Goal: Task Accomplishment & Management: Manage account settings

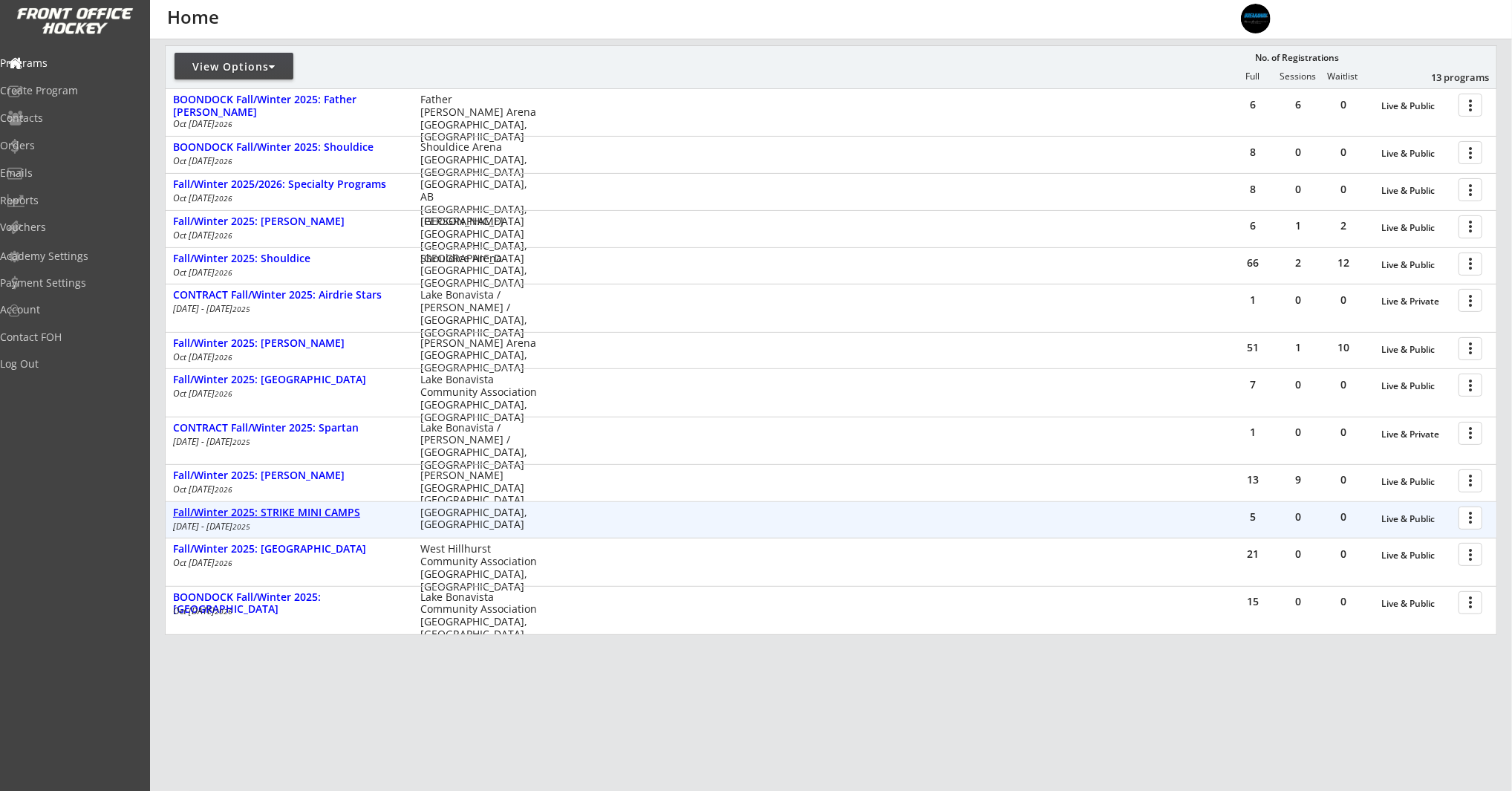
scroll to position [192, 0]
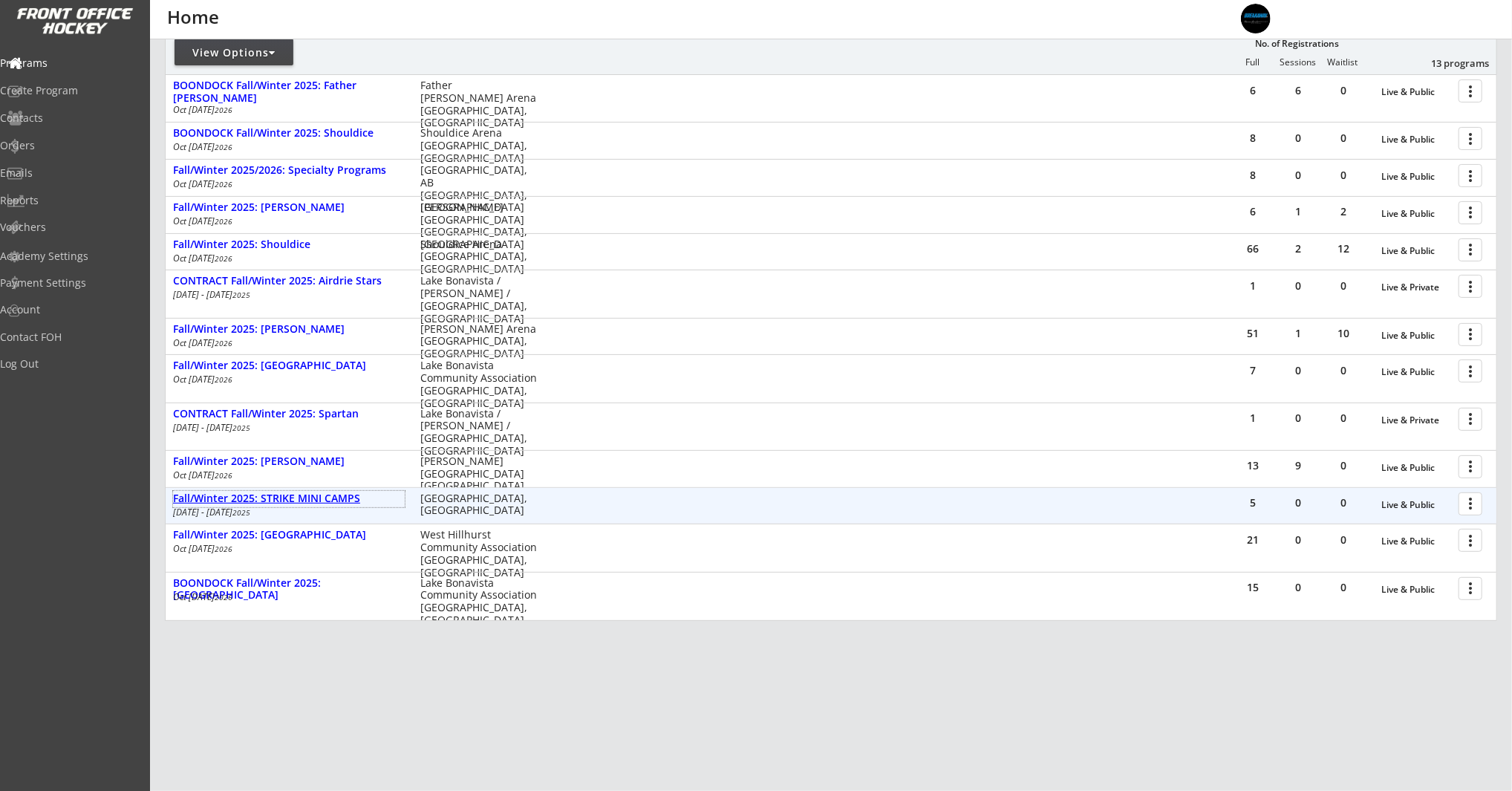
click at [316, 503] on div "Fall/Winter 2025: STRIKE MINI CAMPS" at bounding box center [288, 498] width 231 height 13
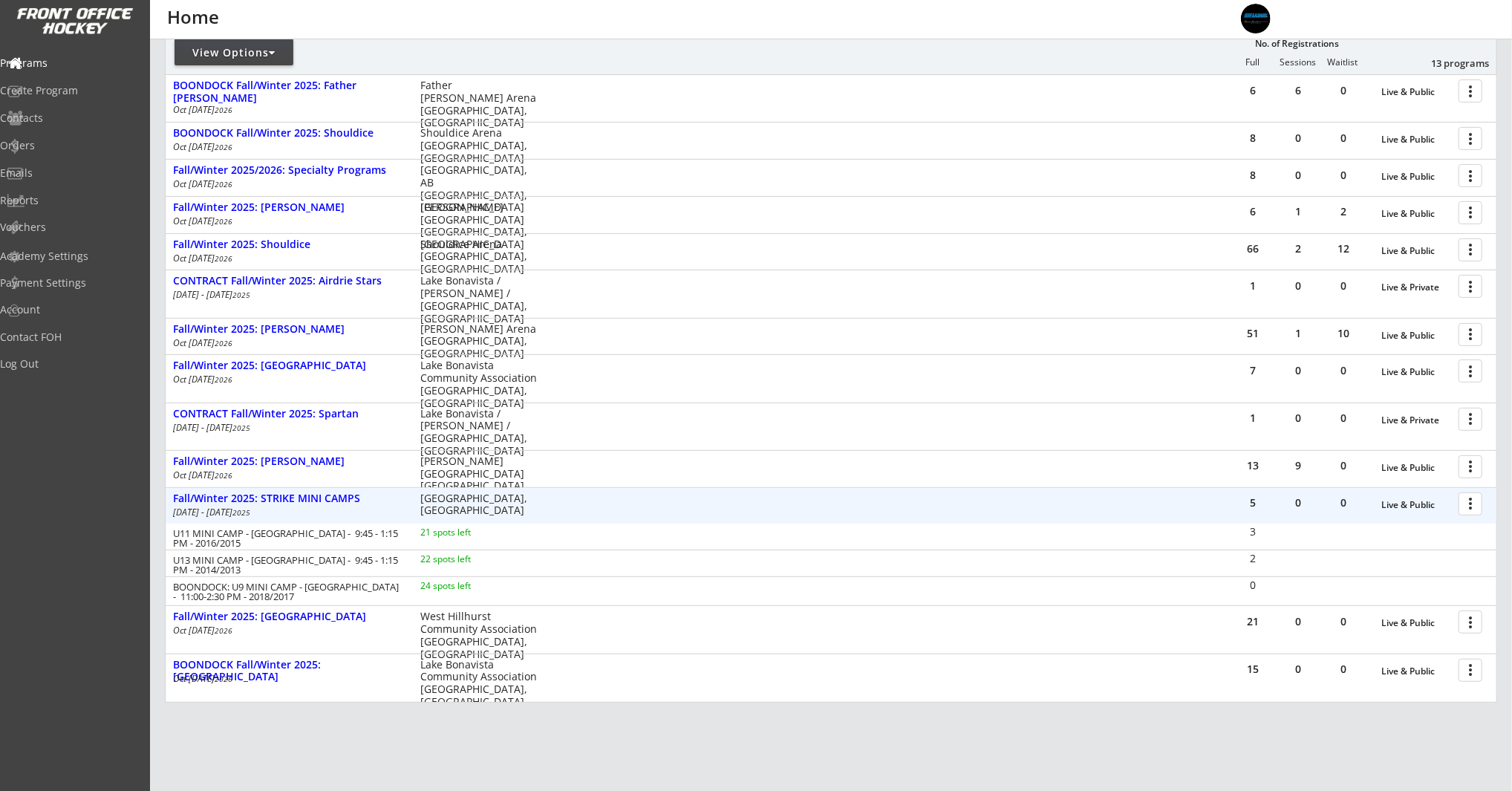
click at [1475, 506] on div at bounding box center [1473, 503] width 26 height 26
click at [1421, 555] on div "Edit Program" at bounding box center [1419, 551] width 106 height 10
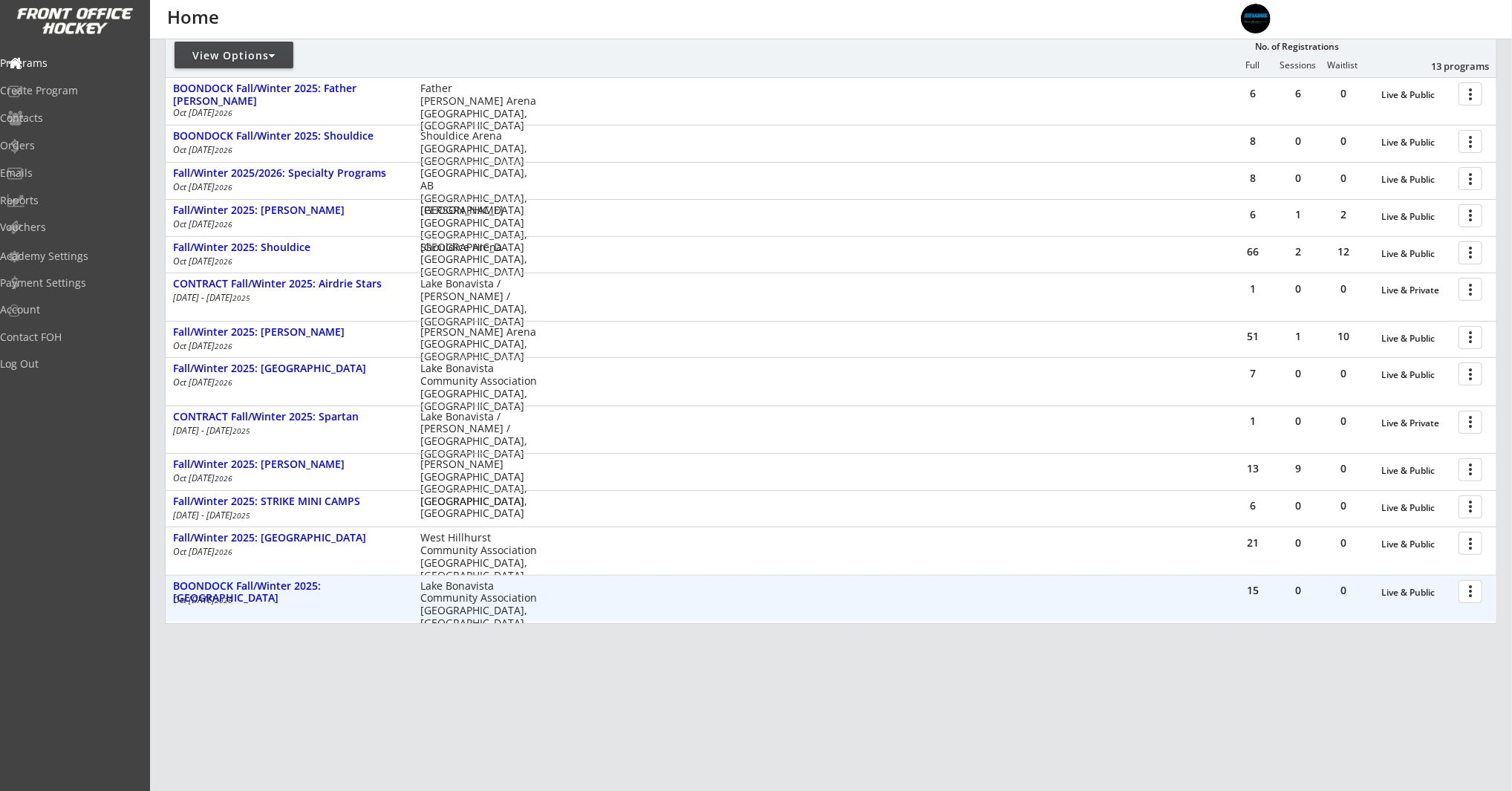
scroll to position [192, 0]
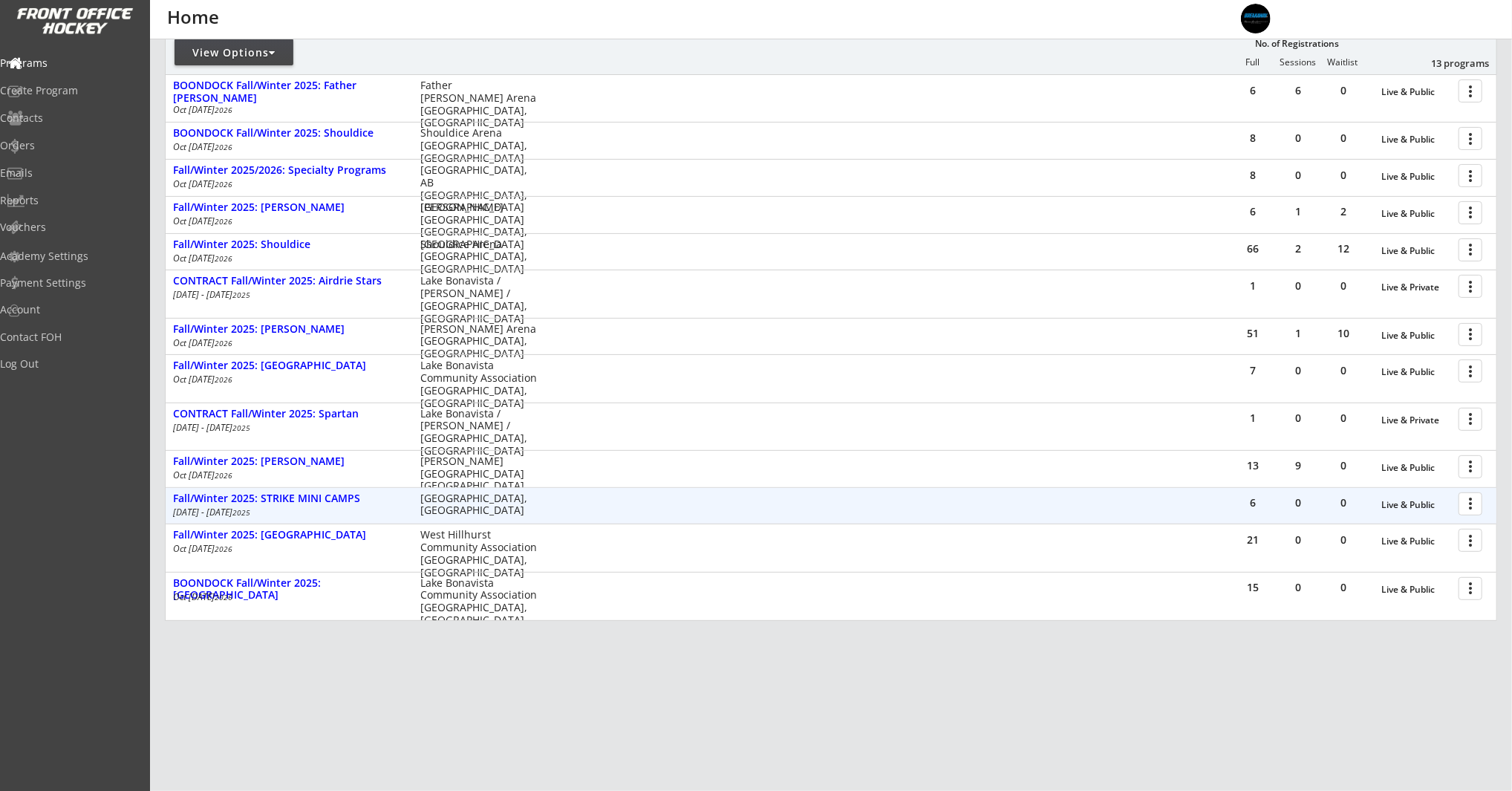
click at [1474, 506] on div at bounding box center [1473, 503] width 26 height 26
click at [353, 499] on div "Fall/Winter 2025: STRIKE MINI CAMPS" at bounding box center [288, 498] width 231 height 13
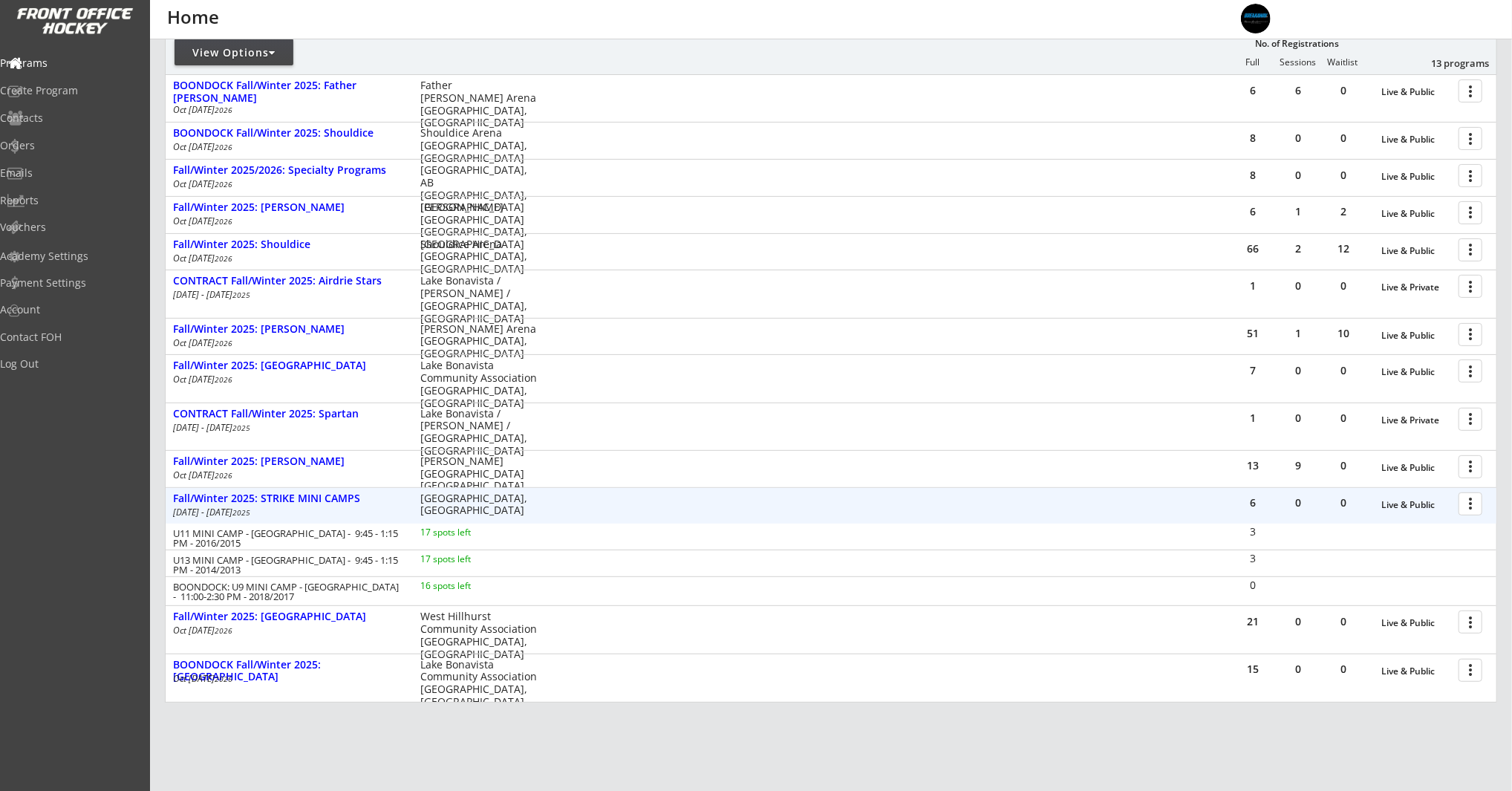
drag, startPoint x: 1472, startPoint y: 505, endPoint x: 1461, endPoint y: 540, distance: 36.7
click at [1472, 506] on div at bounding box center [1473, 503] width 26 height 26
click at [1462, 572] on div "Registration Page" at bounding box center [1419, 574] width 106 height 10
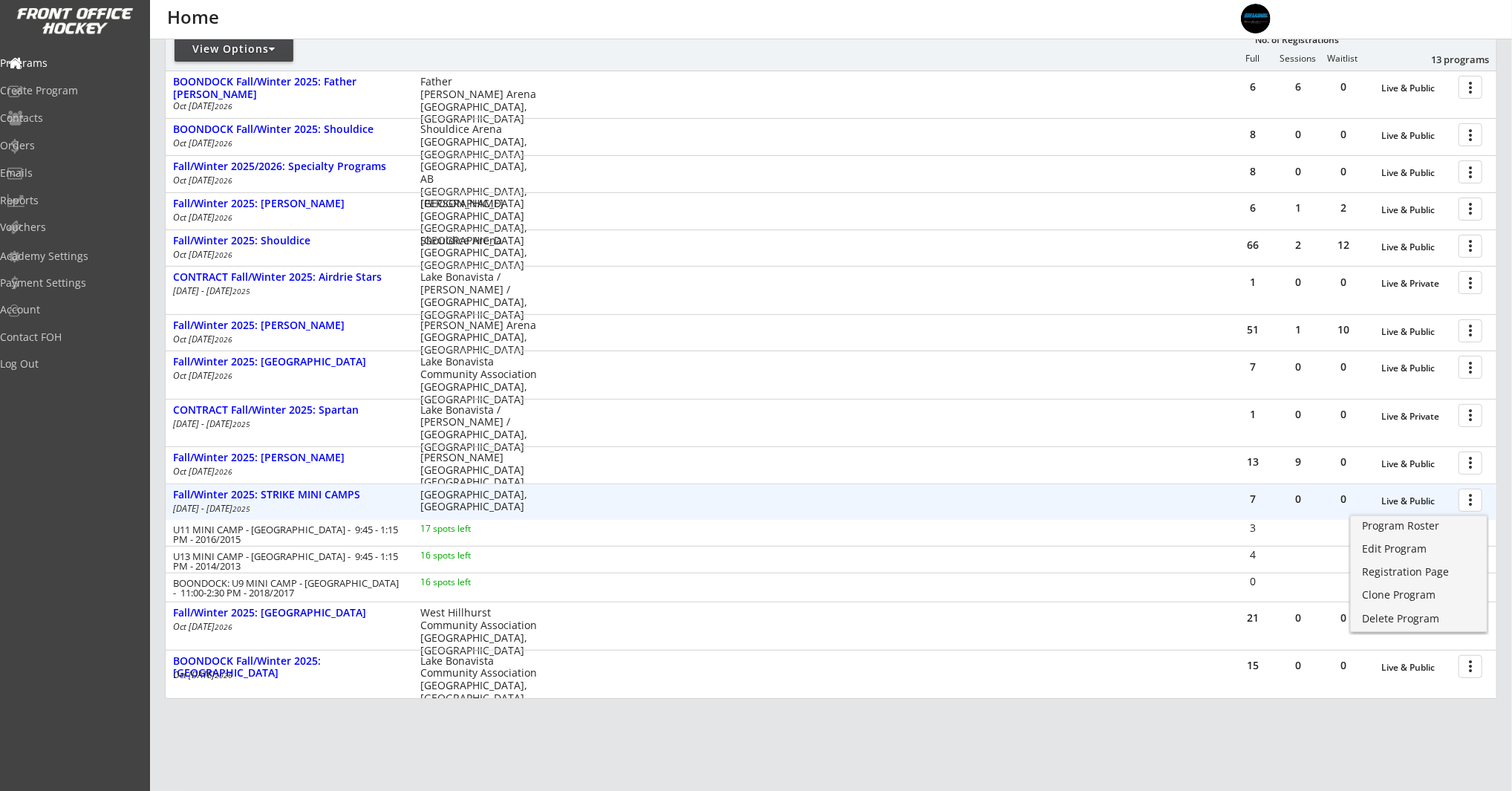
scroll to position [197, 0]
click at [1168, 744] on div "REVENUE $ 117,169 Last 30 days REGISTRATIONS 181 Last 30 days CONTACTS 104 New …" at bounding box center [831, 347] width 1333 height 1010
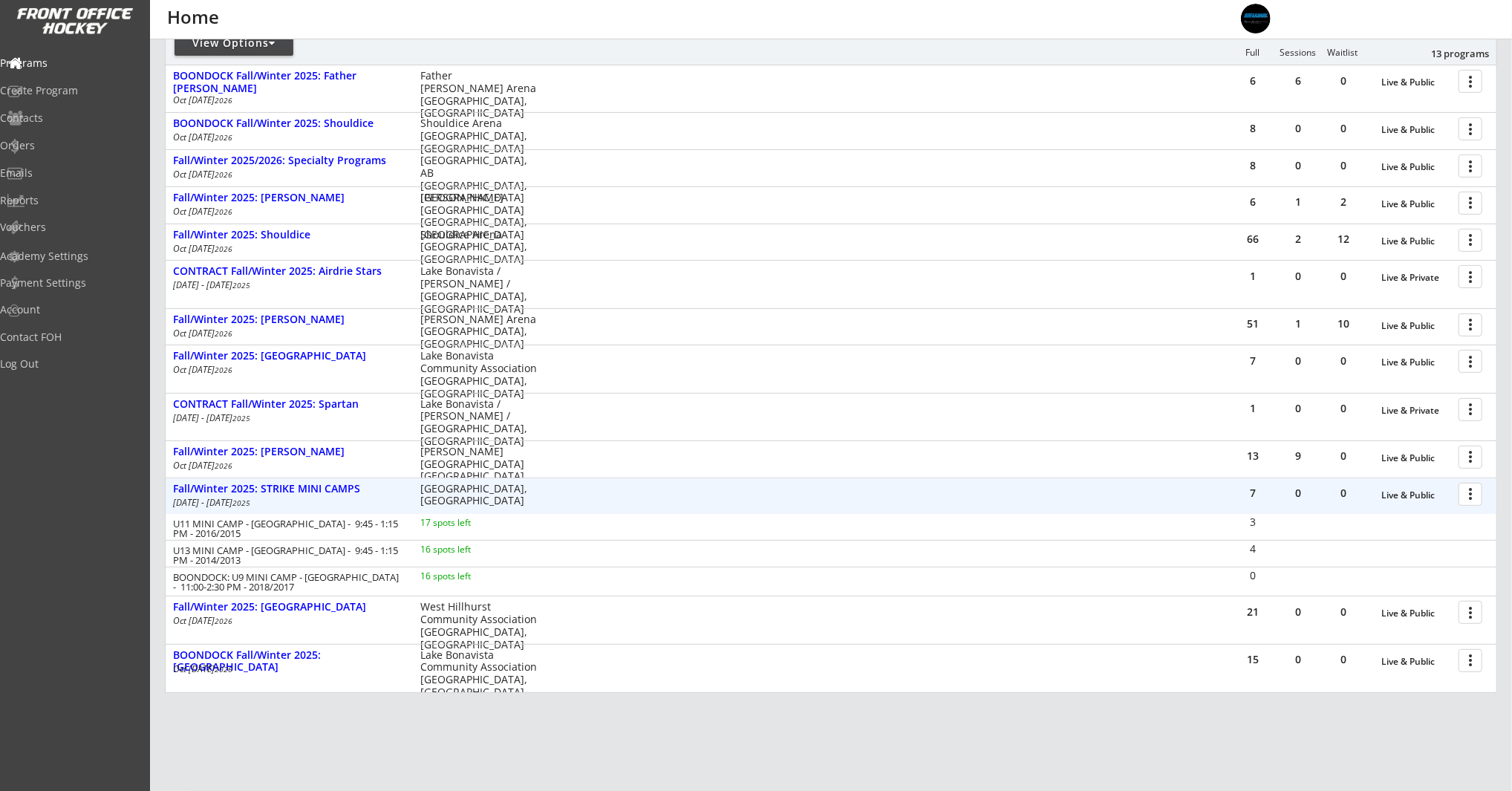
scroll to position [204, 0]
drag, startPoint x: 1474, startPoint y: 488, endPoint x: 1474, endPoint y: 498, distance: 10.0
click at [1474, 489] on div at bounding box center [1473, 491] width 26 height 26
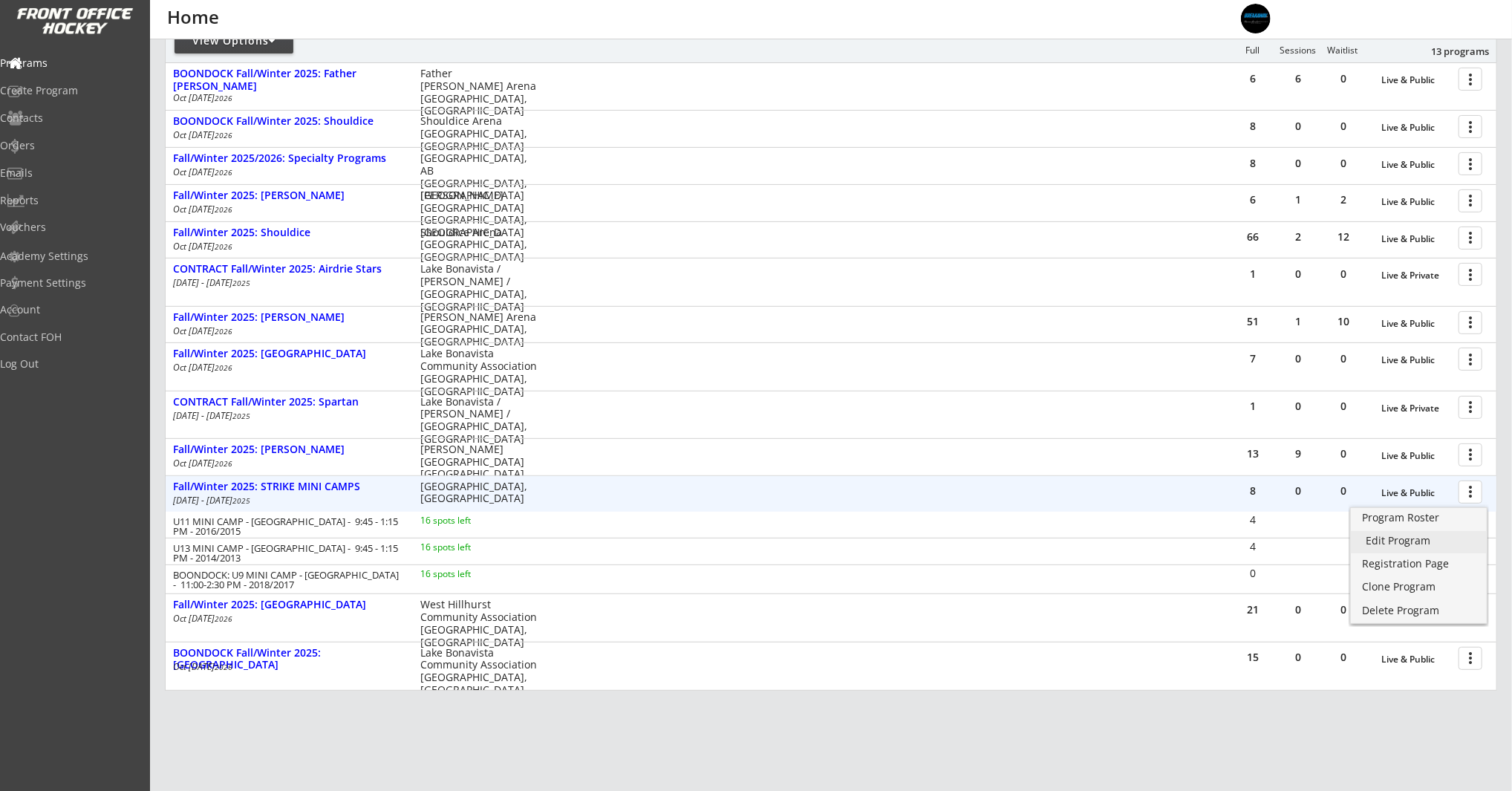
click at [1465, 540] on div "Edit Program" at bounding box center [1419, 540] width 106 height 10
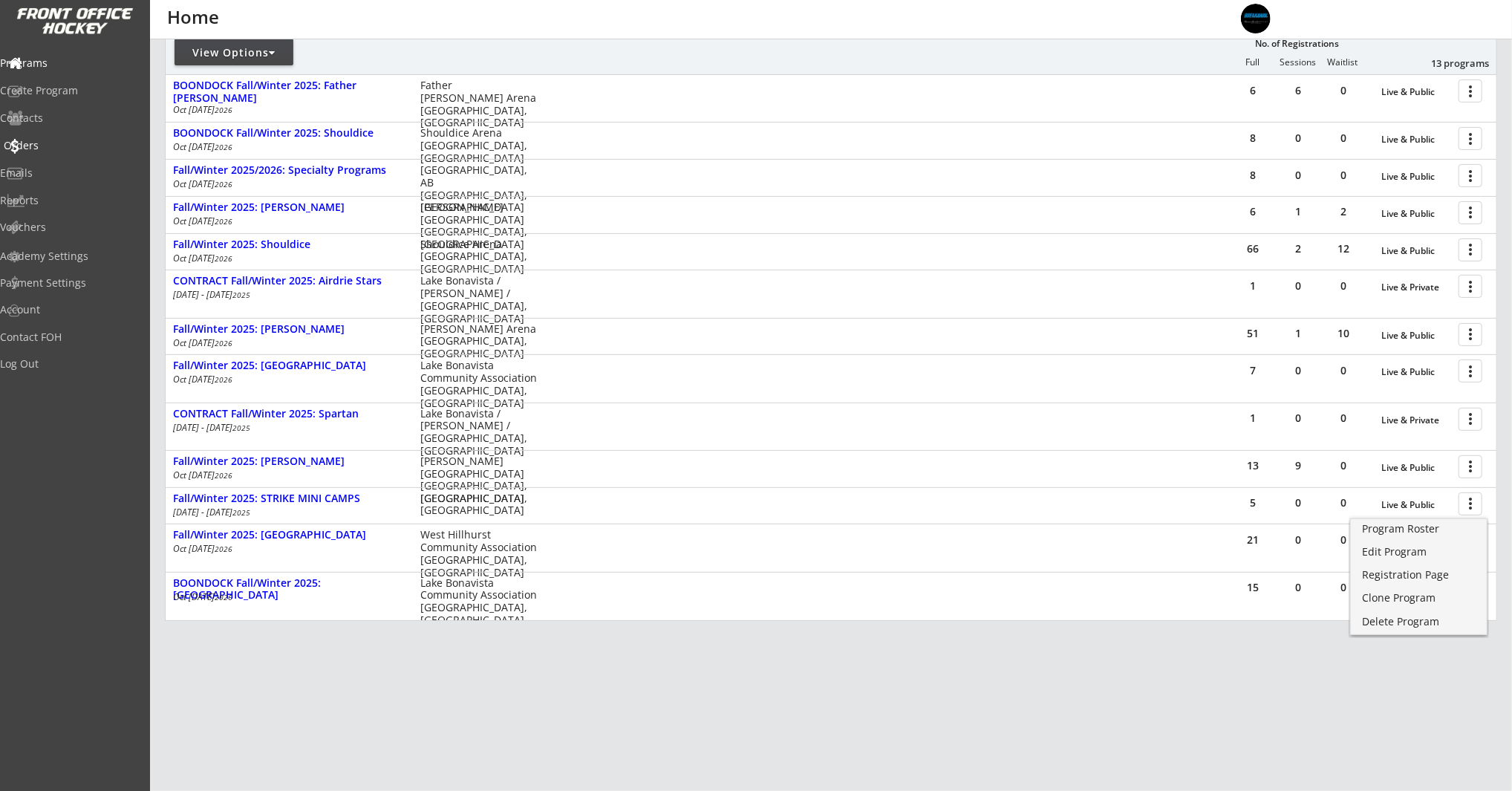
click at [56, 144] on div "Orders" at bounding box center [70, 144] width 134 height 10
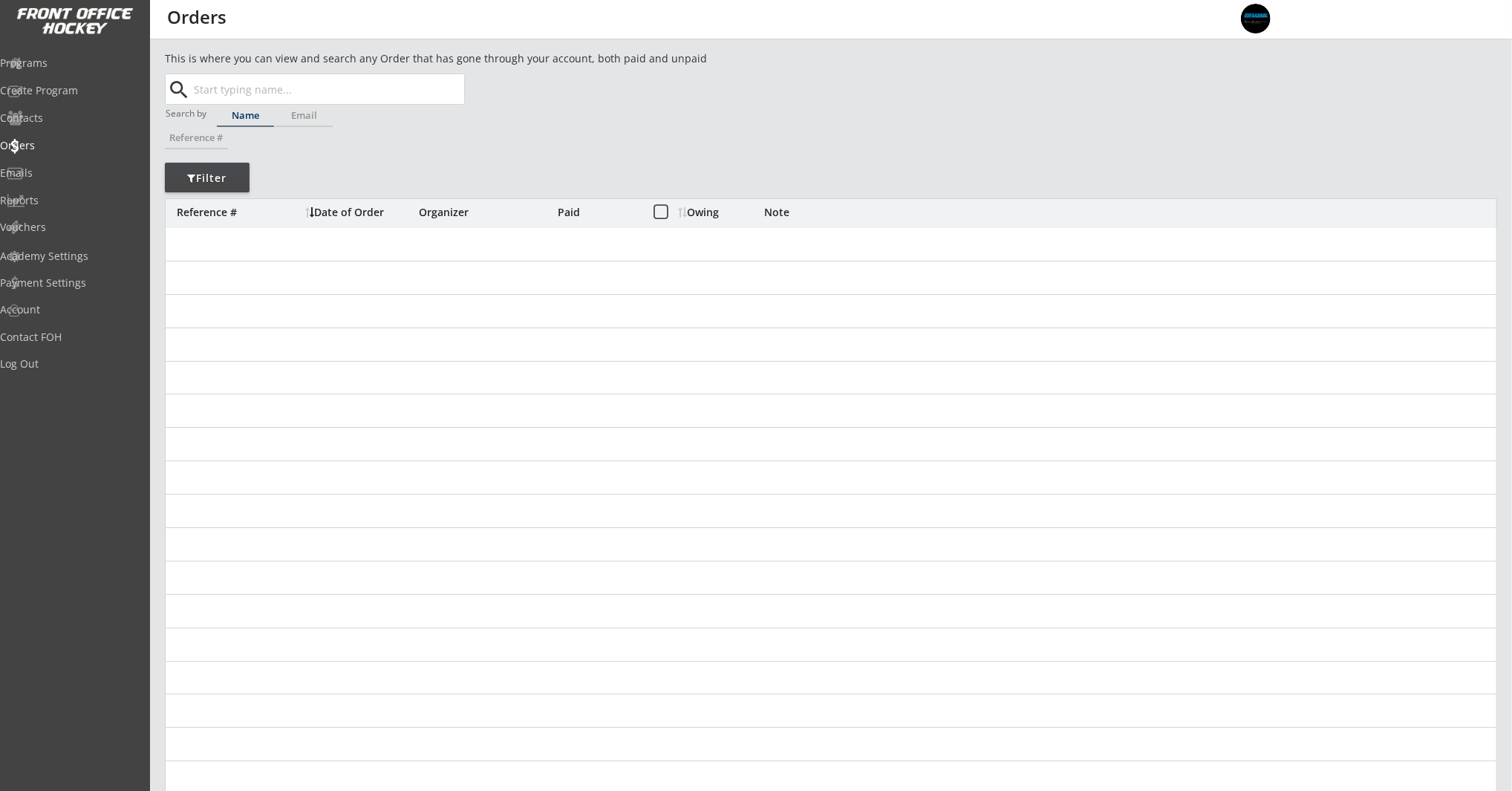
click at [259, 92] on input "text" at bounding box center [327, 89] width 273 height 29
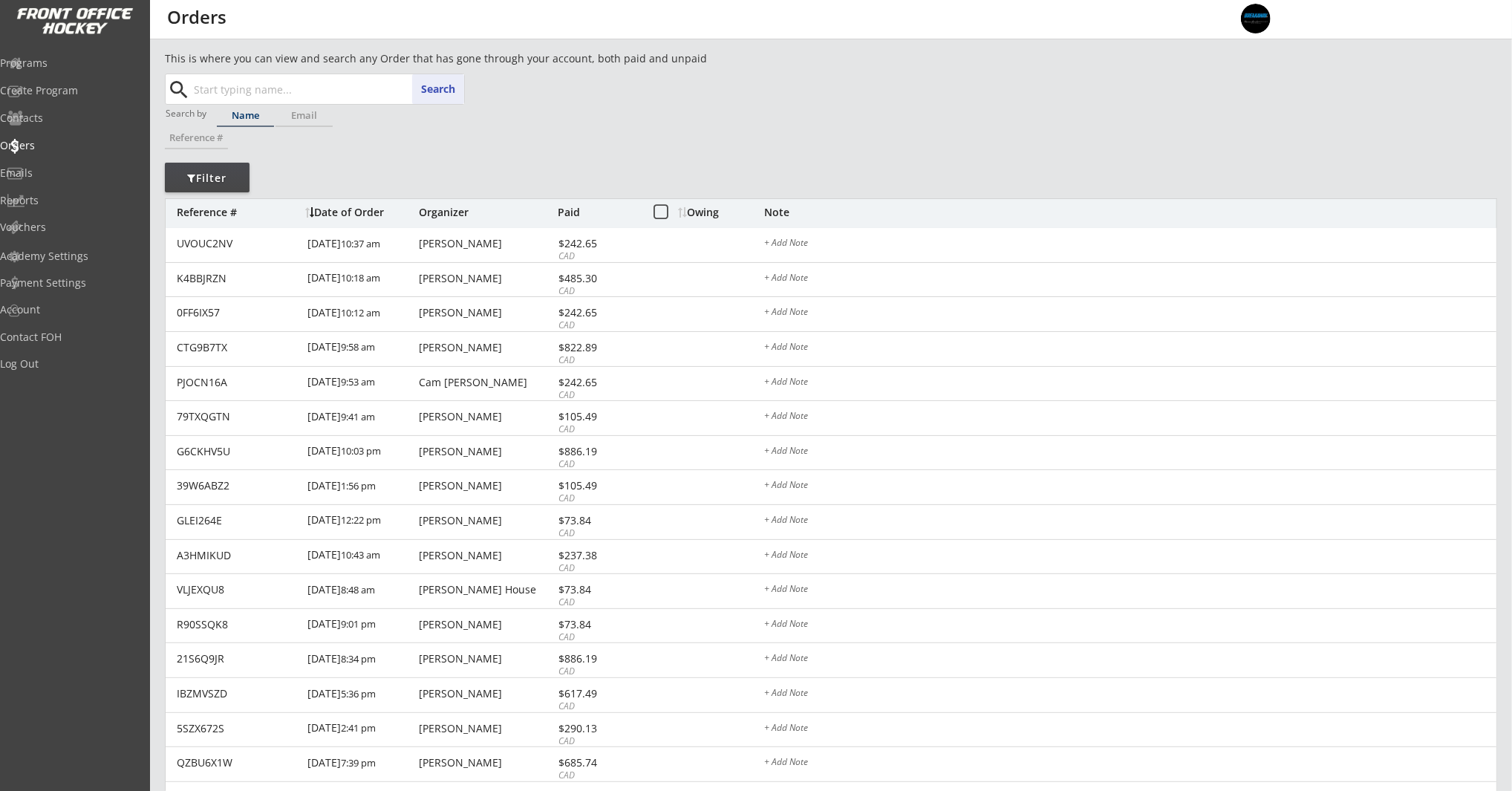
paste input "kmnettesheim@gmail.com"
type input "kmnettesheim@gmail.com"
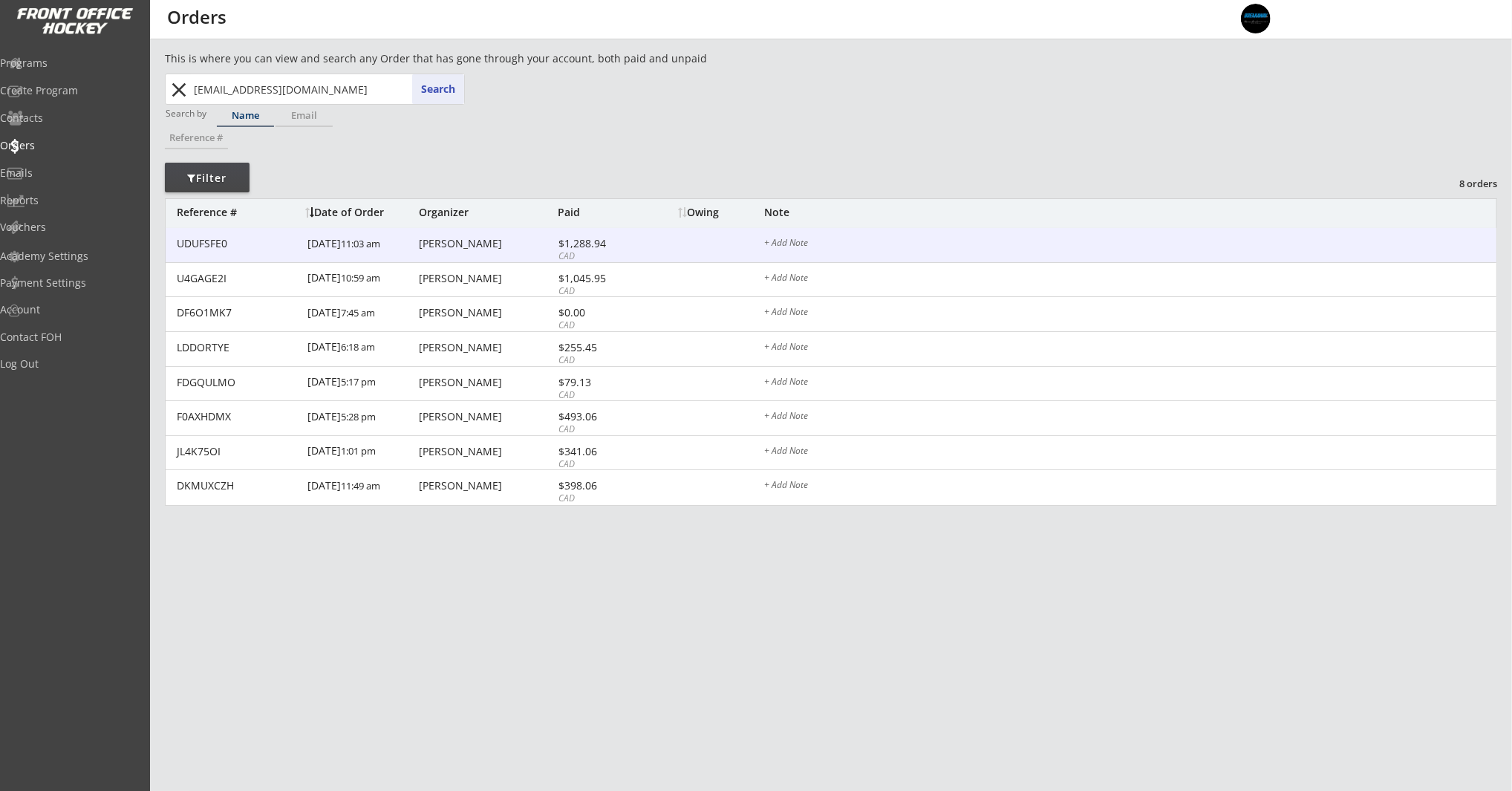
click at [474, 251] on div "UDUFSFE0 8/27/25 11:03 am Katy Nettesheim $1,288.94 CAD + Add Note" at bounding box center [831, 245] width 1331 height 35
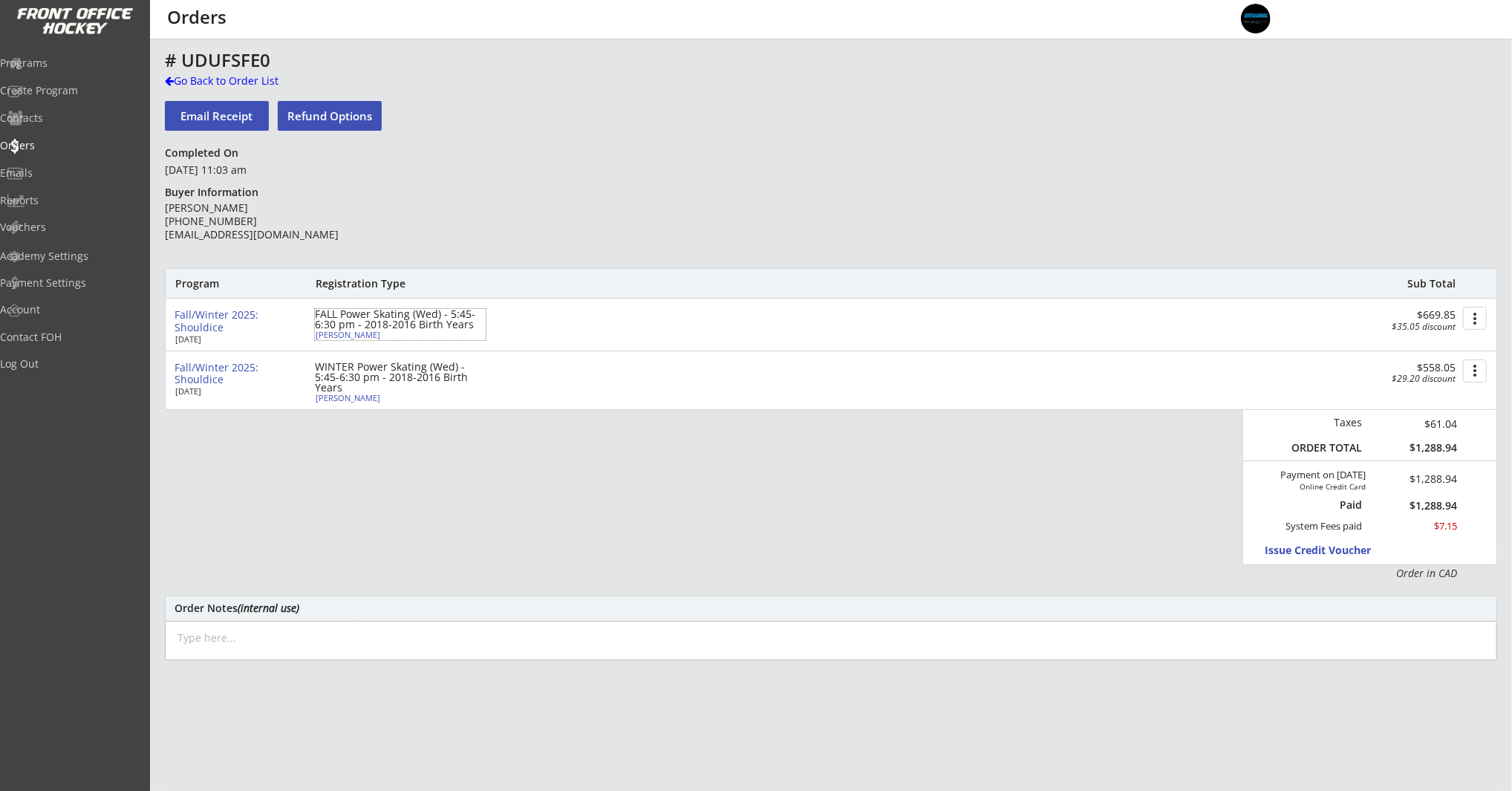
click at [357, 337] on div "Tessa Thompson" at bounding box center [398, 334] width 166 height 8
select select ""Forward""
select select ""Youth L""
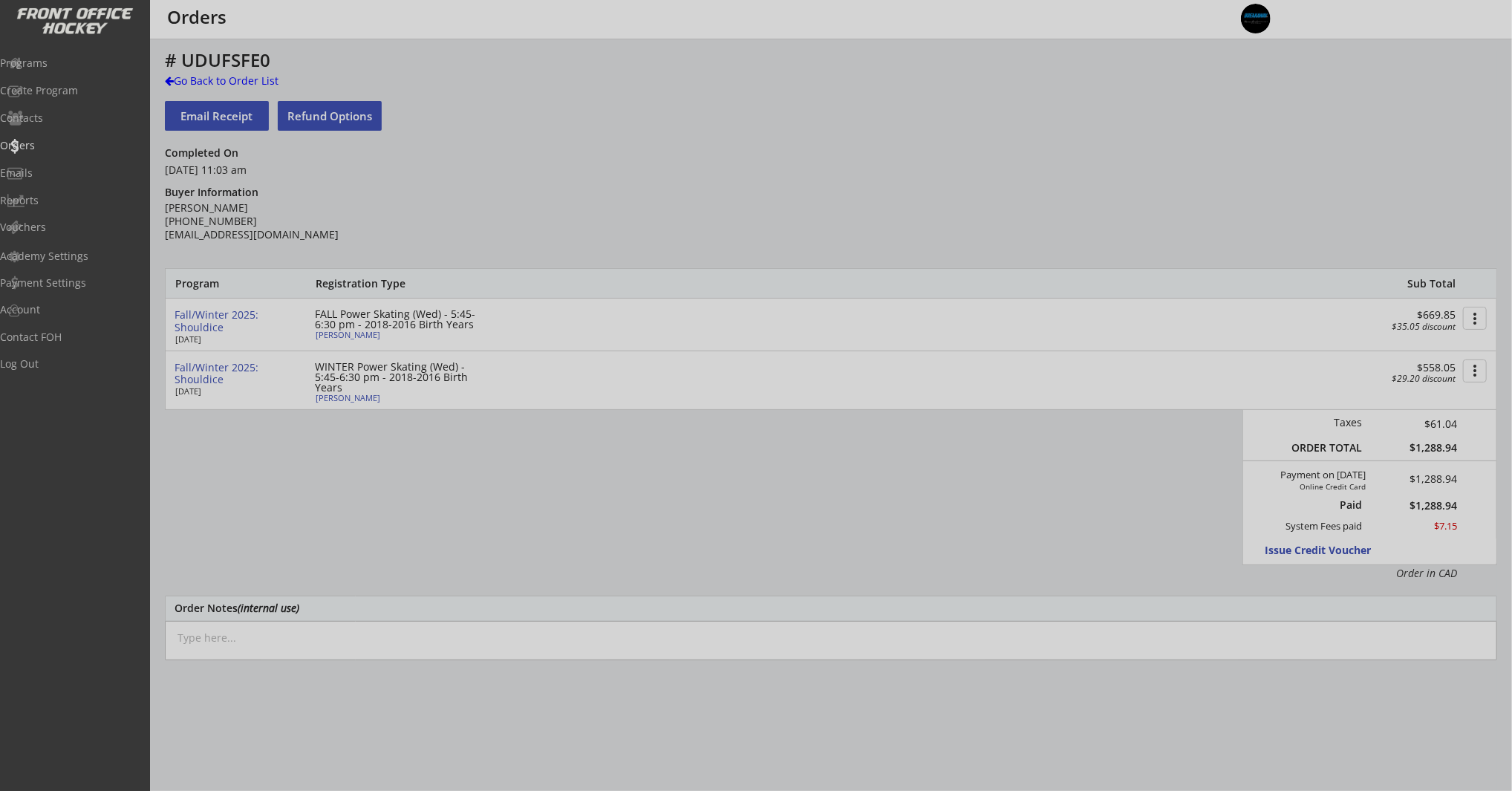
type input "Female"
type input "Girls Hockey Calgary"
type input "U9"
type input "Division 1"
select select ""Girls Hockey Calgary""
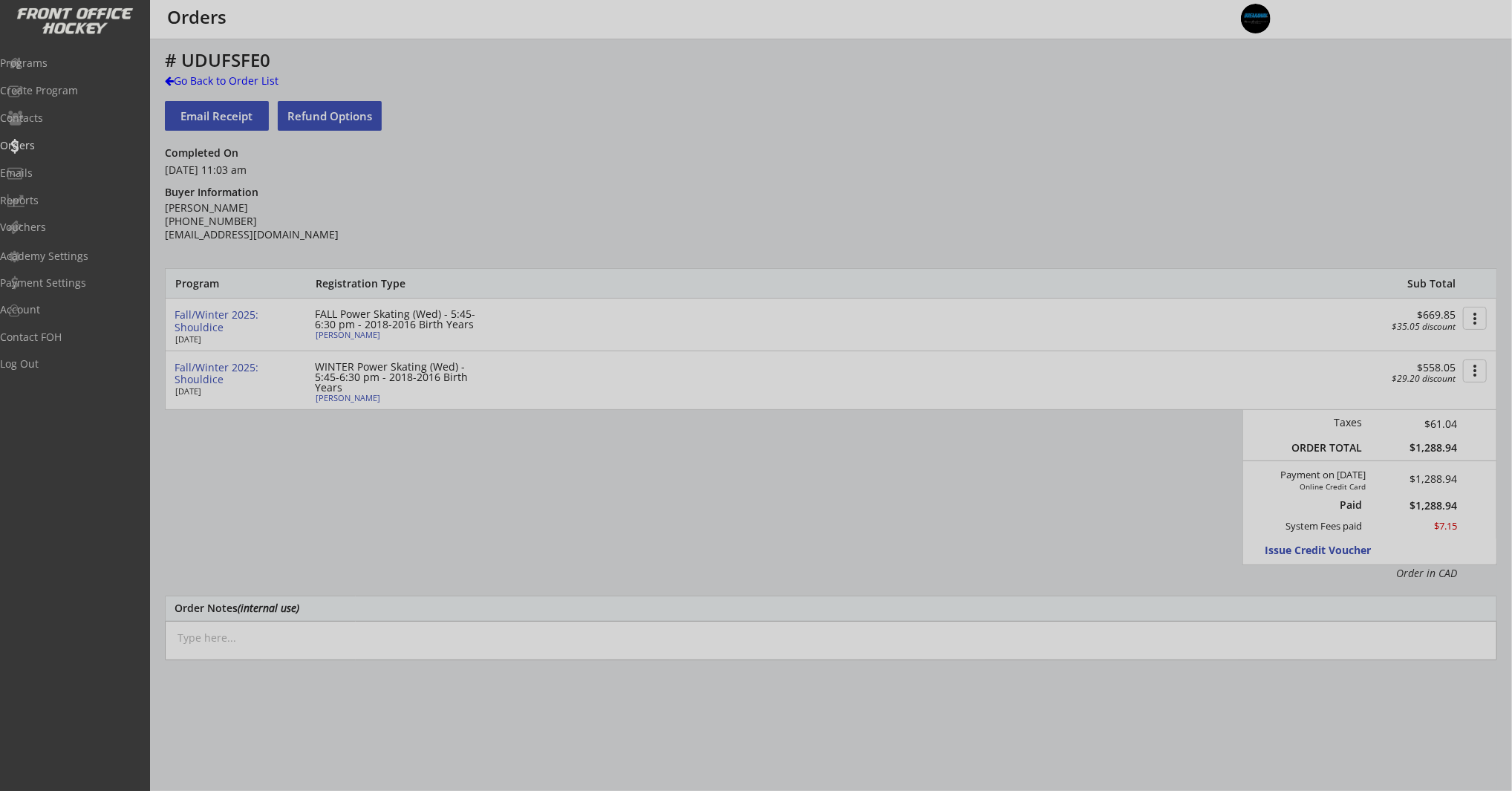
select select ""U9""
select select ""Division 1""
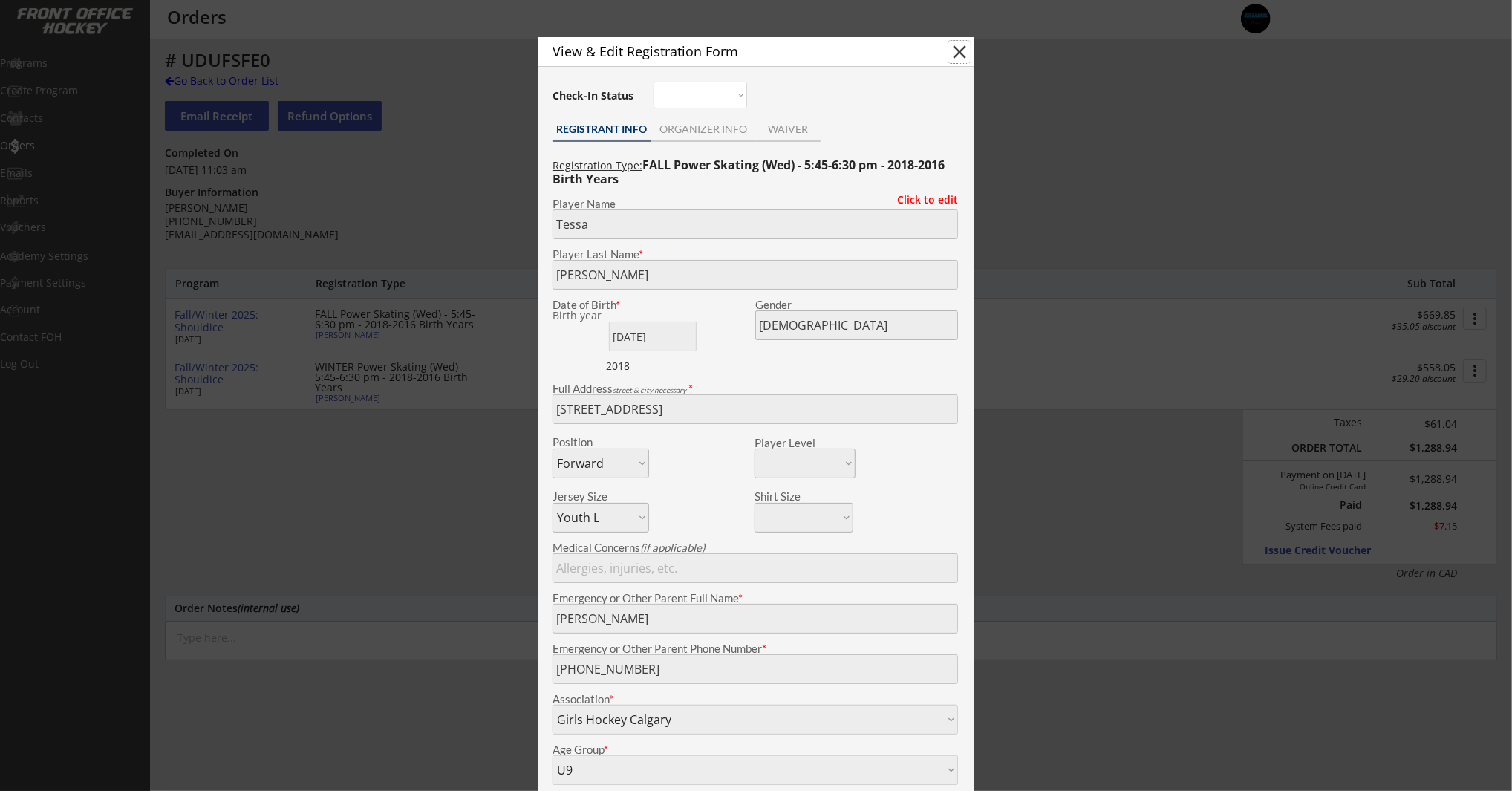
click at [963, 52] on button "close" at bounding box center [960, 52] width 22 height 22
select select ""PLACEHOLDER_1427118222253""
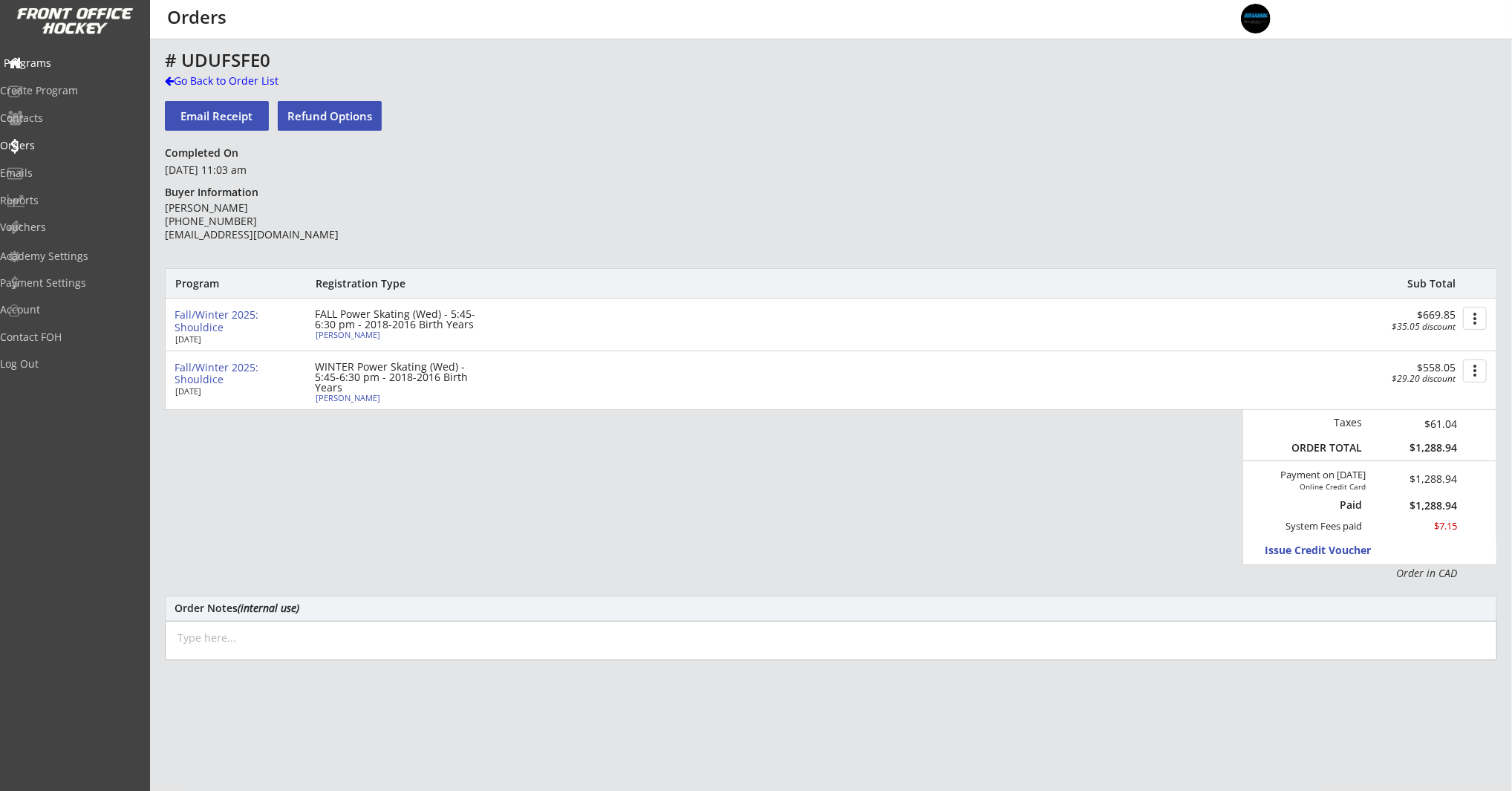
drag, startPoint x: 38, startPoint y: 64, endPoint x: 49, endPoint y: 64, distance: 11.0
click at [38, 64] on div "Programs" at bounding box center [70, 62] width 134 height 10
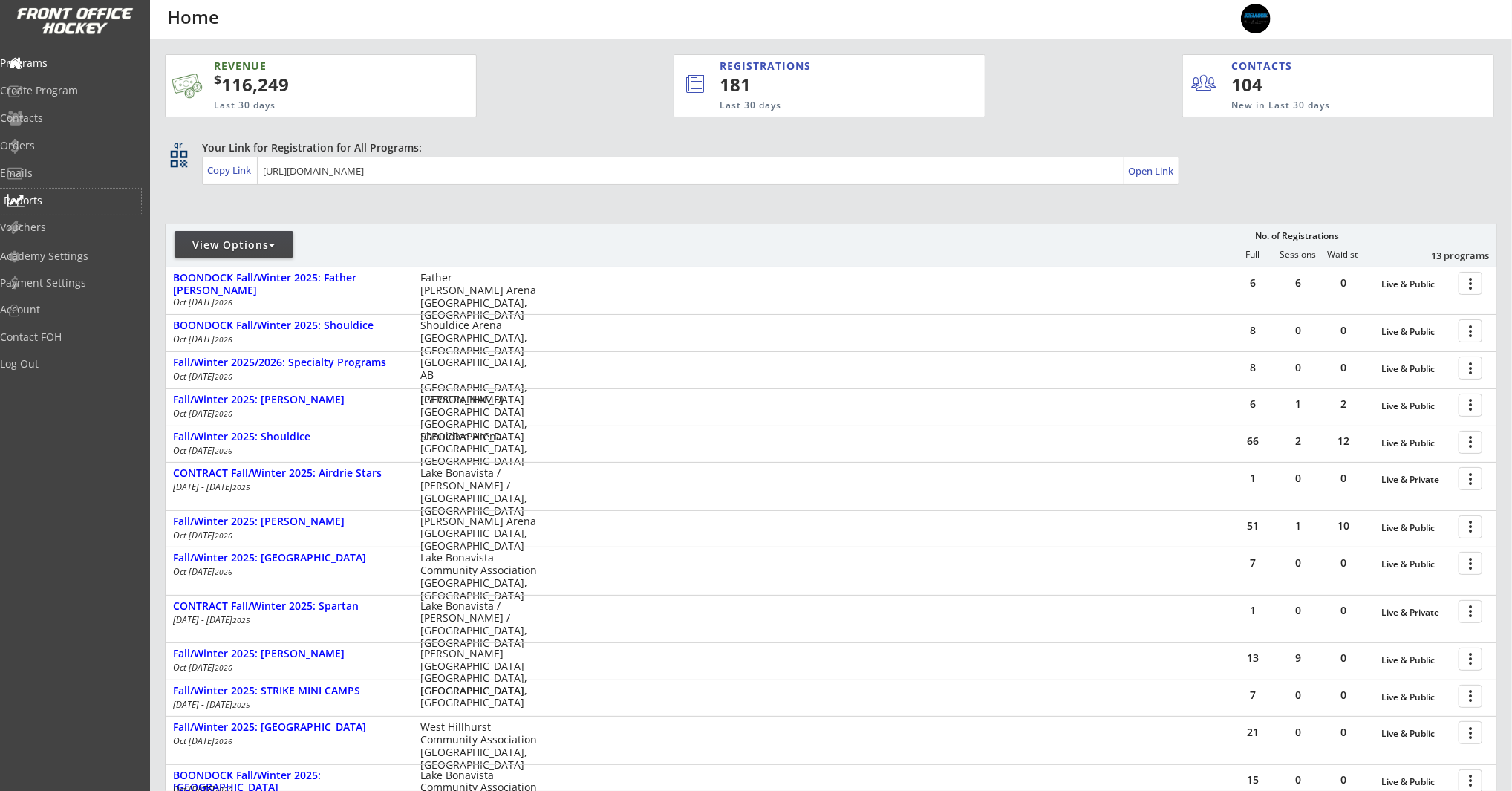
click at [58, 198] on div "Reports" at bounding box center [70, 200] width 134 height 10
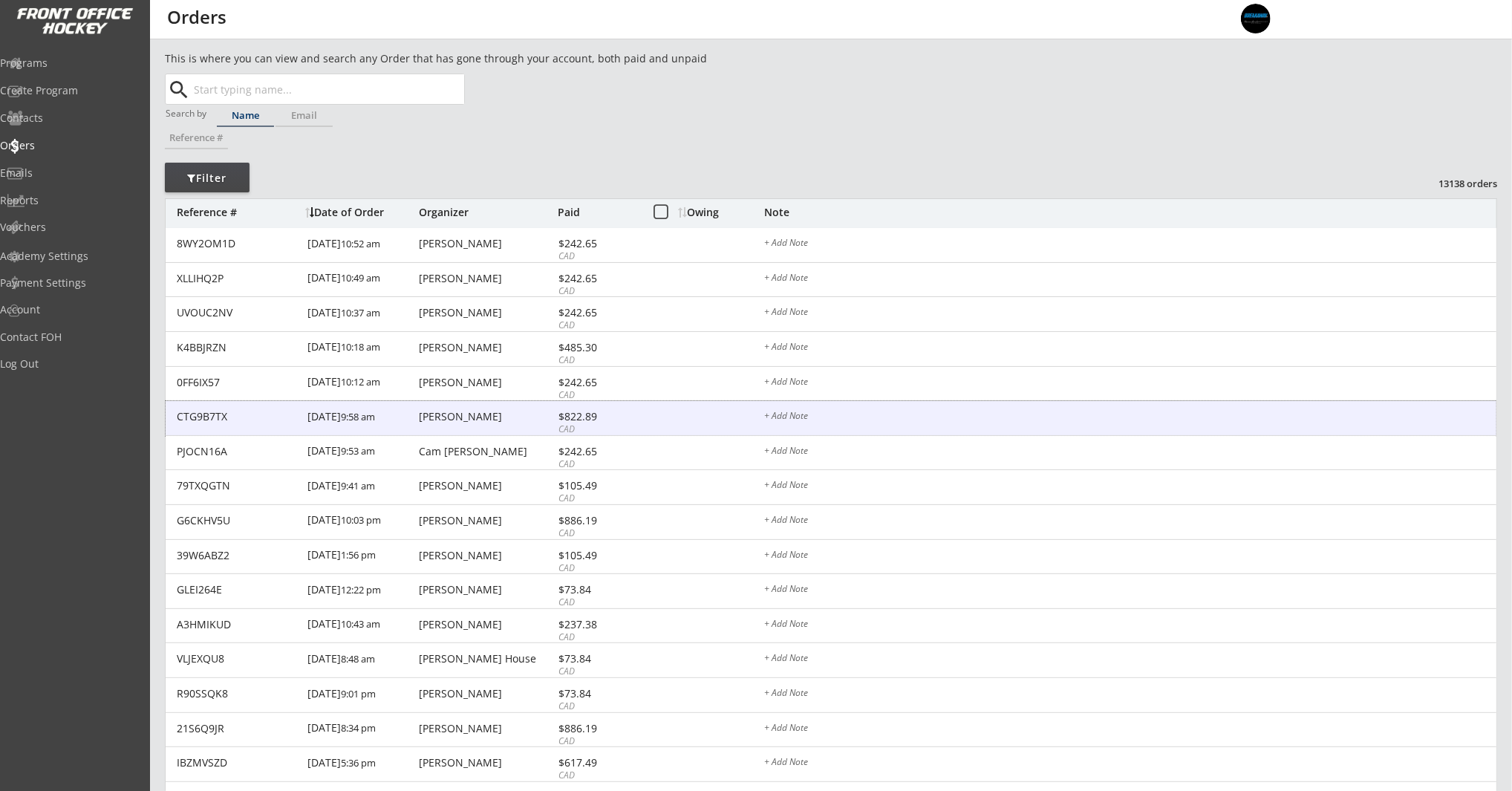
click at [489, 422] on div "[PERSON_NAME]" at bounding box center [487, 417] width 135 height 12
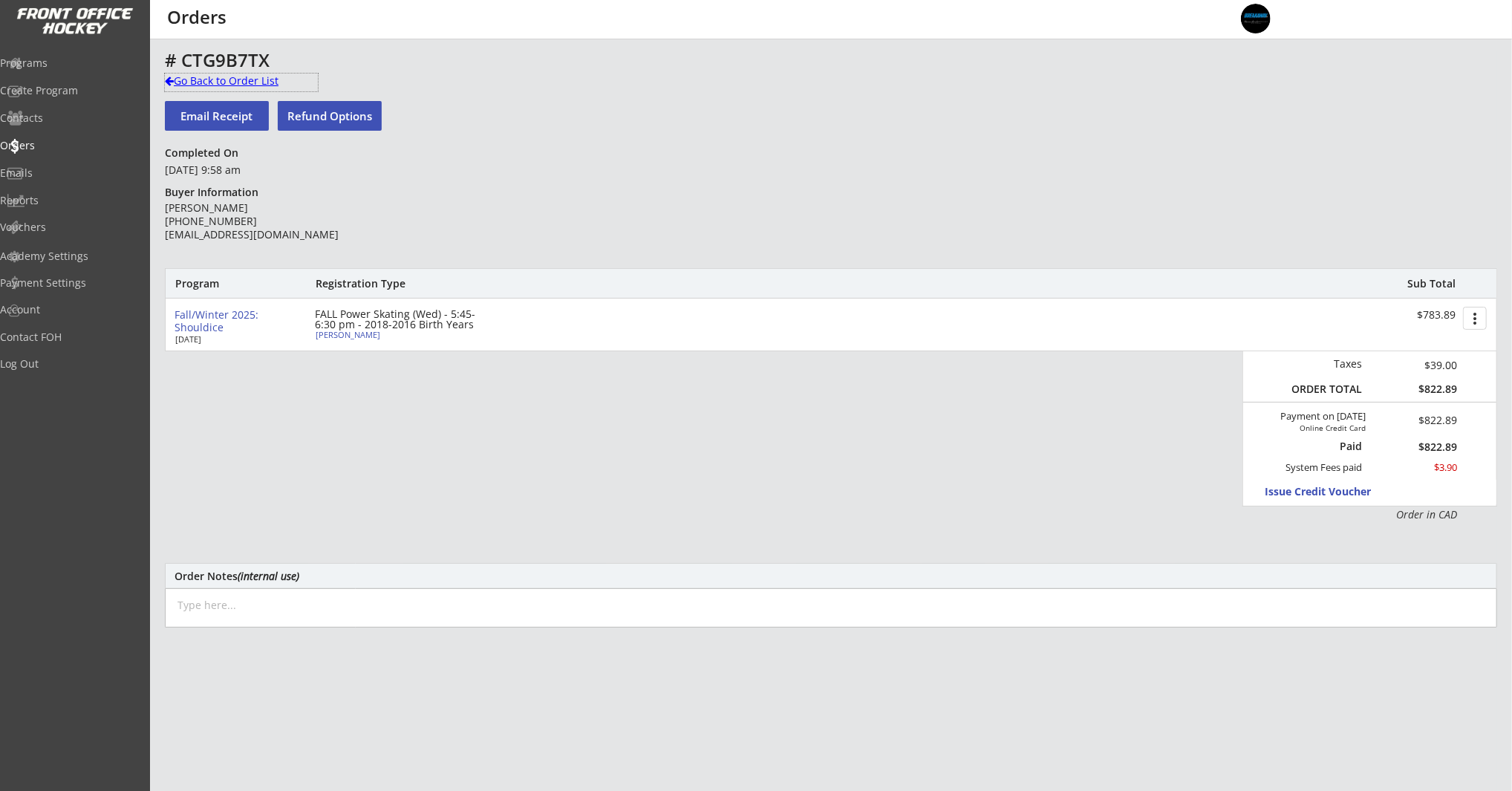
click at [208, 82] on div "Go Back to Order List" at bounding box center [241, 80] width 153 height 15
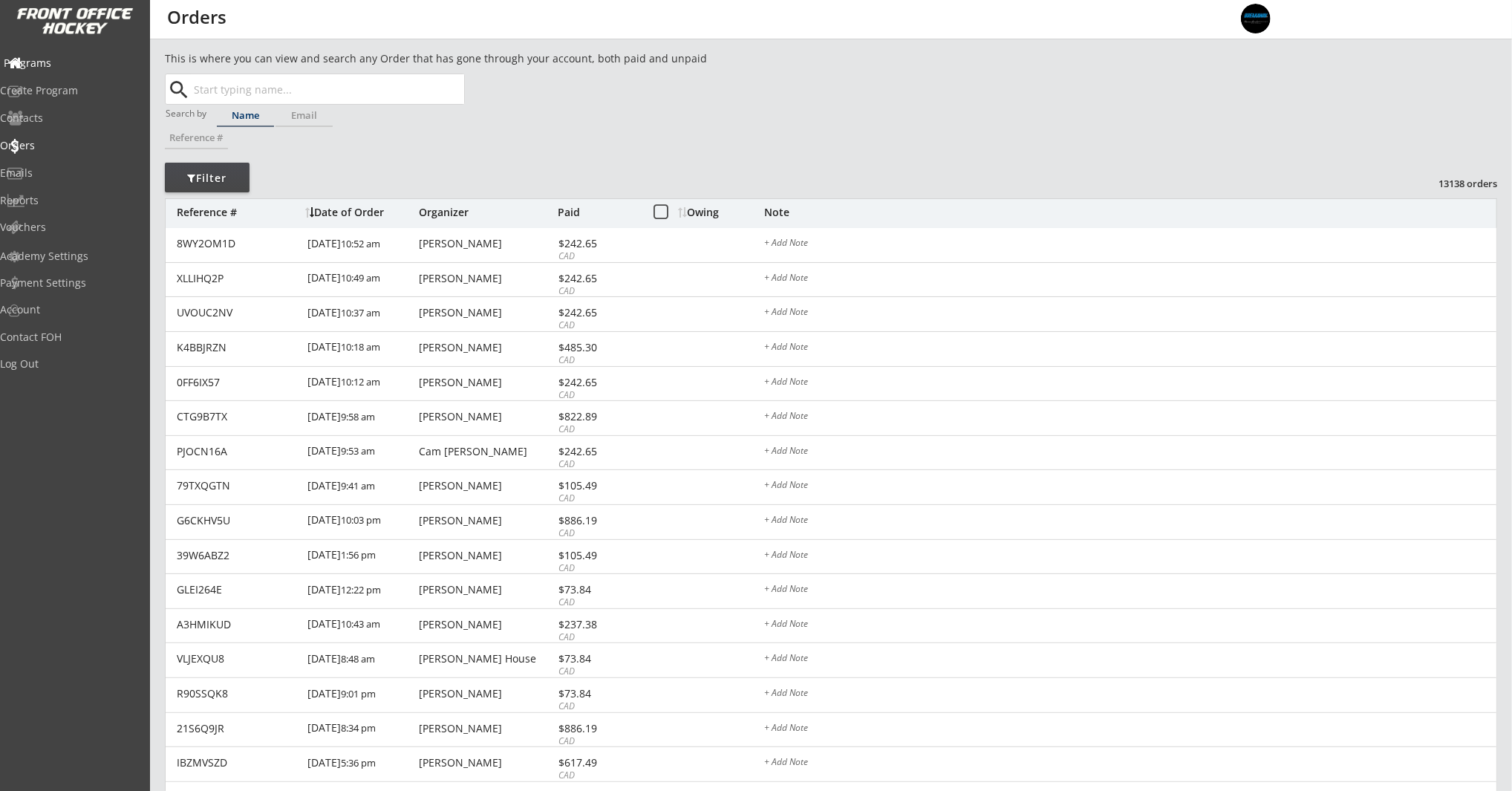
drag, startPoint x: 51, startPoint y: 64, endPoint x: 90, endPoint y: 67, distance: 39.1
click at [51, 64] on div "Programs" at bounding box center [70, 62] width 134 height 10
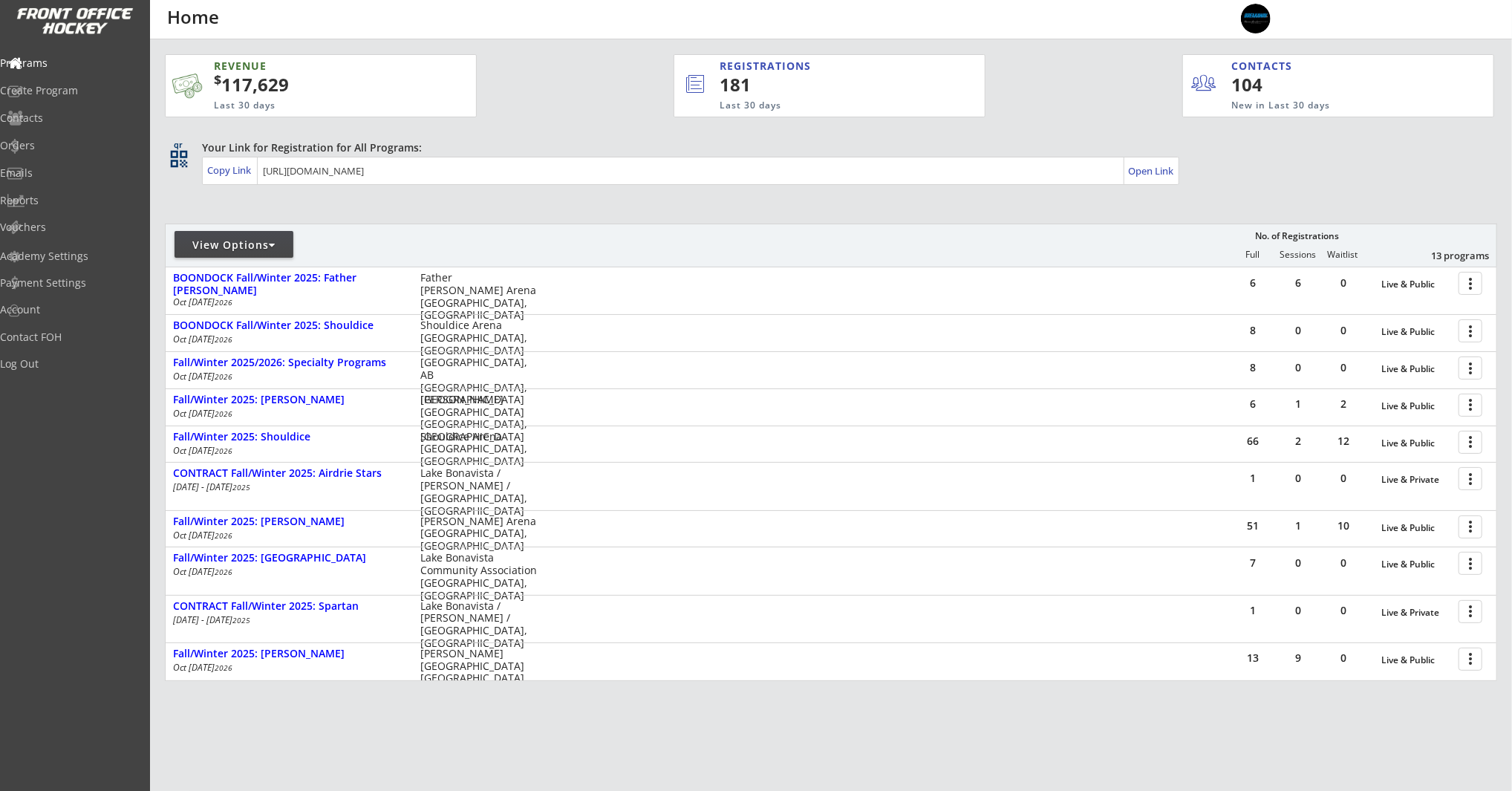
click at [511, 122] on div "REVENUE $ 117,629 Last 30 days REGISTRATIONS 181 Last 30 days CONTACTS 104 New …" at bounding box center [831, 437] width 1333 height 796
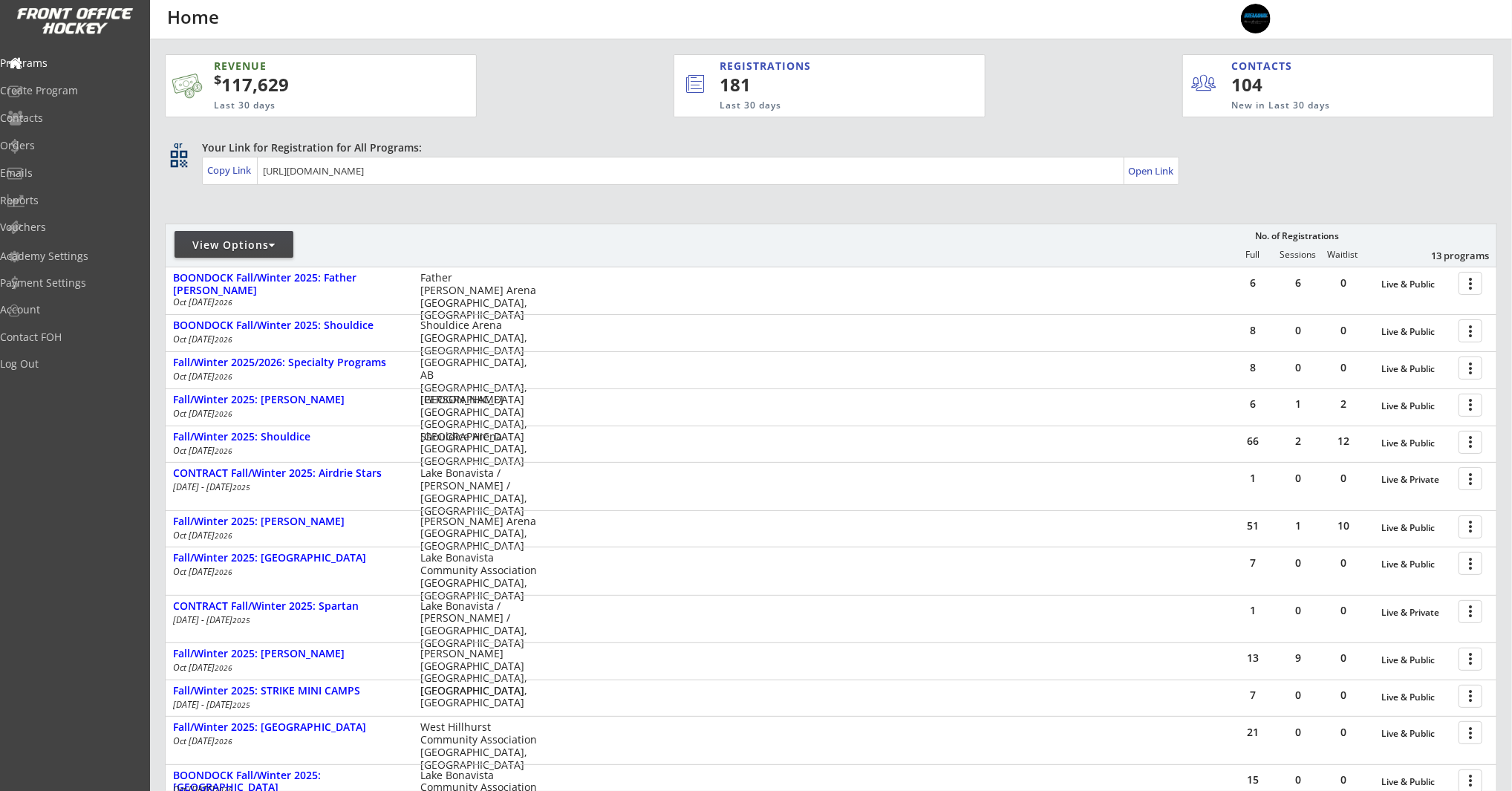
click at [1274, 145] on div "Your Link for Registration for All Programs:" at bounding box center [827, 147] width 1249 height 15
click at [56, 66] on div "Programs" at bounding box center [70, 62] width 134 height 10
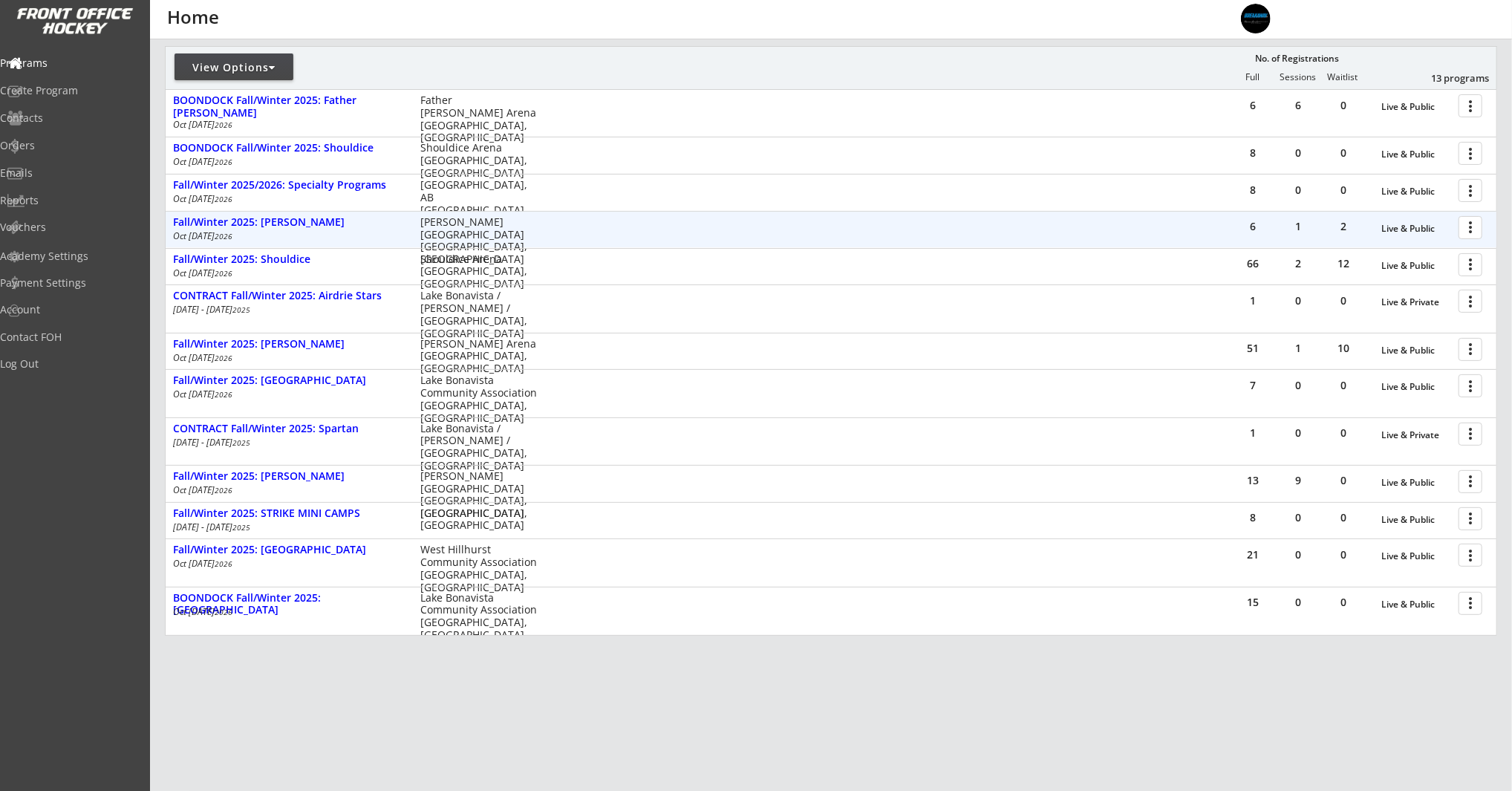
scroll to position [192, 0]
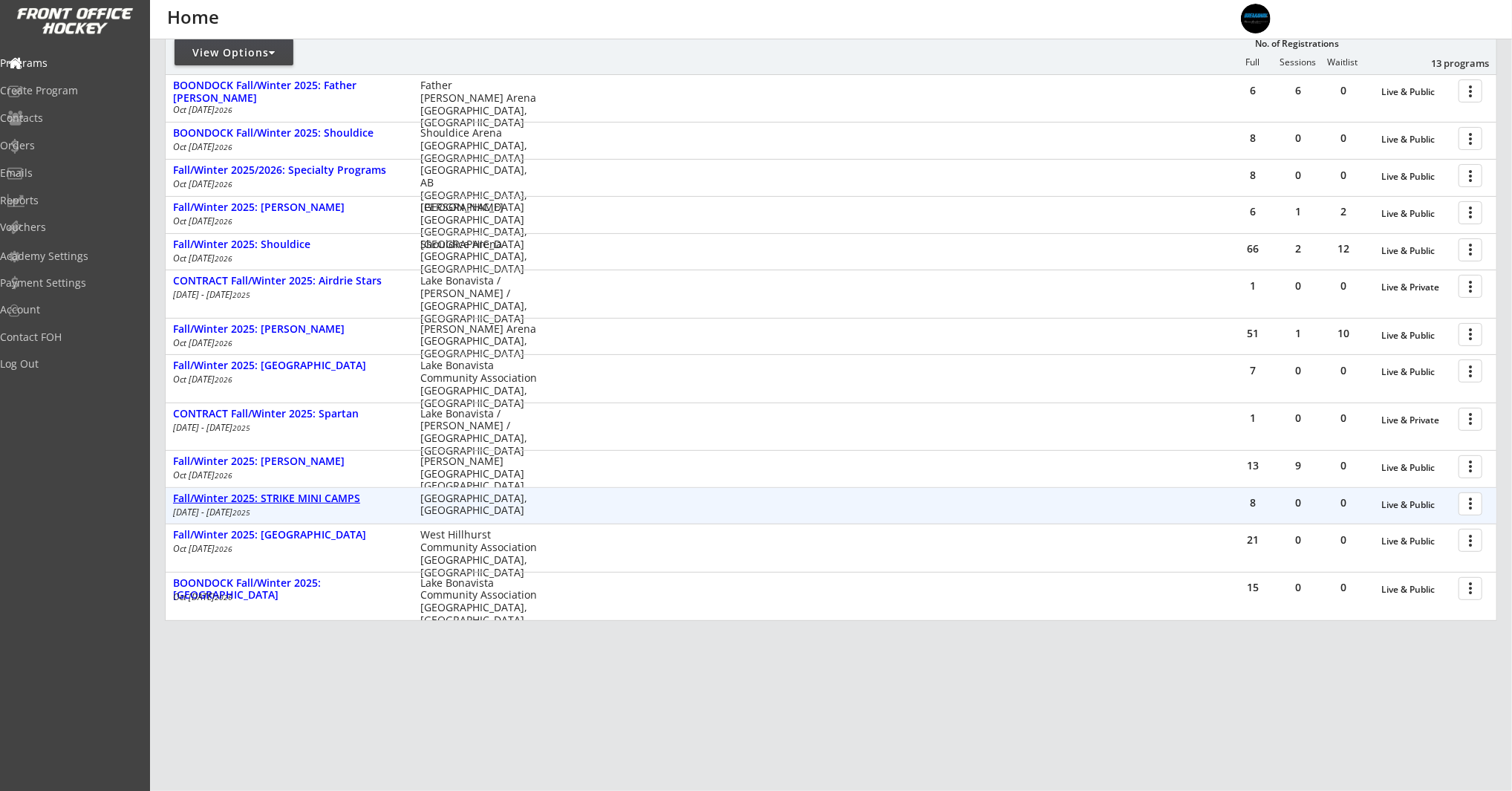
click at [285, 494] on div "Fall/Winter 2025: STRIKE MINI CAMPS" at bounding box center [288, 498] width 231 height 13
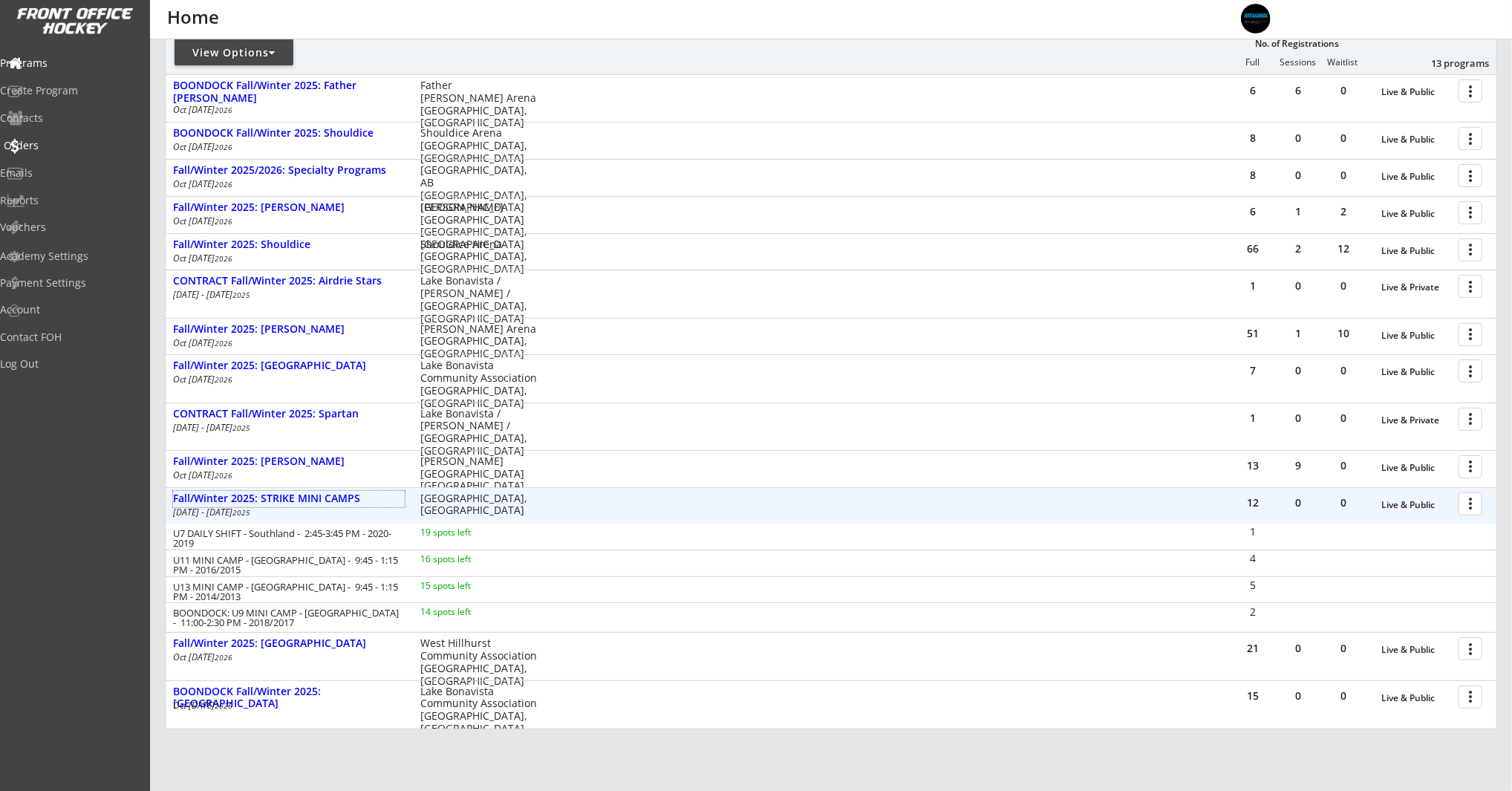
click at [57, 145] on div "Orders" at bounding box center [70, 144] width 134 height 10
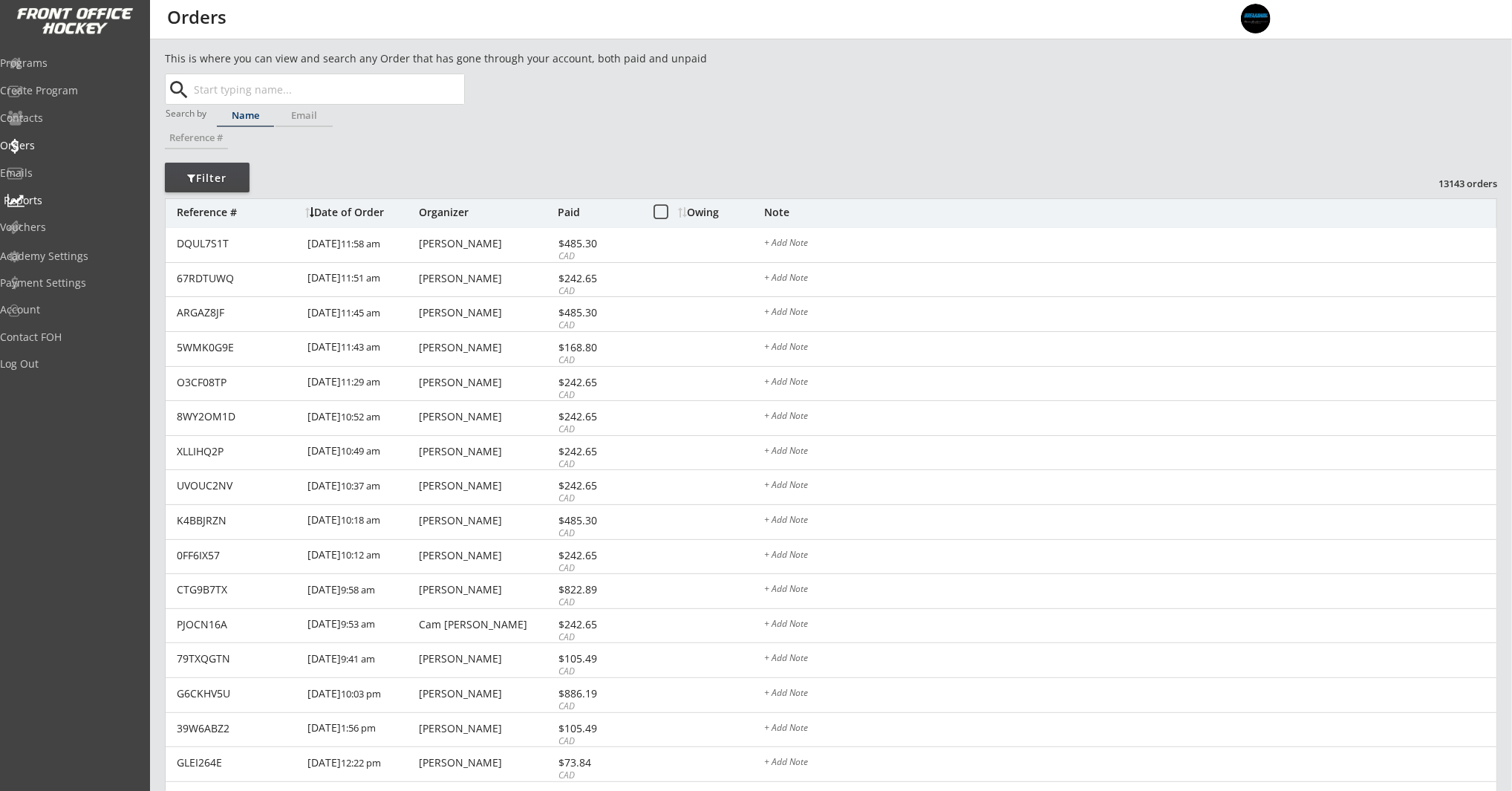
click at [74, 203] on div "Reports" at bounding box center [70, 200] width 134 height 10
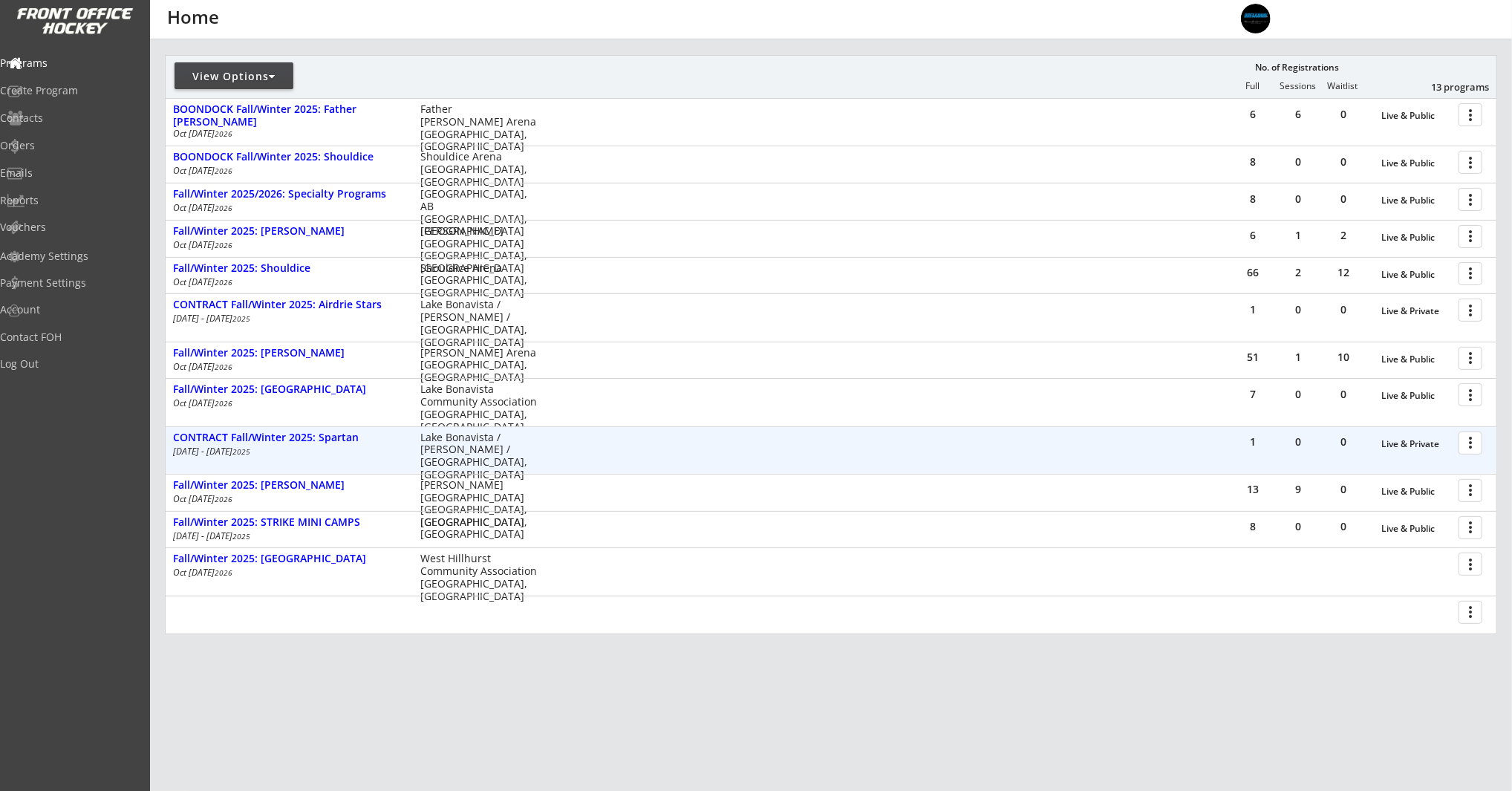
scroll to position [192, 0]
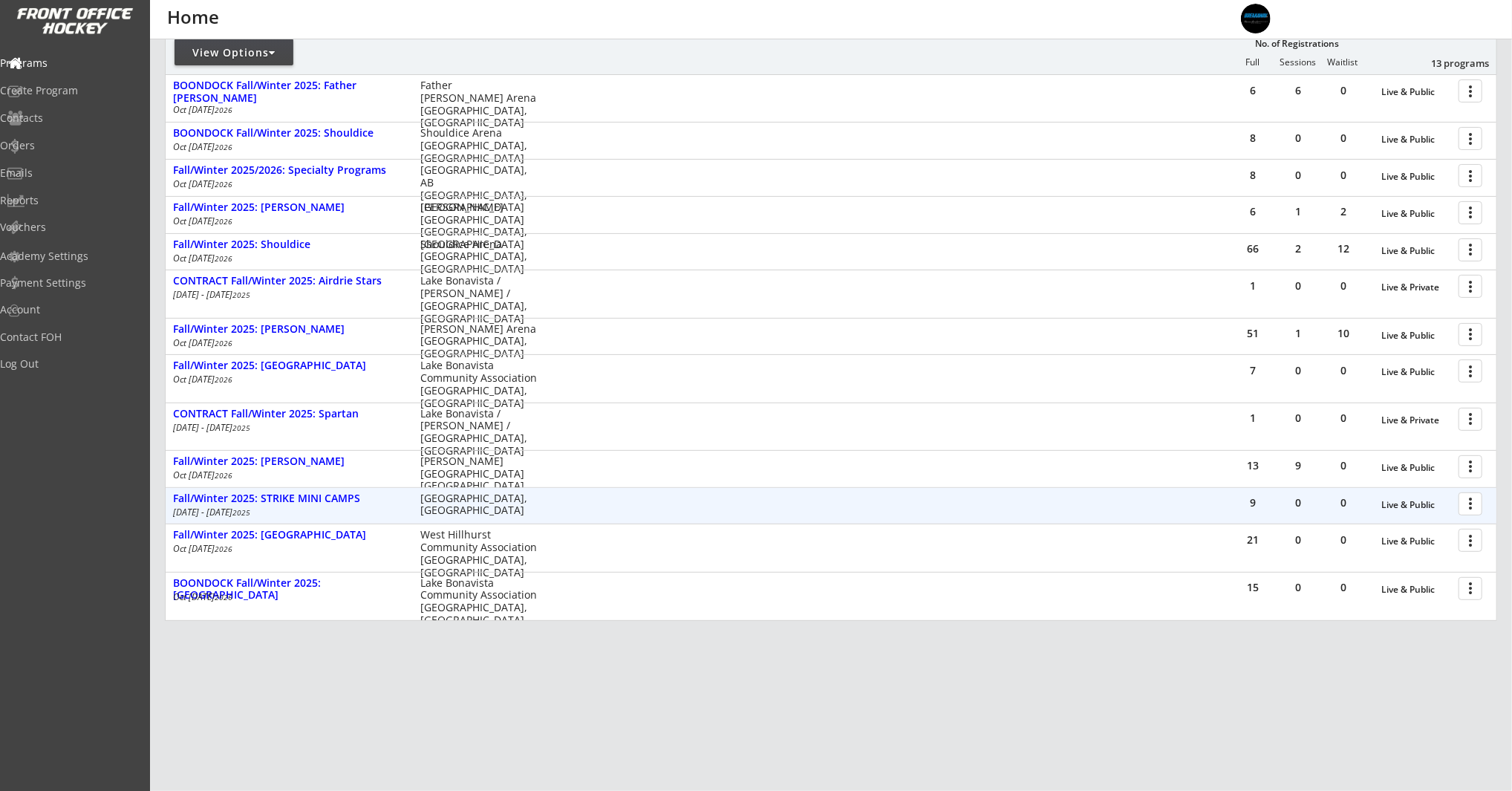
click at [1471, 504] on div at bounding box center [1473, 503] width 26 height 26
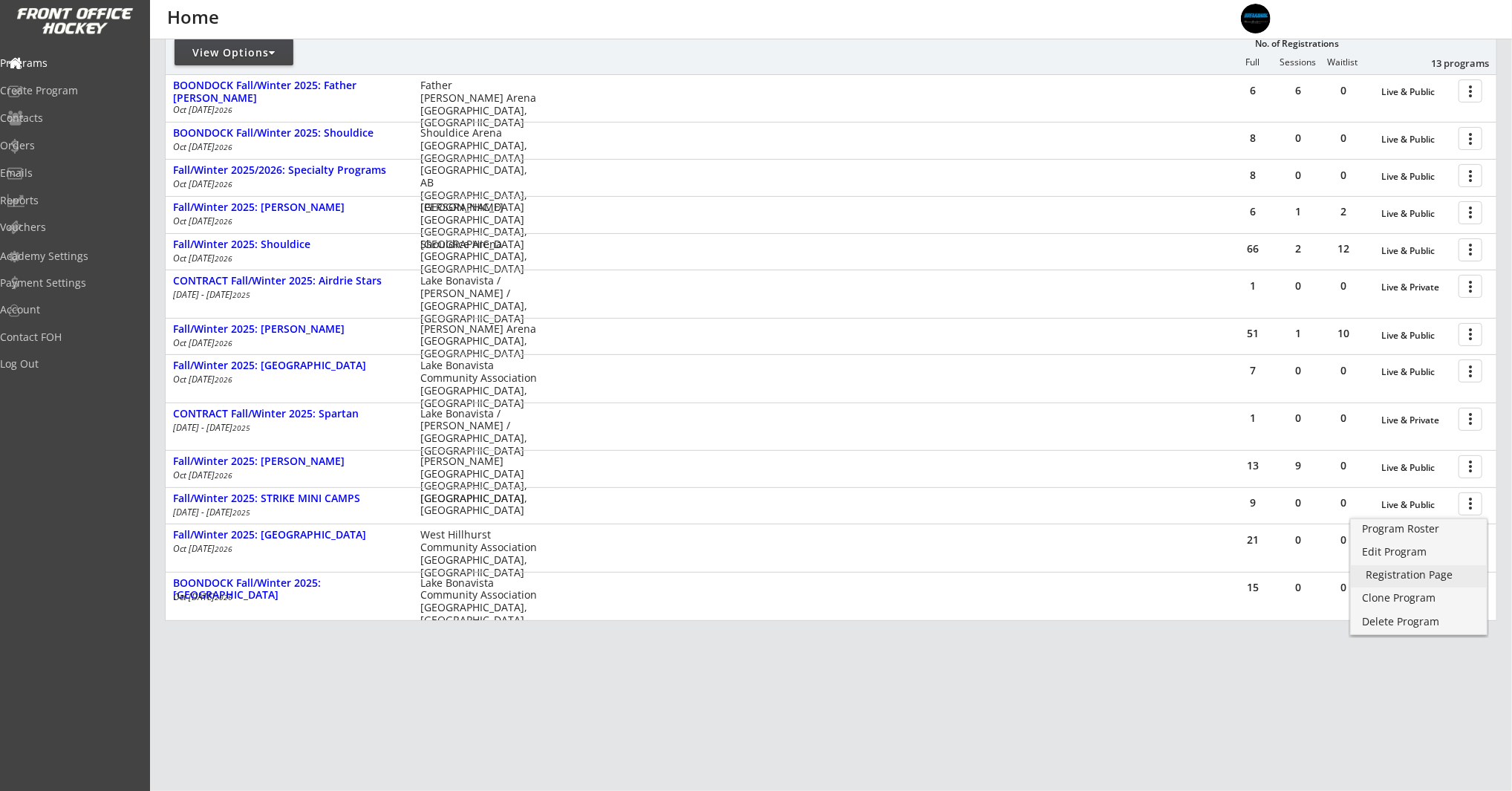
click at [1425, 572] on div "Registration Page" at bounding box center [1419, 574] width 106 height 10
click at [1420, 557] on div "Edit Program" at bounding box center [1419, 551] width 106 height 10
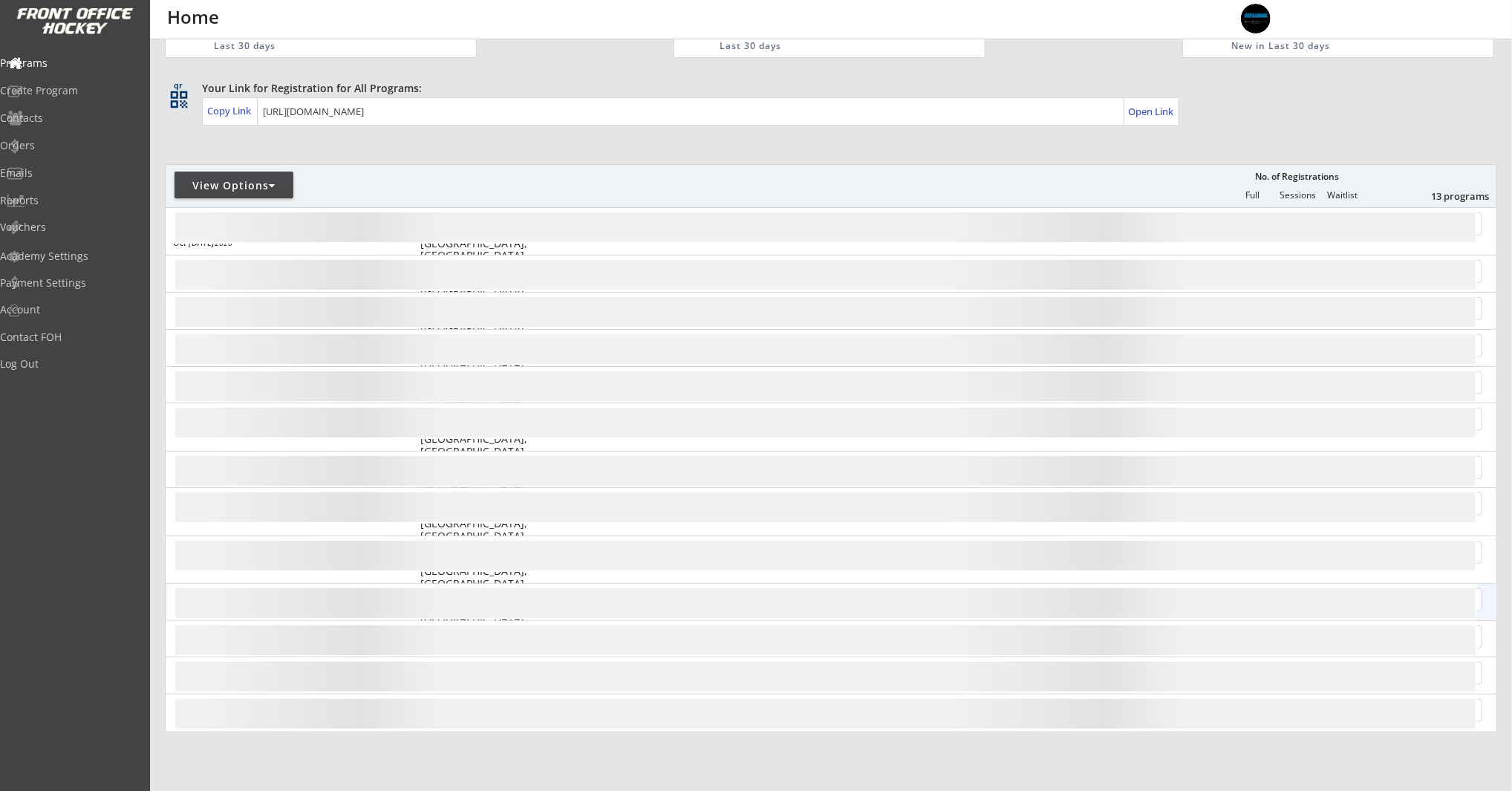
scroll to position [192, 0]
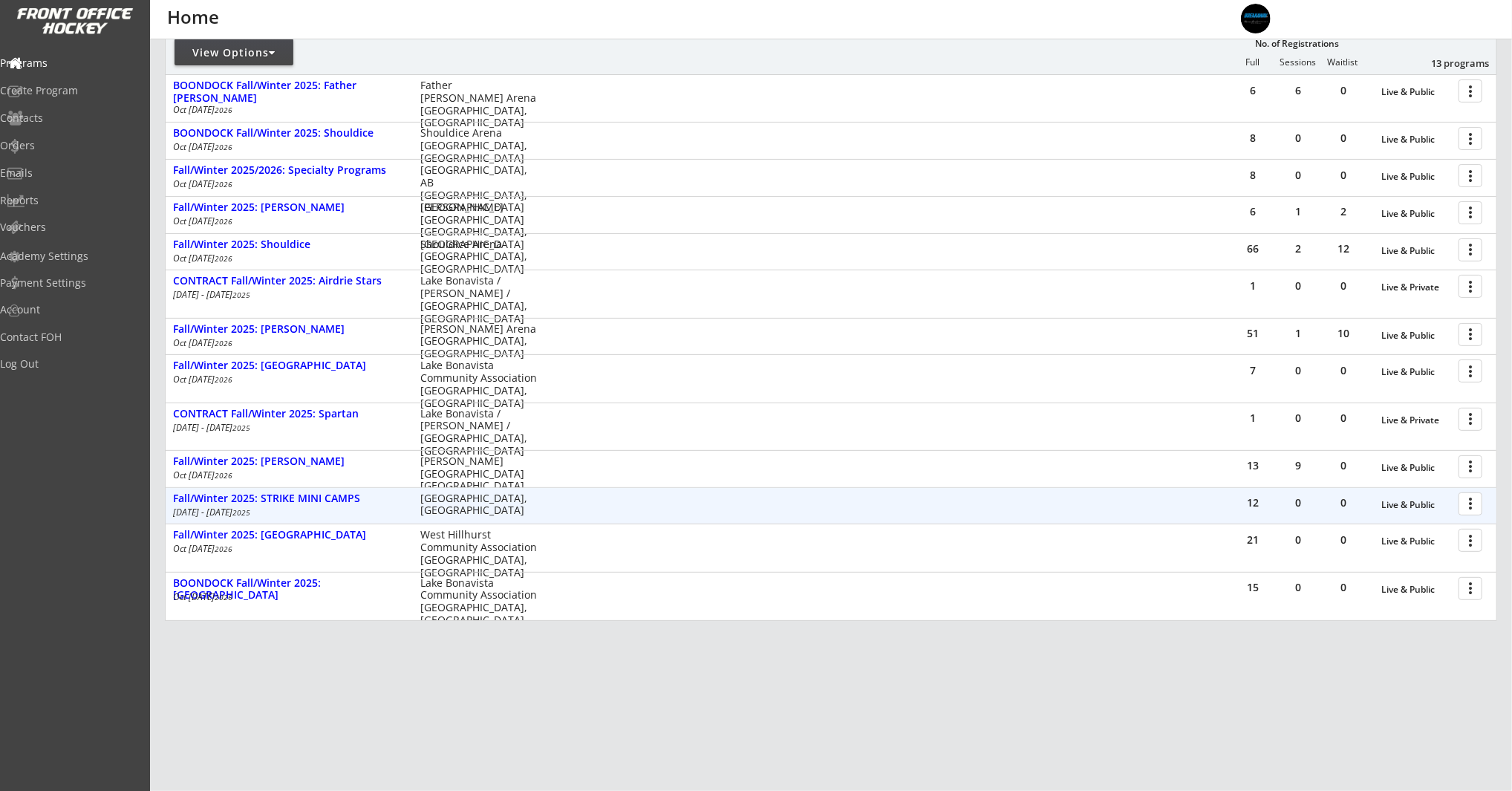
click at [1476, 503] on div at bounding box center [1473, 503] width 26 height 26
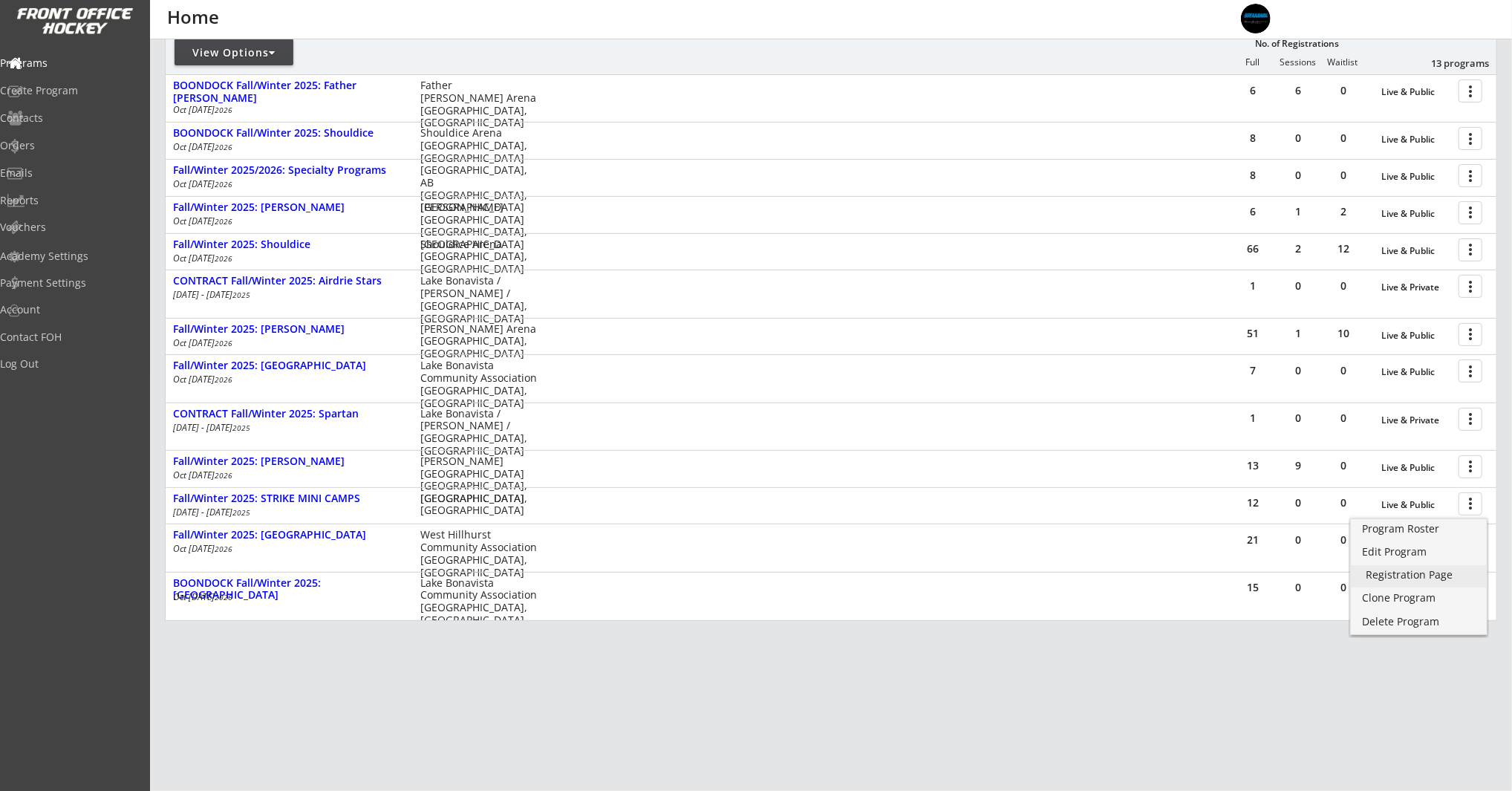
click at [1434, 579] on div "Registration Page" at bounding box center [1419, 574] width 106 height 10
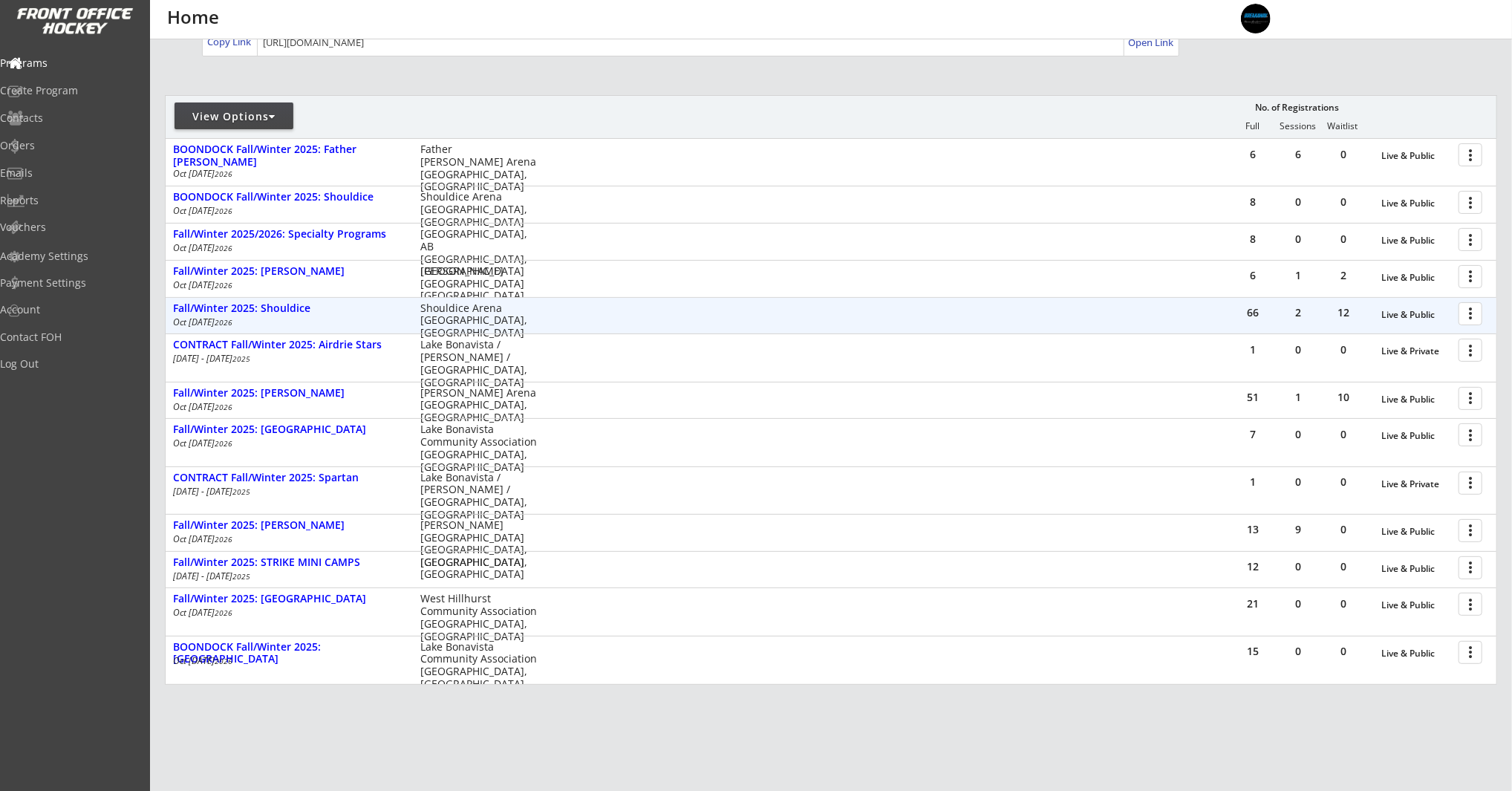
scroll to position [192, 0]
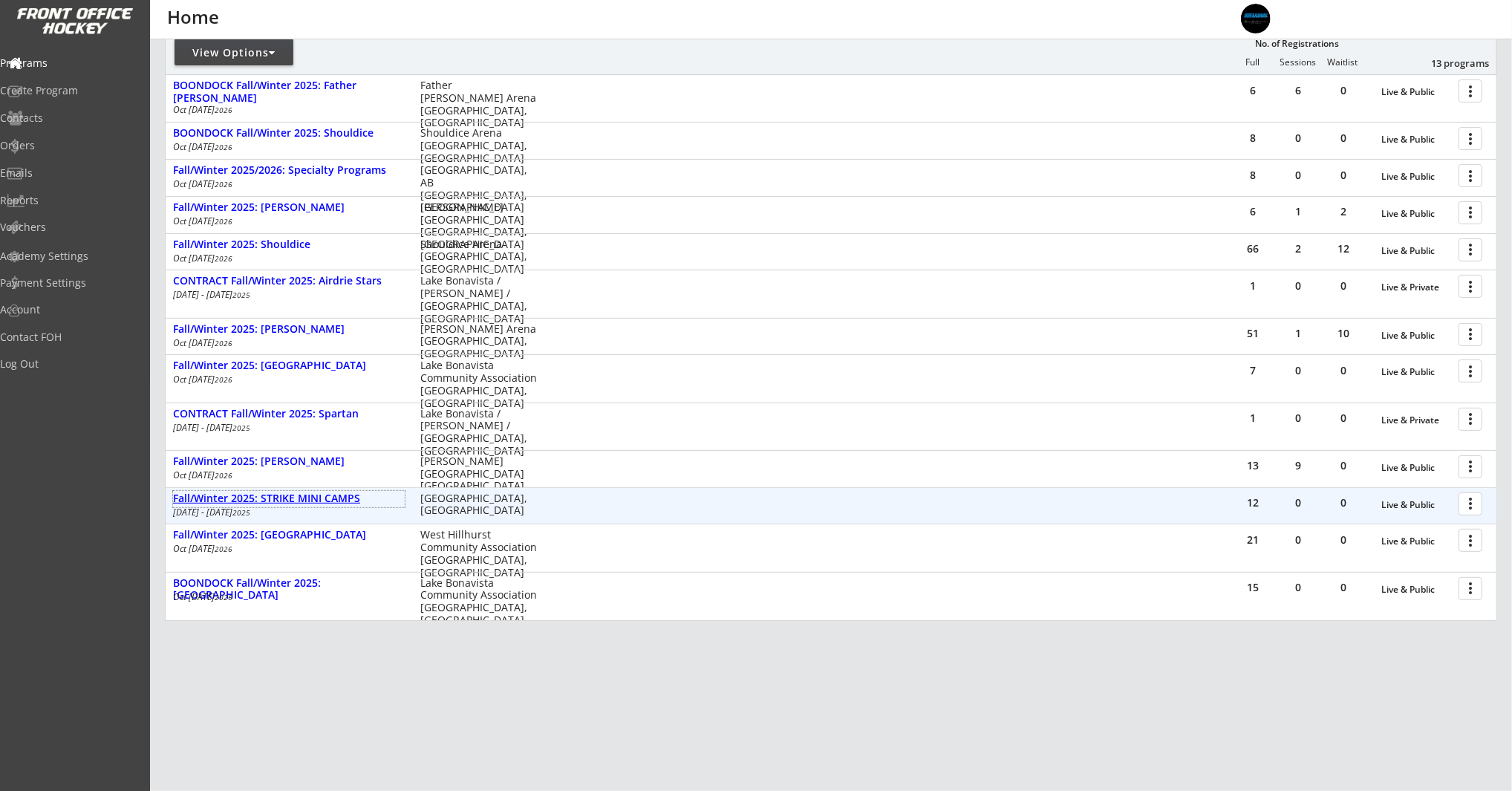
click at [360, 497] on div "Fall/Winter 2025: STRIKE MINI CAMPS" at bounding box center [288, 498] width 231 height 13
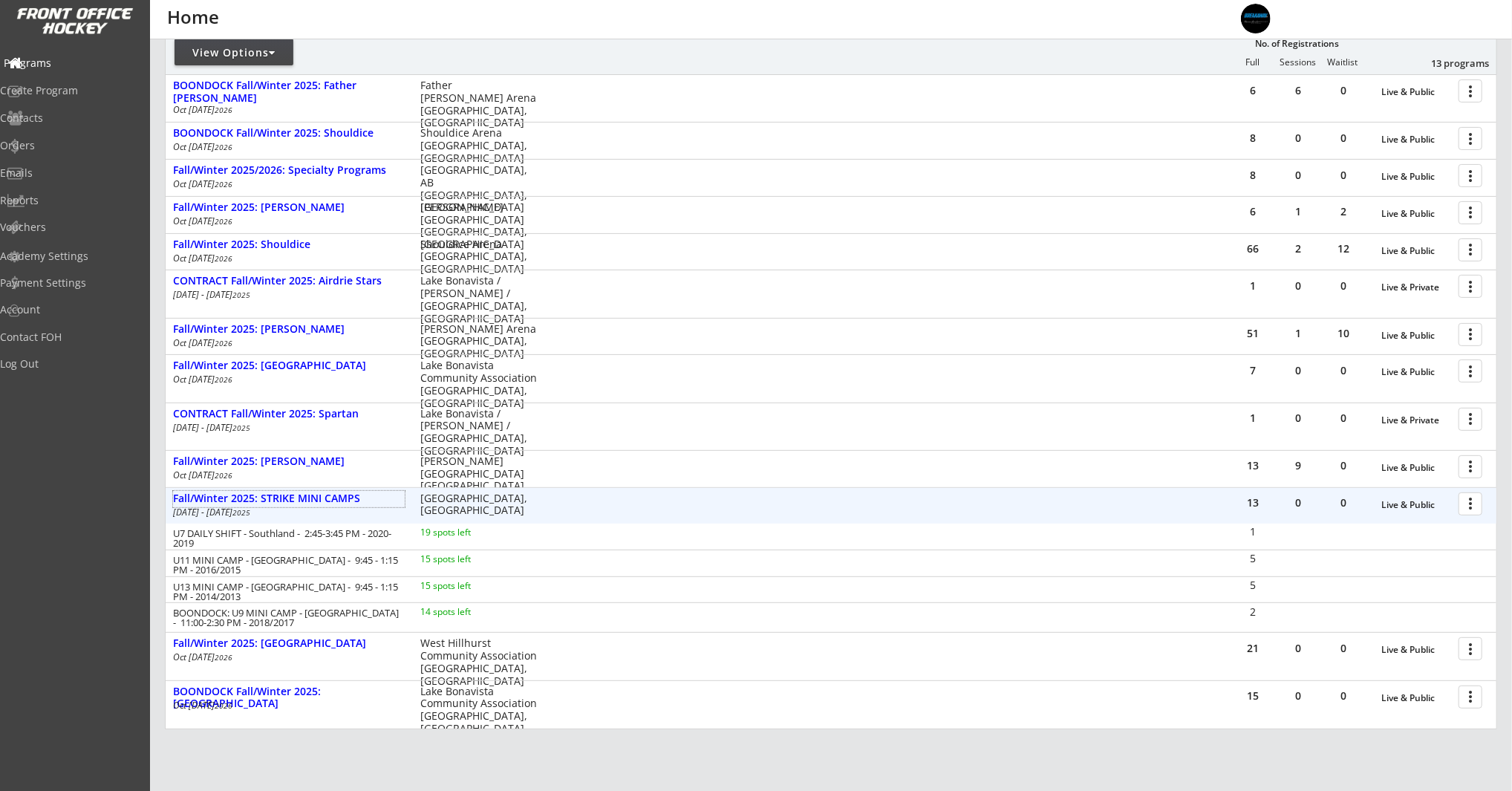
click at [27, 59] on div "Programs" at bounding box center [70, 62] width 134 height 10
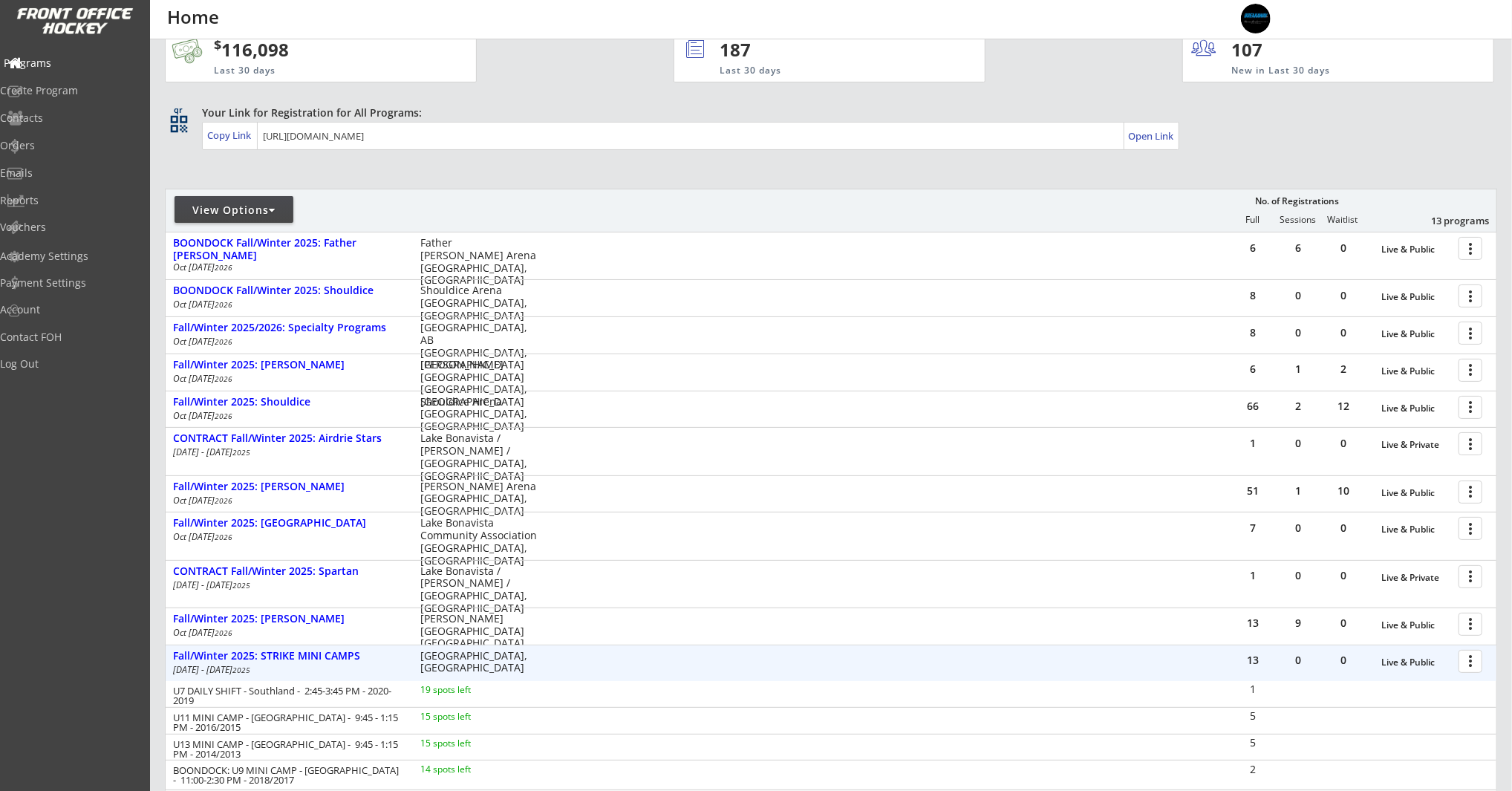
scroll to position [0, 0]
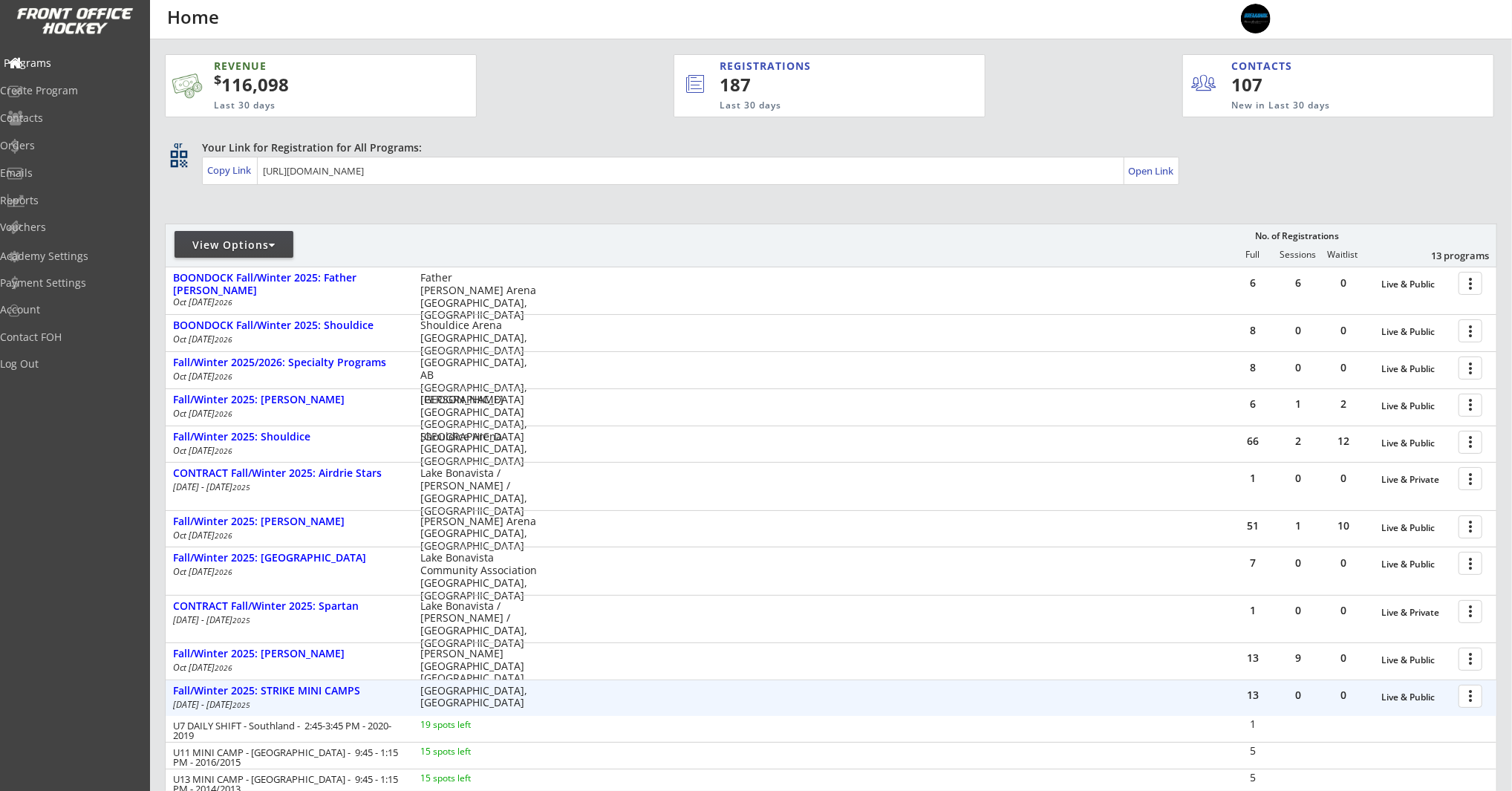
click at [59, 61] on div "Programs" at bounding box center [70, 62] width 134 height 10
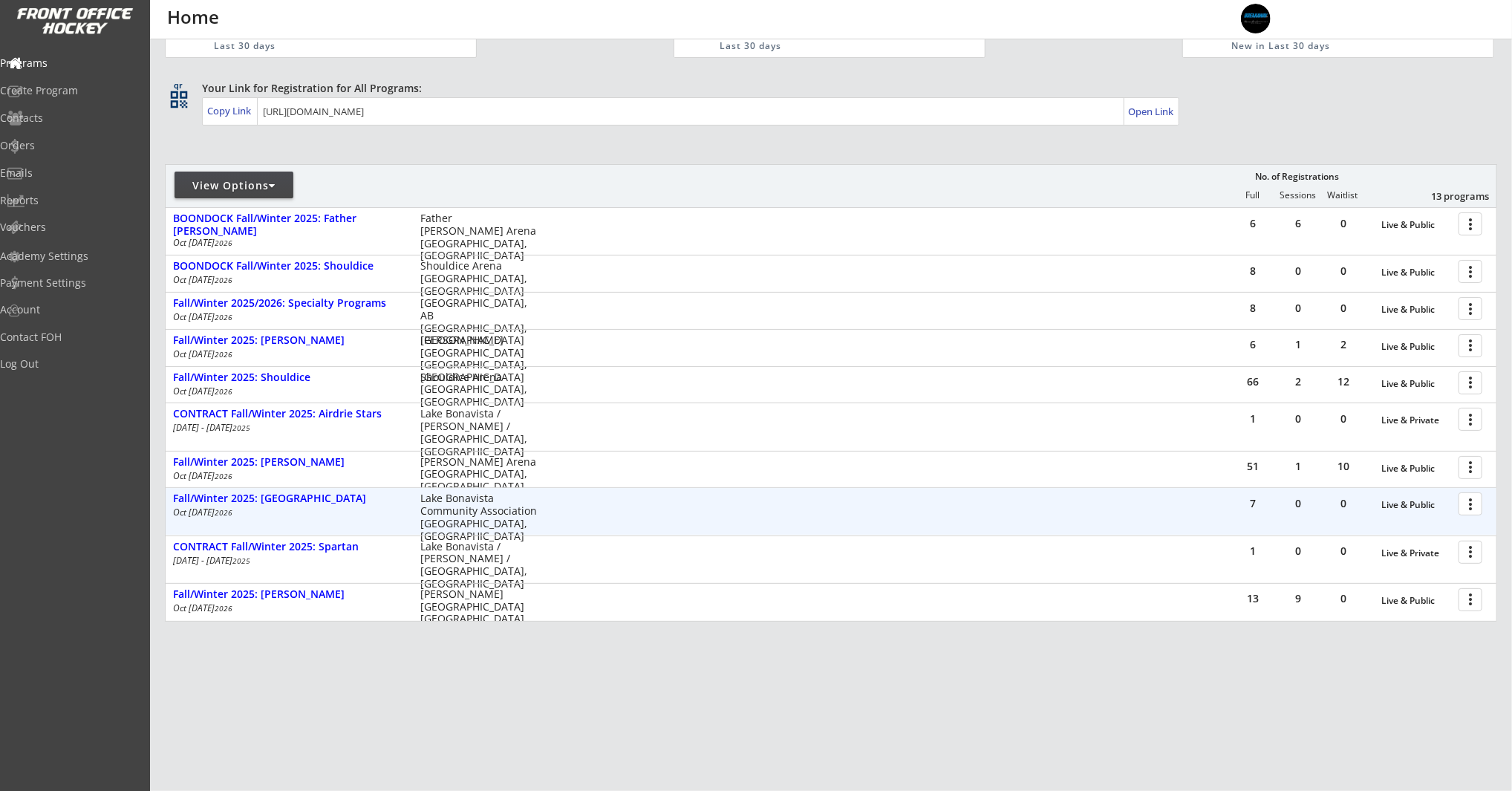
scroll to position [192, 0]
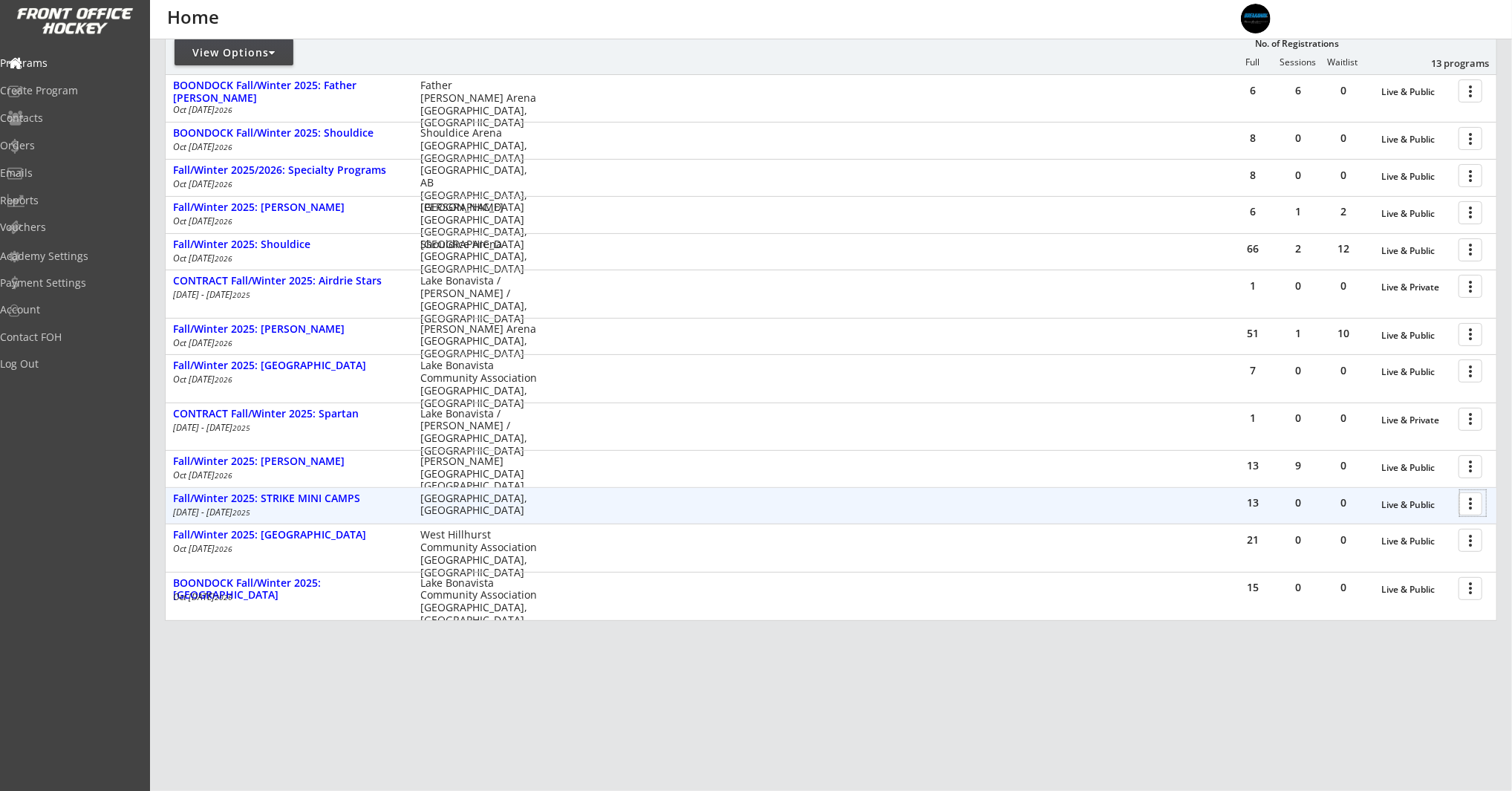
click at [1472, 502] on div at bounding box center [1473, 503] width 26 height 26
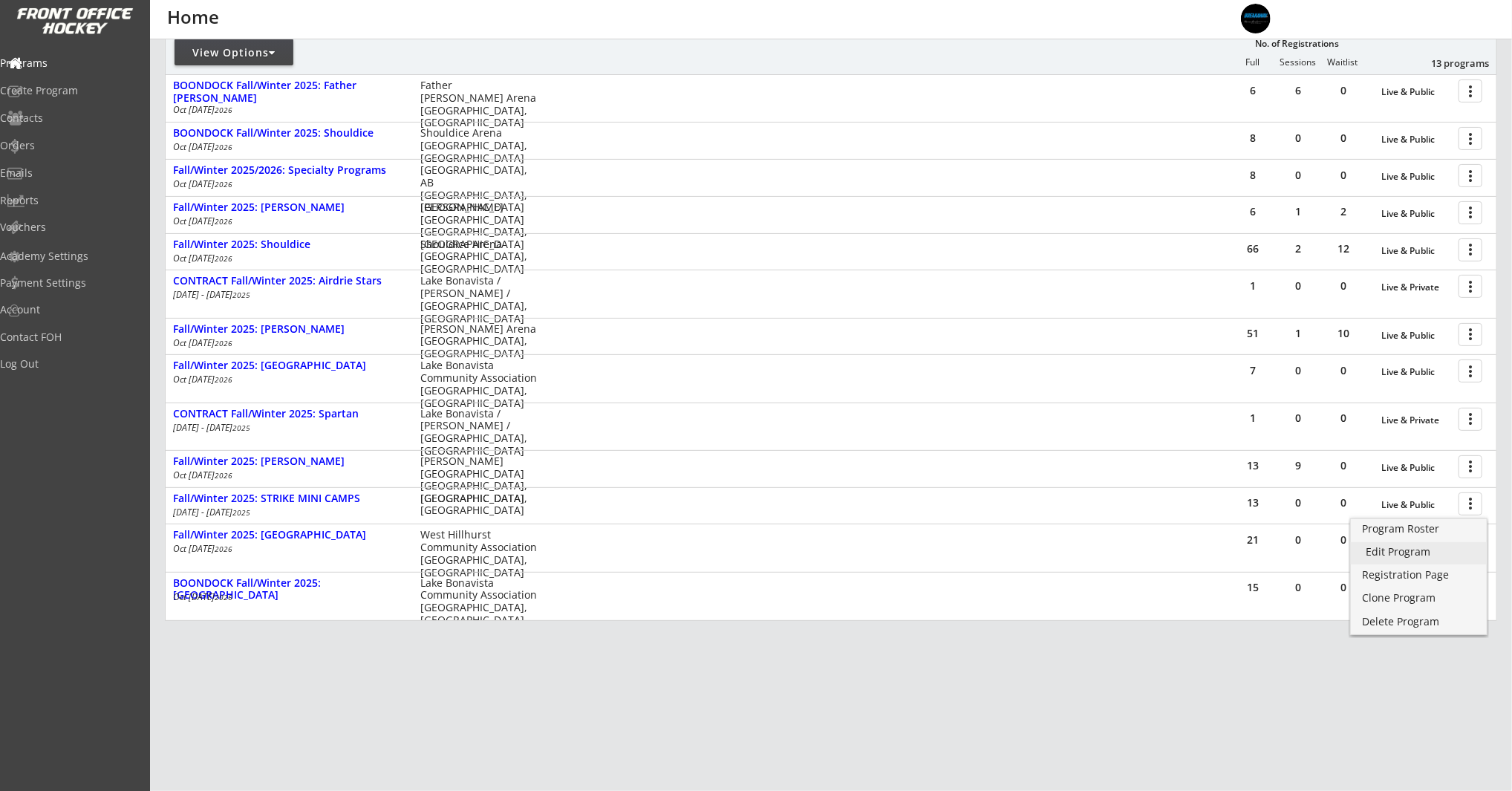
drag, startPoint x: 1454, startPoint y: 555, endPoint x: 1239, endPoint y: 552, distance: 215.0
click at [1454, 555] on div "Edit Program" at bounding box center [1419, 551] width 106 height 10
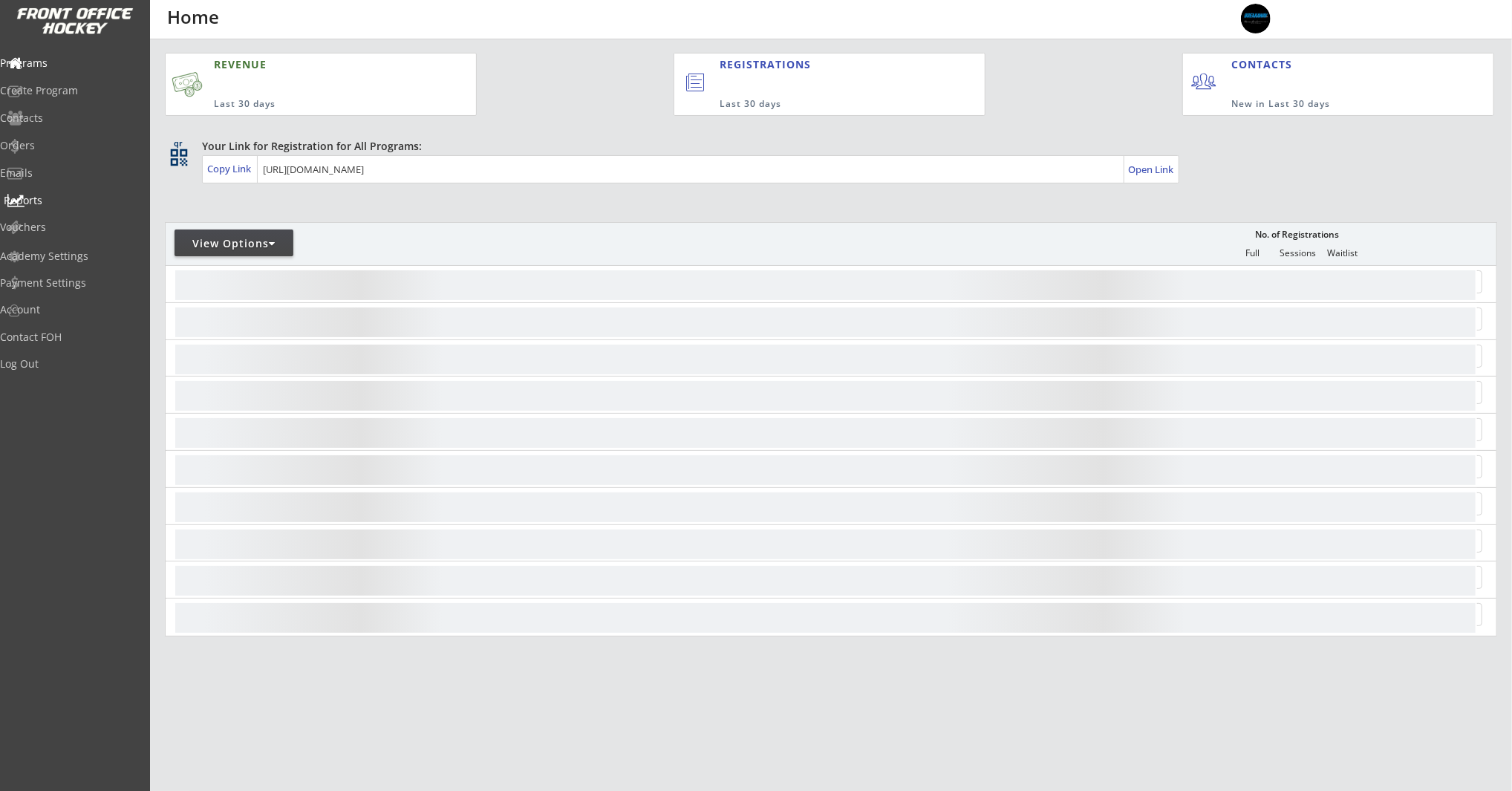
click at [55, 201] on div "Reports" at bounding box center [70, 200] width 134 height 10
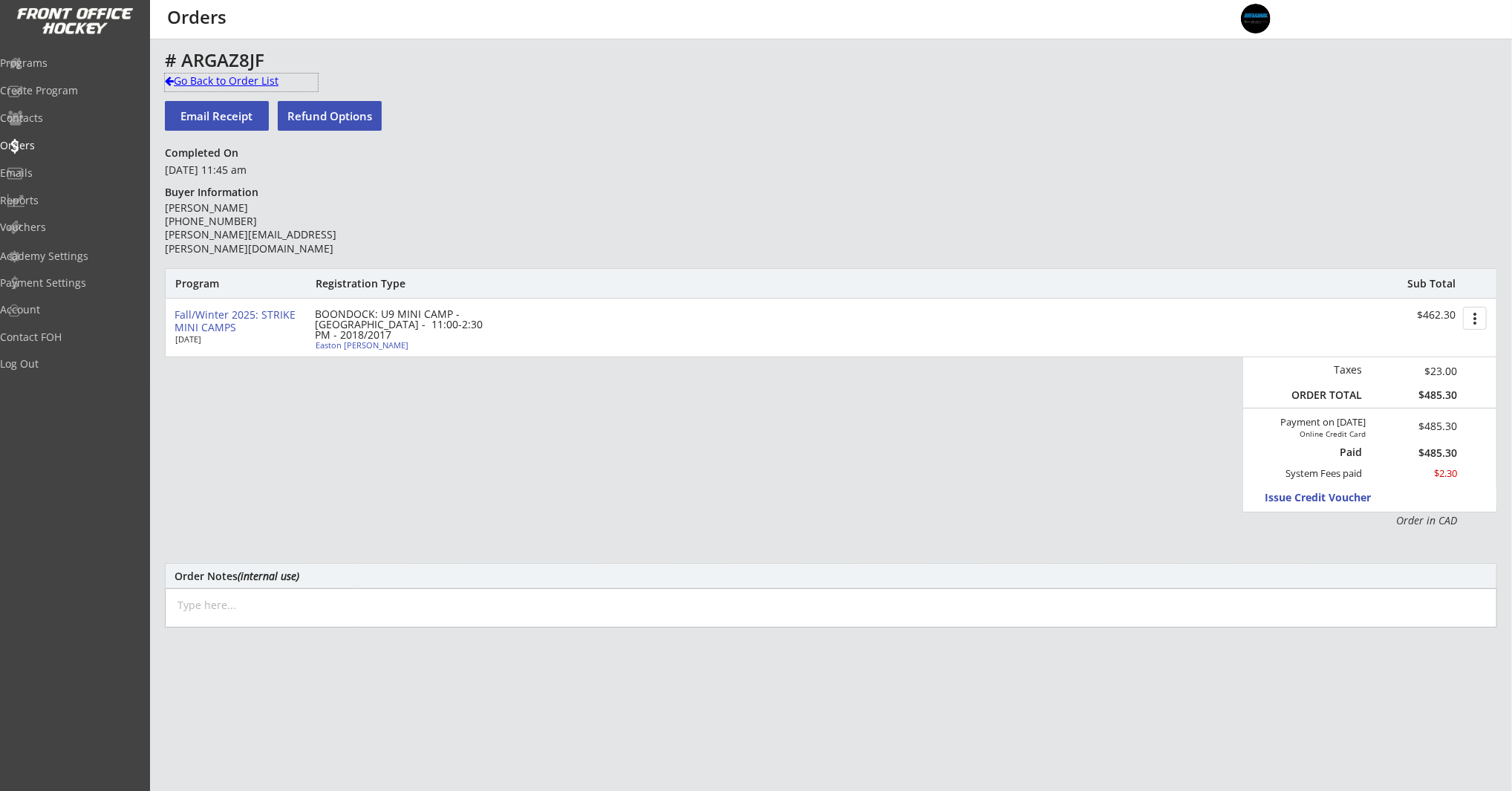
click at [190, 77] on div "Go Back to Order List" at bounding box center [241, 80] width 153 height 15
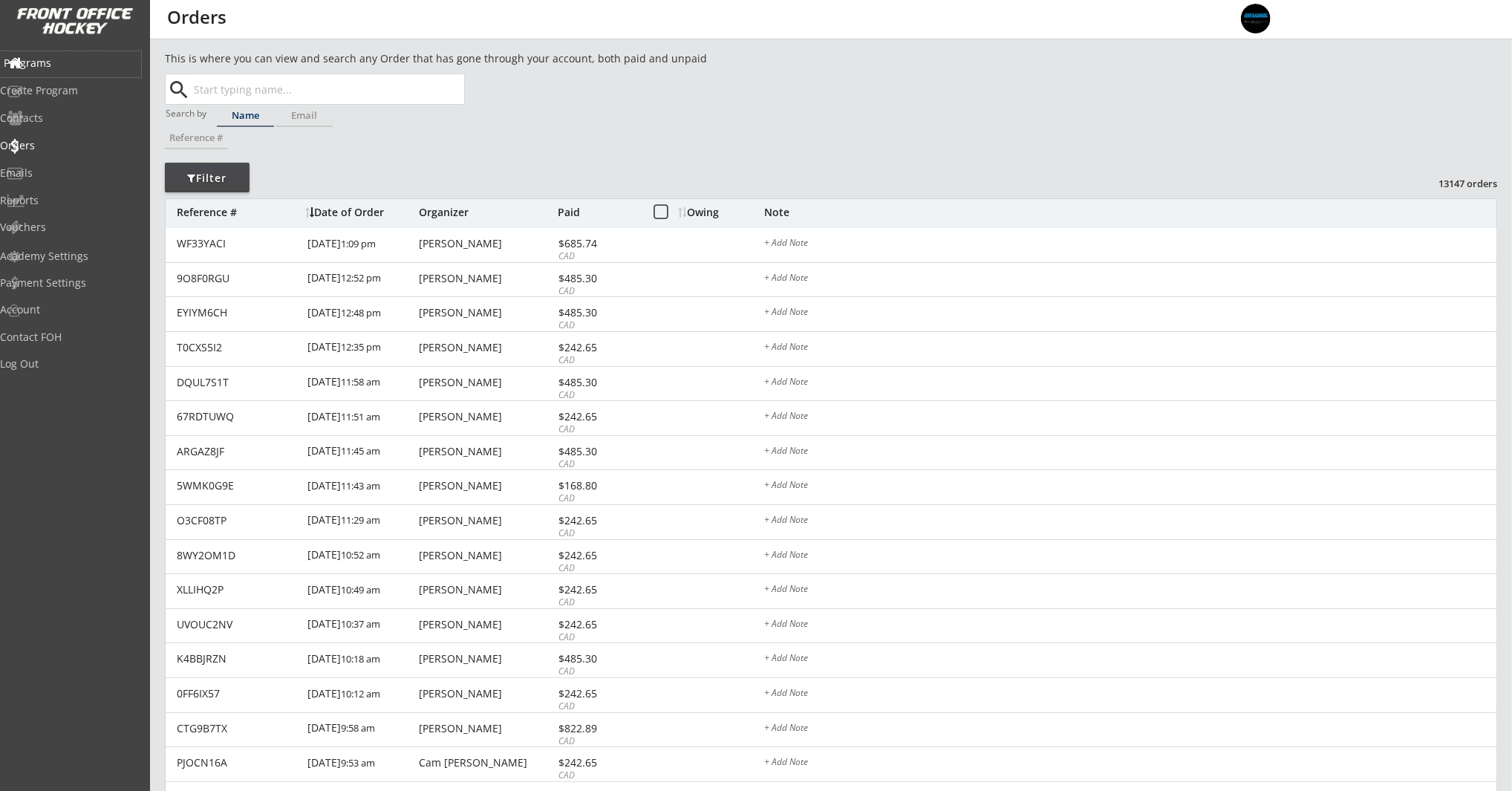
drag, startPoint x: 91, startPoint y: 67, endPoint x: 85, endPoint y: 241, distance: 174.1
click at [91, 67] on div "Programs" at bounding box center [70, 62] width 134 height 10
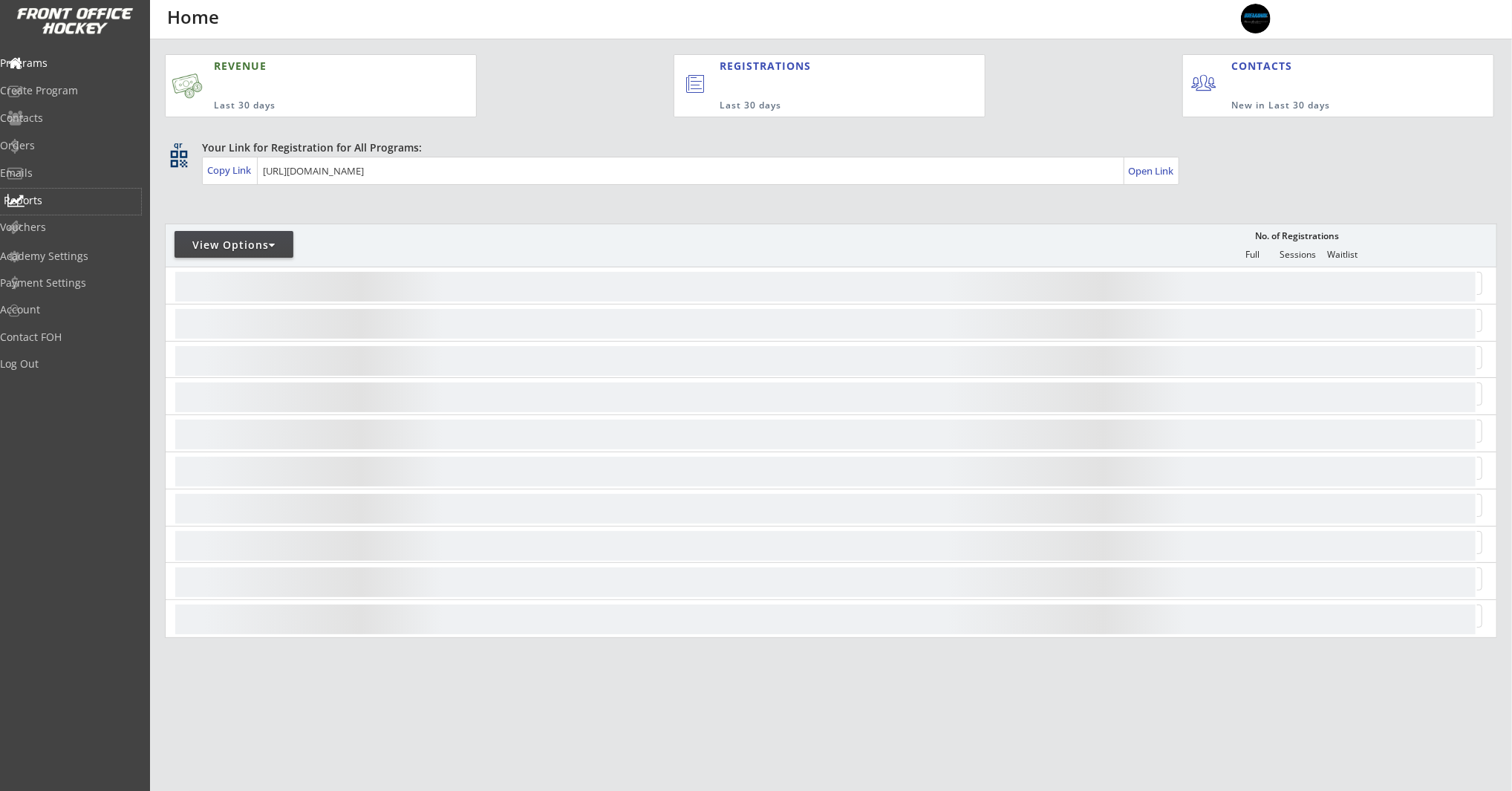
click at [64, 207] on div "Reports" at bounding box center [70, 201] width 141 height 26
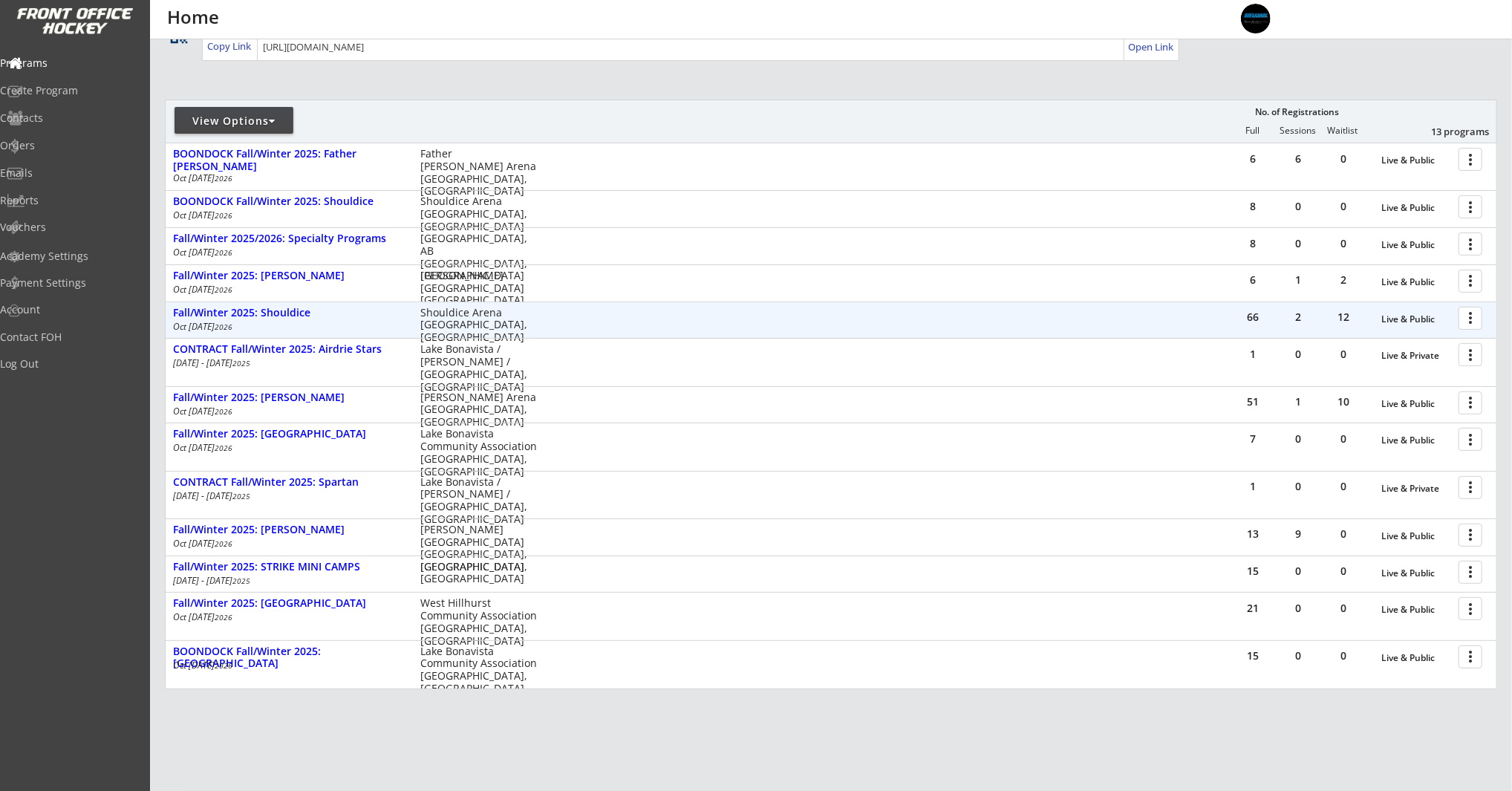
scroll to position [166, 0]
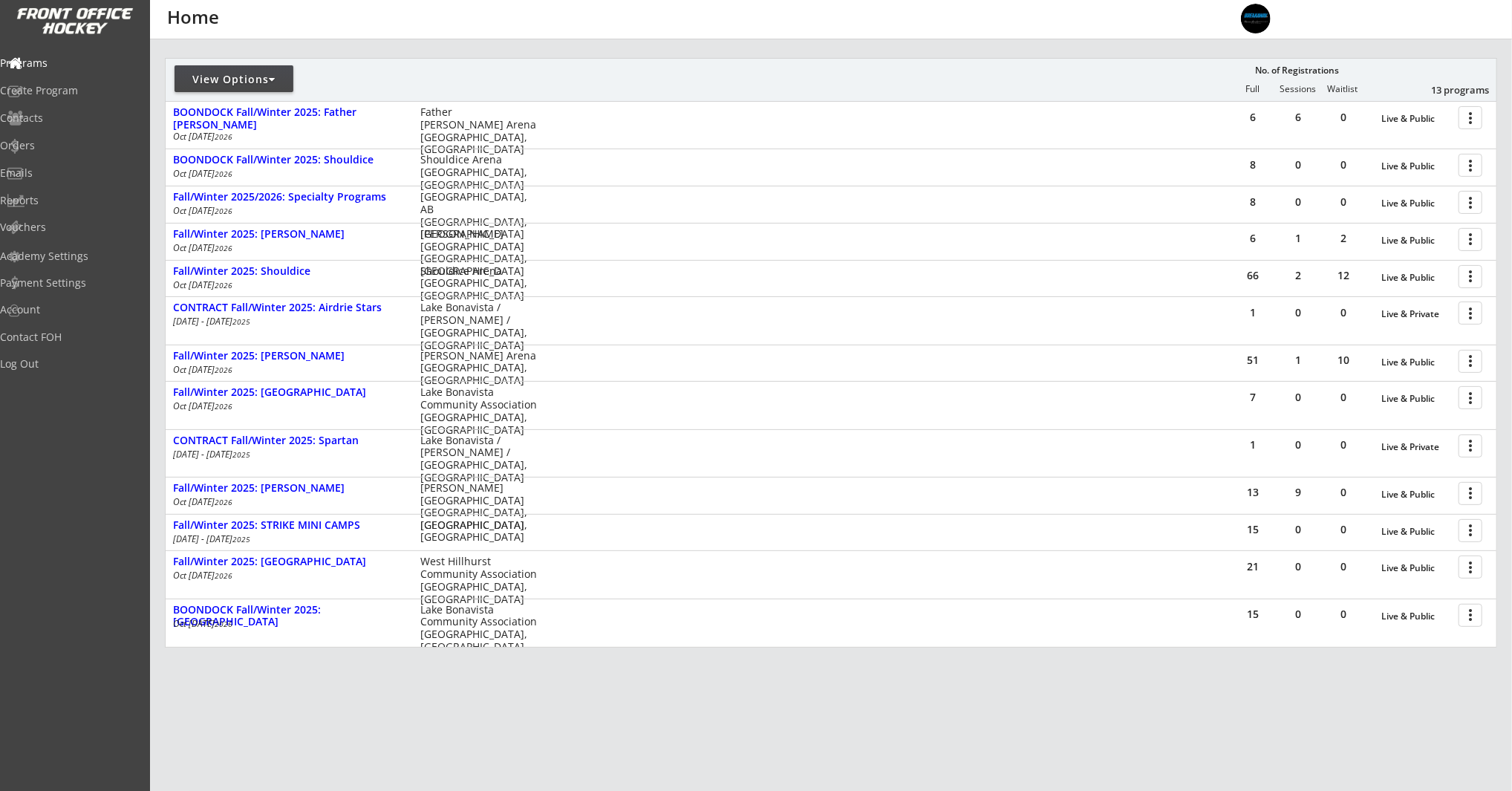
click at [358, 514] on div "15 0 0 Live & Public more_vert Fall/Winter 2025: STRIKE MINI CAMPS Oct 6 - Oct …" at bounding box center [831, 532] width 1331 height 37
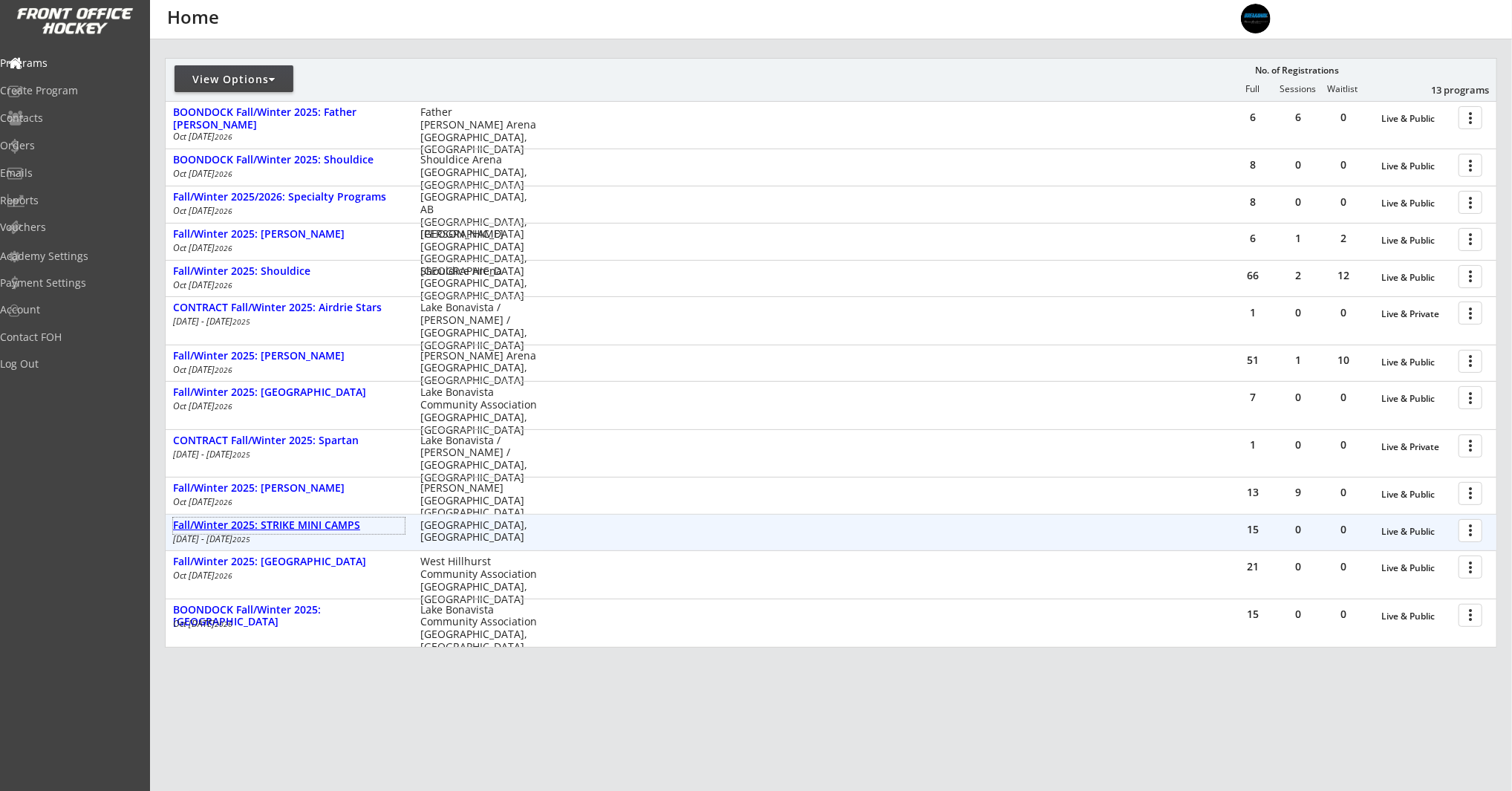
click at [342, 531] on div "Fall/Winter 2025: STRIKE MINI CAMPS" at bounding box center [288, 526] width 231 height 13
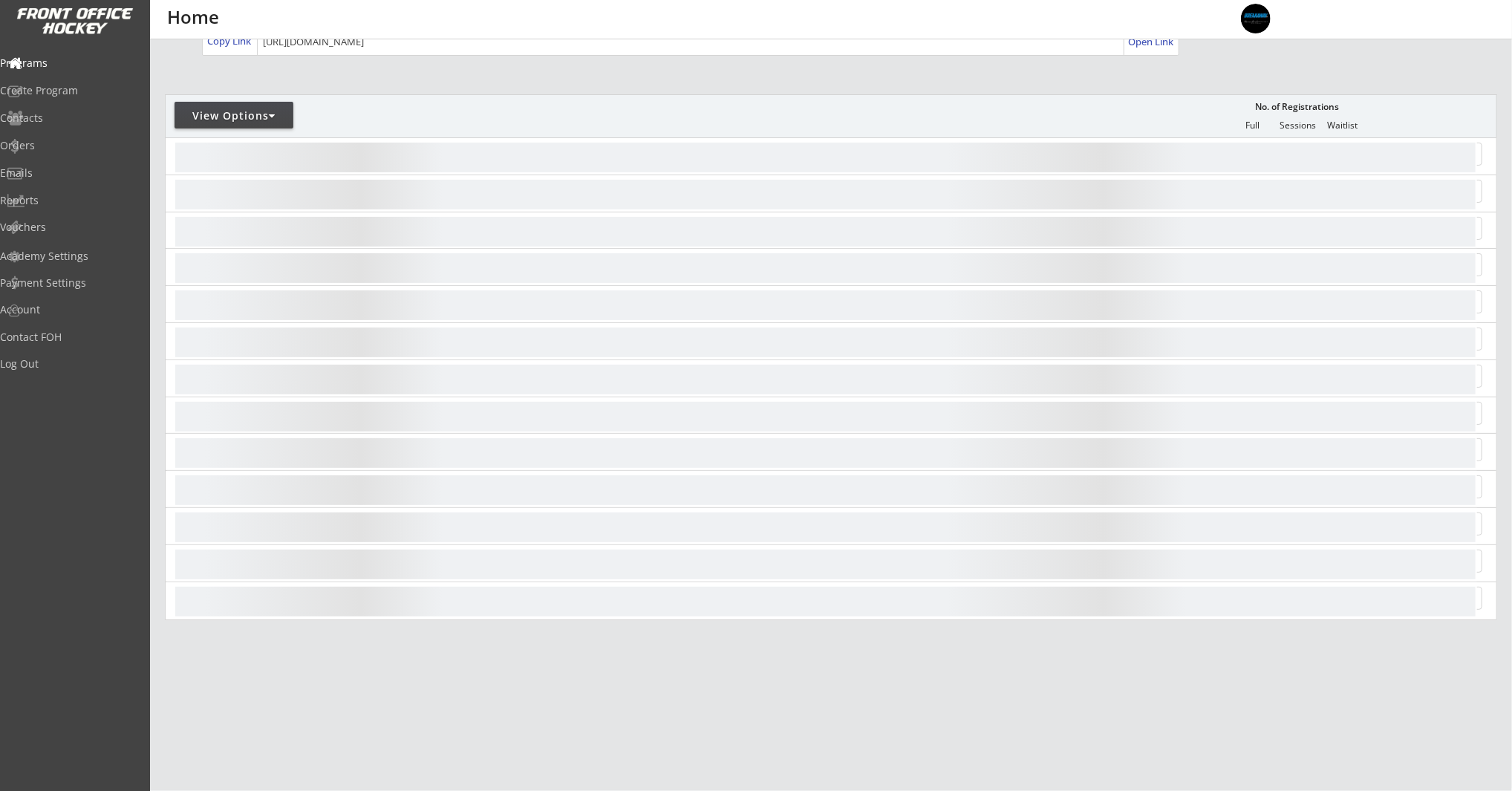
scroll to position [128, 0]
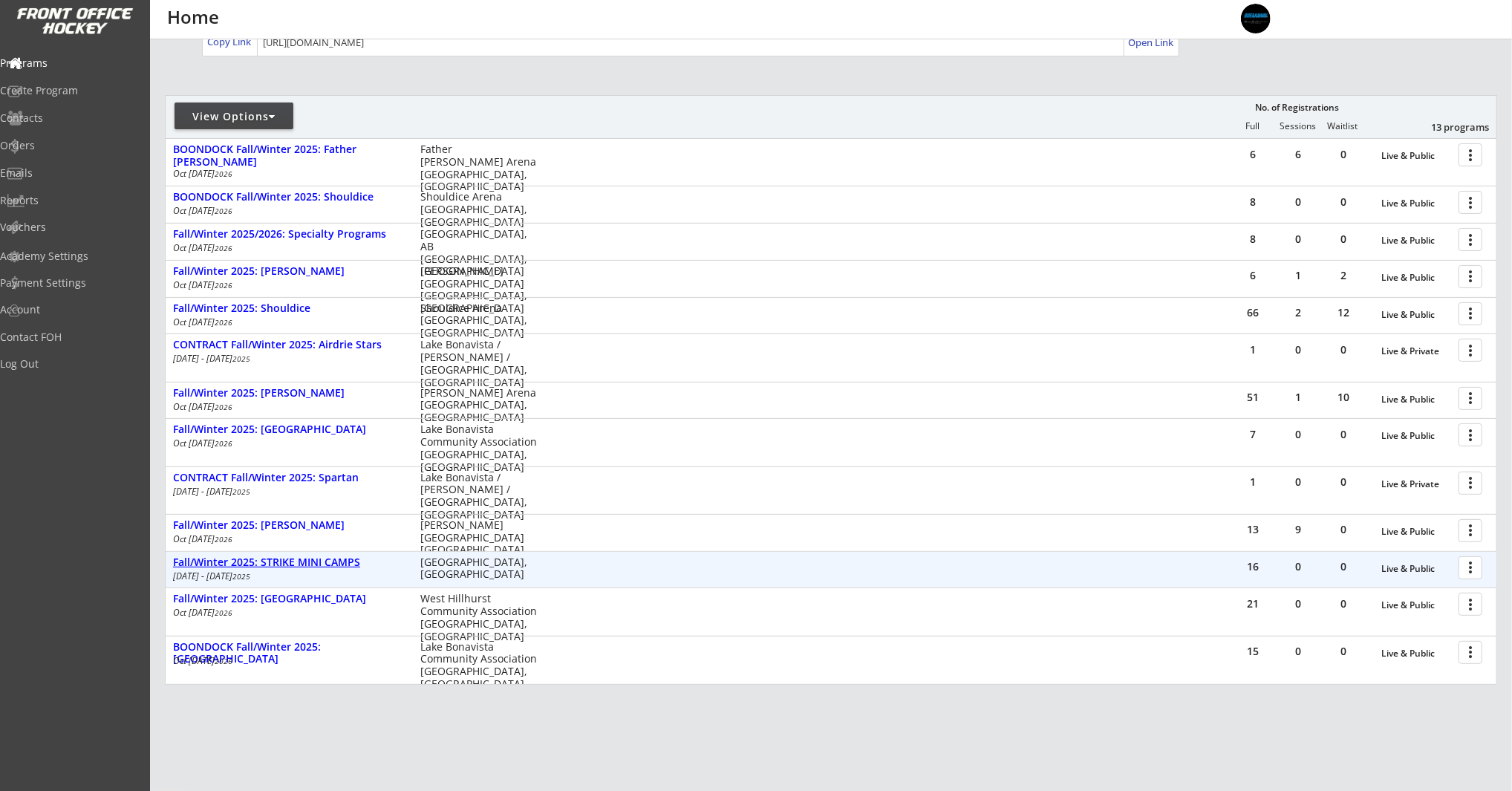
click at [342, 562] on div "Fall/Winter 2025: STRIKE MINI CAMPS" at bounding box center [288, 562] width 231 height 13
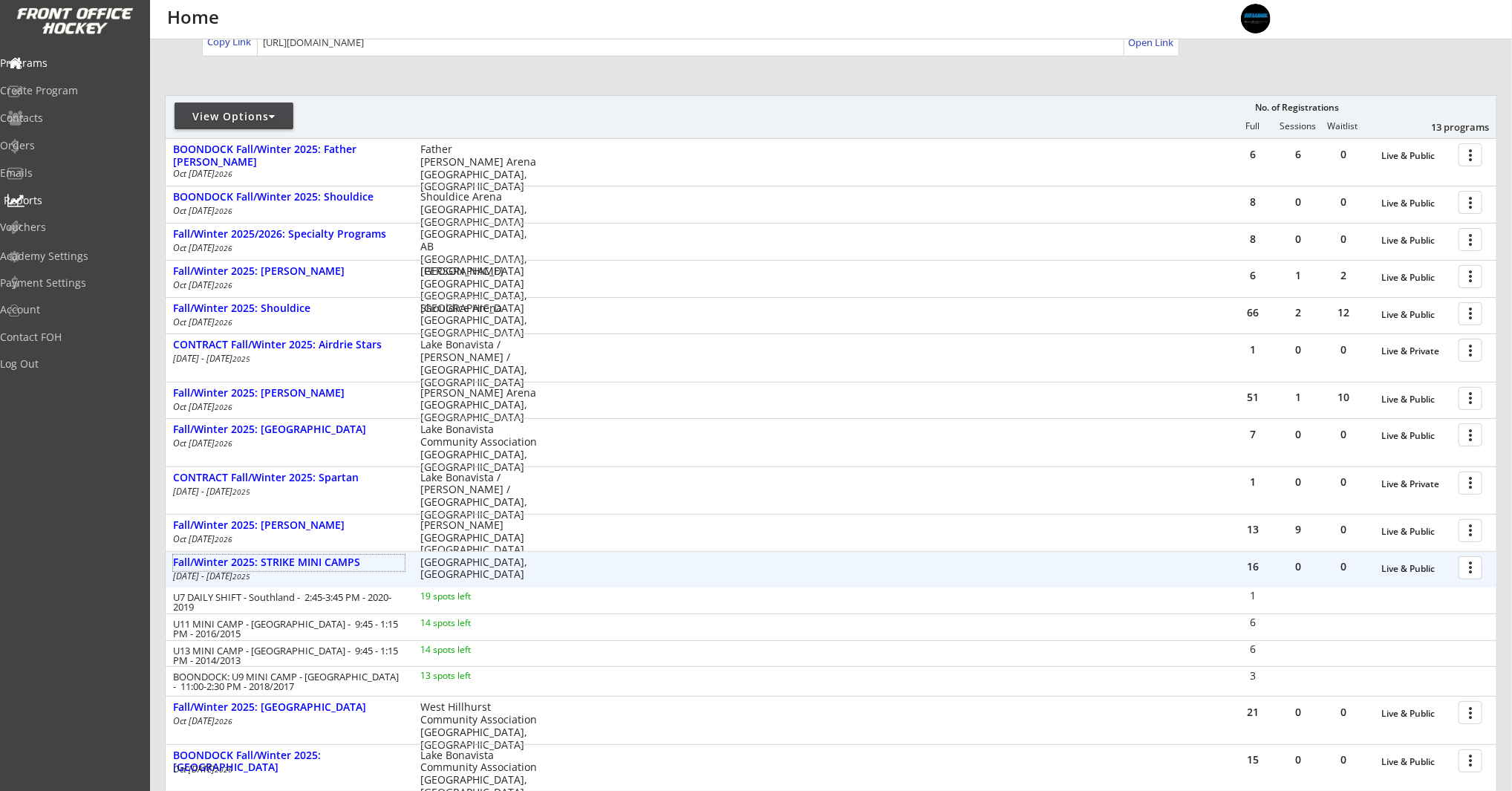
click at [64, 198] on div "Reports" at bounding box center [70, 200] width 134 height 10
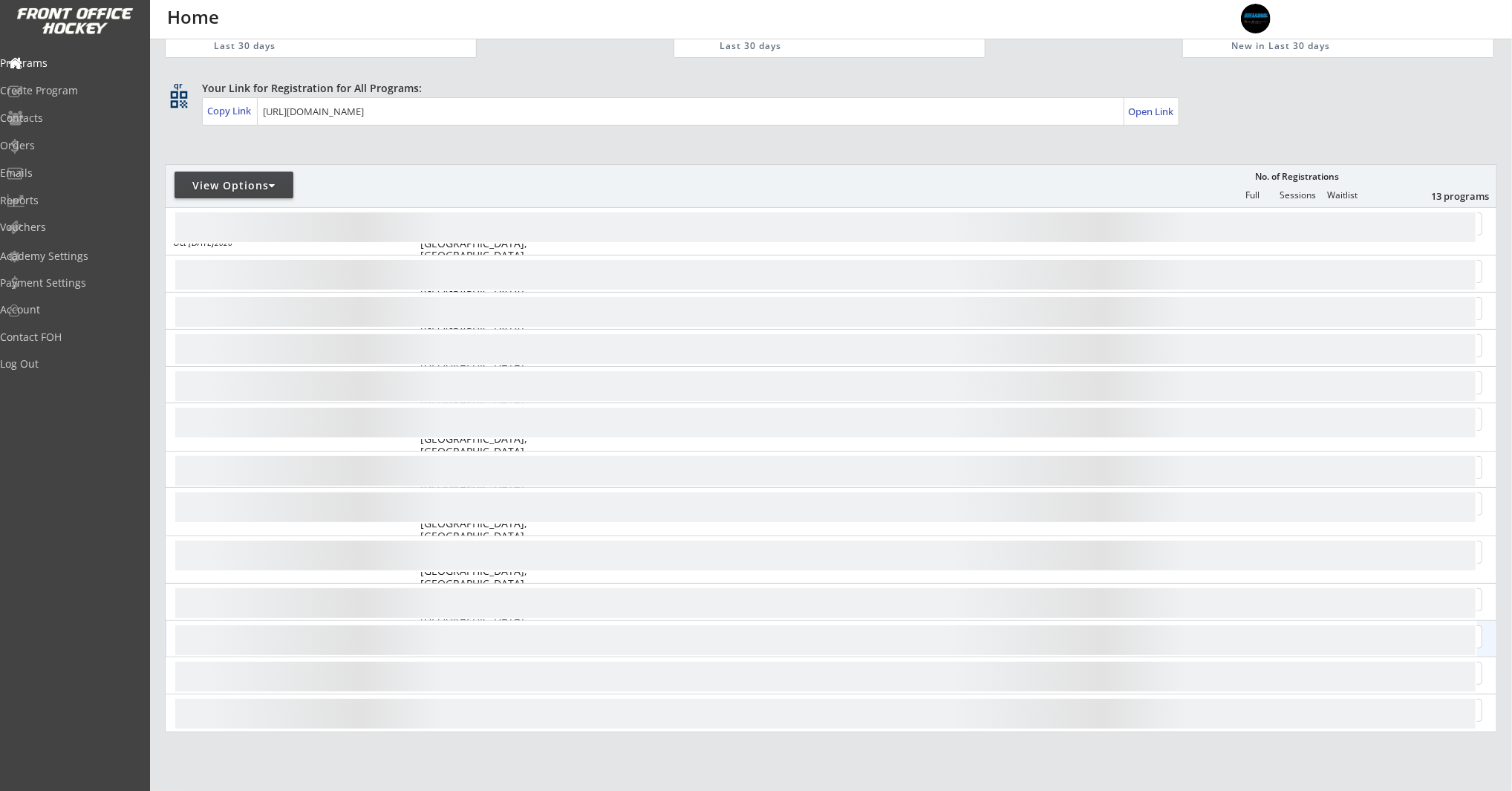
scroll to position [192, 0]
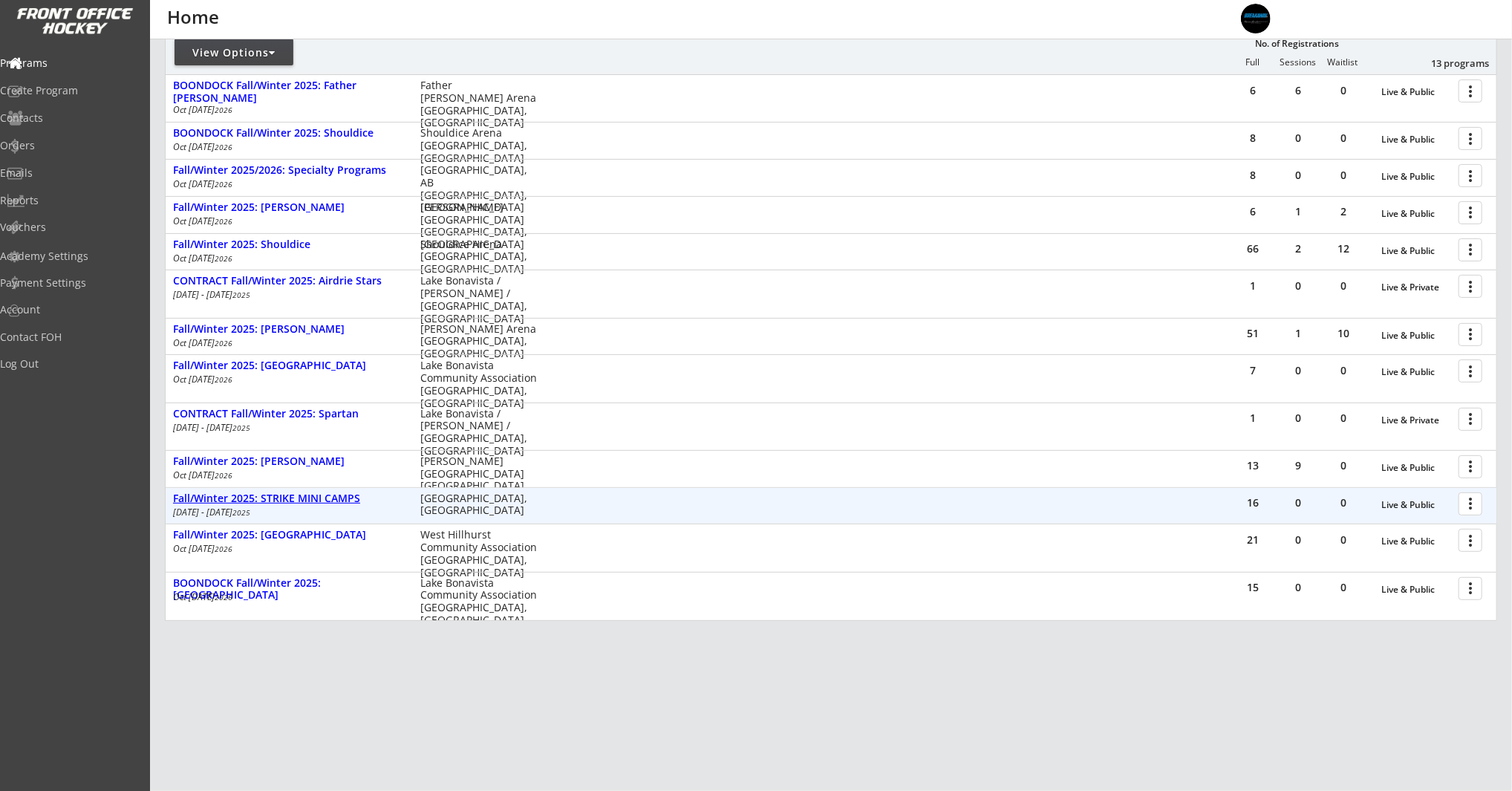
click at [326, 492] on div "Fall/Winter 2025: STRIKE MINI CAMPS" at bounding box center [288, 498] width 231 height 13
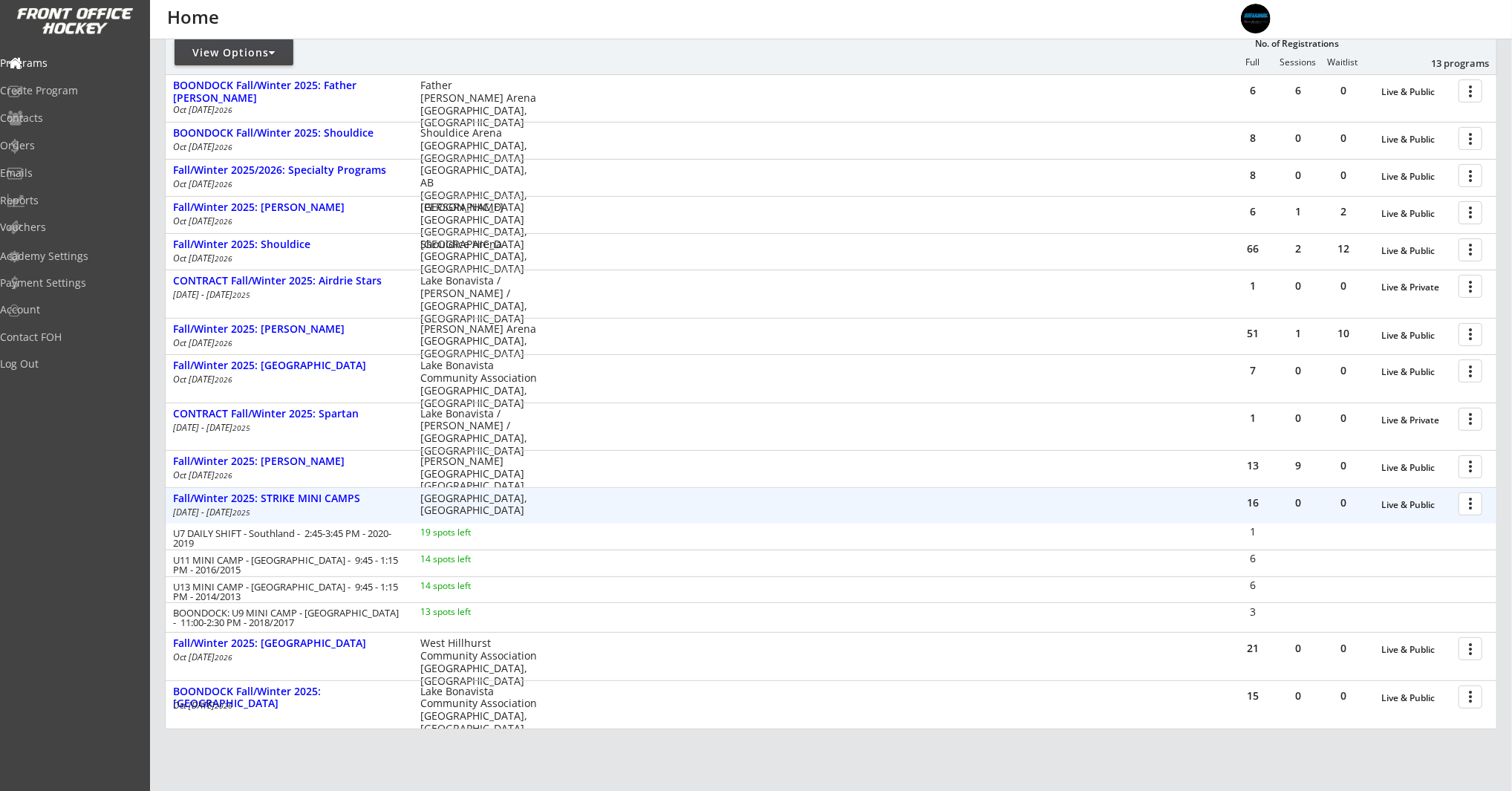
click at [1460, 494] on button "more_vert" at bounding box center [1471, 503] width 24 height 23
drag, startPoint x: 1471, startPoint y: 504, endPoint x: 1464, endPoint y: 511, distance: 9.9
click at [1470, 505] on div at bounding box center [1473, 503] width 26 height 26
click at [1412, 574] on div "Registration Page" at bounding box center [1419, 574] width 106 height 10
drag, startPoint x: 1476, startPoint y: 510, endPoint x: 1450, endPoint y: 539, distance: 38.9
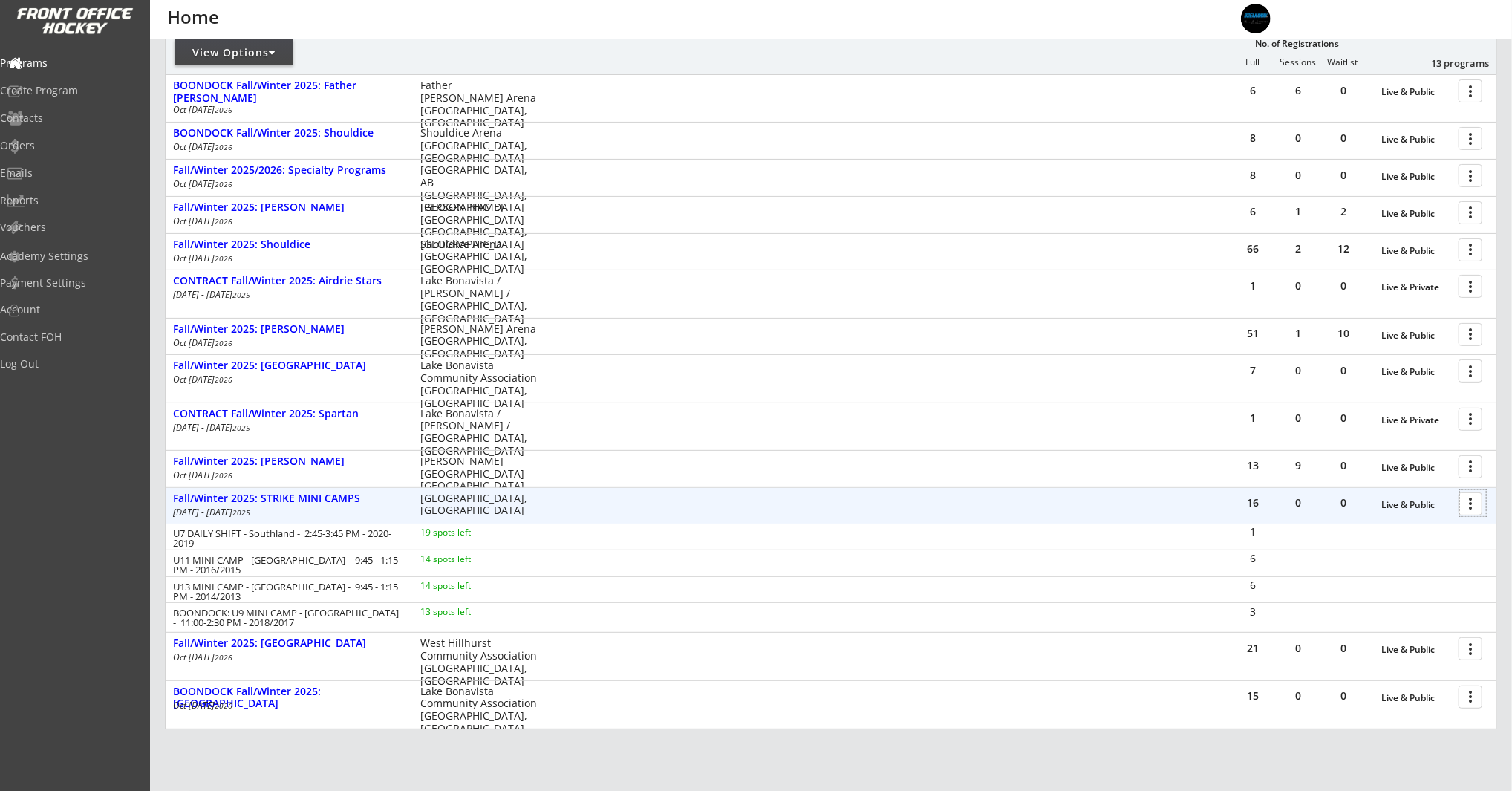
click at [1475, 511] on div at bounding box center [1473, 503] width 26 height 26
drag, startPoint x: 1426, startPoint y: 551, endPoint x: 1416, endPoint y: 552, distance: 10.0
click at [1426, 551] on div "Edit Program" at bounding box center [1419, 551] width 106 height 10
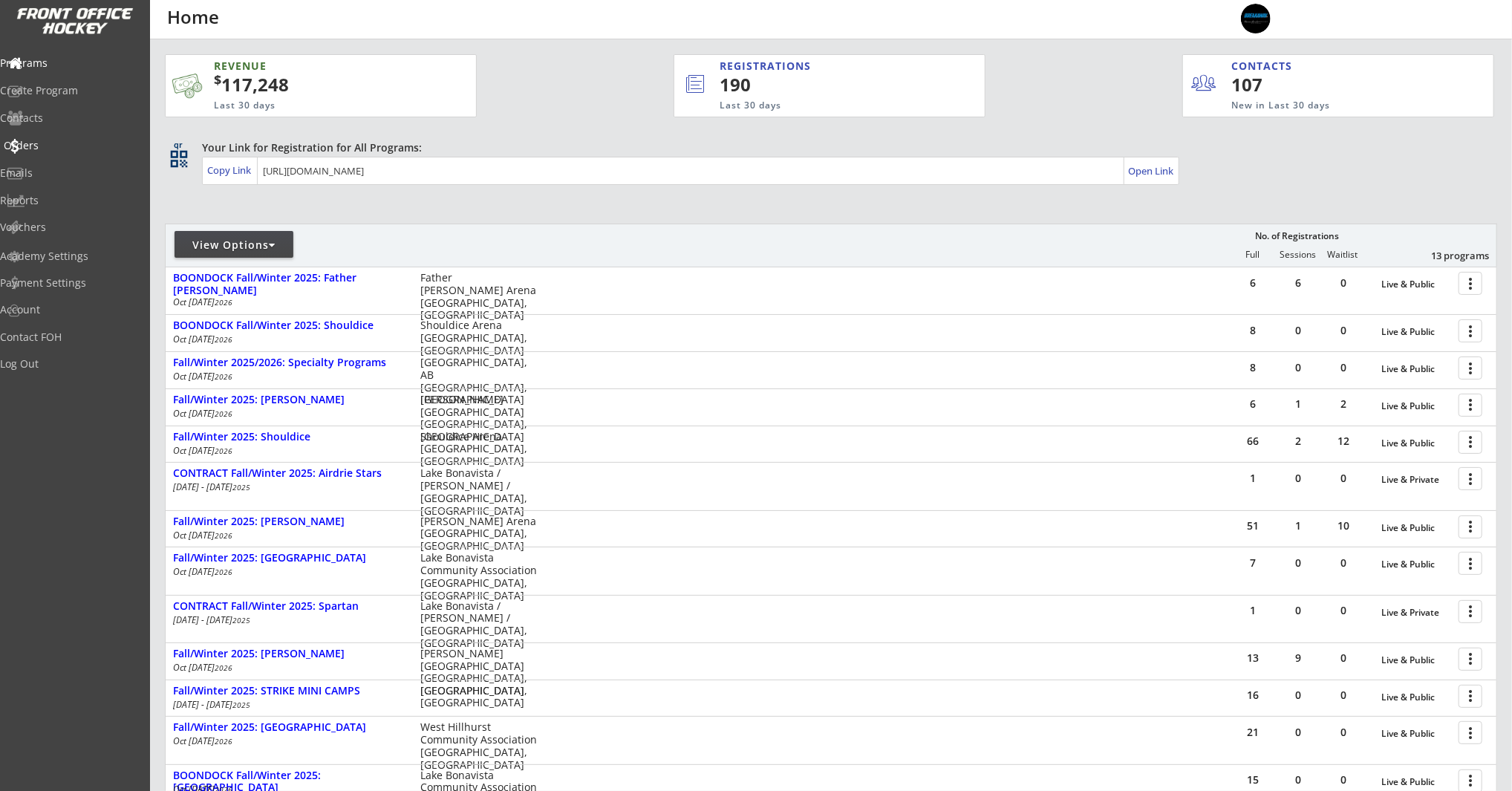
click at [46, 144] on div "Orders" at bounding box center [70, 144] width 134 height 10
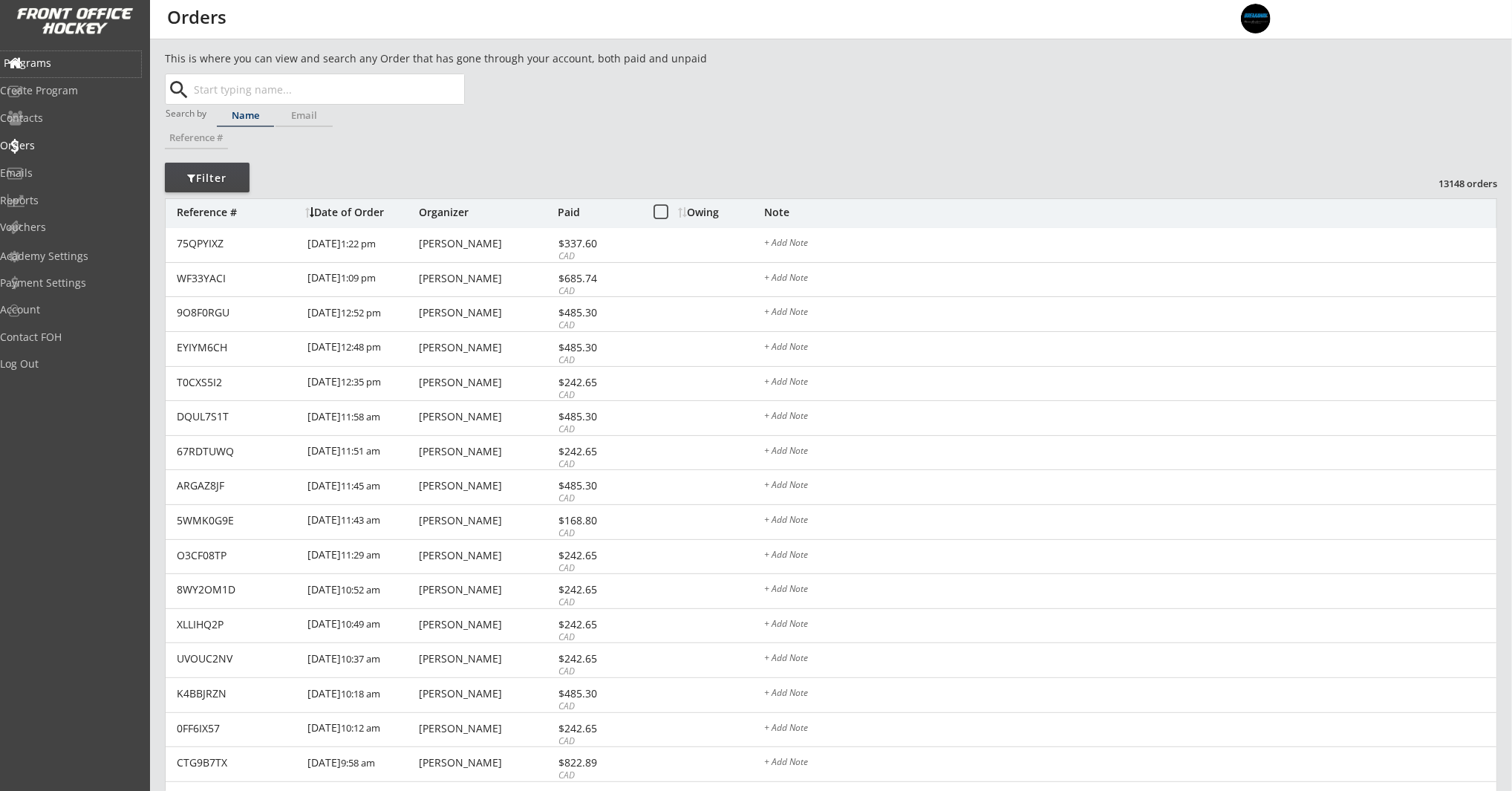
click at [58, 67] on div "Programs" at bounding box center [70, 62] width 134 height 10
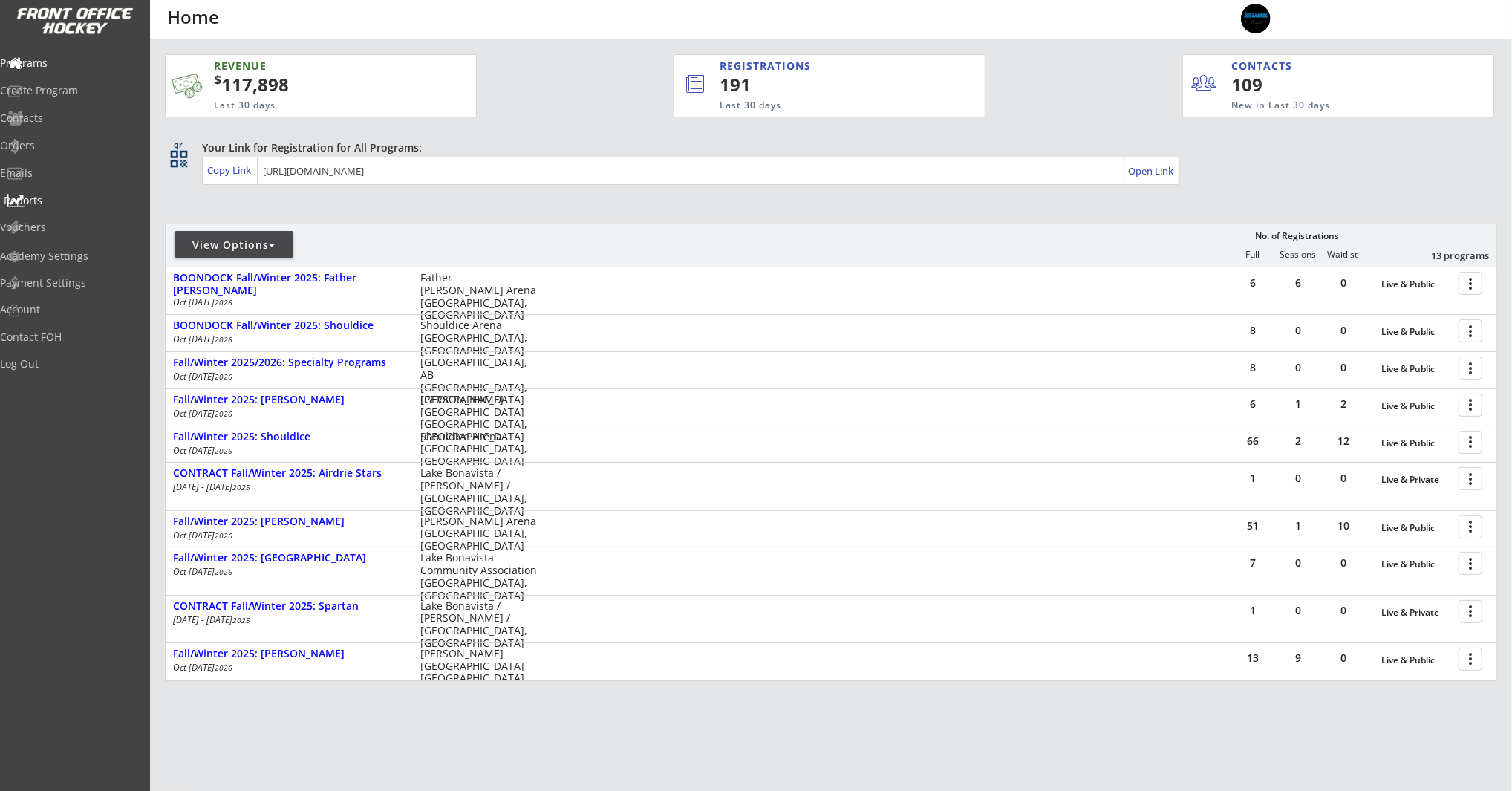
click at [79, 198] on div "Reports" at bounding box center [70, 200] width 134 height 10
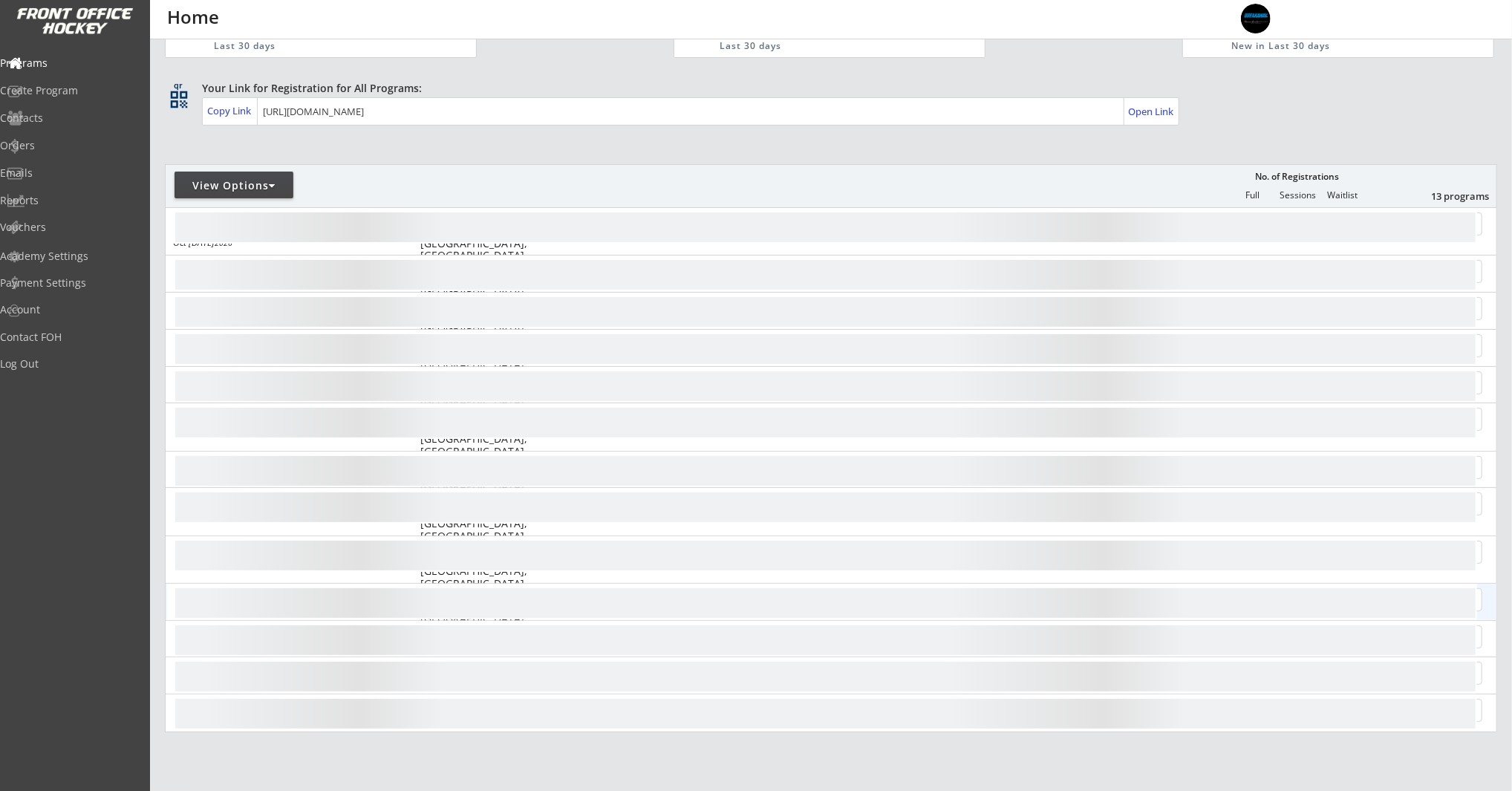
scroll to position [192, 0]
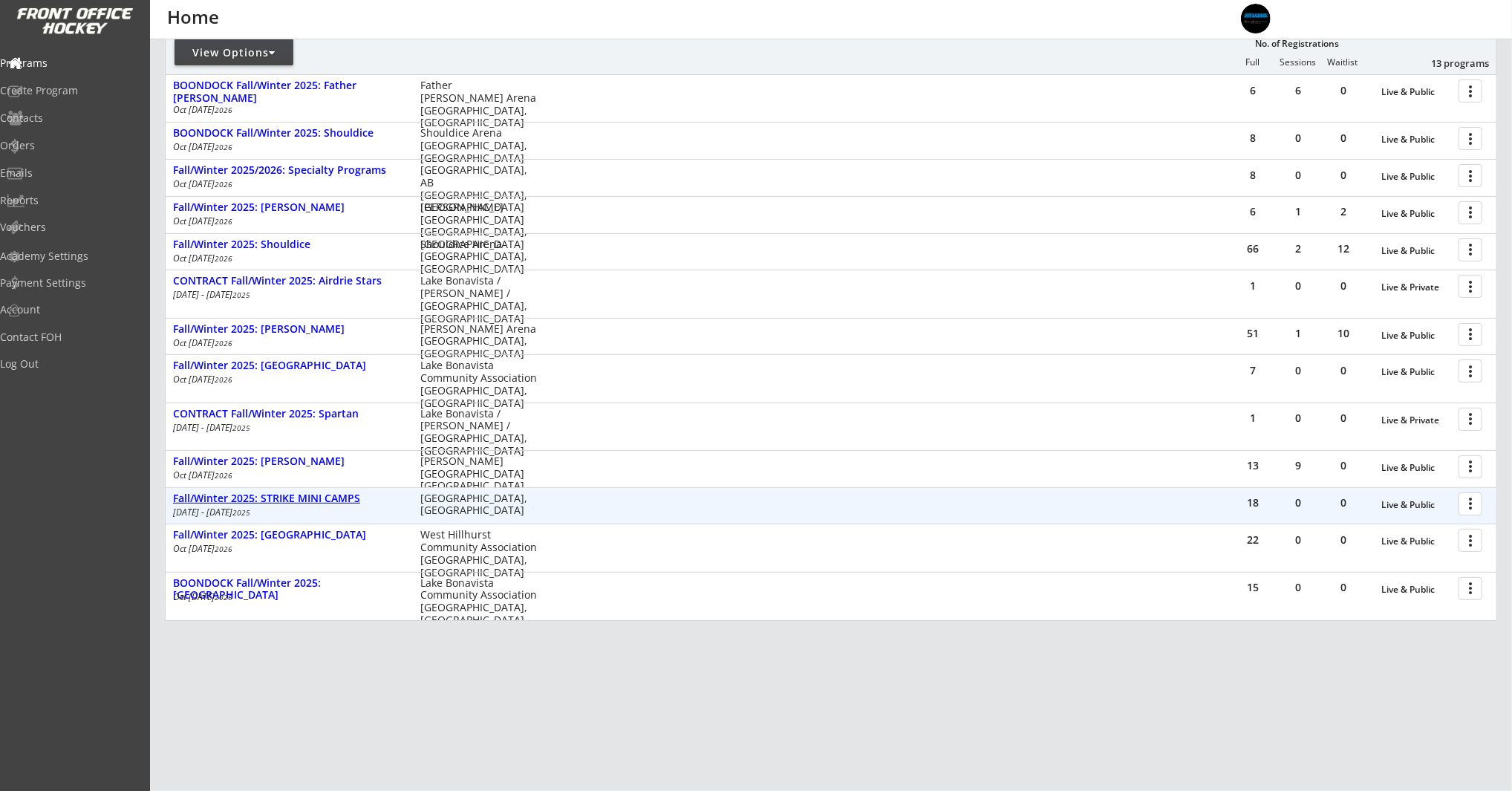
click at [319, 501] on div "Fall/Winter 2025: STRIKE MINI CAMPS" at bounding box center [288, 498] width 231 height 13
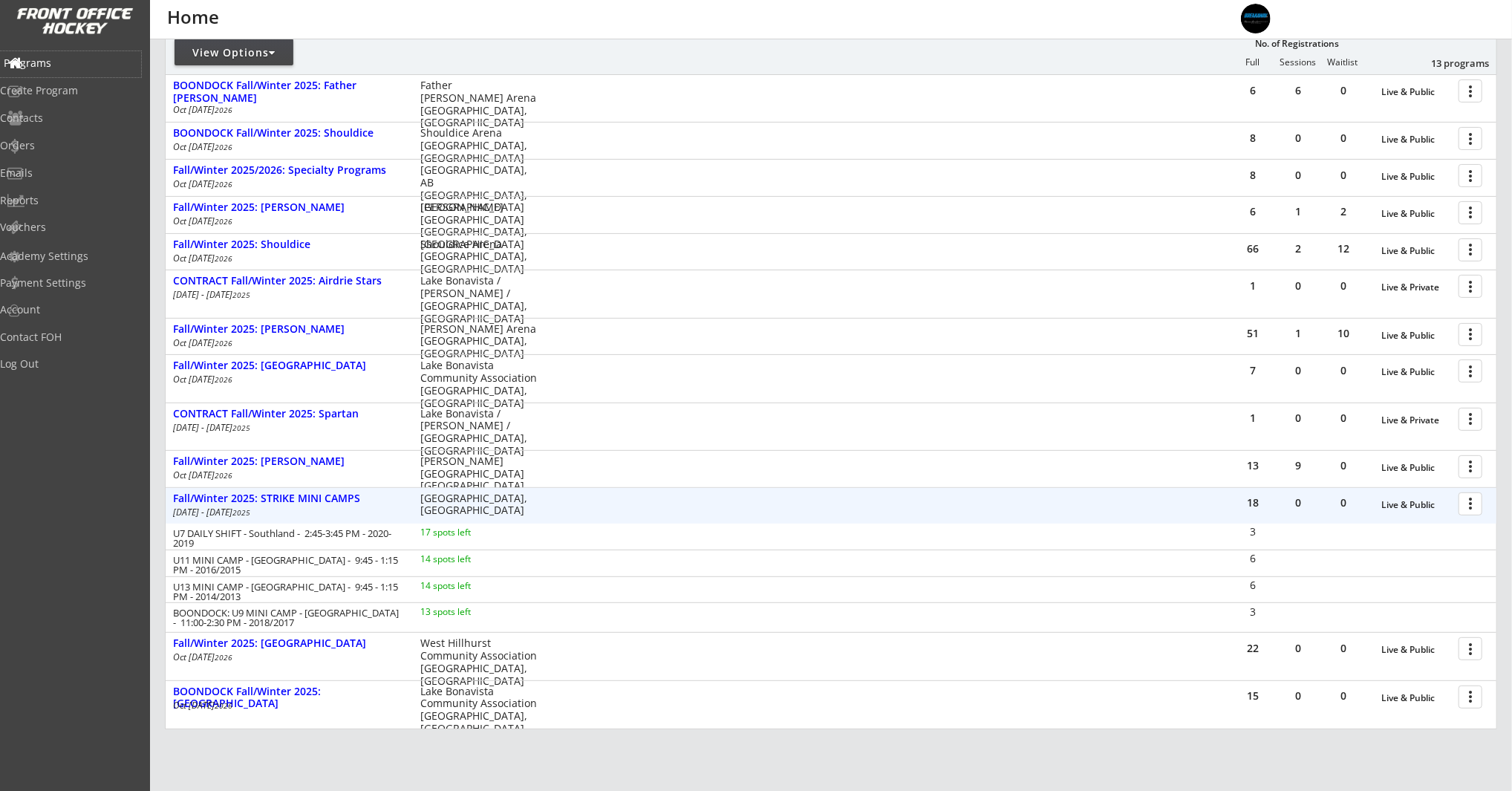
click at [72, 61] on div "Programs" at bounding box center [70, 62] width 134 height 10
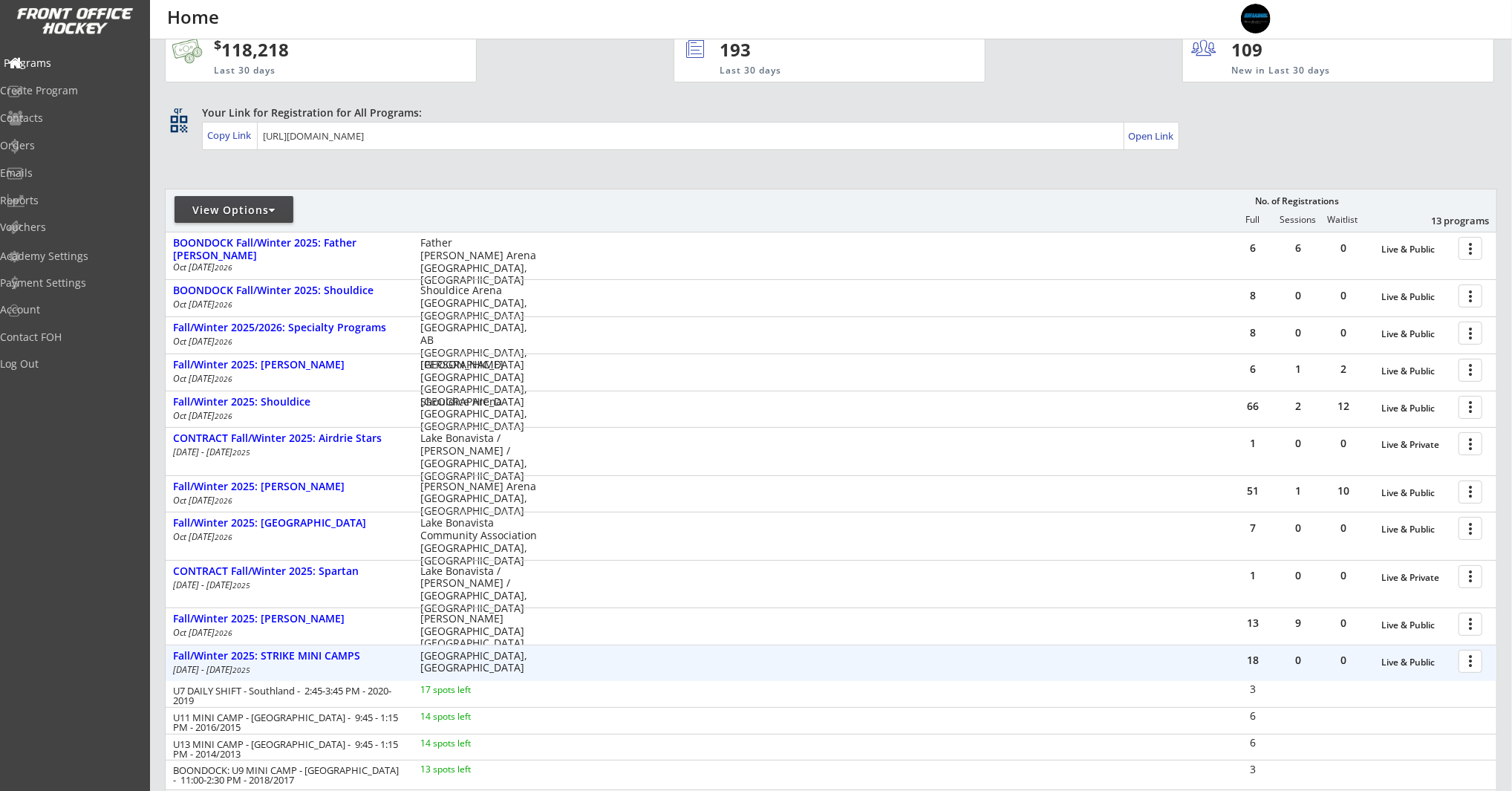
scroll to position [0, 0]
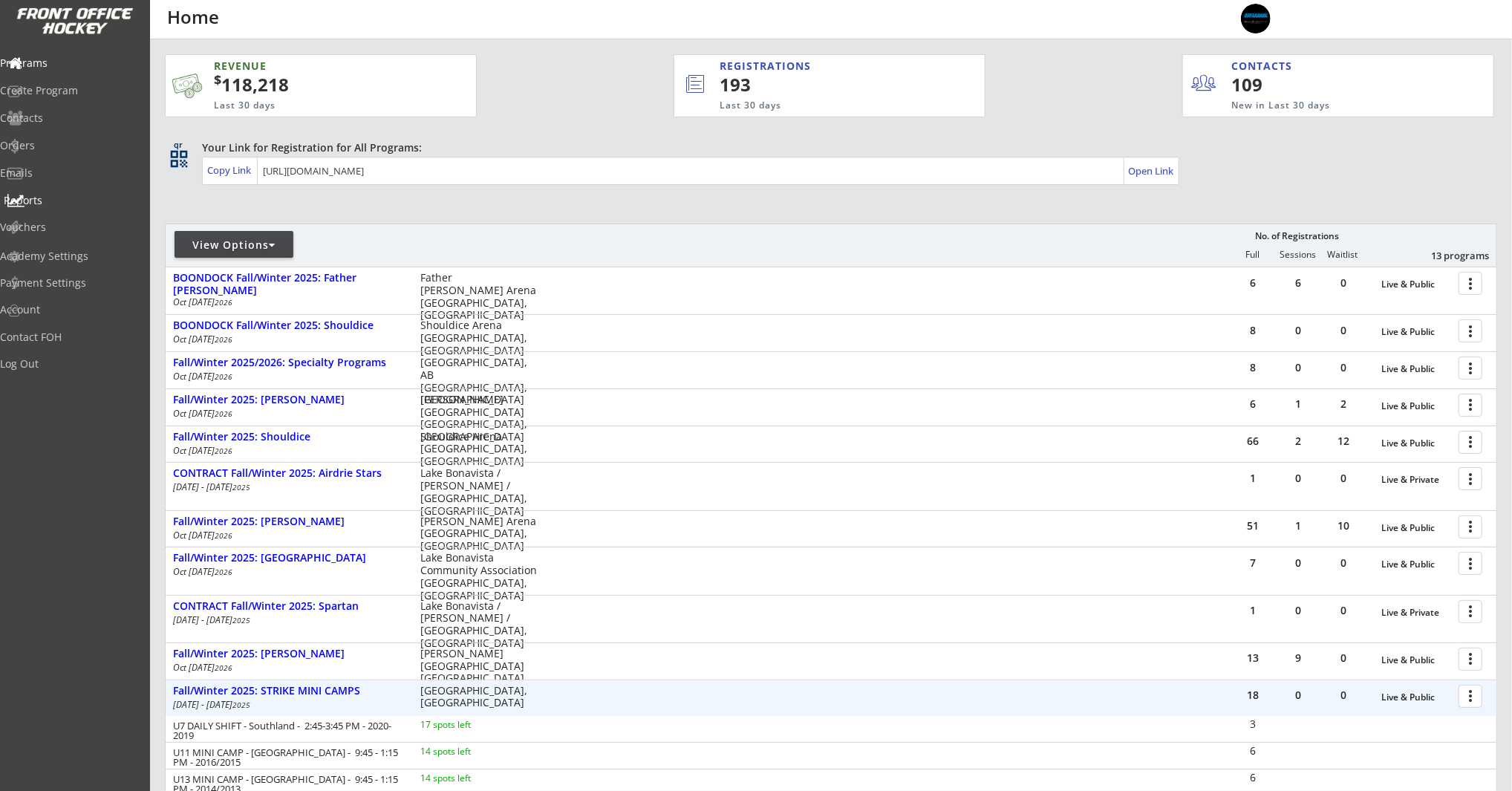
click at [57, 203] on div "Reports" at bounding box center [70, 200] width 134 height 10
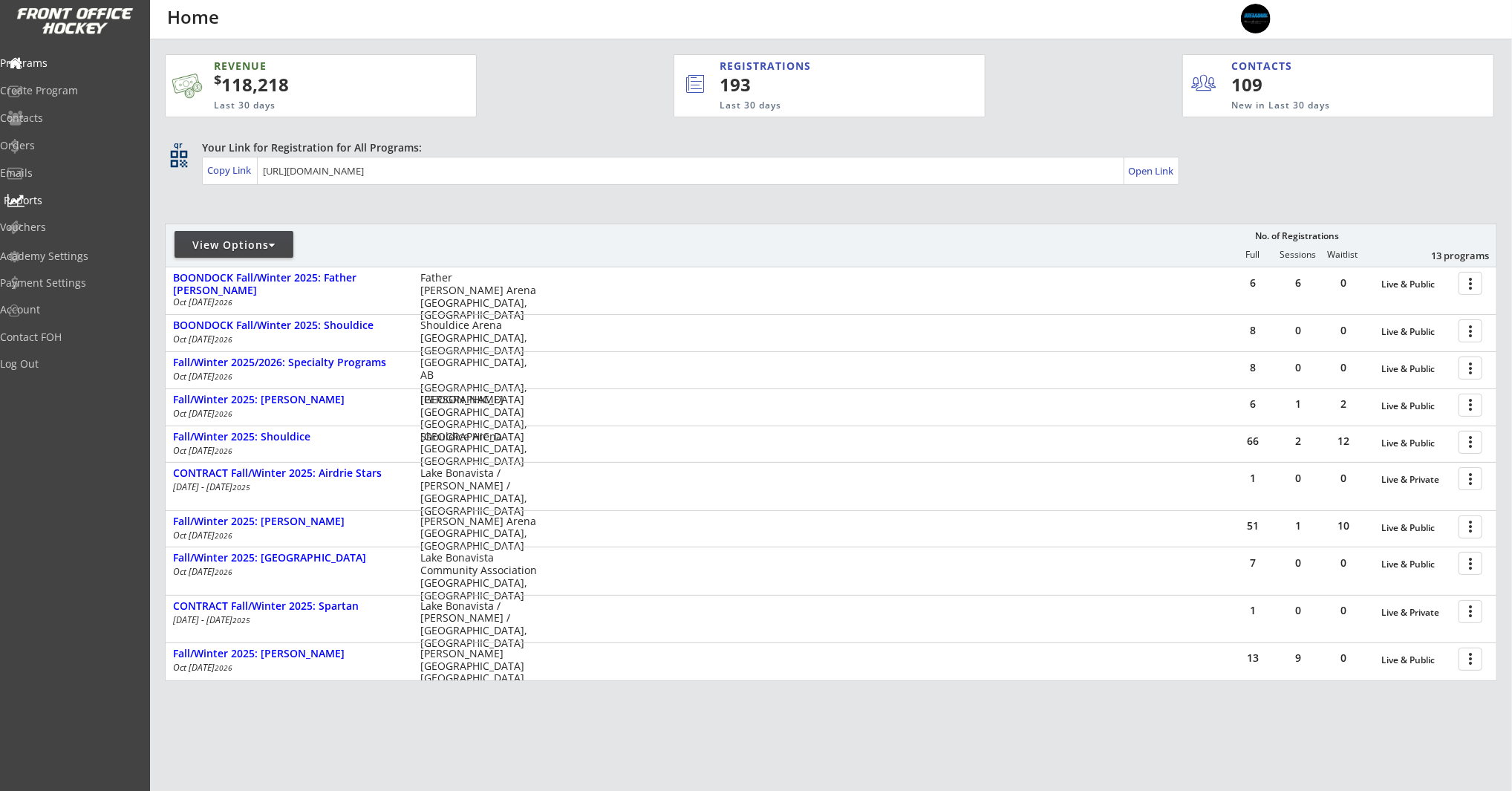
click at [70, 203] on div "Reports" at bounding box center [70, 200] width 134 height 10
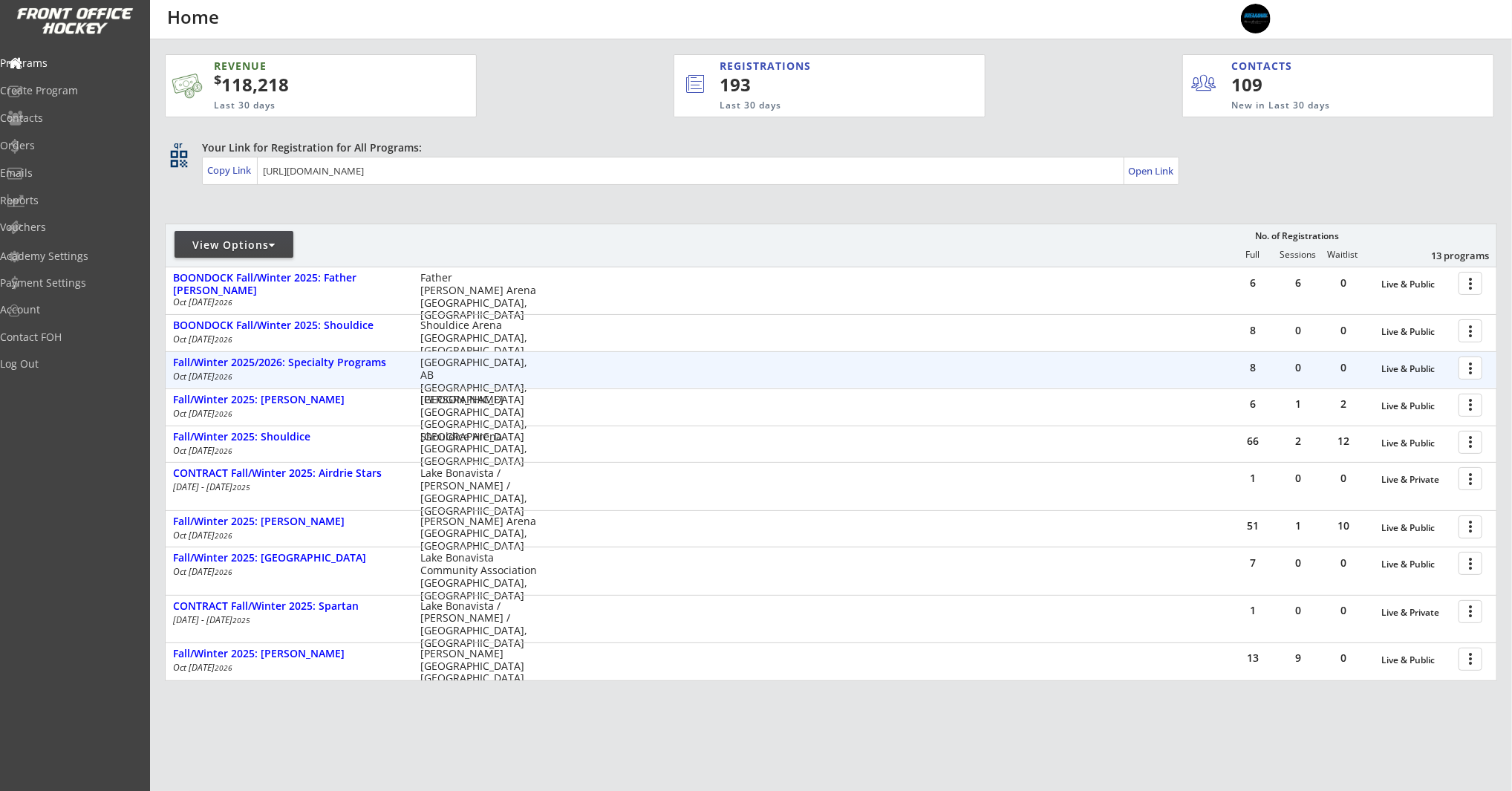
click at [1469, 368] on div at bounding box center [1473, 367] width 26 height 26
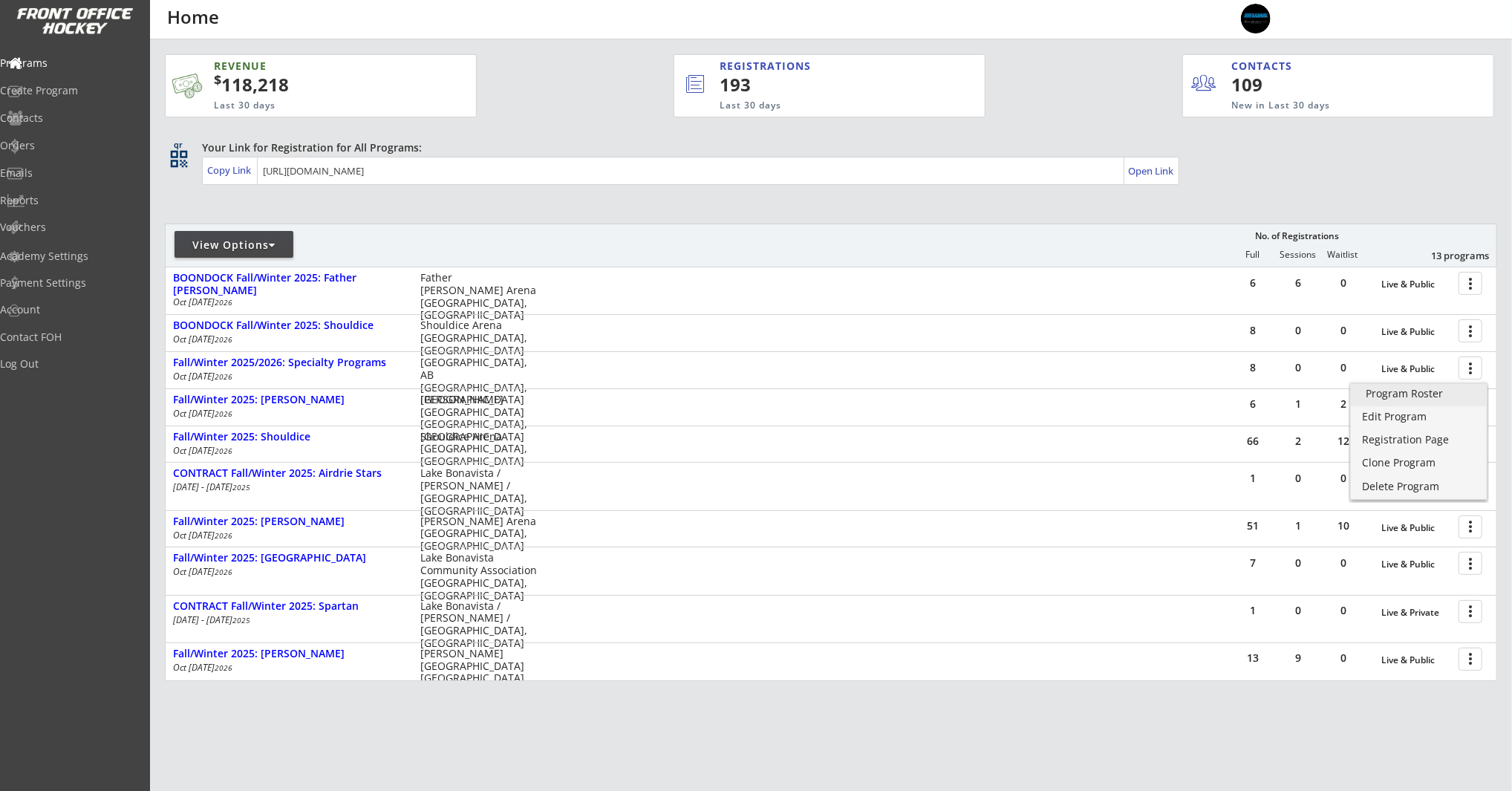
click at [1433, 397] on div "Program Roster" at bounding box center [1419, 393] width 106 height 10
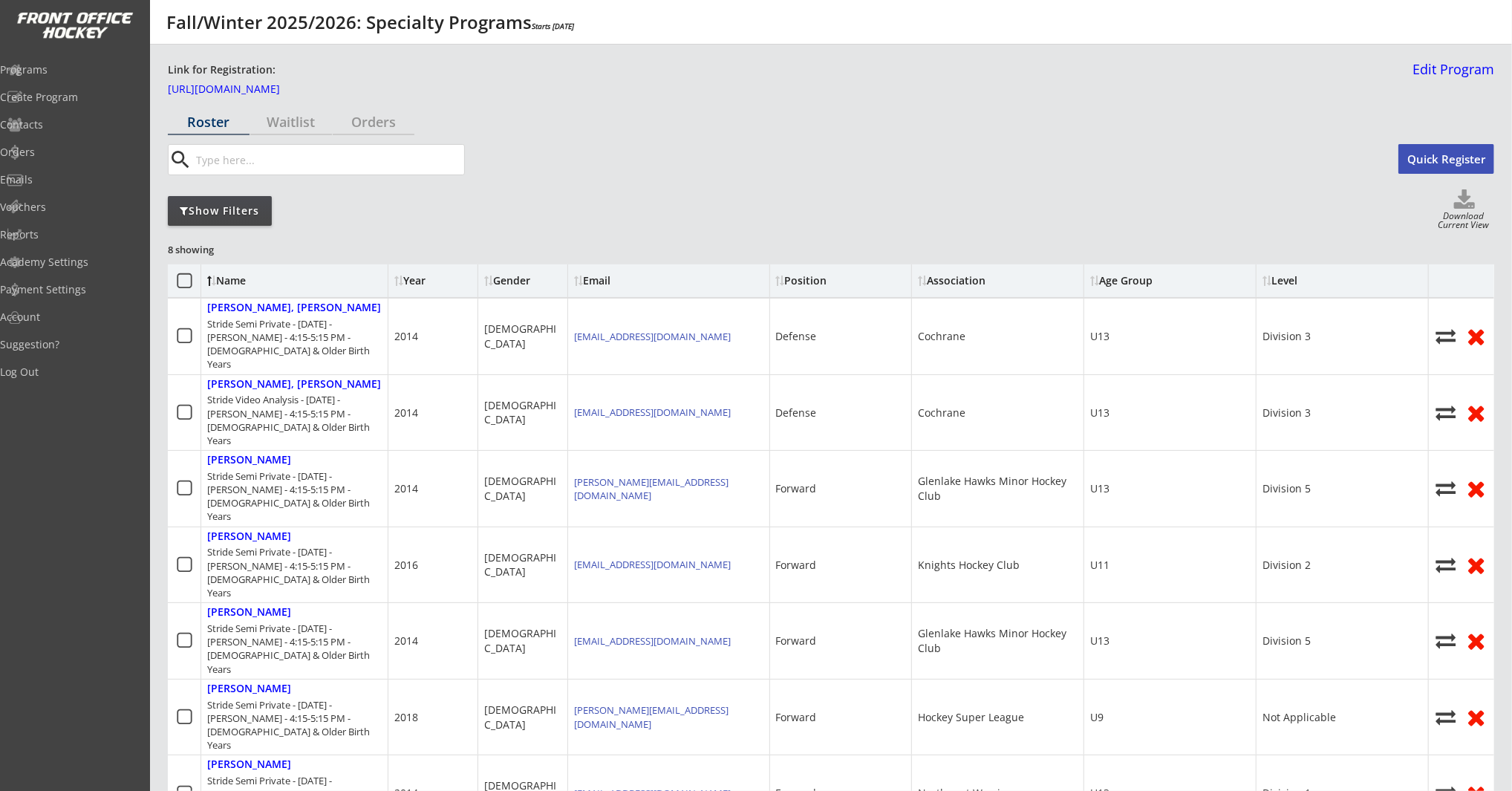
click at [207, 215] on div "Show Filters" at bounding box center [220, 210] width 104 height 15
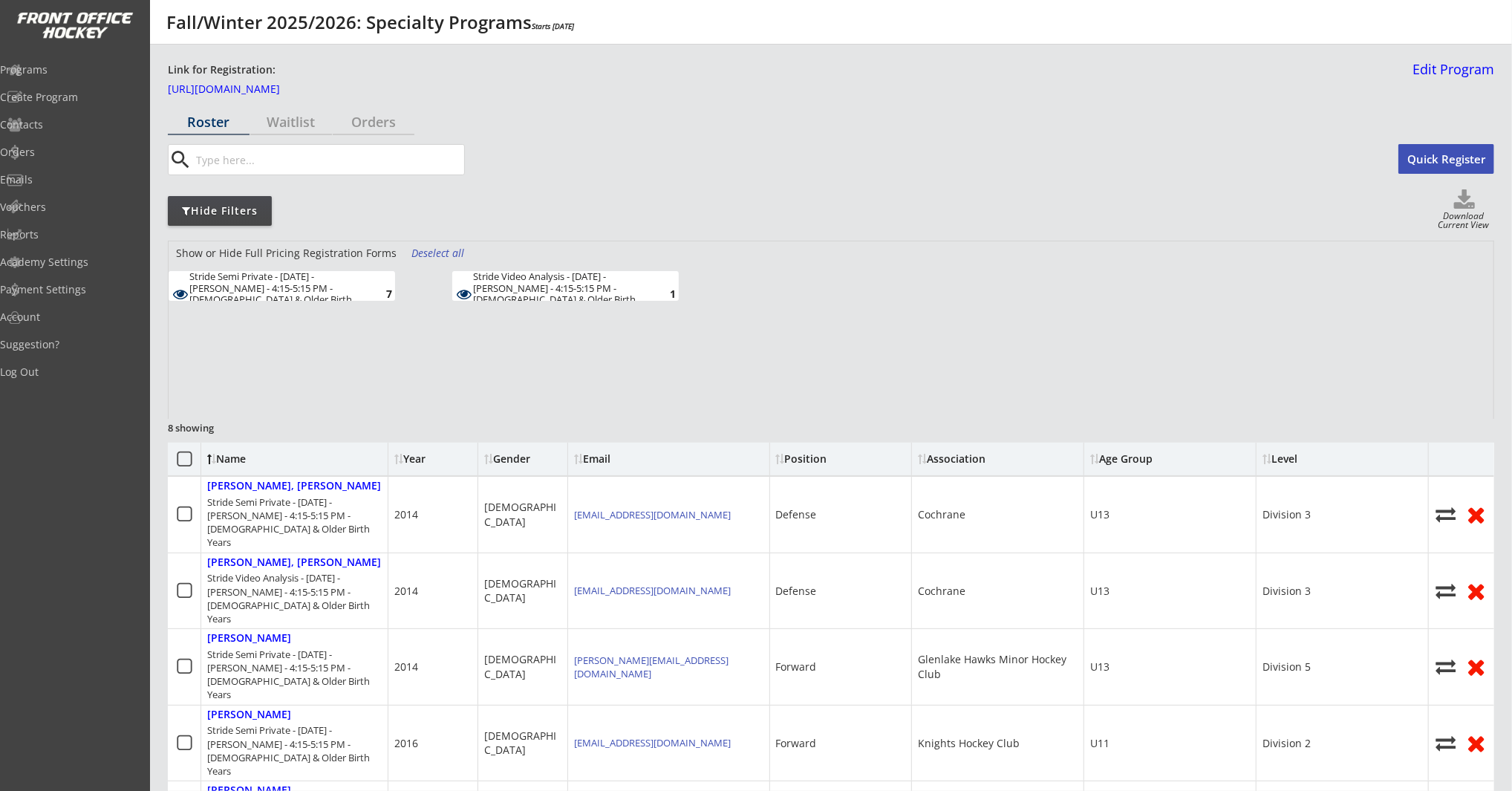
click at [506, 290] on div "Stride Video Analysis - [DATE] - [PERSON_NAME] - 4:15-5:15 PM - [DEMOGRAPHIC_DA…" at bounding box center [559, 294] width 173 height 46
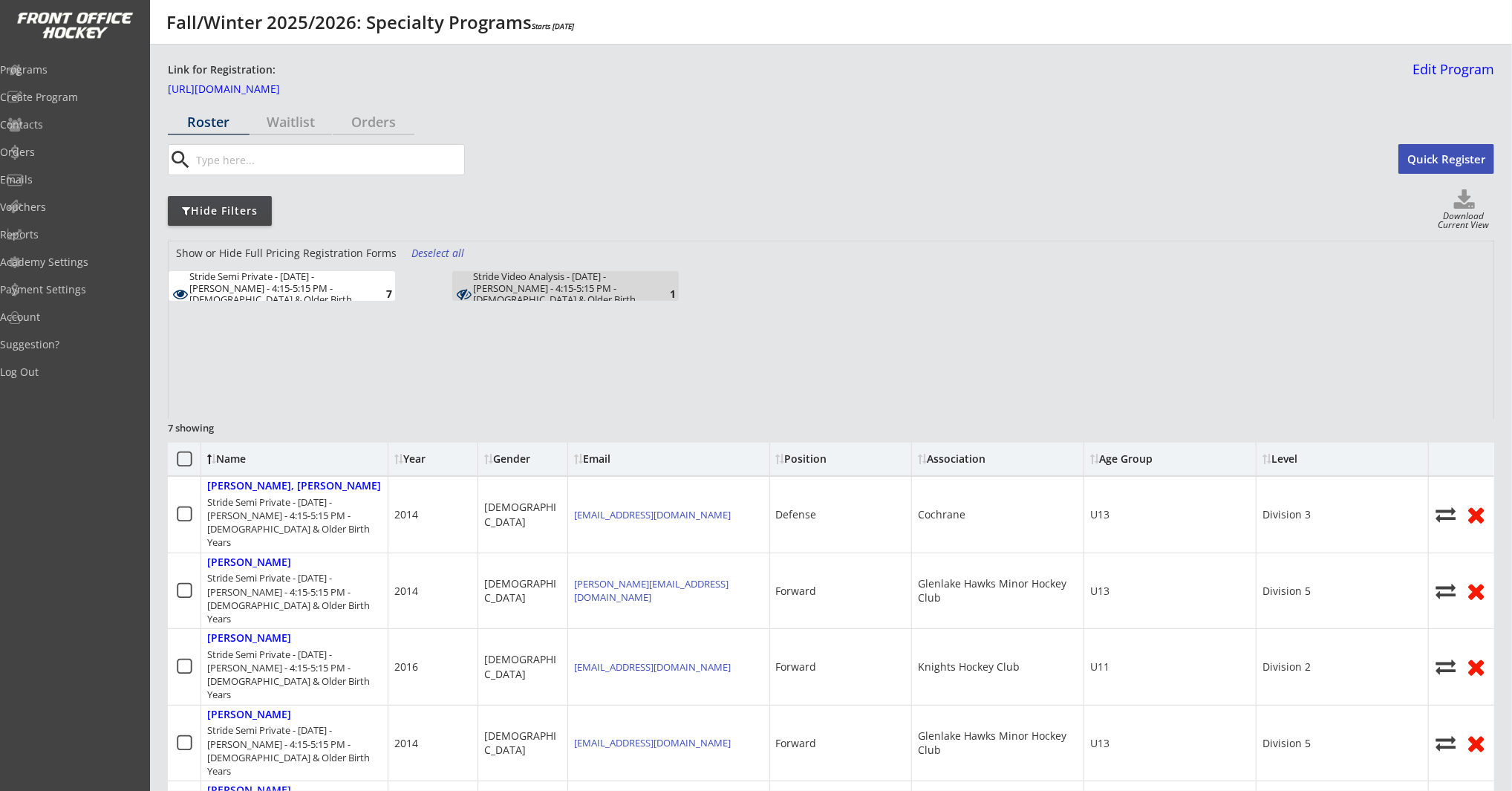
click at [1463, 211] on div "Download Current View" at bounding box center [1463, 221] width 61 height 20
click at [1466, 196] on use at bounding box center [1464, 198] width 21 height 19
select select ""Player Info""
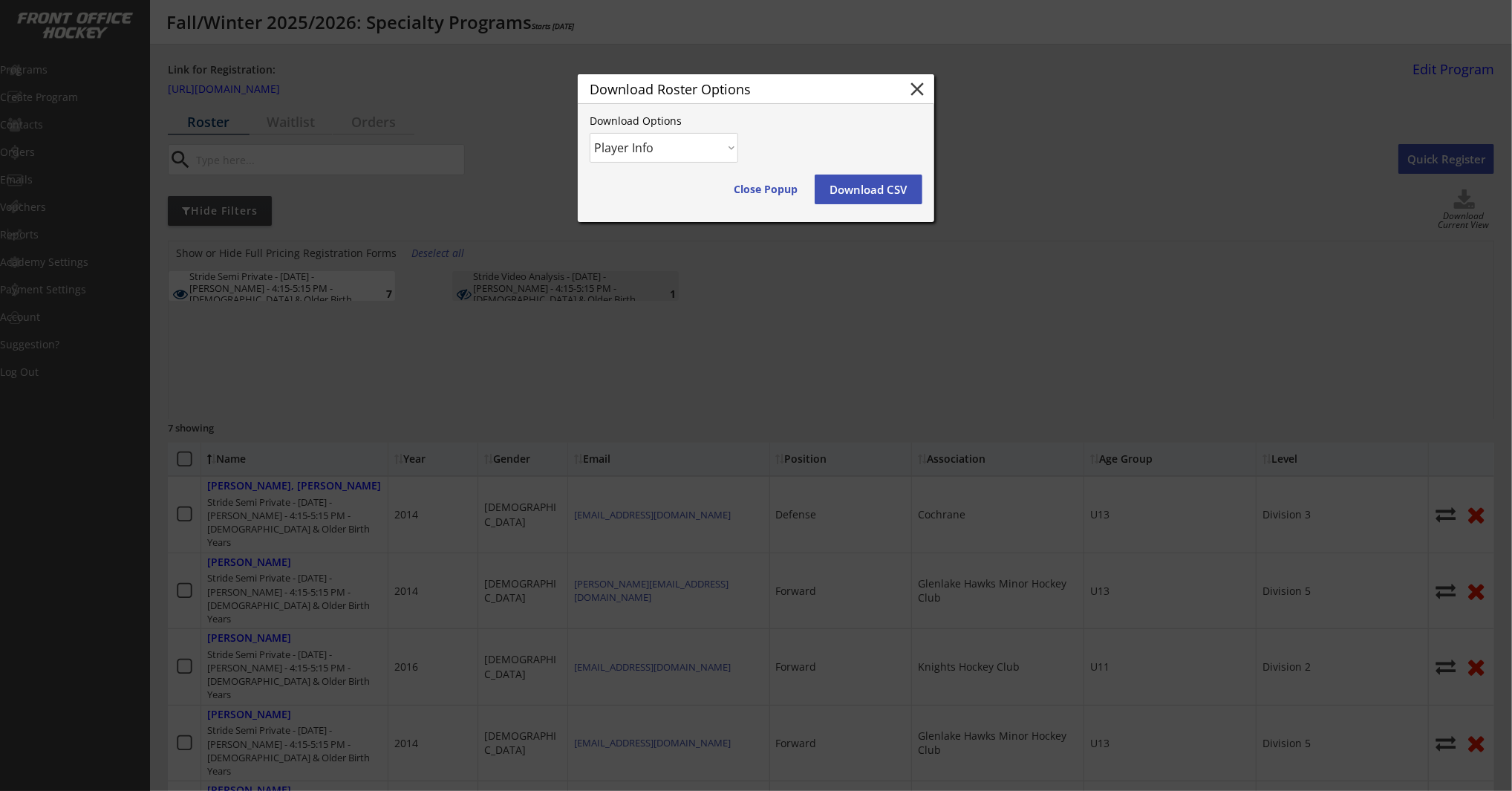
click at [879, 192] on button "Download CSV" at bounding box center [869, 189] width 108 height 29
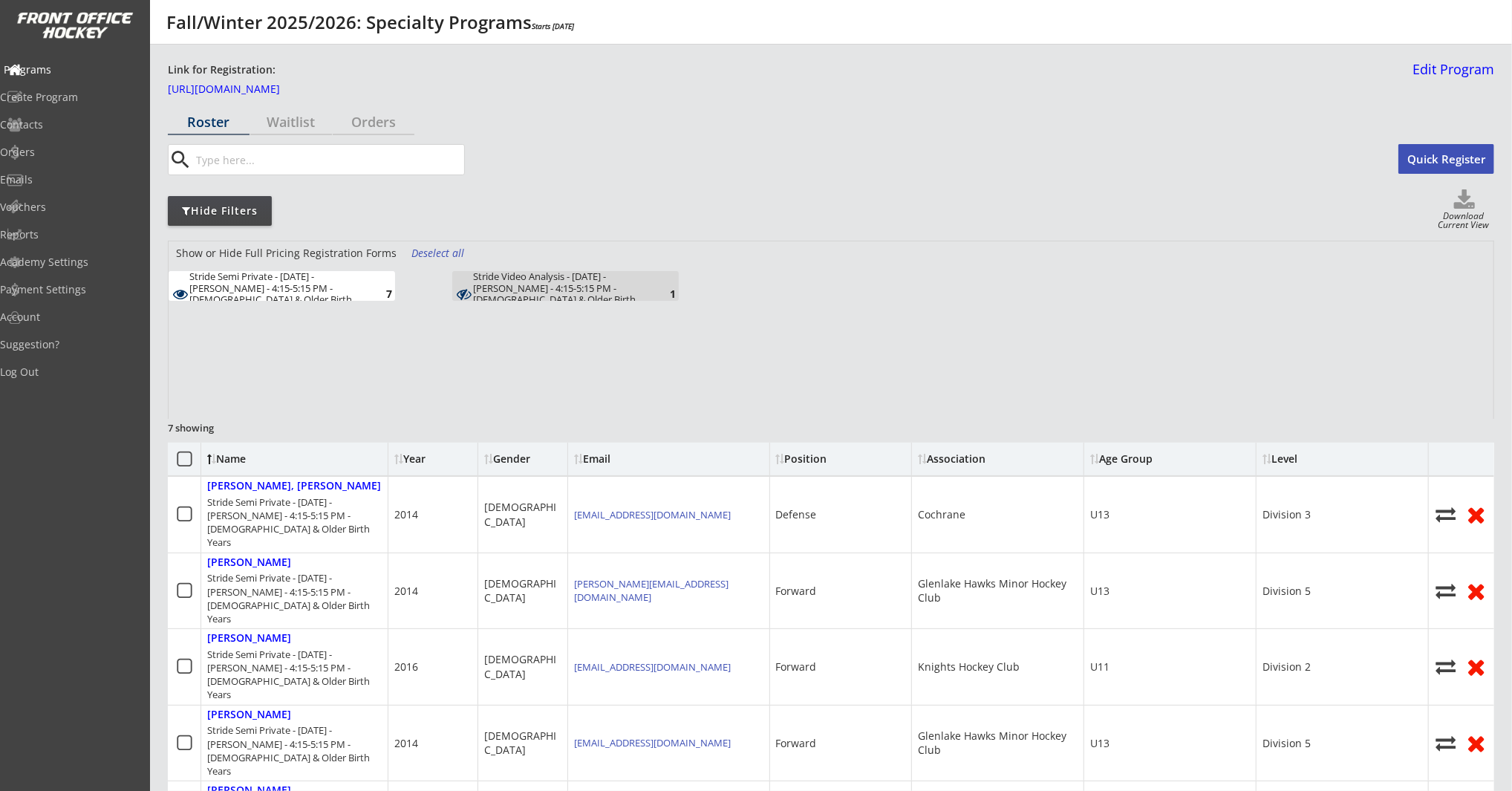
click at [96, 69] on div "Programs" at bounding box center [70, 69] width 134 height 10
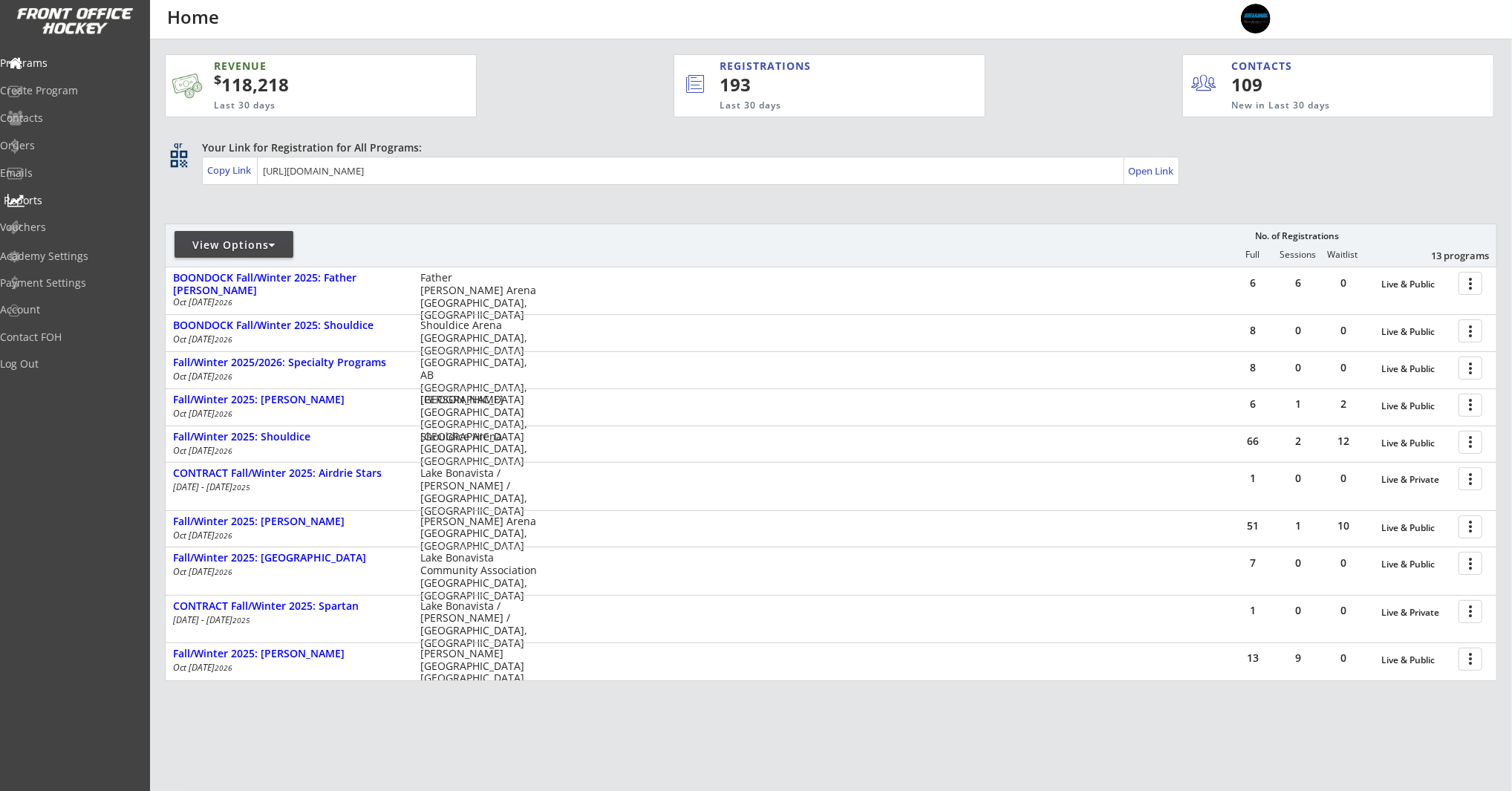
click at [88, 199] on div "Reports" at bounding box center [70, 200] width 134 height 10
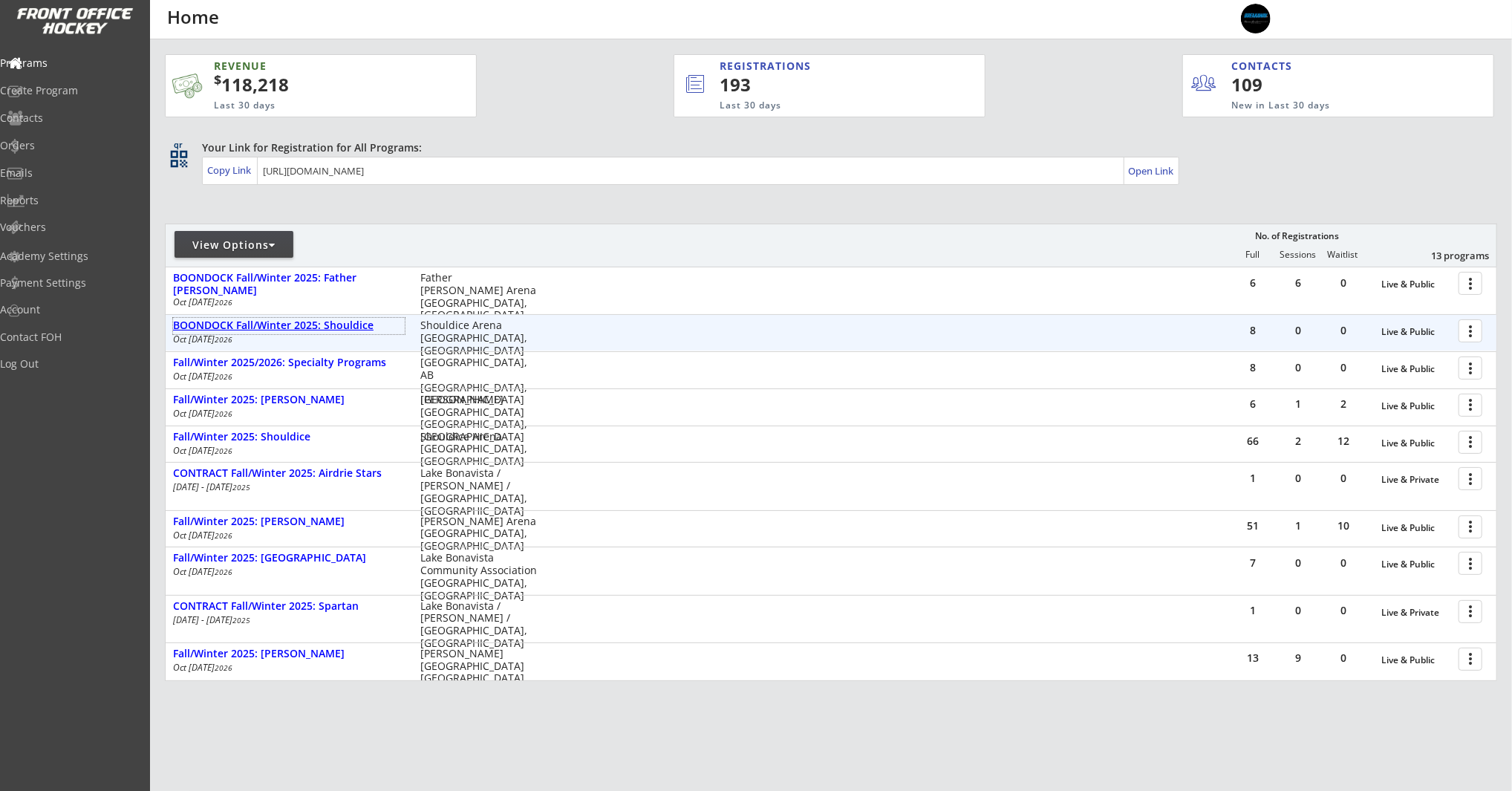
click at [311, 318] on div "BOONDOCK Fall/Winter 2025: Shouldice" at bounding box center [288, 326] width 231 height 16
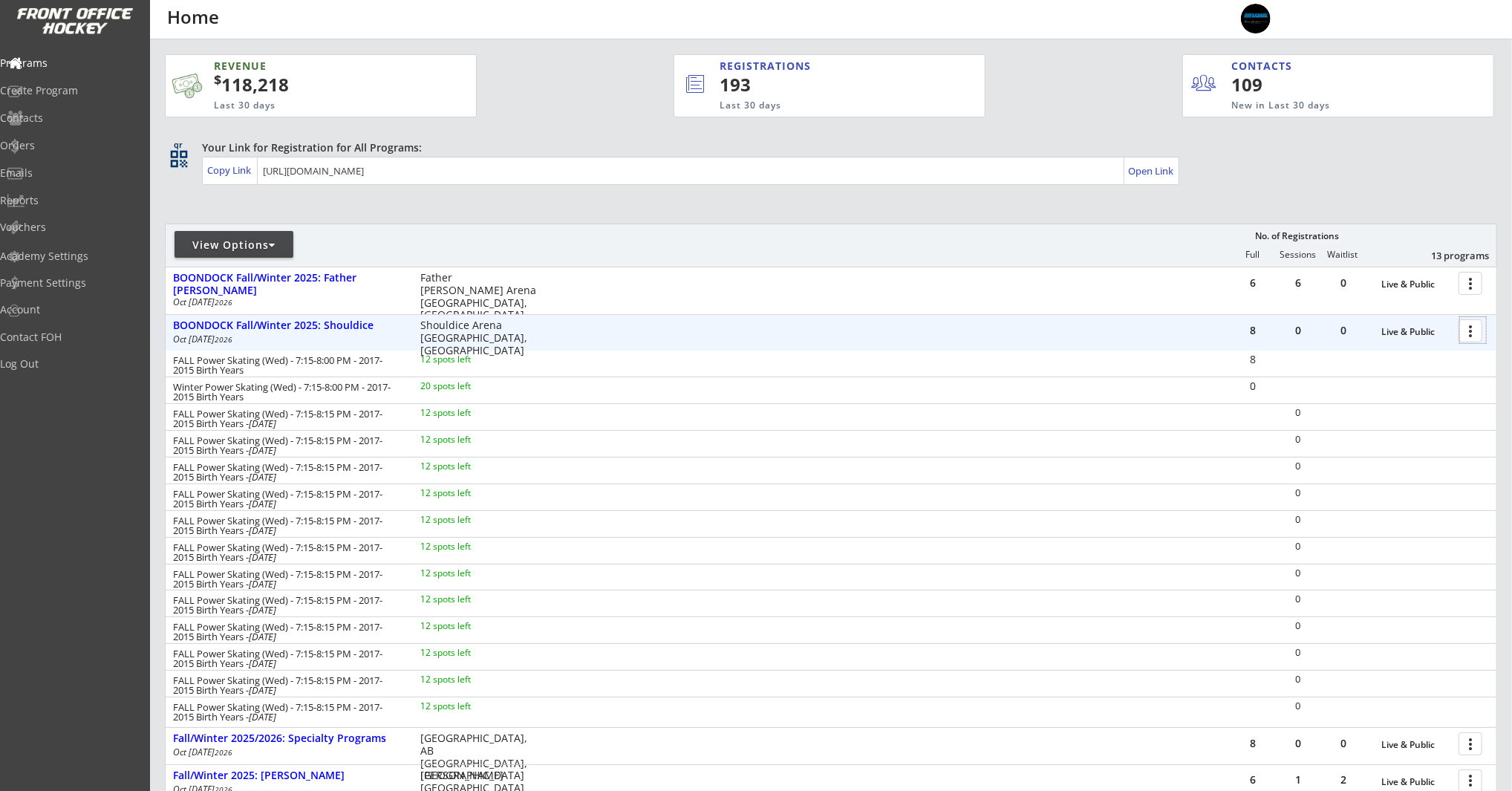
click at [1464, 323] on div at bounding box center [1473, 330] width 26 height 26
click at [1431, 360] on div "Program Roster" at bounding box center [1419, 356] width 106 height 10
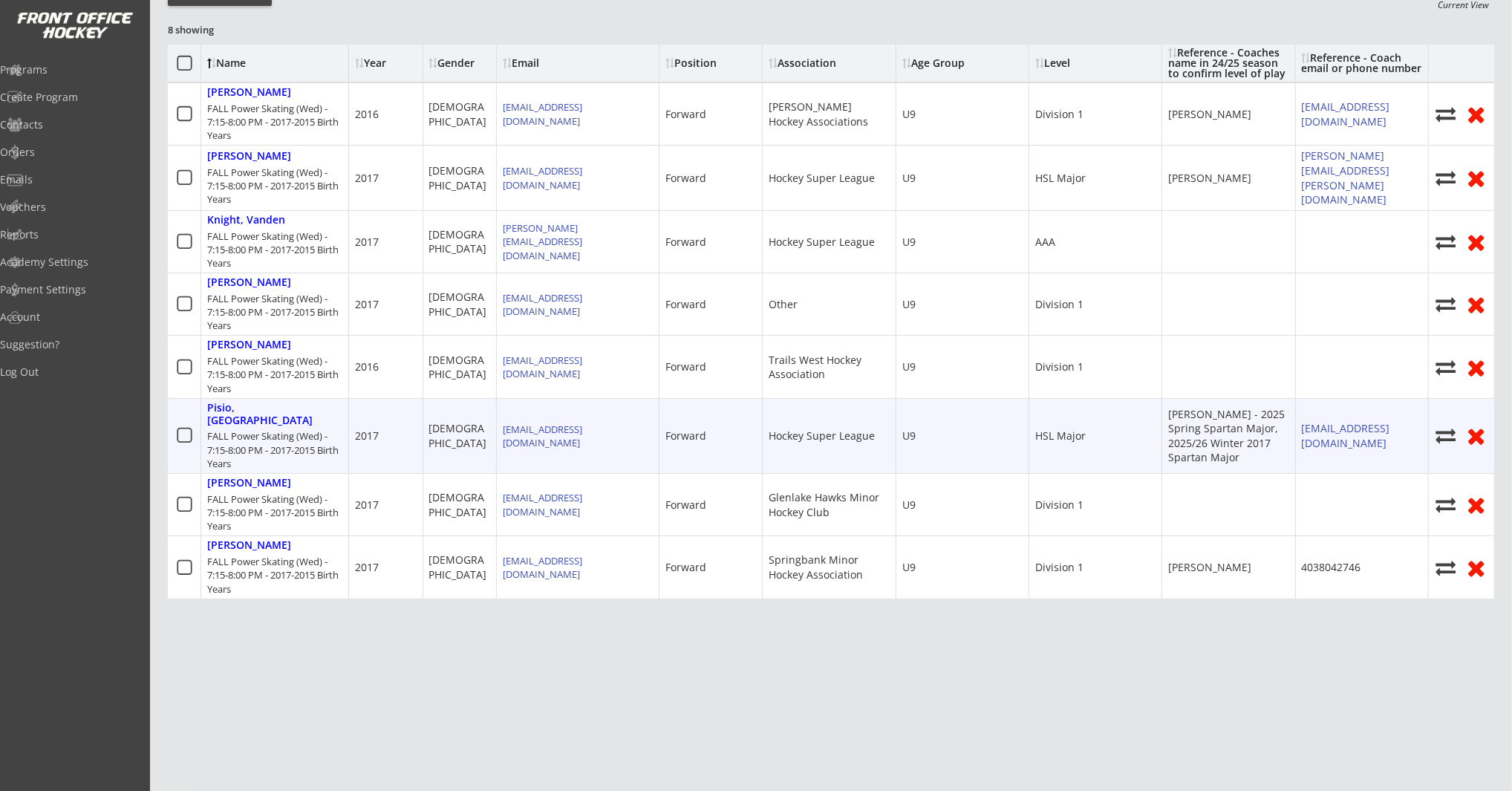
scroll to position [82, 0]
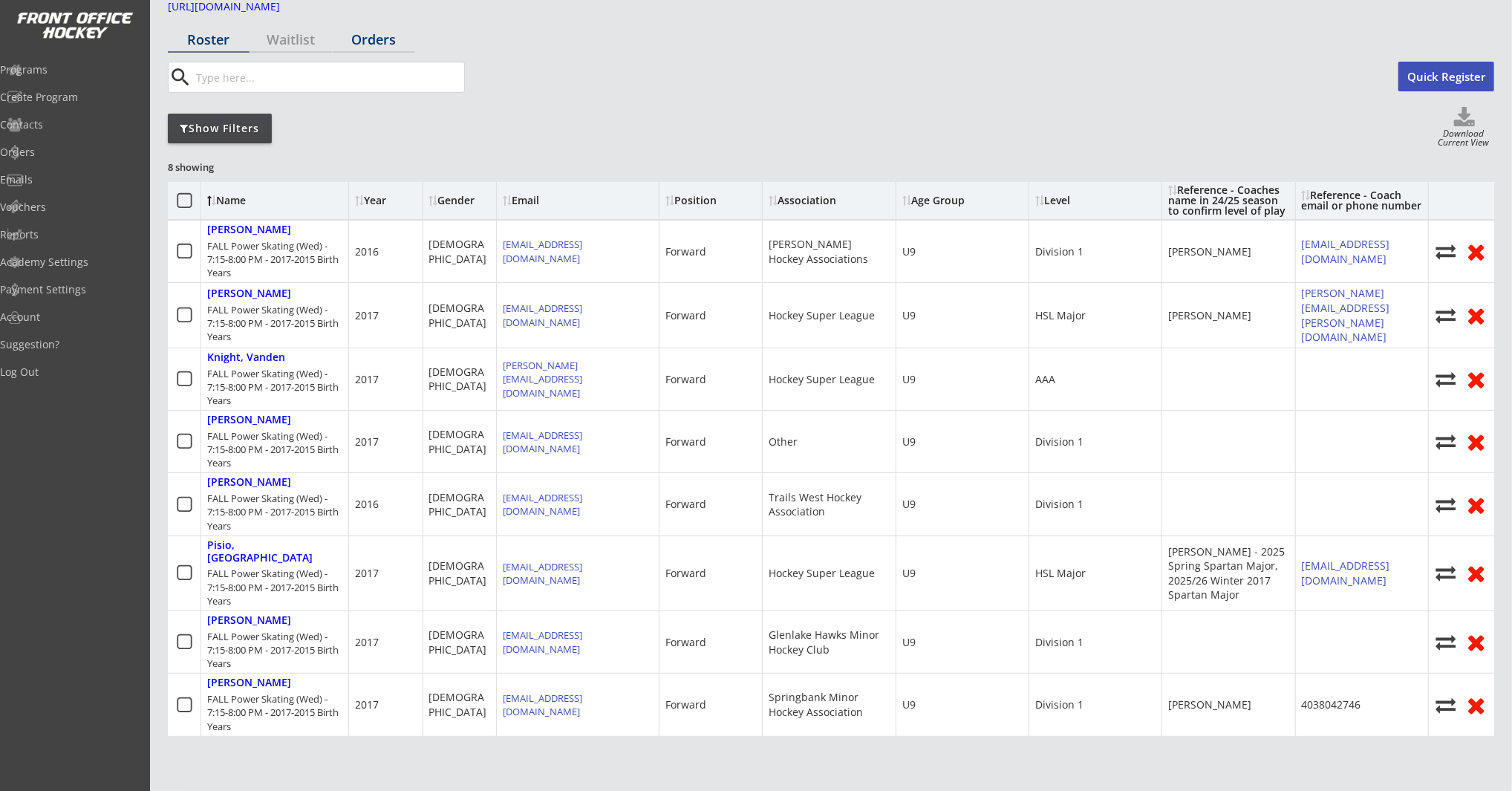
click at [393, 40] on div "Orders" at bounding box center [373, 39] width 81 height 14
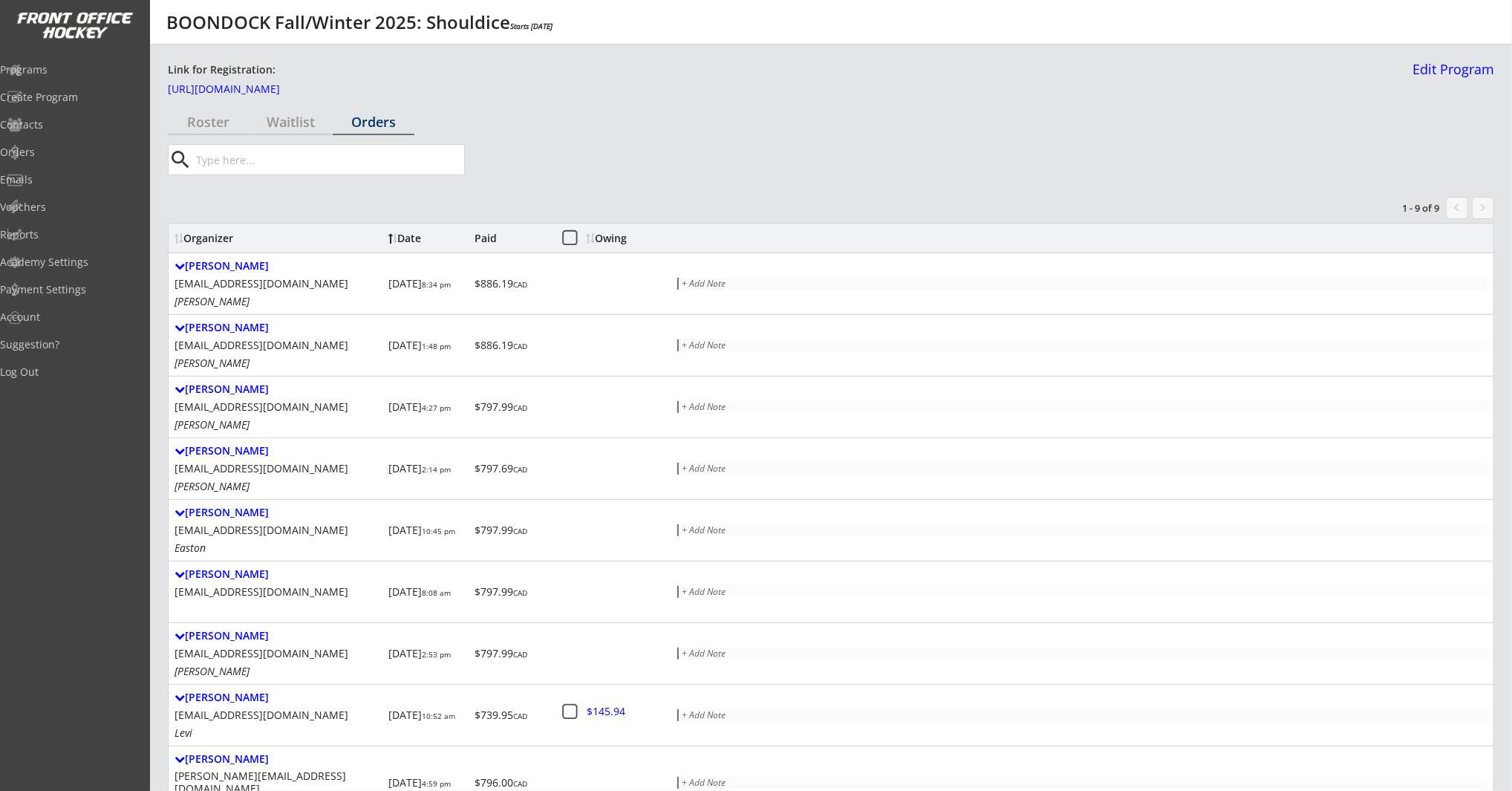
scroll to position [64, 0]
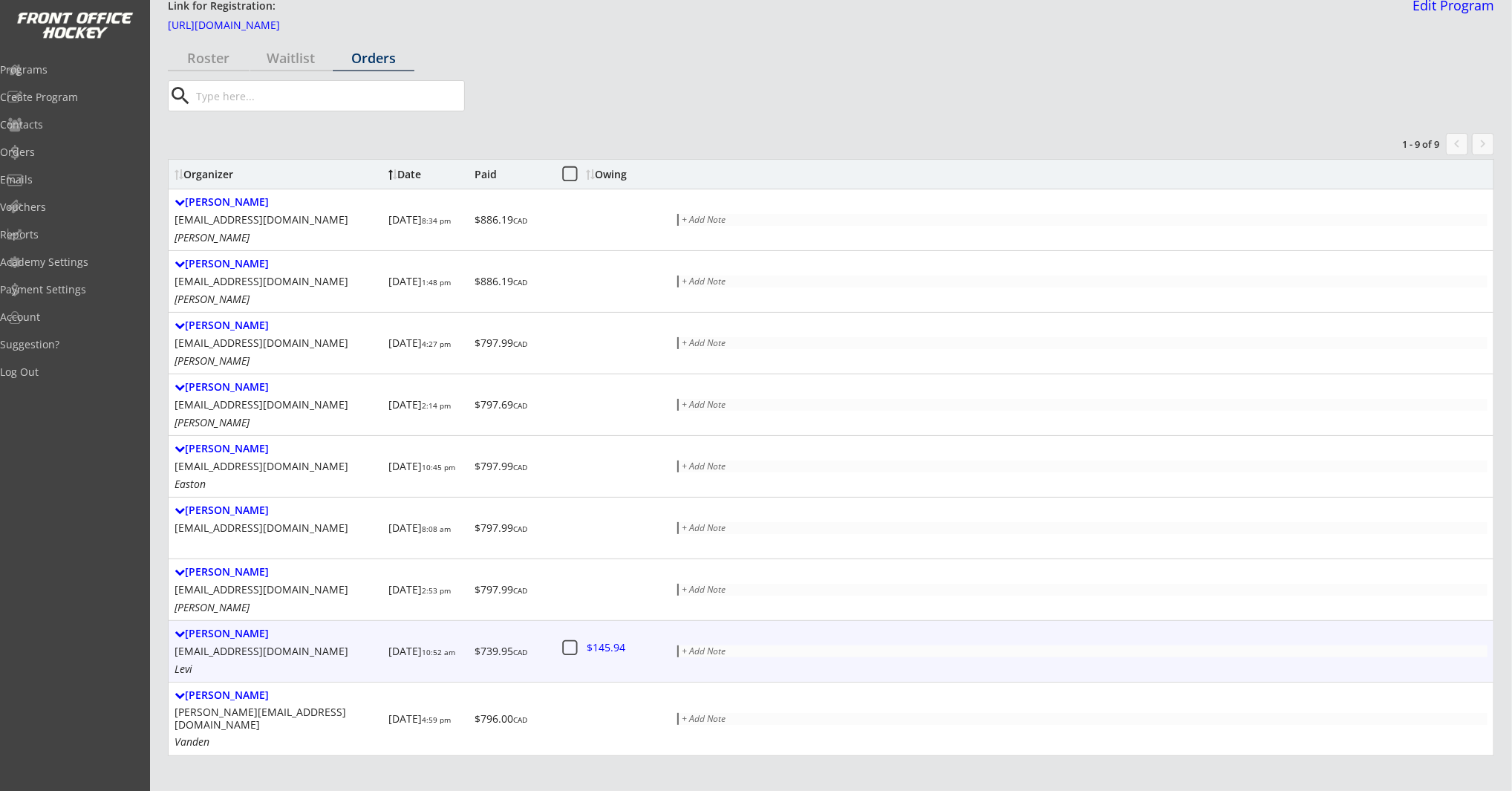
click at [574, 638] on icon at bounding box center [570, 647] width 18 height 18
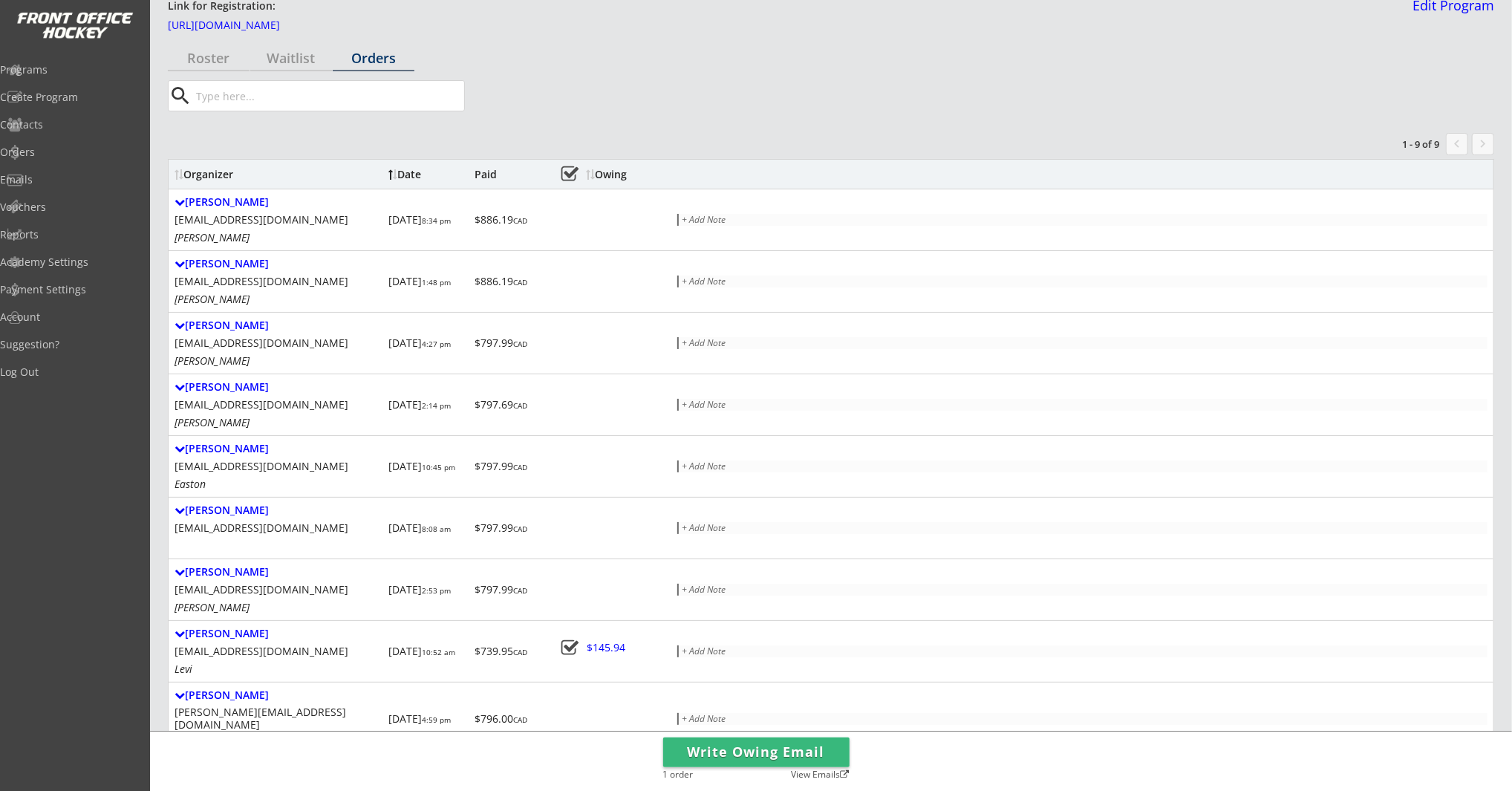
click at [801, 746] on button "Write Owing Email" at bounding box center [756, 752] width 187 height 29
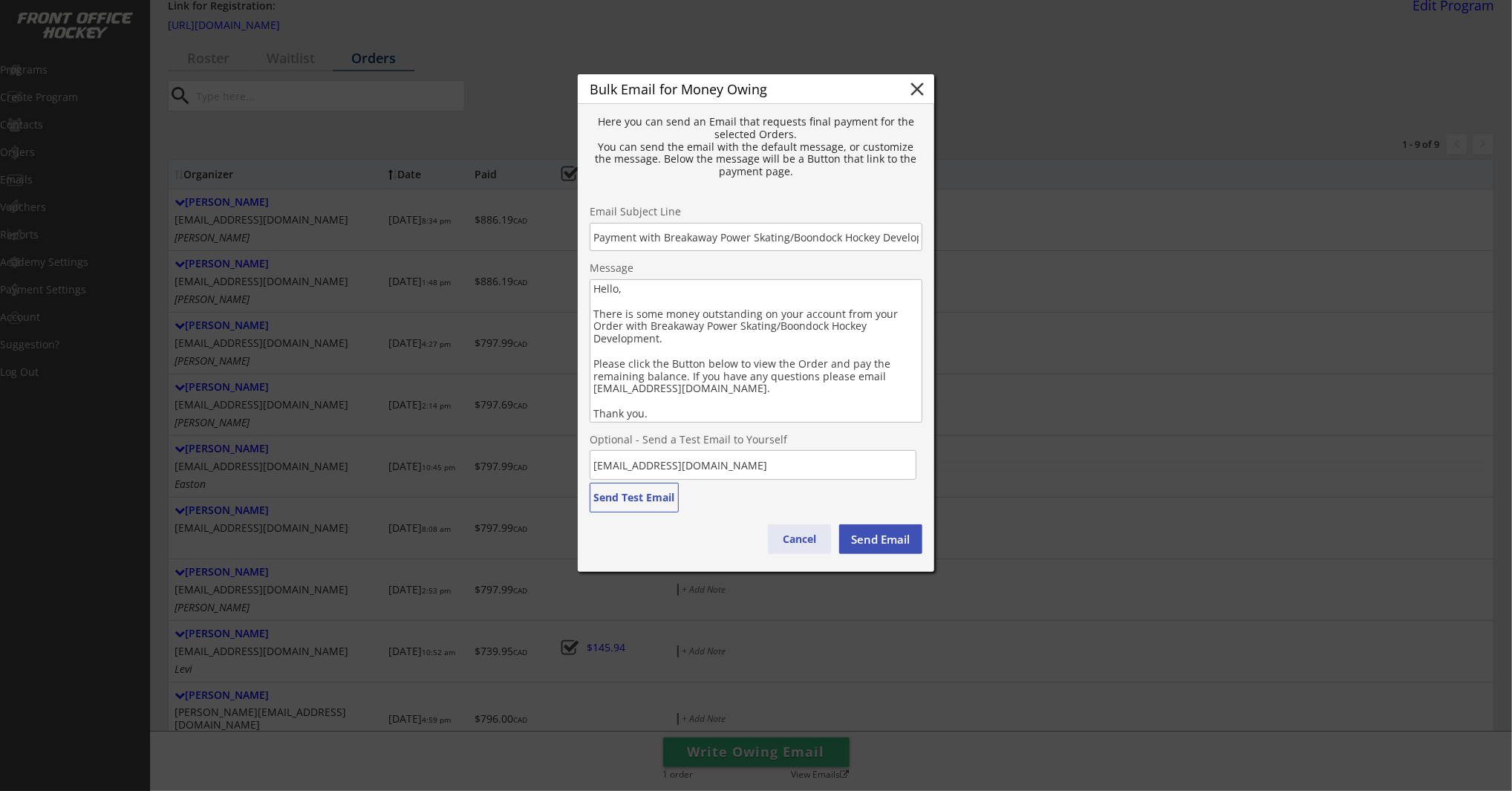
click at [812, 540] on button "Cancel" at bounding box center [799, 539] width 63 height 29
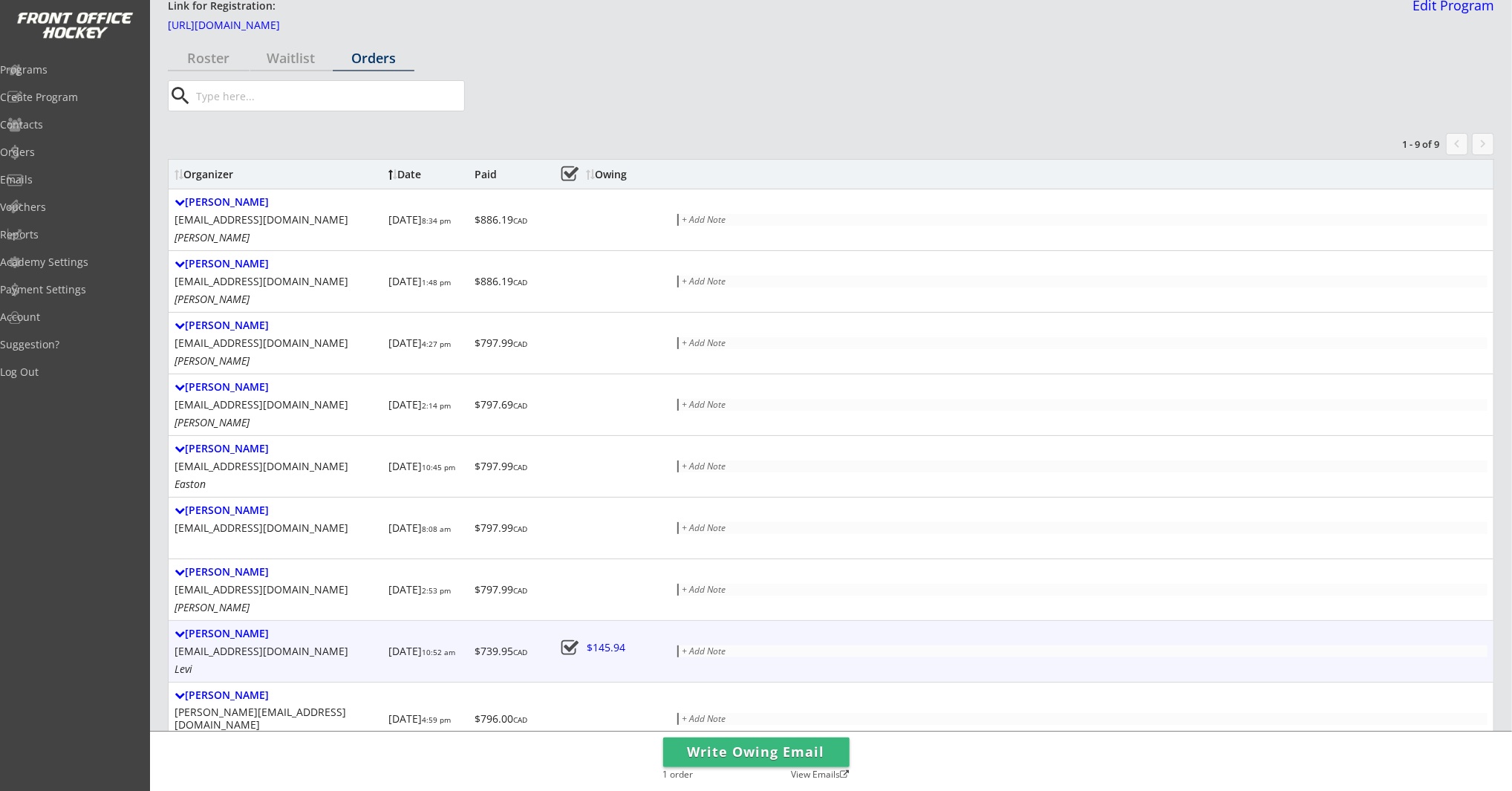
click at [603, 647] on div at bounding box center [617, 649] width 65 height 18
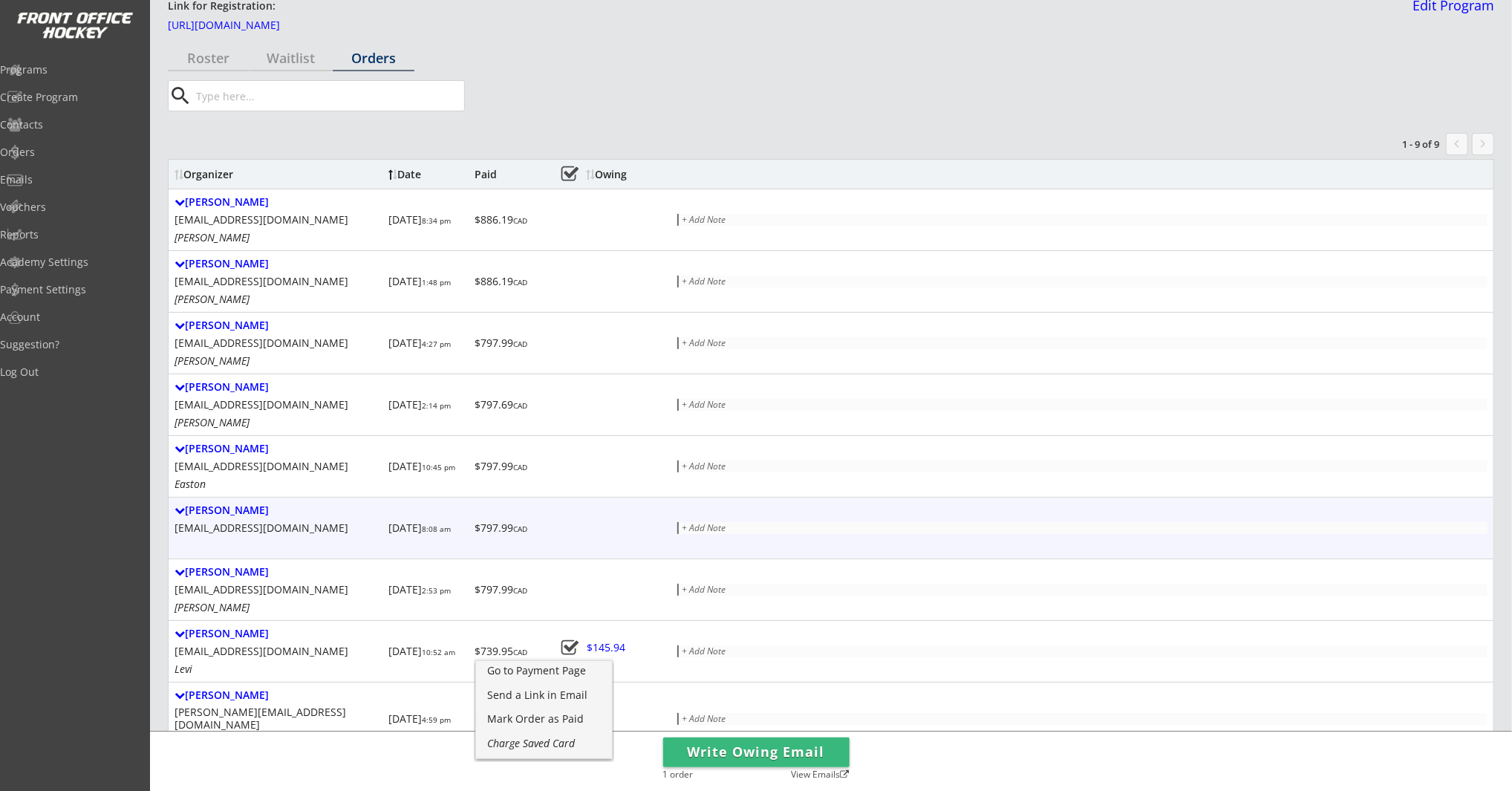
click at [673, 511] on div "Jassie Kang jassie_kang@hotmail.com 9/05/25 8:08 am $797.99 CAD + Add Note" at bounding box center [831, 528] width 1325 height 61
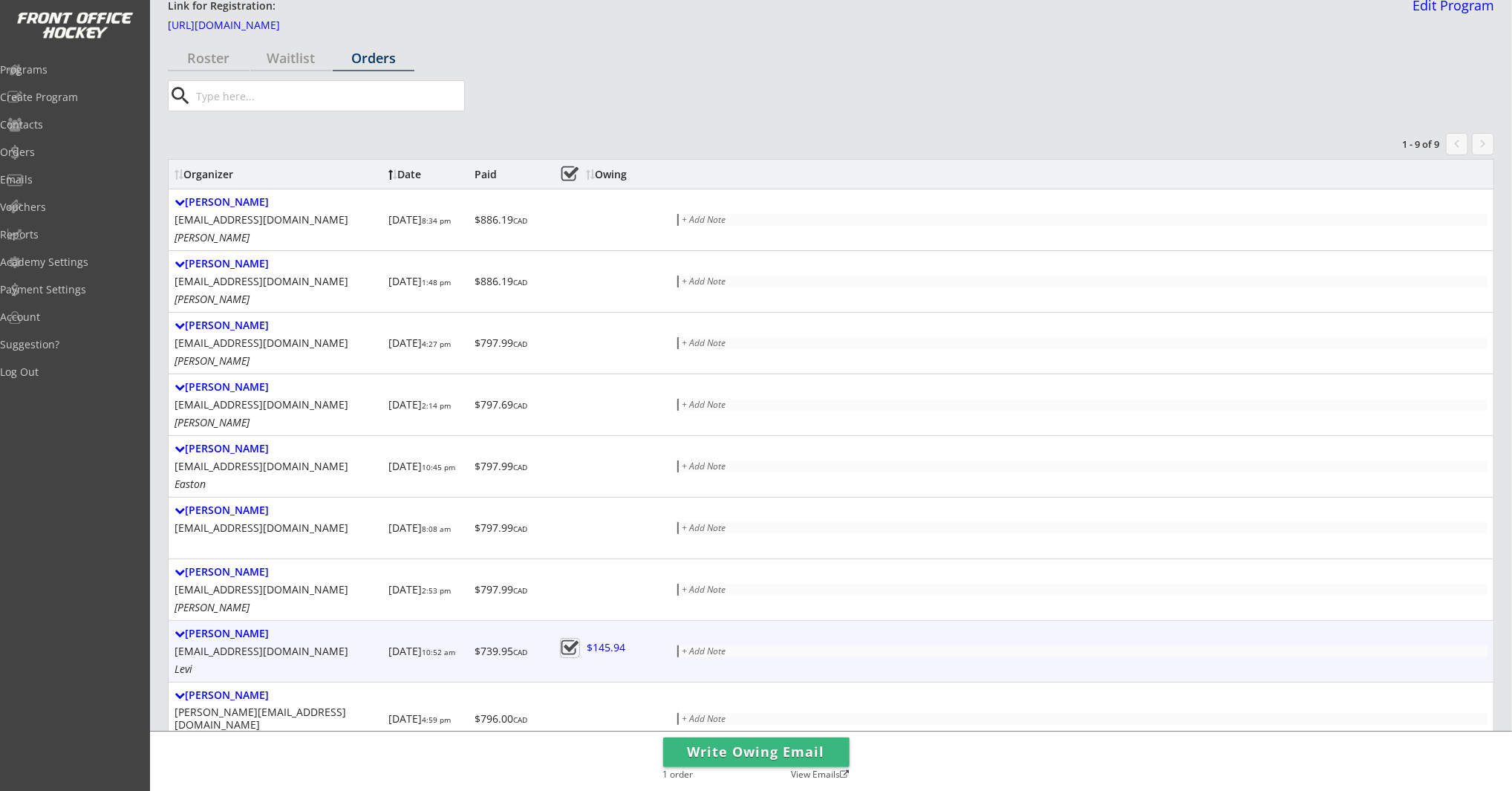
click at [573, 647] on icon at bounding box center [570, 647] width 18 height 18
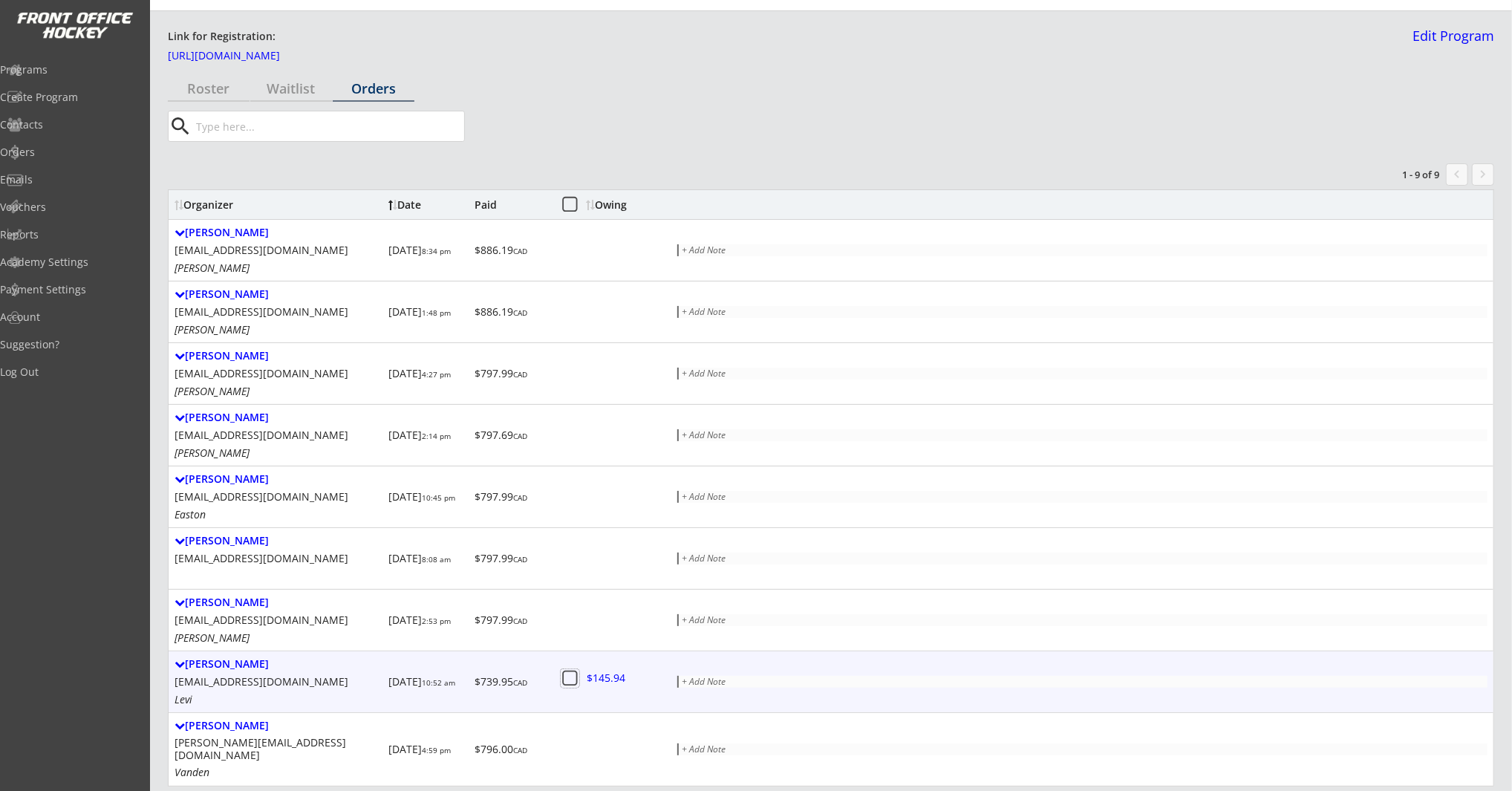
scroll to position [34, 0]
click at [221, 660] on div "Adam Tocher" at bounding box center [278, 664] width 208 height 13
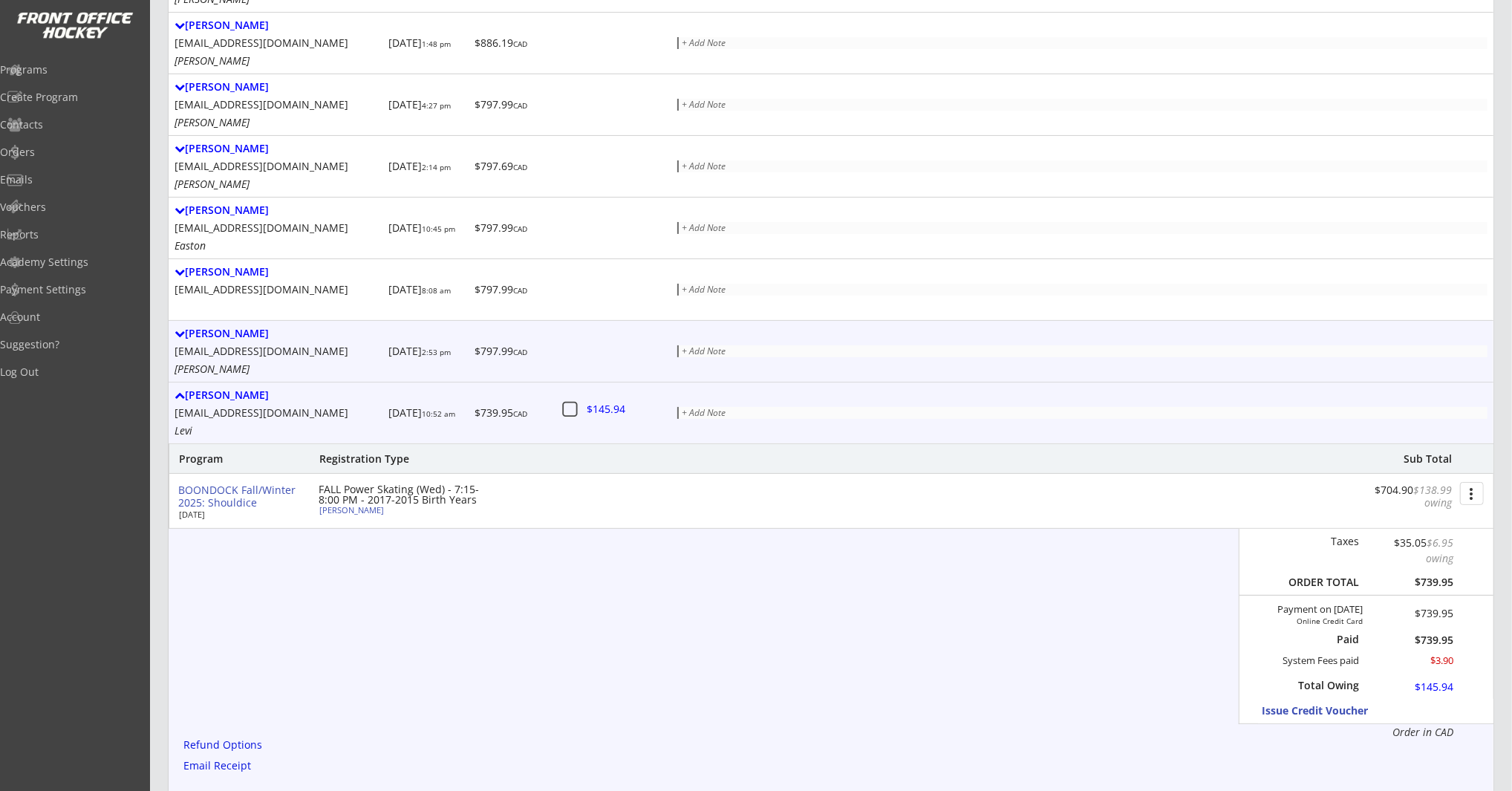
scroll to position [375, 0]
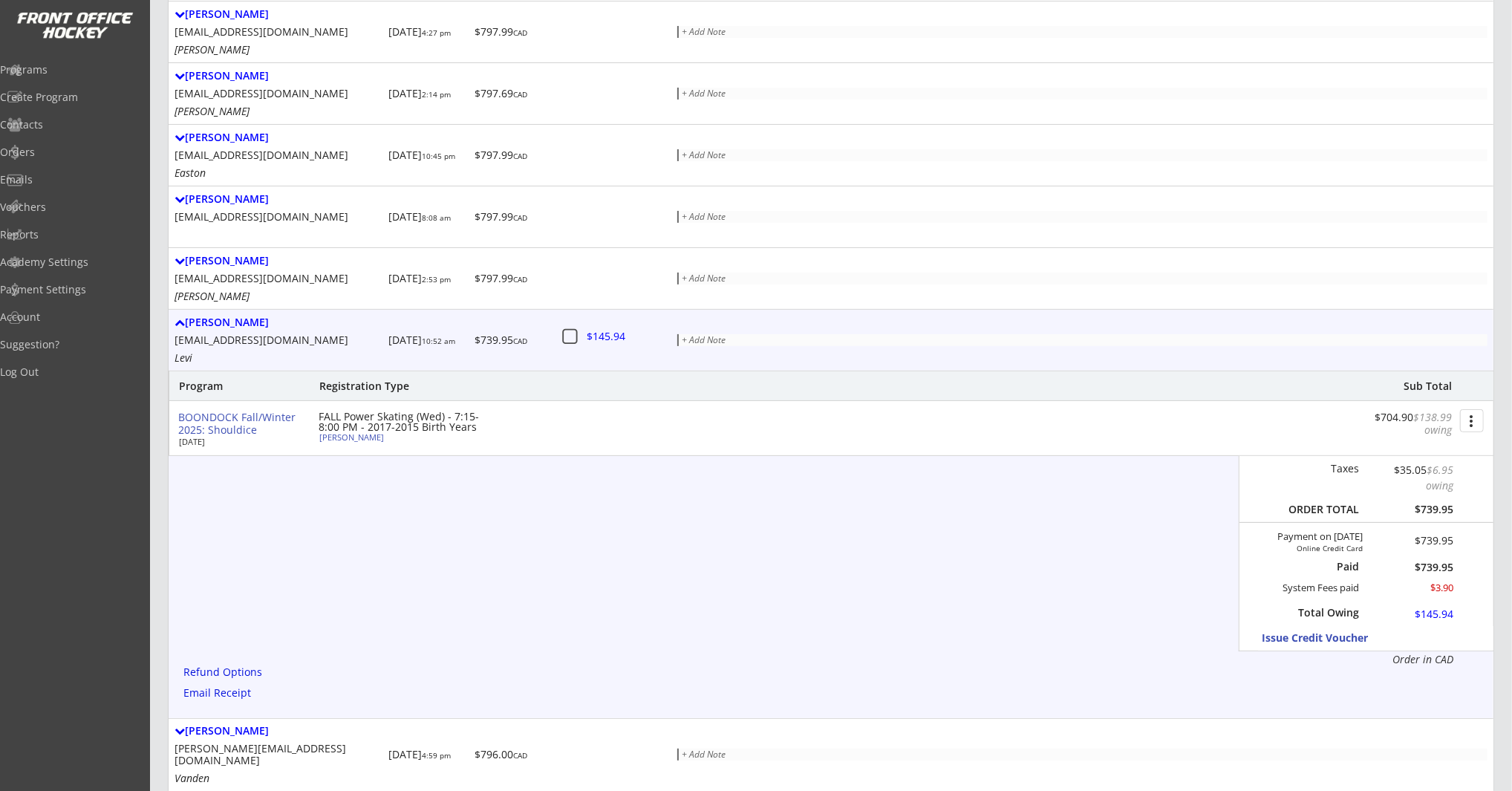
click at [1471, 423] on button "more_vert" at bounding box center [1472, 420] width 24 height 23
click at [1432, 447] on div "Change Owing" at bounding box center [1416, 445] width 106 height 10
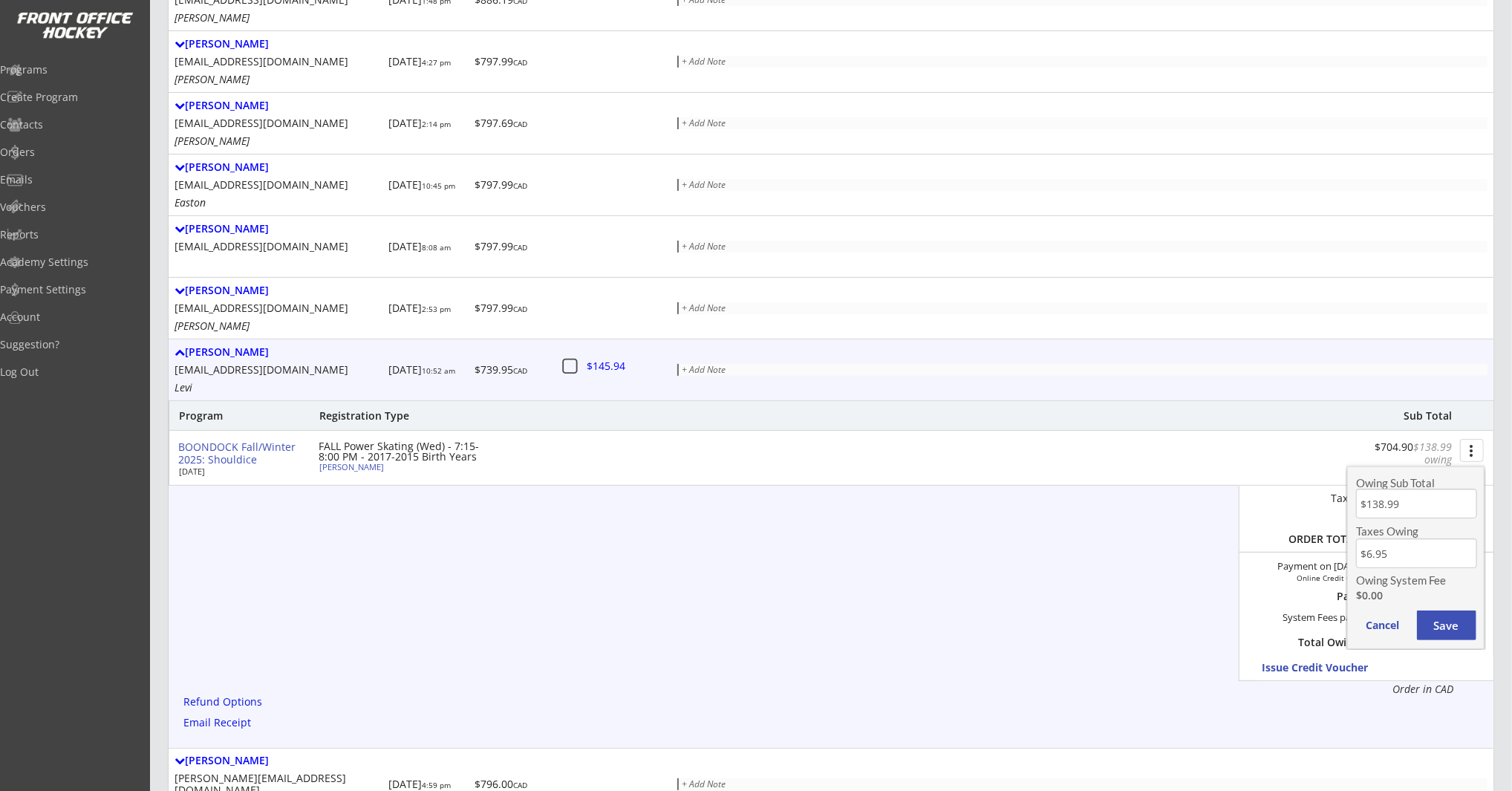
click at [1406, 471] on div "Owing Sub Total Taxes Owing Owing System Fee $0.00 Cancel Save" at bounding box center [1416, 558] width 137 height 183
drag, startPoint x: 1407, startPoint y: 499, endPoint x: 1418, endPoint y: 502, distance: 11.4
click at [1408, 499] on input "input" at bounding box center [1417, 501] width 121 height 29
drag, startPoint x: 1417, startPoint y: 502, endPoint x: 1349, endPoint y: 503, distance: 68.0
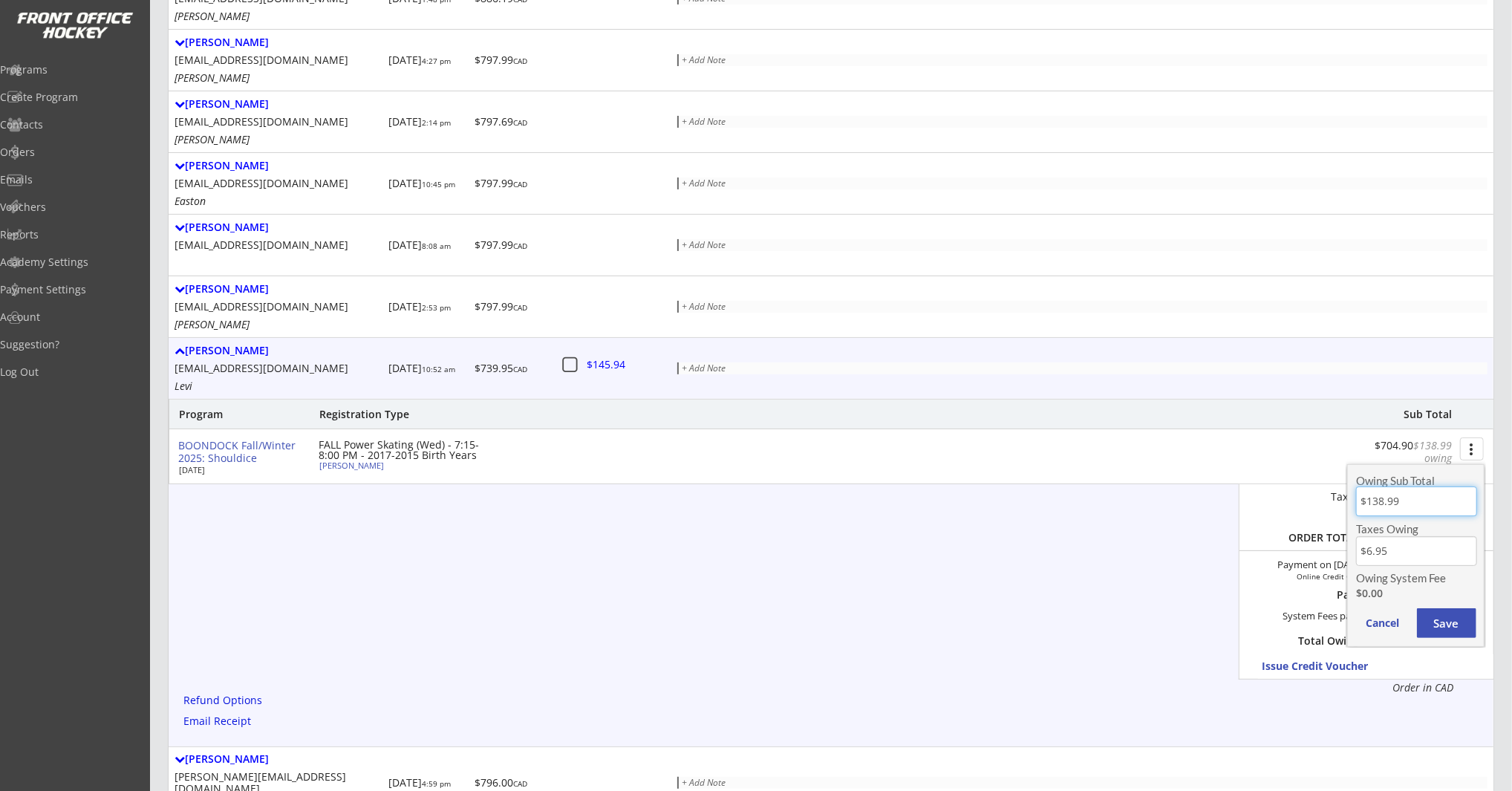
click at [1349, 504] on div "Owing Sub Total Taxes Owing Owing System Fee $0.00 Cancel Save" at bounding box center [1416, 555] width 137 height 183
click at [1432, 554] on input "input" at bounding box center [1417, 550] width 121 height 29
drag, startPoint x: 1389, startPoint y: 551, endPoint x: 1341, endPoint y: 548, distance: 48.1
click at [1341, 444] on body "BOONDOCK Fall/Winter 2025: Shouldice Starts Oct 1, 2025 Link for Registration: …" at bounding box center [756, 48] width 1512 height 791
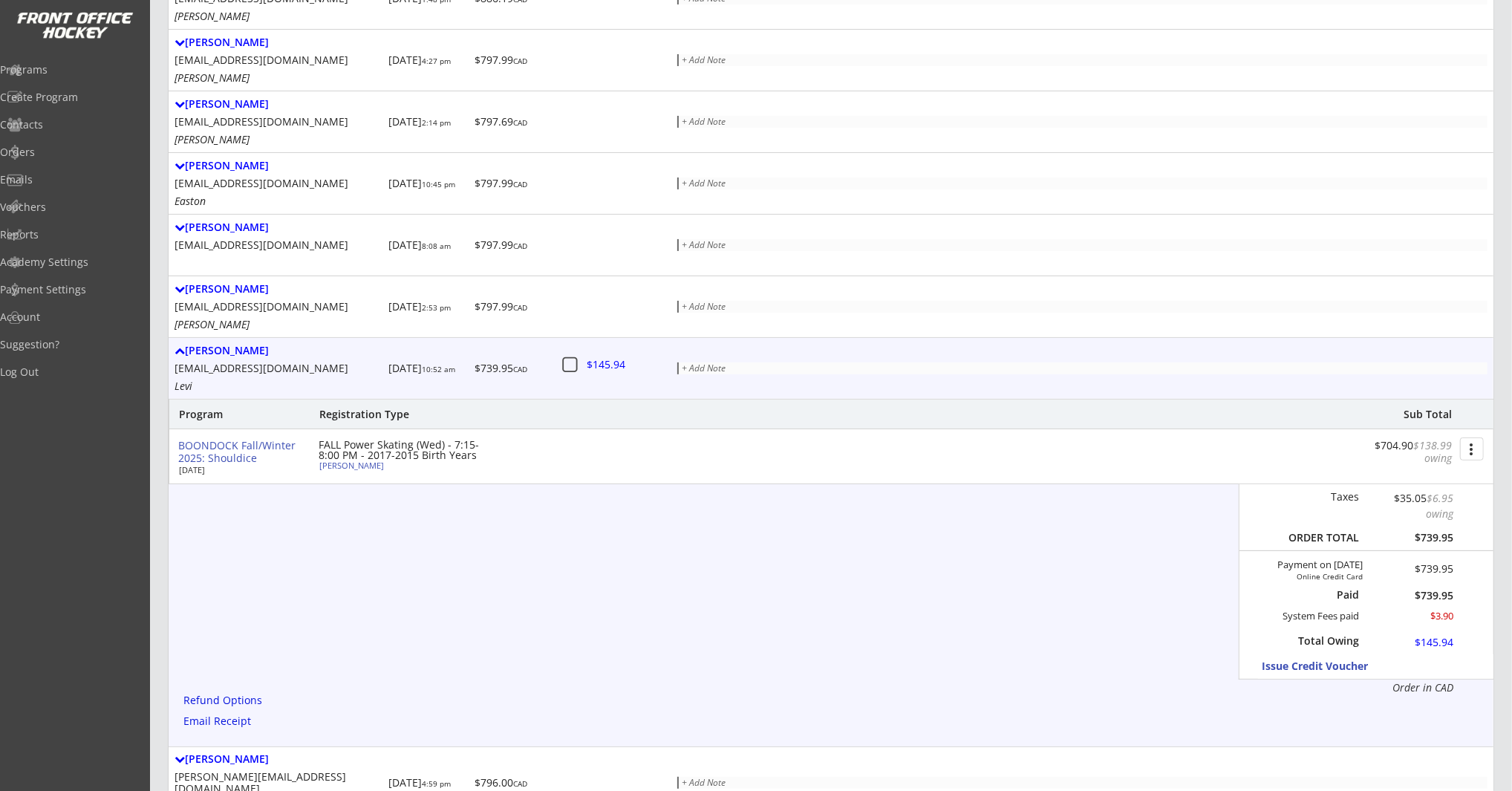
click at [1469, 445] on button "more_vert" at bounding box center [1472, 448] width 24 height 23
click at [1431, 472] on div "Change Owing" at bounding box center [1416, 475] width 106 height 10
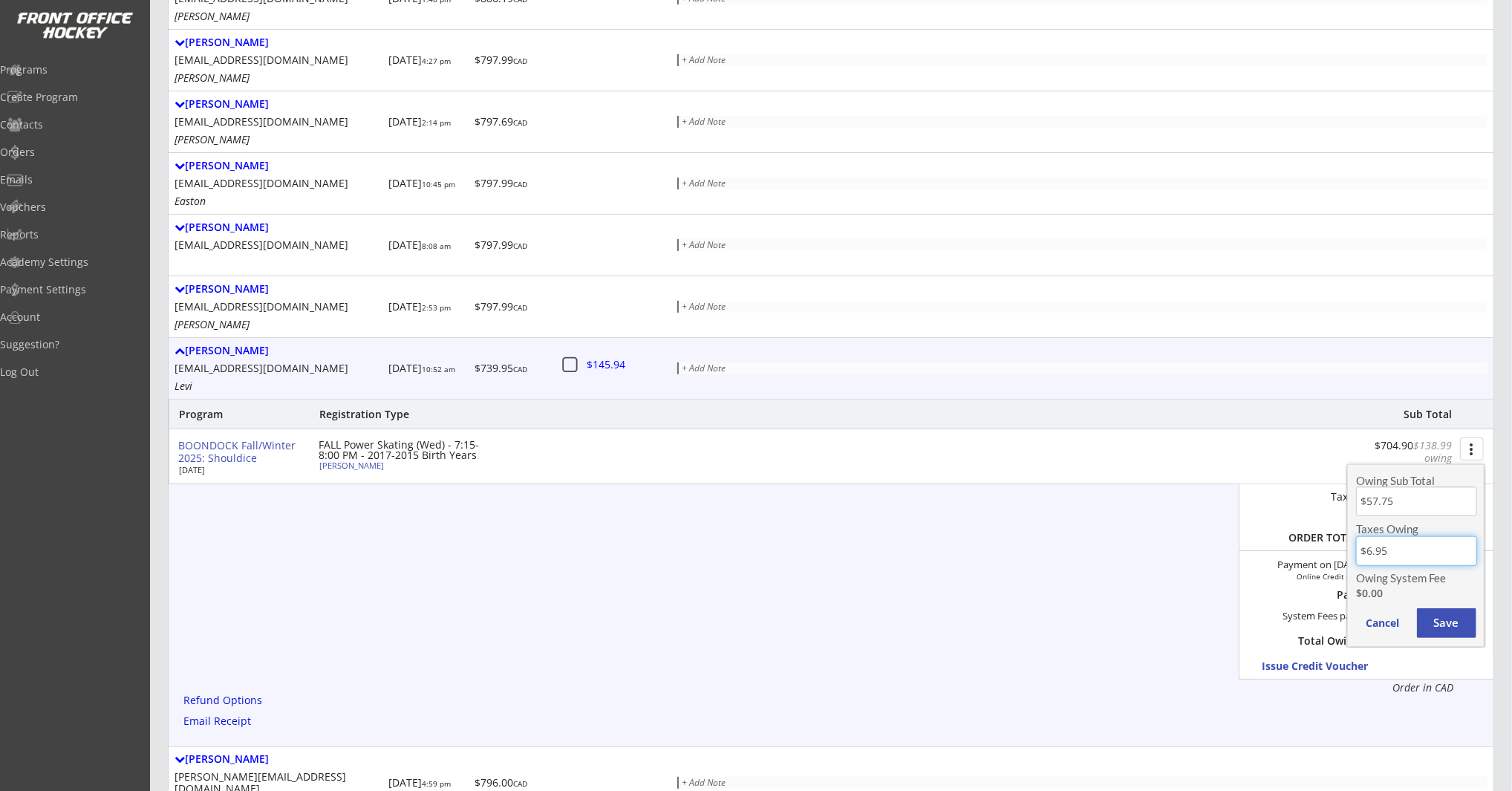
click at [1403, 558] on input "input" at bounding box center [1417, 550] width 121 height 29
click at [1350, 553] on div "Owing Sub Total Taxes Owing Owing System Fee $0.00 Cancel Save" at bounding box center [1416, 555] width 137 height 183
click at [1434, 497] on input "input" at bounding box center [1417, 501] width 121 height 29
drag, startPoint x: 1433, startPoint y: 502, endPoint x: 1356, endPoint y: 505, distance: 77.1
click at [1357, 505] on input "input" at bounding box center [1417, 501] width 121 height 29
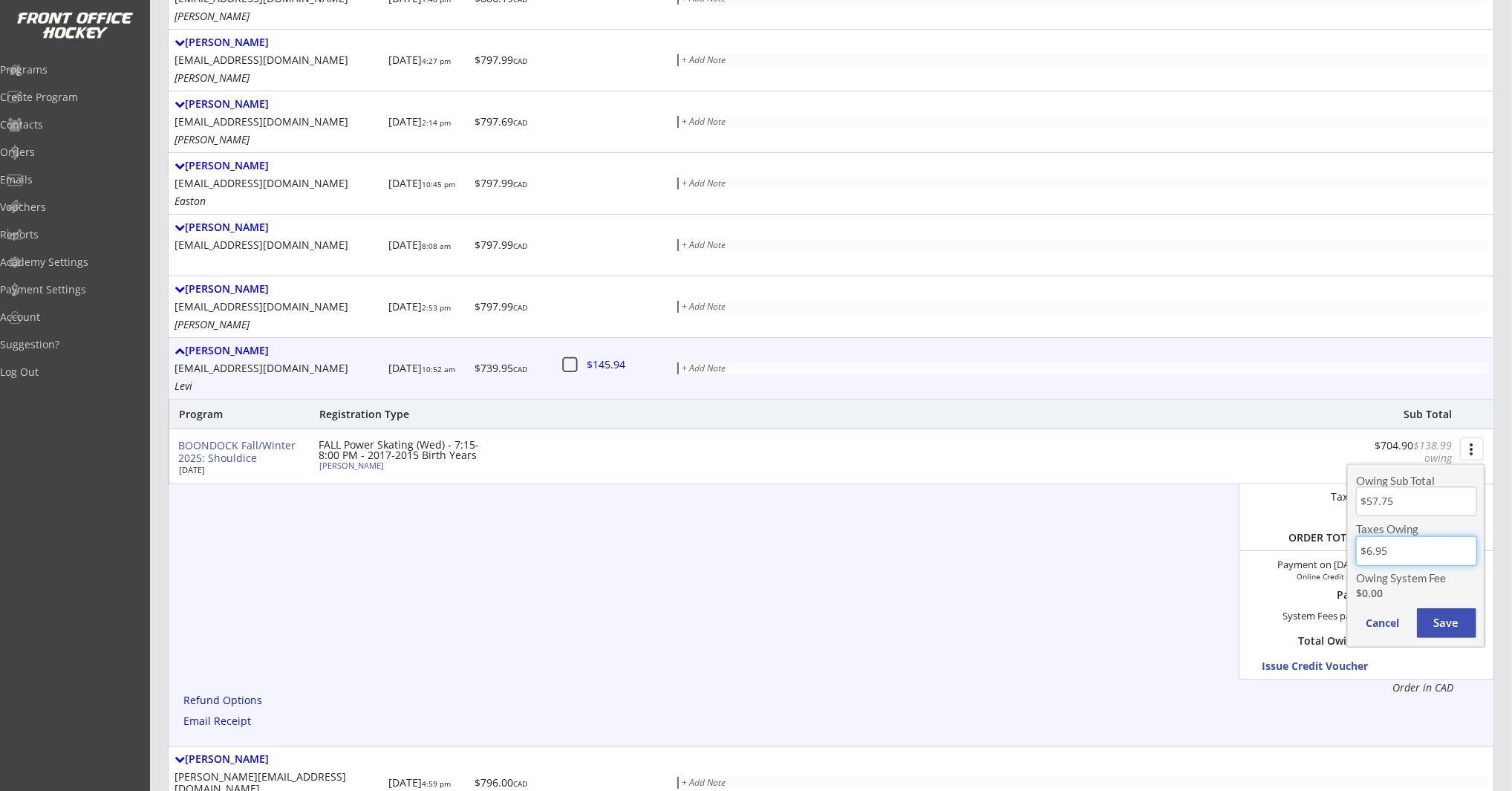
drag, startPoint x: 1409, startPoint y: 550, endPoint x: 1359, endPoint y: 550, distance: 50.0
click at [1359, 550] on input "input" at bounding box center [1417, 550] width 121 height 29
drag, startPoint x: 1410, startPoint y: 502, endPoint x: 1358, endPoint y: 506, distance: 52.2
click at [1358, 506] on input "input" at bounding box center [1417, 501] width 121 height 29
type input "$54.86"
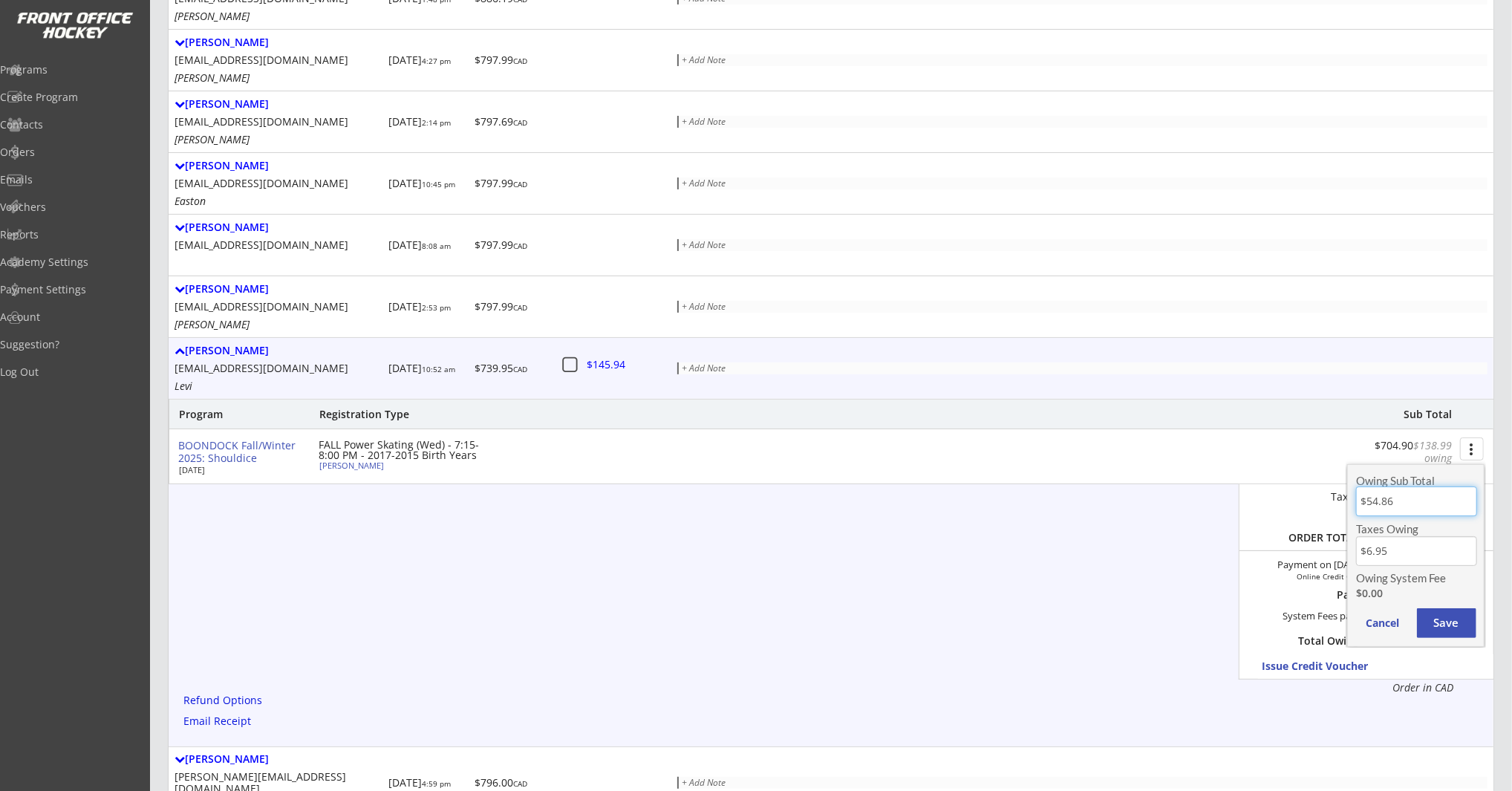
click at [1424, 551] on input "input" at bounding box center [1417, 550] width 121 height 29
drag, startPoint x: 1365, startPoint y: 553, endPoint x: 1334, endPoint y: 555, distance: 31.1
click at [1334, 444] on body "BOONDOCK Fall/Winter 2025: Shouldice Starts Oct 1, 2025 Link for Registration: …" at bounding box center [756, 48] width 1512 height 791
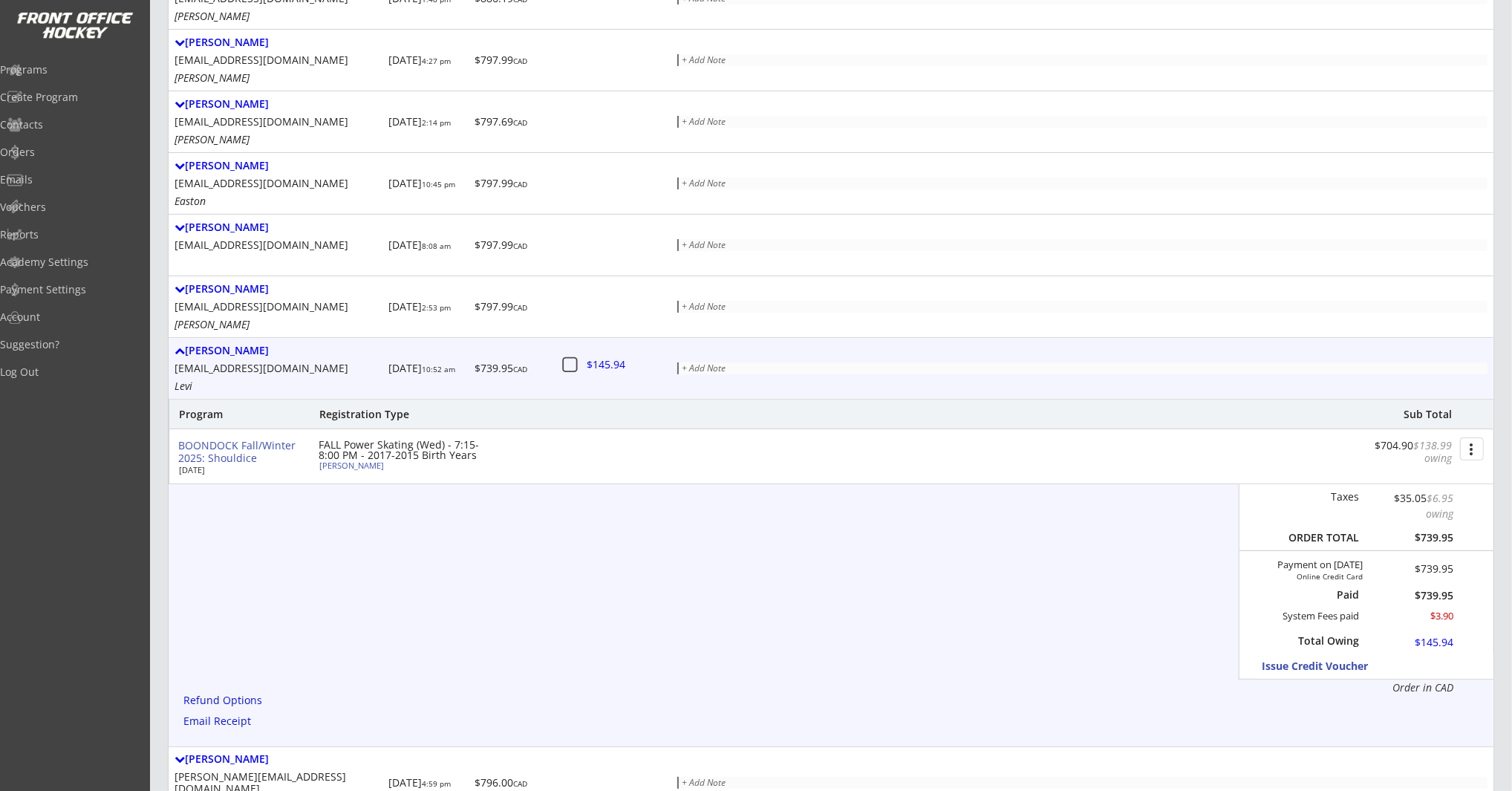
click at [1479, 442] on button "more_vert" at bounding box center [1472, 448] width 24 height 23
click at [1433, 467] on div "Change Owing" at bounding box center [1416, 476] width 136 height 22
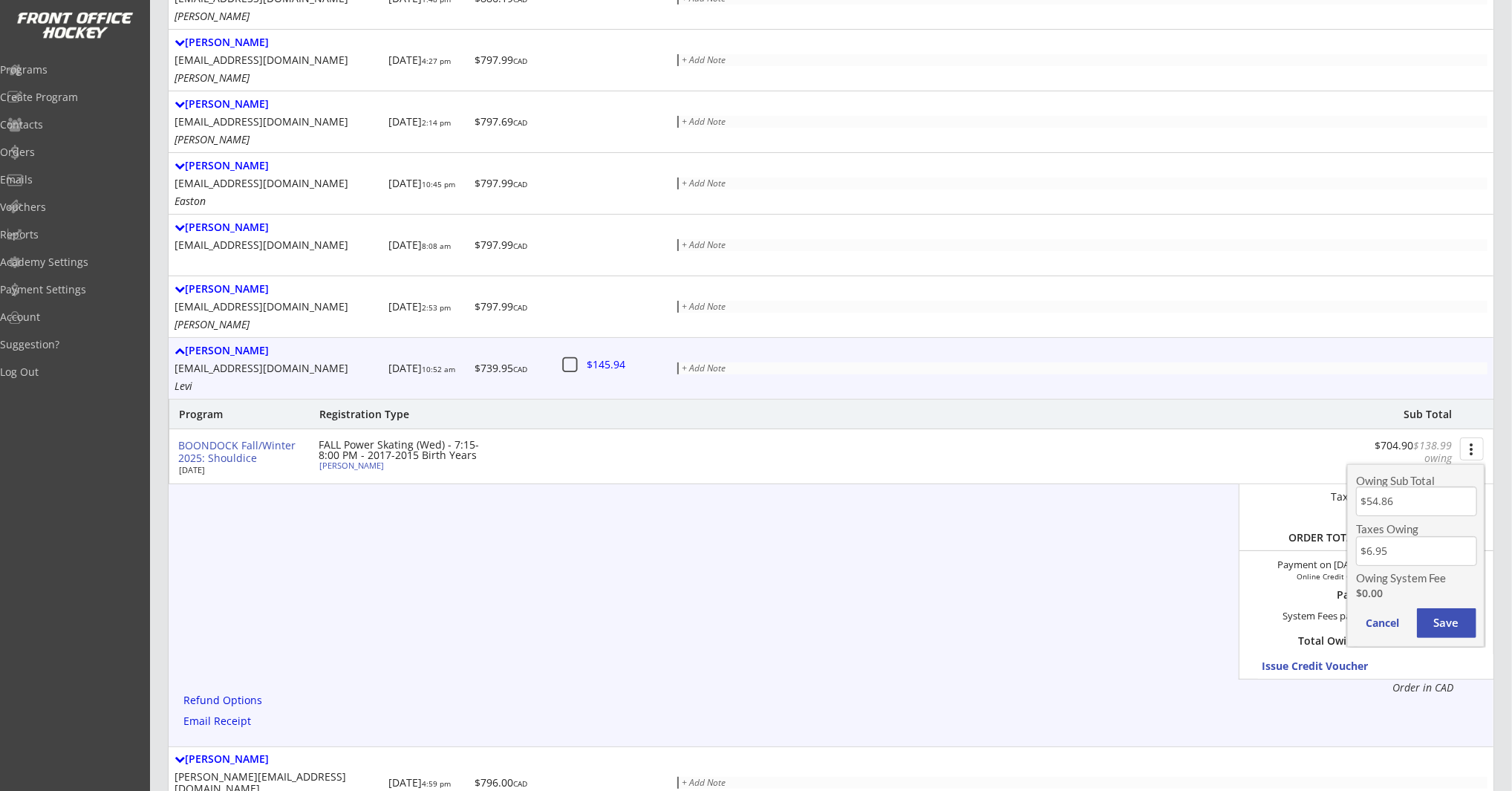
click at [1402, 548] on input "input" at bounding box center [1417, 550] width 121 height 29
drag, startPoint x: 1389, startPoint y: 553, endPoint x: 1356, endPoint y: 552, distance: 33.0
click at [1357, 552] on input "input" at bounding box center [1417, 550] width 121 height 29
type input "$2.89"
click at [1447, 620] on button "Save" at bounding box center [1446, 623] width 59 height 29
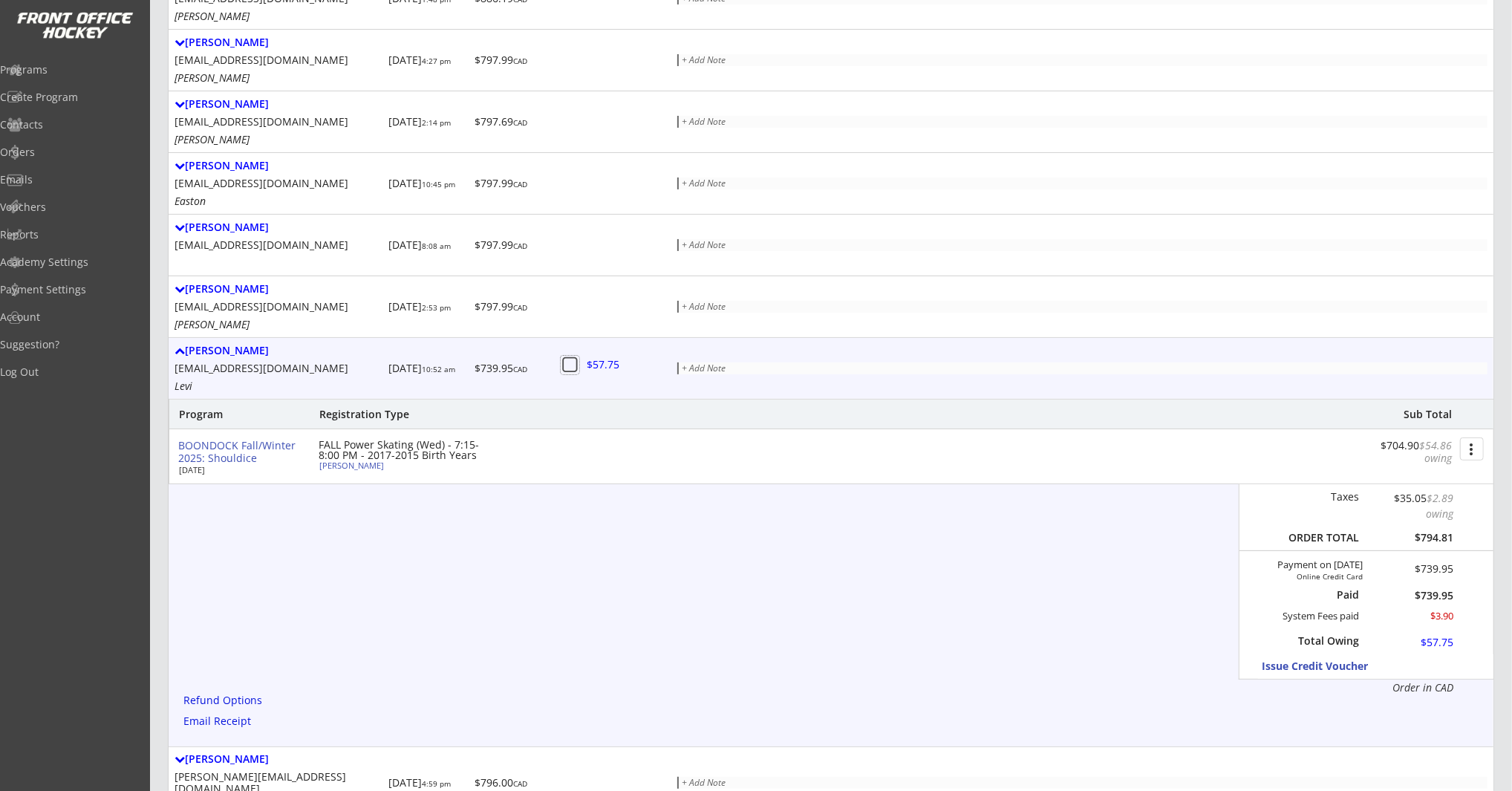
drag, startPoint x: 571, startPoint y: 362, endPoint x: 584, endPoint y: 365, distance: 13.3
click at [570, 362] on icon at bounding box center [570, 365] width 18 height 18
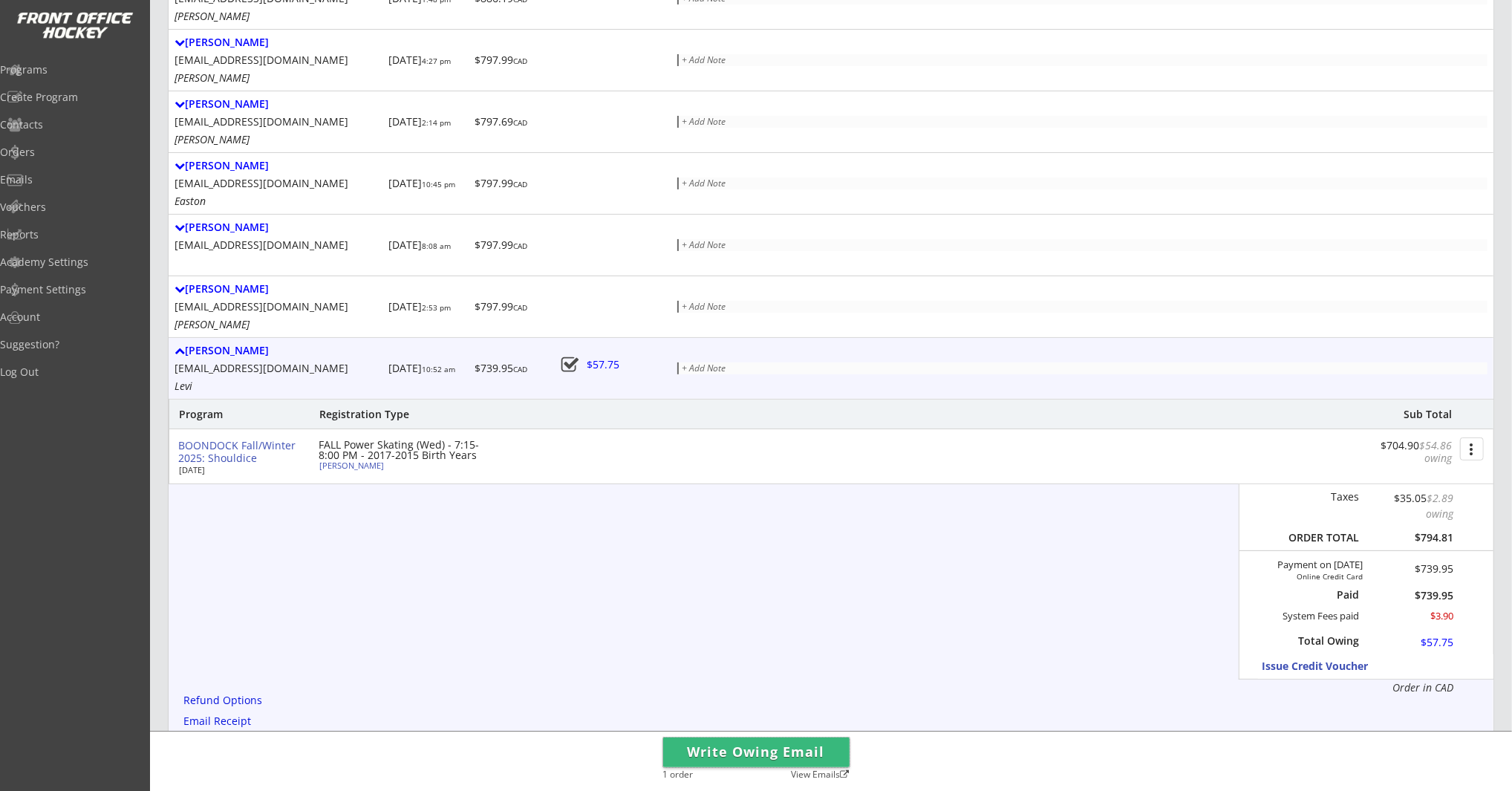
click at [792, 756] on button "Write Owing Email" at bounding box center [756, 752] width 187 height 29
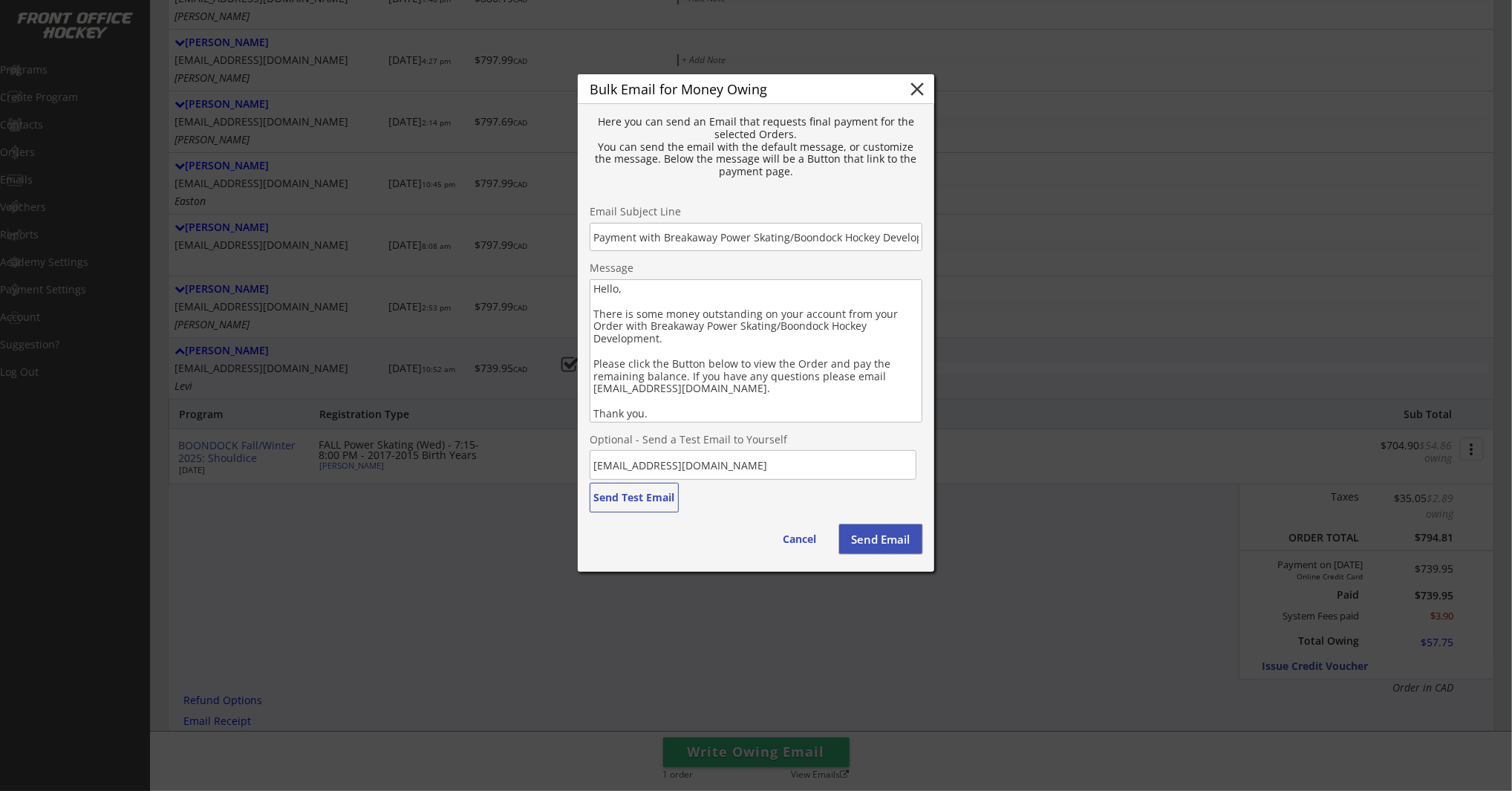
click at [883, 538] on button "Send Email" at bounding box center [881, 539] width 83 height 29
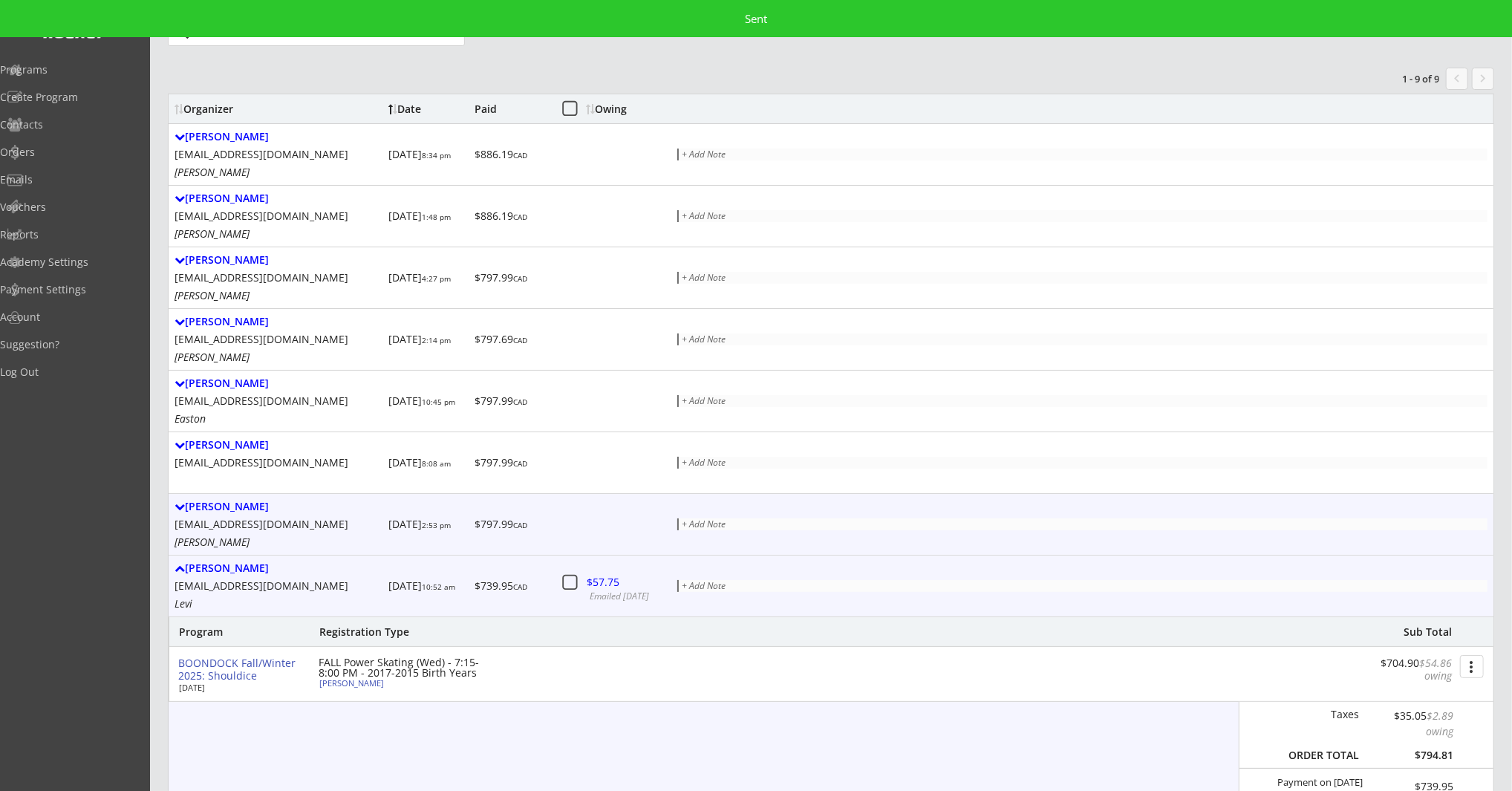
scroll to position [0, 0]
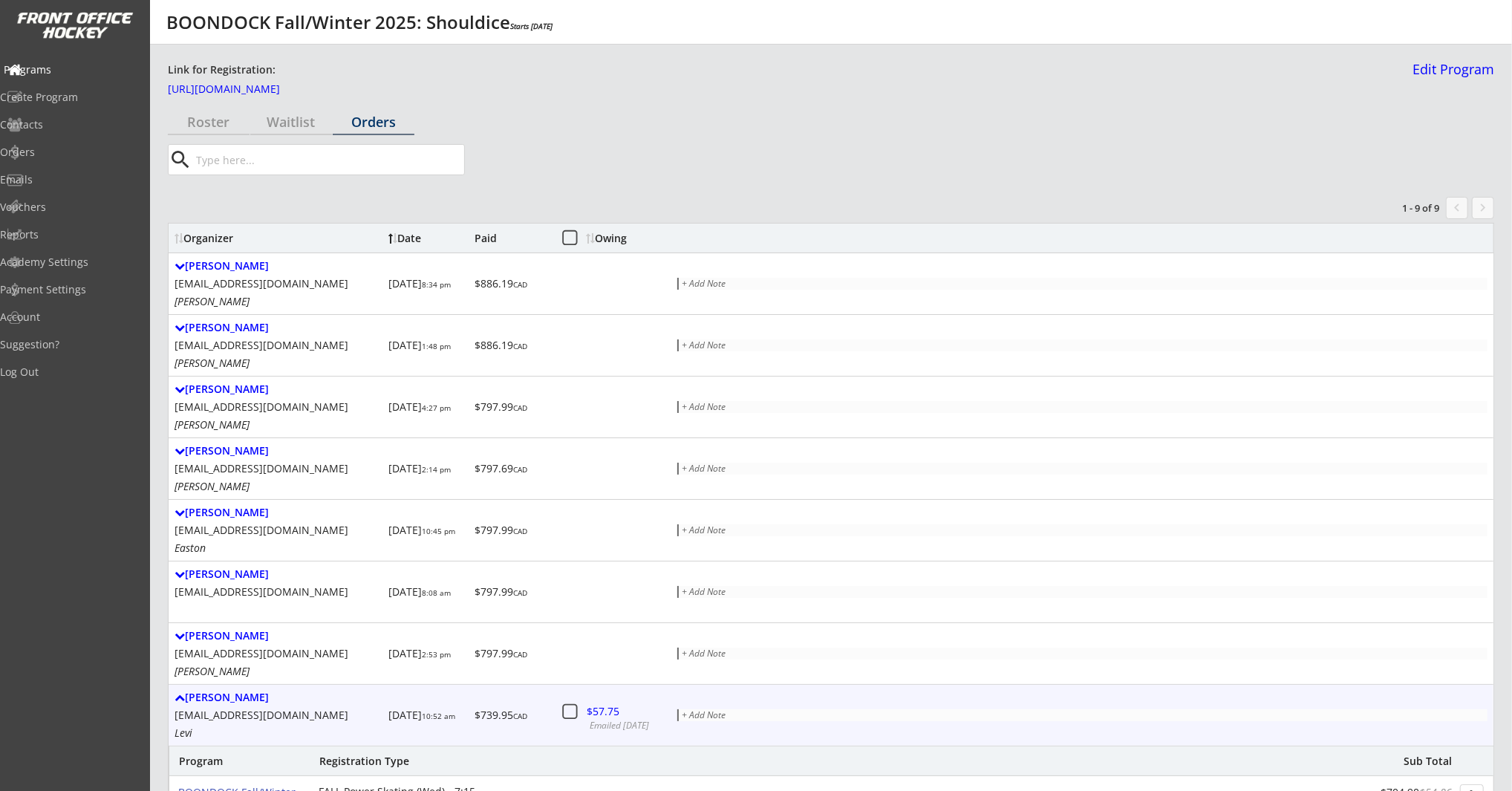
click at [73, 72] on div "Programs" at bounding box center [70, 69] width 134 height 10
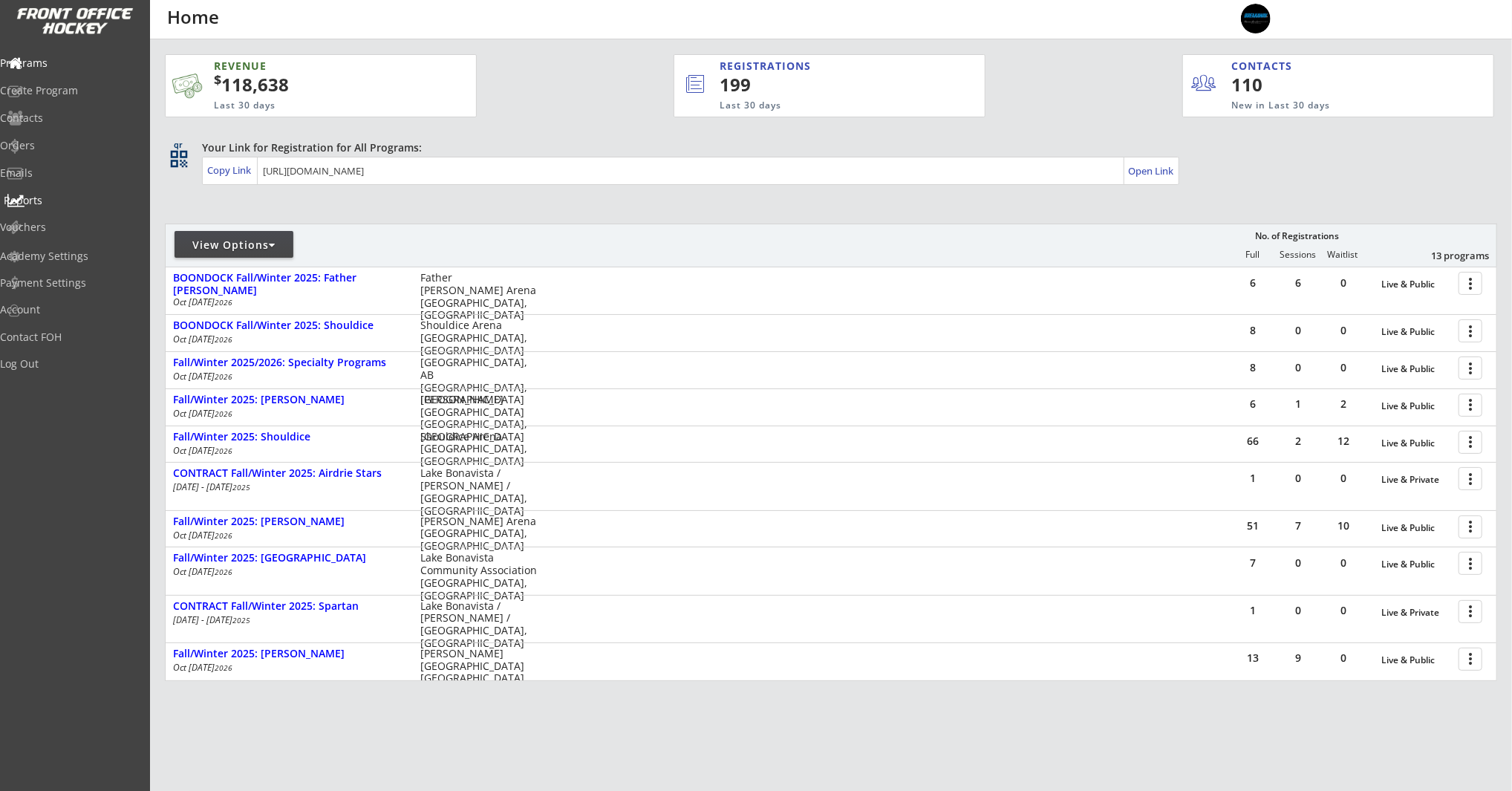
click at [81, 200] on div "Reports" at bounding box center [70, 200] width 134 height 10
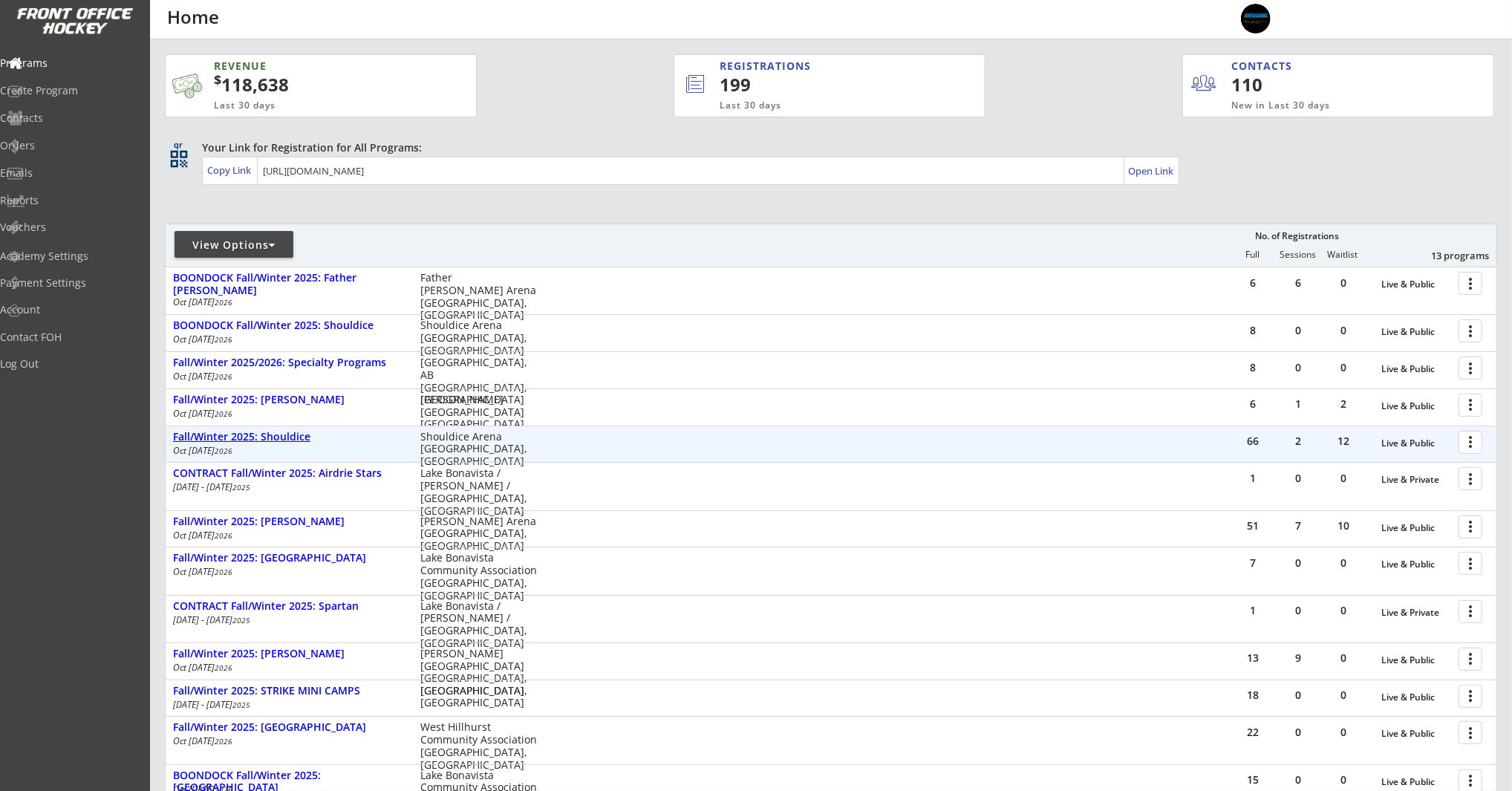
click at [277, 440] on div "Fall/Winter 2025: Shouldice" at bounding box center [288, 437] width 231 height 13
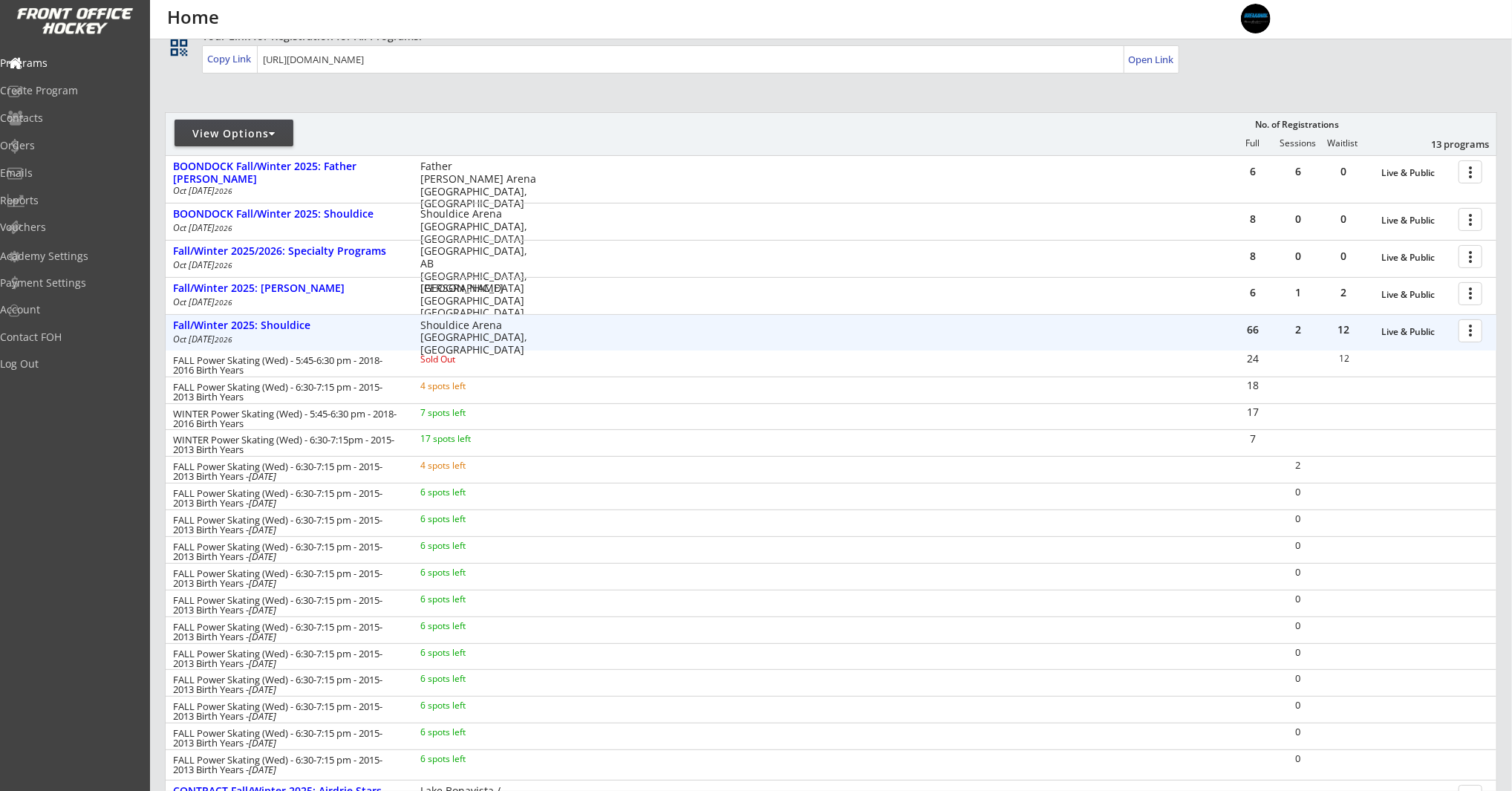
scroll to position [116, 0]
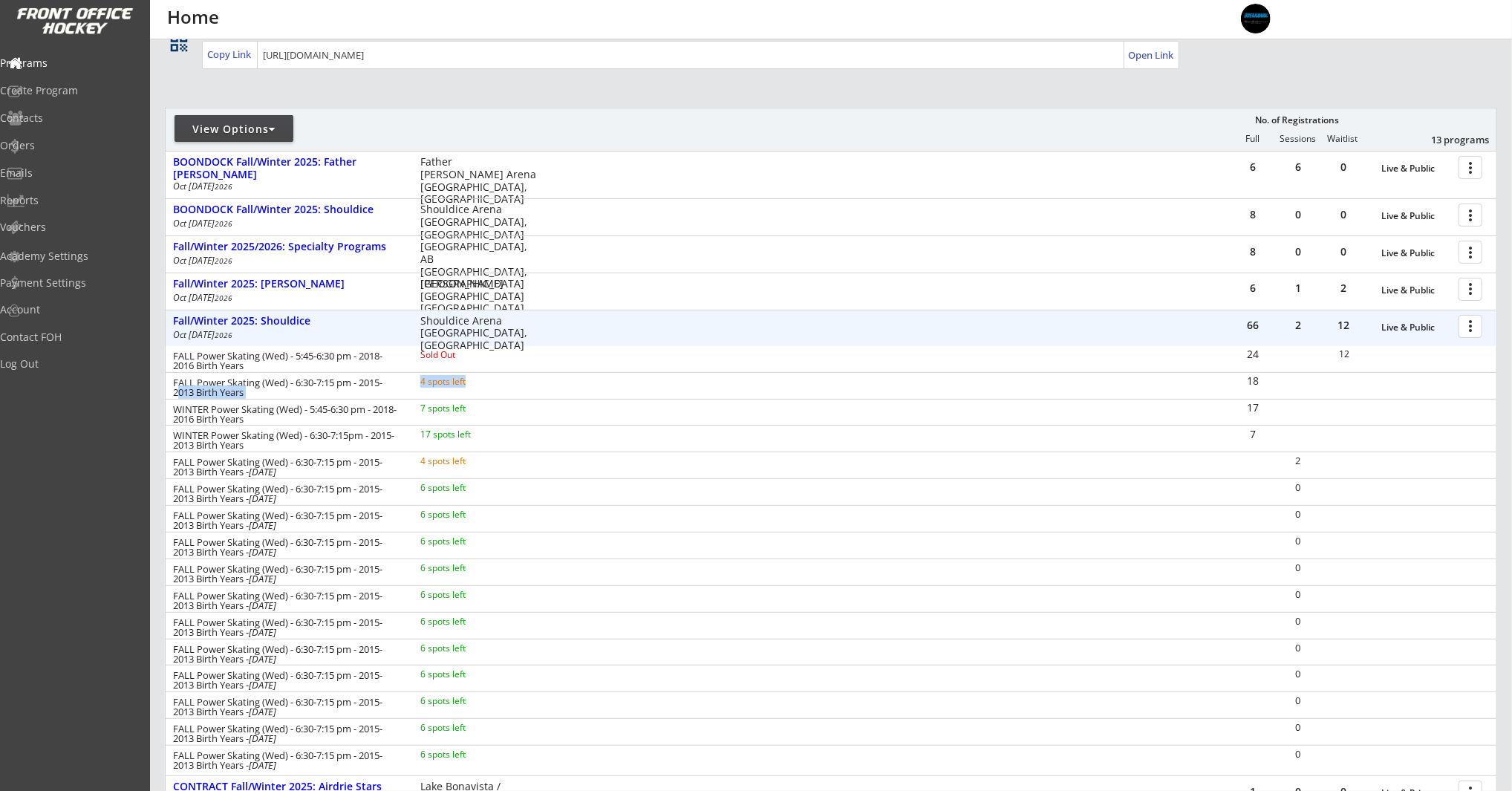
drag, startPoint x: 473, startPoint y: 380, endPoint x: 395, endPoint y: 380, distance: 78.0
click at [395, 380] on div "FALL Power Skating (Wed) - 6:30-7:15 pm - 2015-2013 Birth Years 4 spots left" at bounding box center [358, 387] width 385 height 20
click at [398, 380] on div "FALL Power Skating (Wed) - 6:30-7:15 pm - 2015-2013 Birth Years" at bounding box center [286, 387] width 227 height 19
drag, startPoint x: 484, startPoint y: 377, endPoint x: 422, endPoint y: 379, distance: 62.0
click at [422, 379] on div "4 spots left" at bounding box center [468, 381] width 96 height 9
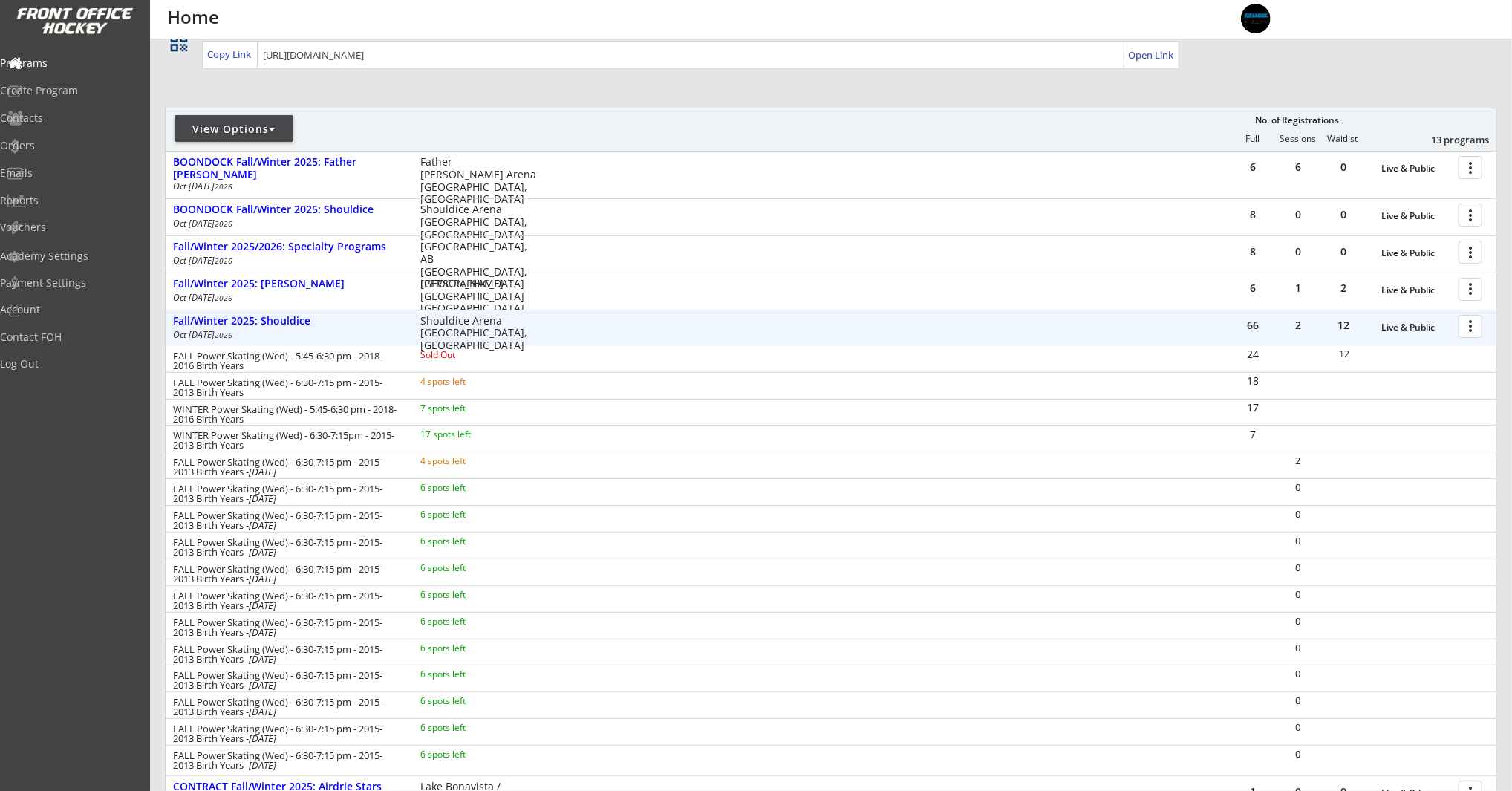
click at [598, 409] on div "WINTER Power Skating (Wed) - 5:45-6:30 pm - 2018-2016 Birth Years 7 spots left …" at bounding box center [831, 412] width 1331 height 27
drag, startPoint x: 1474, startPoint y: 327, endPoint x: 1474, endPoint y: 338, distance: 11.0
click at [1474, 327] on div at bounding box center [1473, 326] width 26 height 26
click at [1456, 353] on div "Program Roster" at bounding box center [1419, 350] width 106 height 10
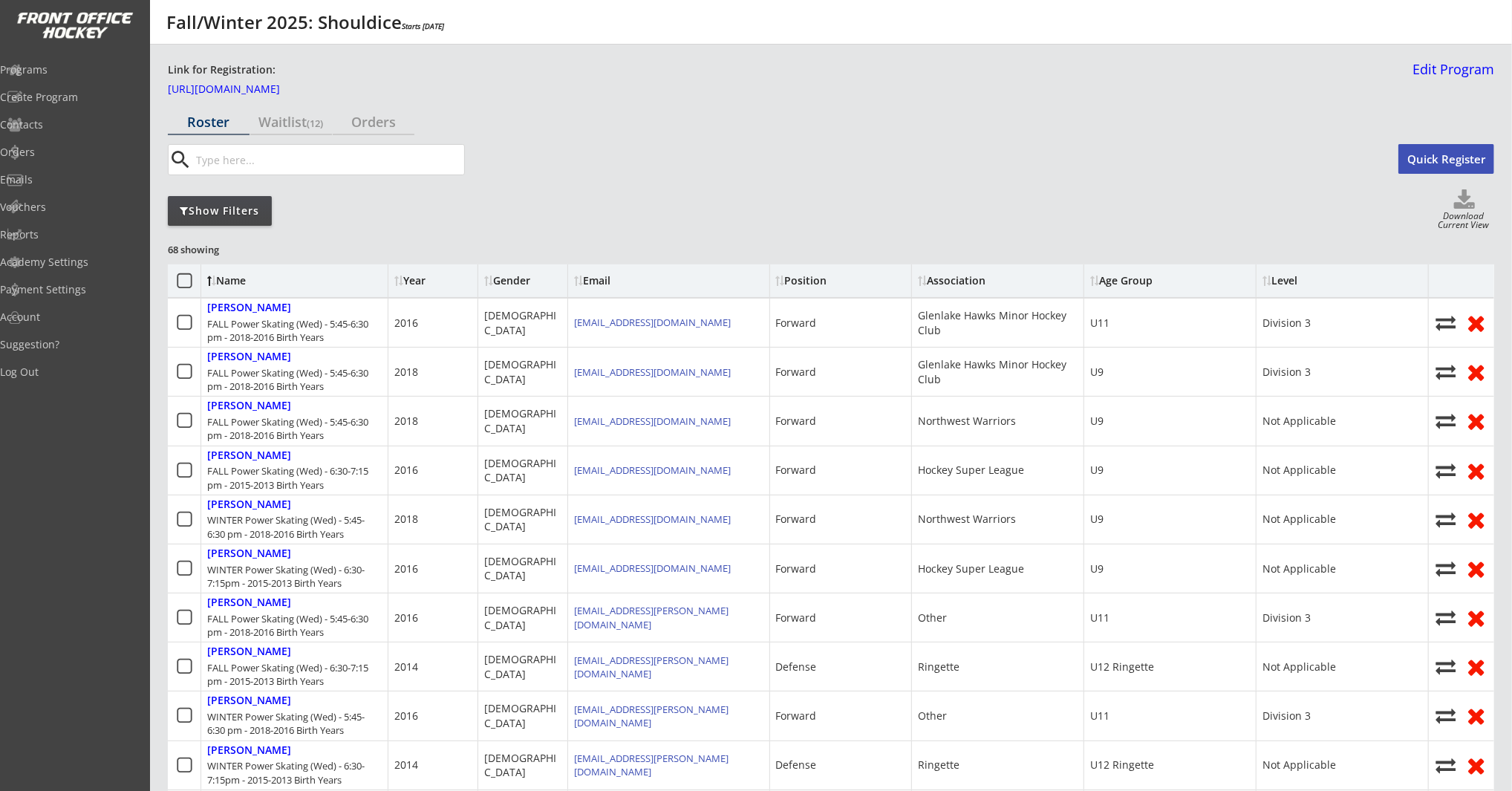
click at [233, 211] on div "Show Filters" at bounding box center [220, 210] width 104 height 15
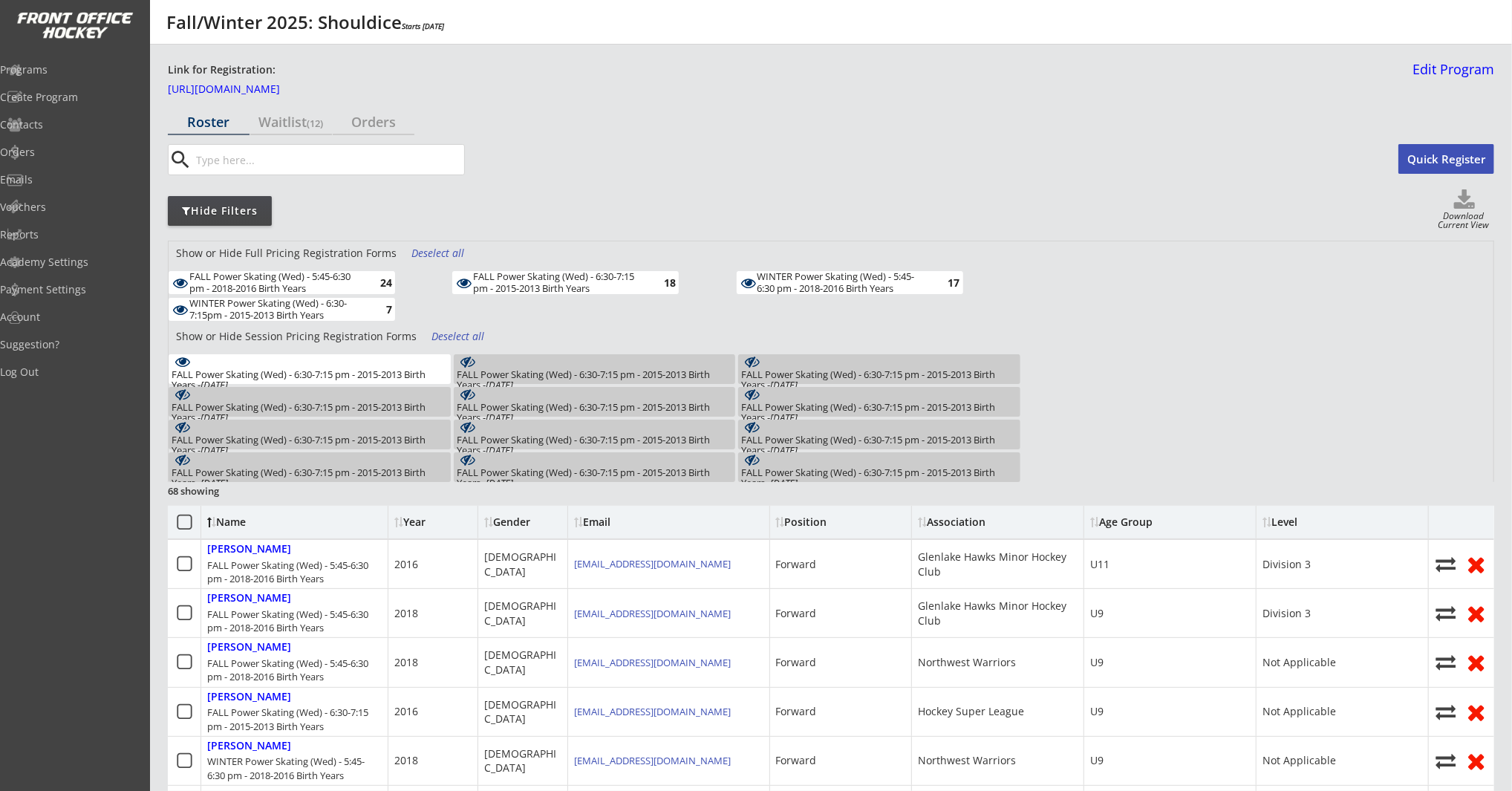
click at [338, 316] on div "WINTER Power Skating (Wed) - 6:30-7:15pm - 2015-2013 Birth Years" at bounding box center [275, 309] width 173 height 23
click at [431, 248] on div "Deselect all" at bounding box center [439, 253] width 55 height 15
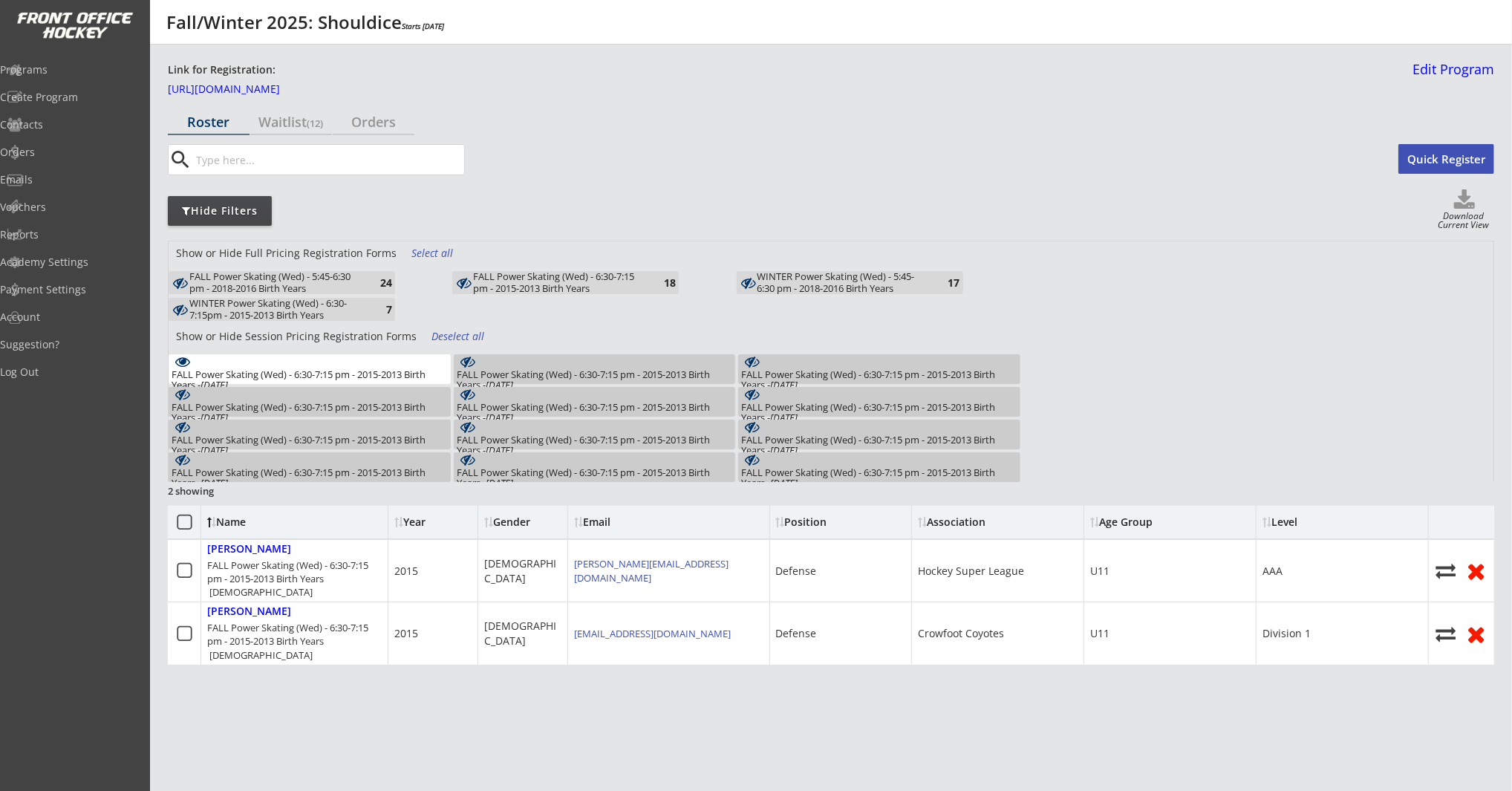
click at [464, 334] on div "Deselect all" at bounding box center [459, 337] width 55 height 15
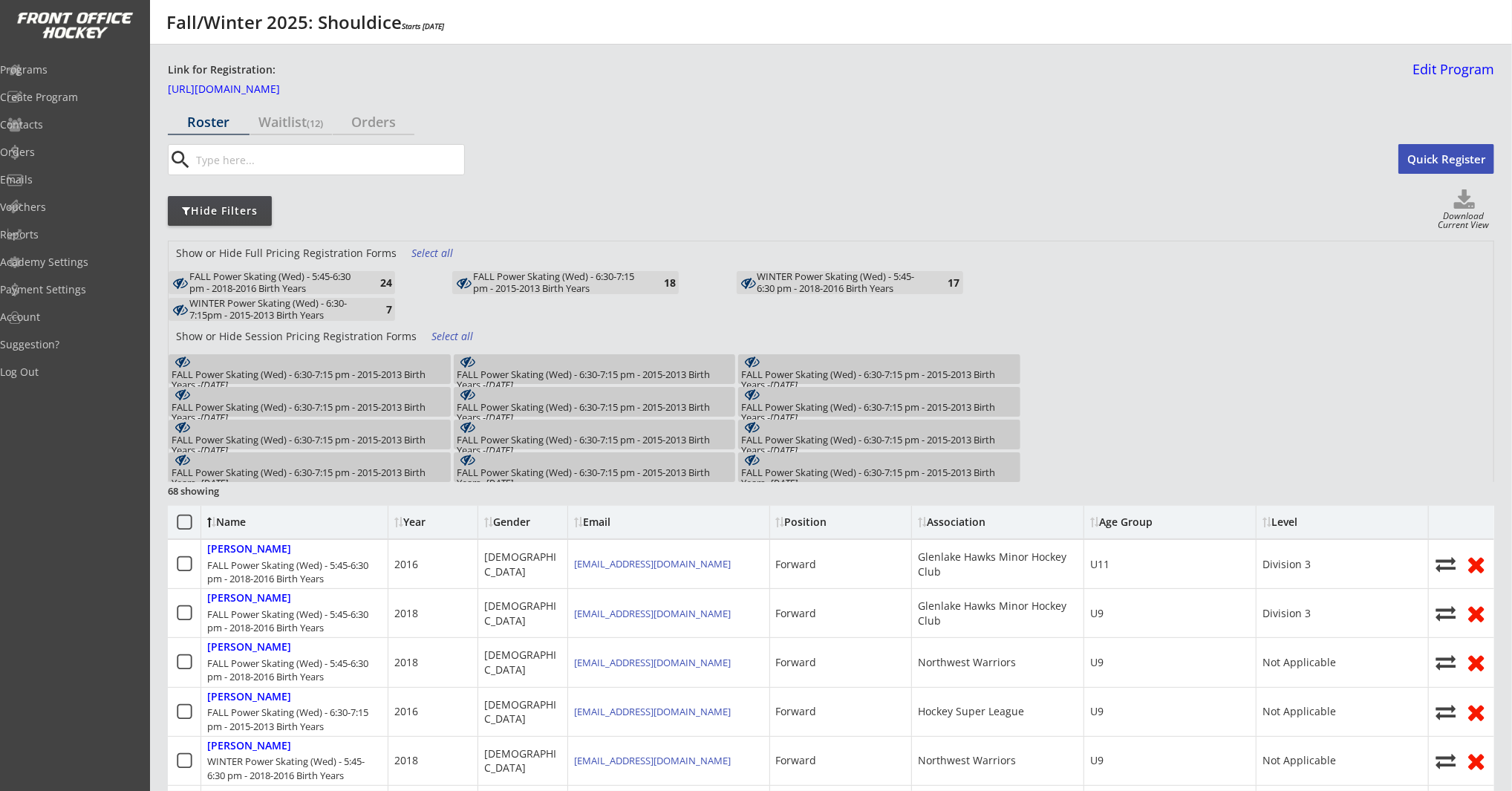
click at [370, 271] on div "FALL Power Skating (Wed) - 5:45-6:30 pm - 2018-2016 Birth Years 24" at bounding box center [282, 282] width 227 height 23
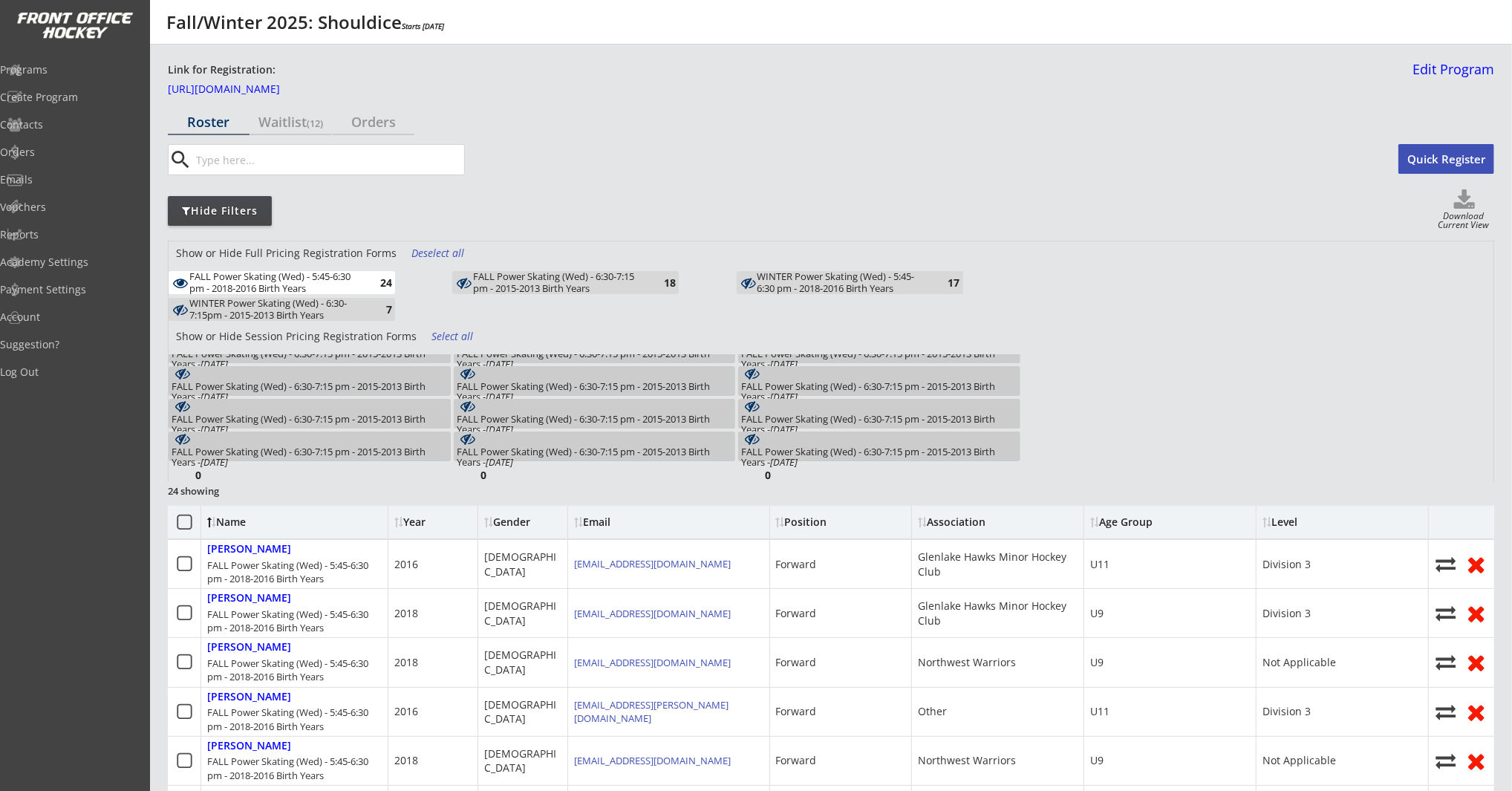
click at [646, 285] on div "18" at bounding box center [660, 283] width 29 height 11
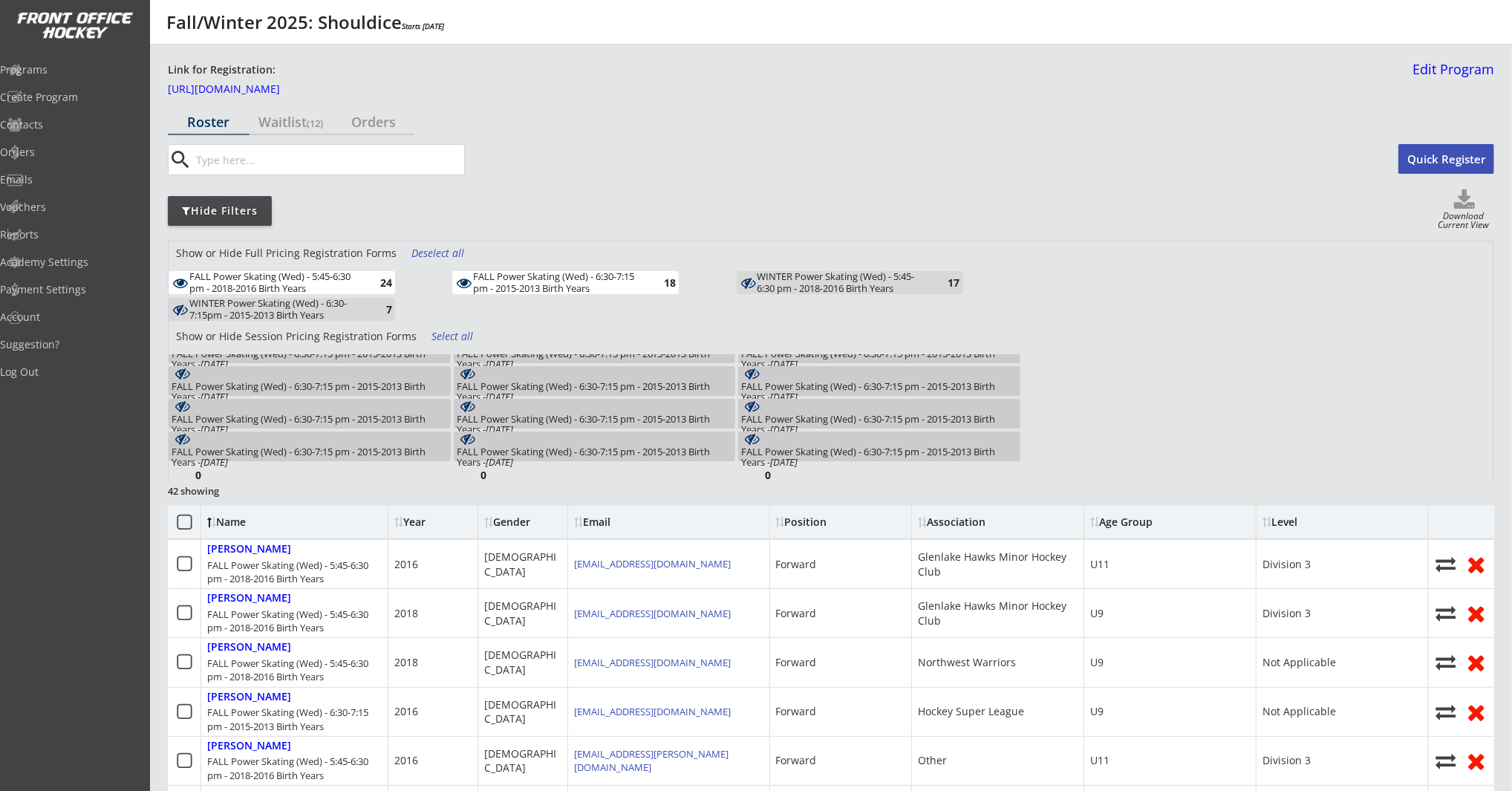
click at [276, 278] on div "FALL Power Skating (Wed) - 5:45-6:30 pm - 2018-2016 Birth Years" at bounding box center [275, 282] width 173 height 23
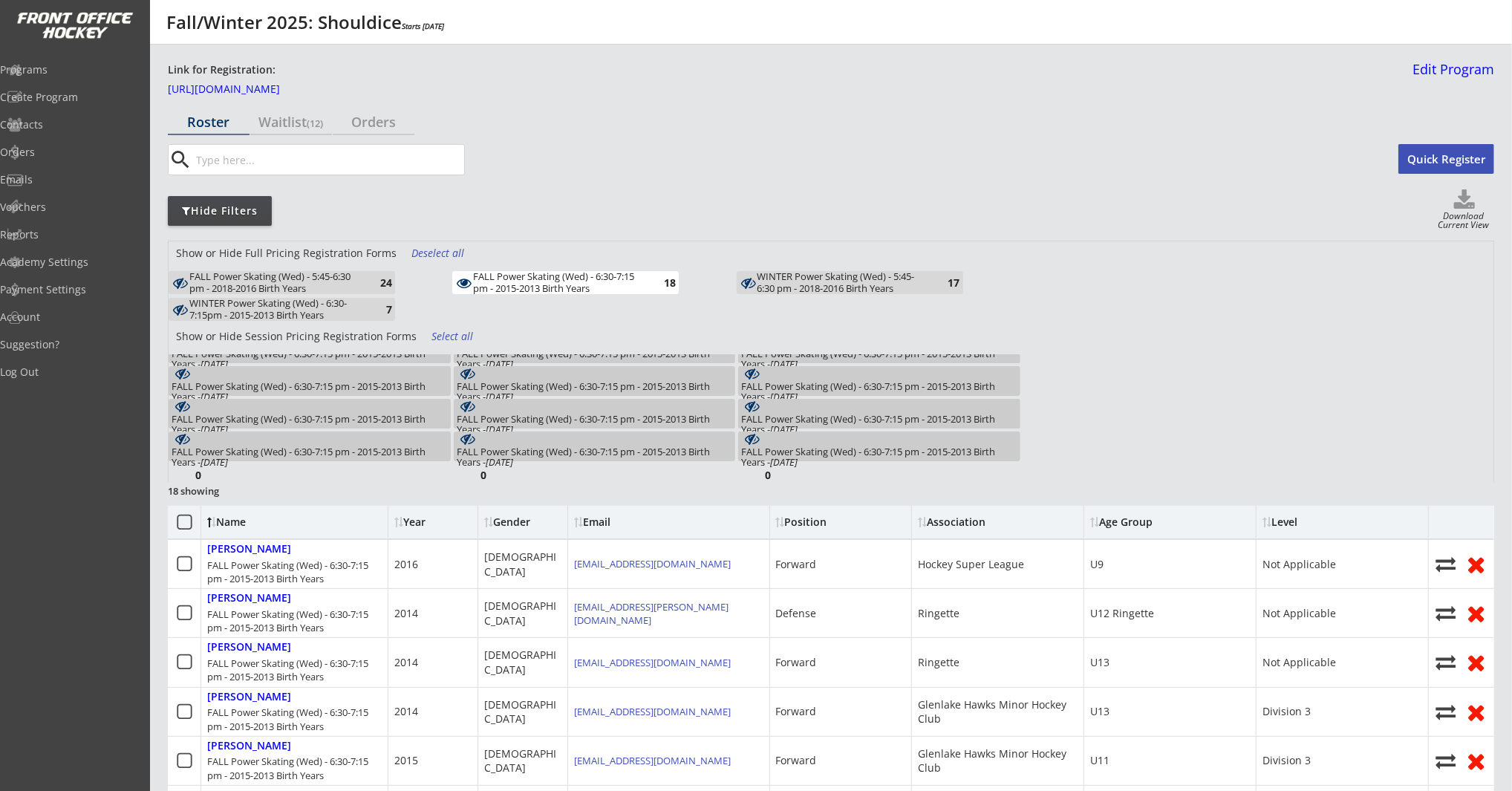
click at [617, 286] on div "FALL Power Skating (Wed) - 6:30-7:15 pm - 2015-2013 Birth Years" at bounding box center [559, 282] width 173 height 23
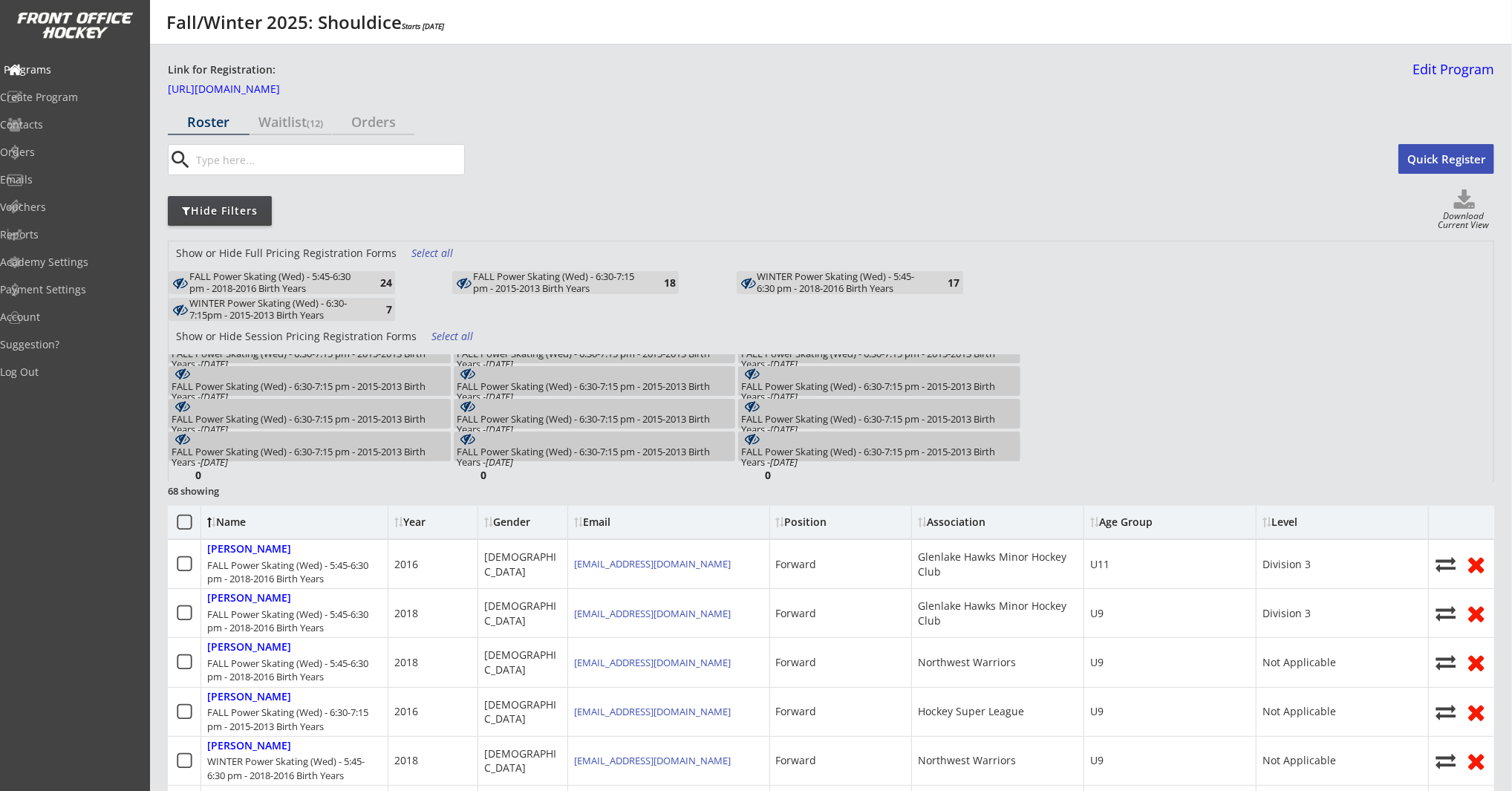
click at [81, 65] on div "Programs" at bounding box center [70, 69] width 134 height 10
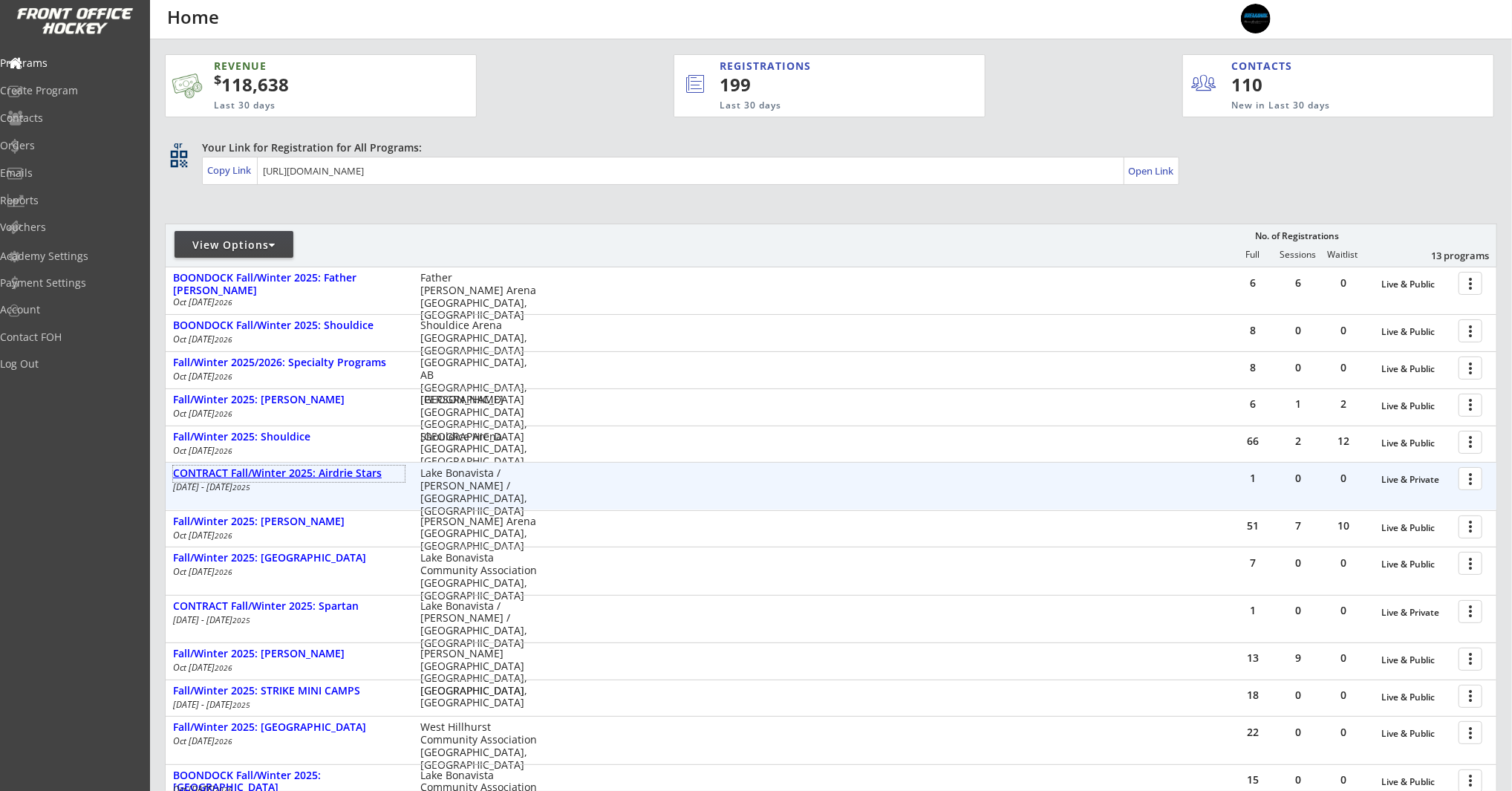
click at [360, 476] on div "CONTRACT Fall/Winter 2025: Airdrie Stars" at bounding box center [288, 474] width 231 height 13
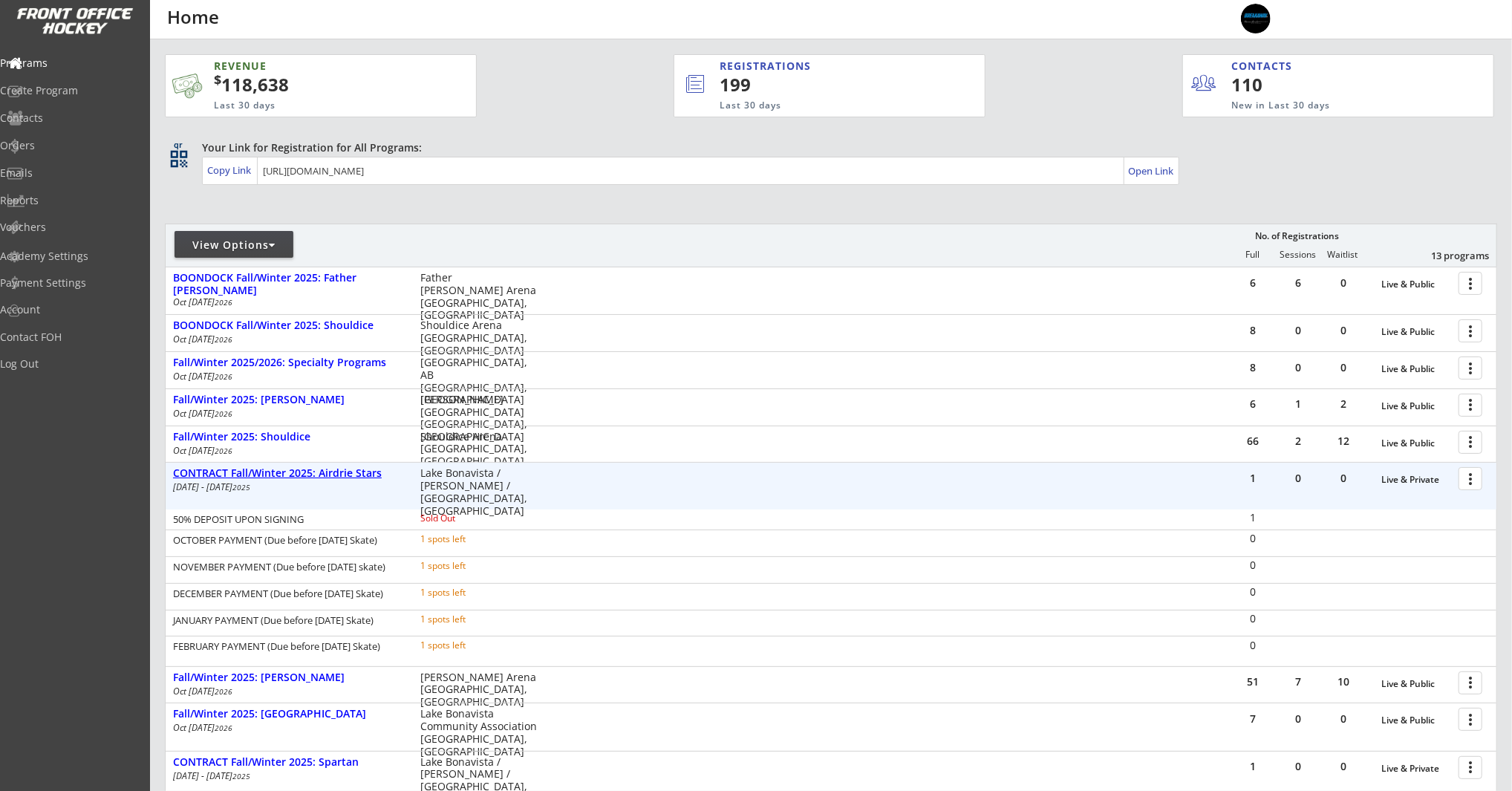
click at [359, 476] on div "CONTRACT Fall/Winter 2025: Airdrie Stars" at bounding box center [288, 474] width 231 height 13
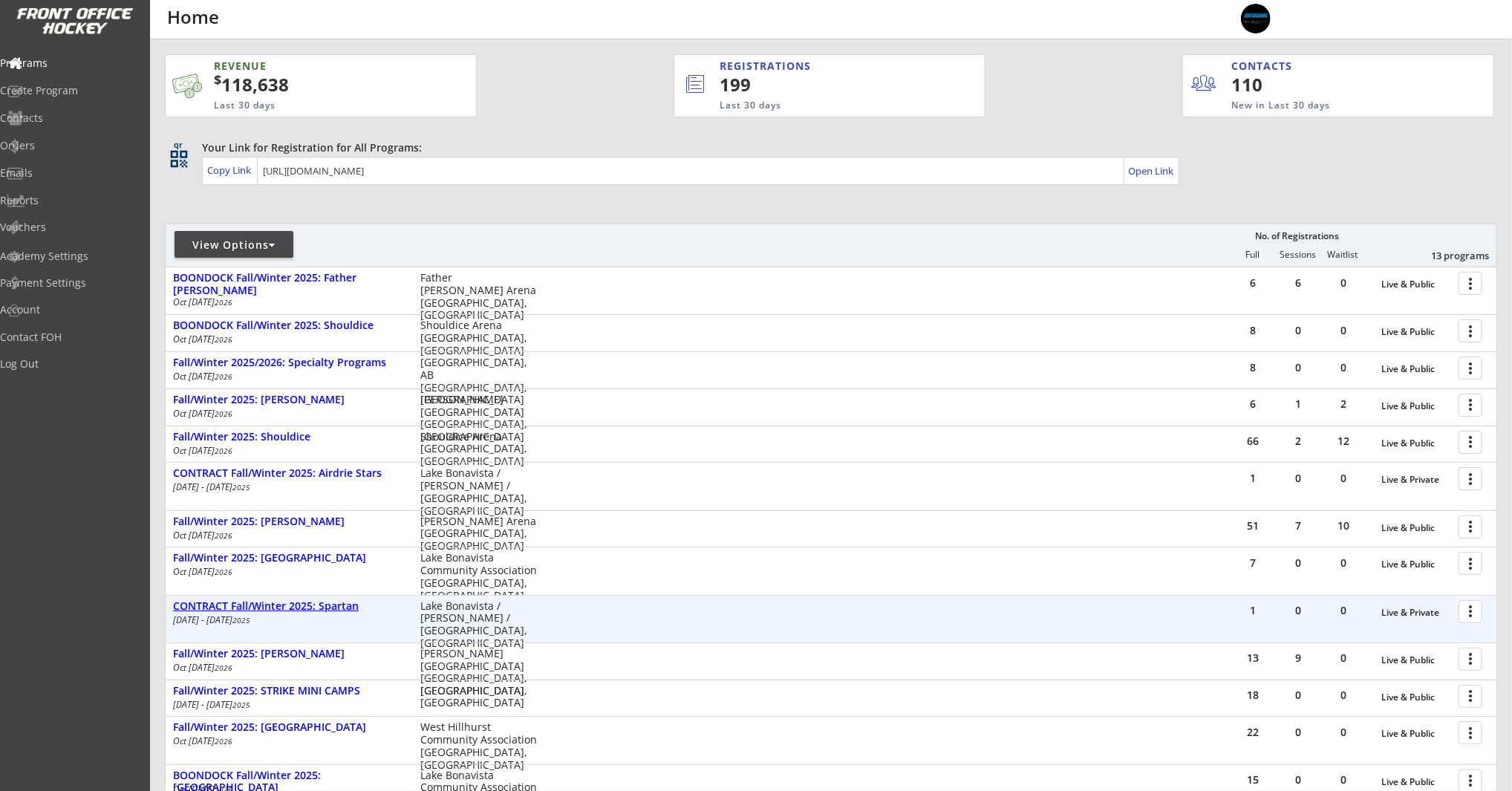
click at [329, 613] on div "CONTRACT Fall/Winter 2025: Spartan" at bounding box center [288, 606] width 231 height 16
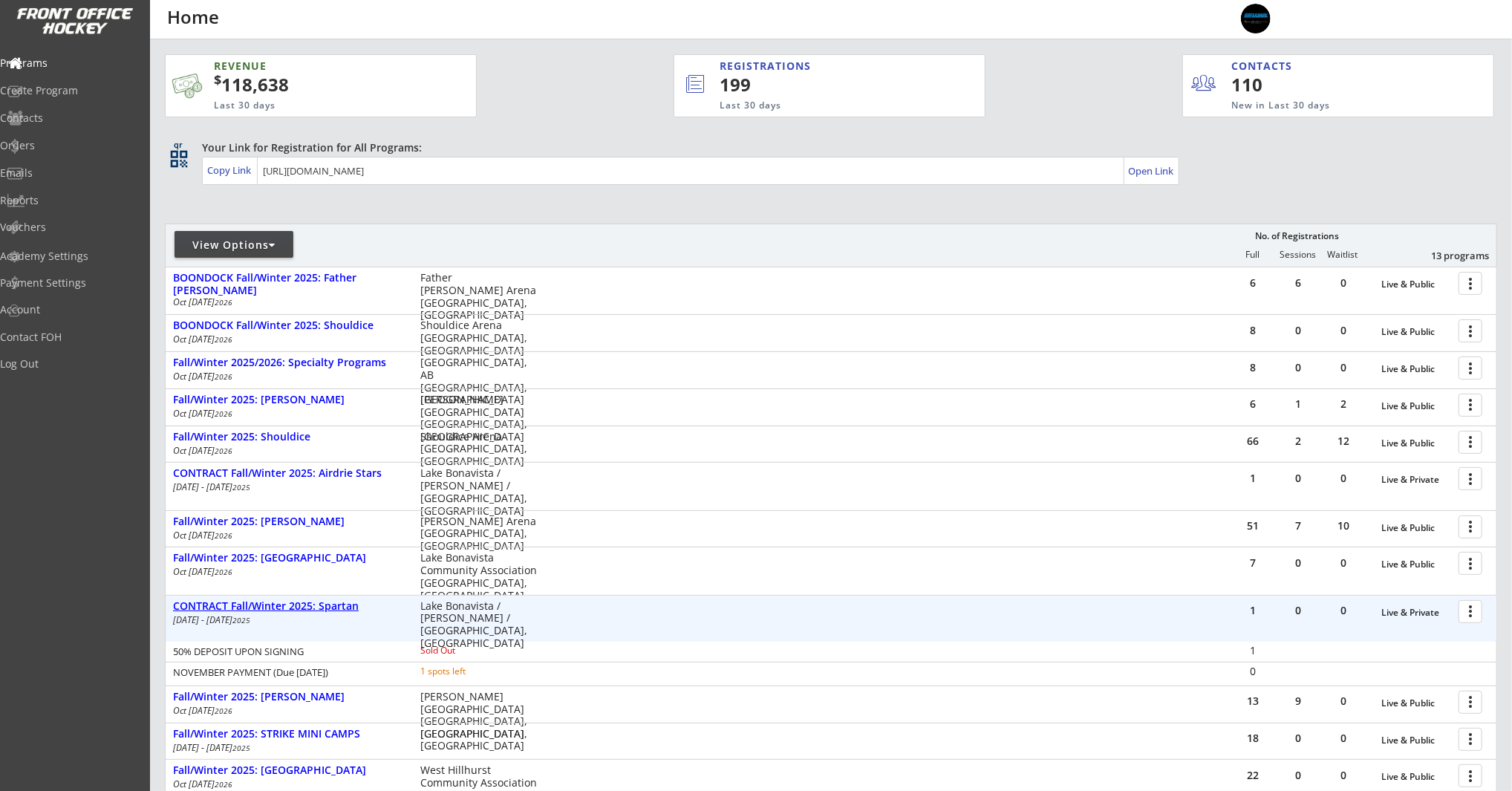
click at [330, 610] on div "CONTRACT Fall/Winter 2025: Spartan" at bounding box center [288, 606] width 231 height 13
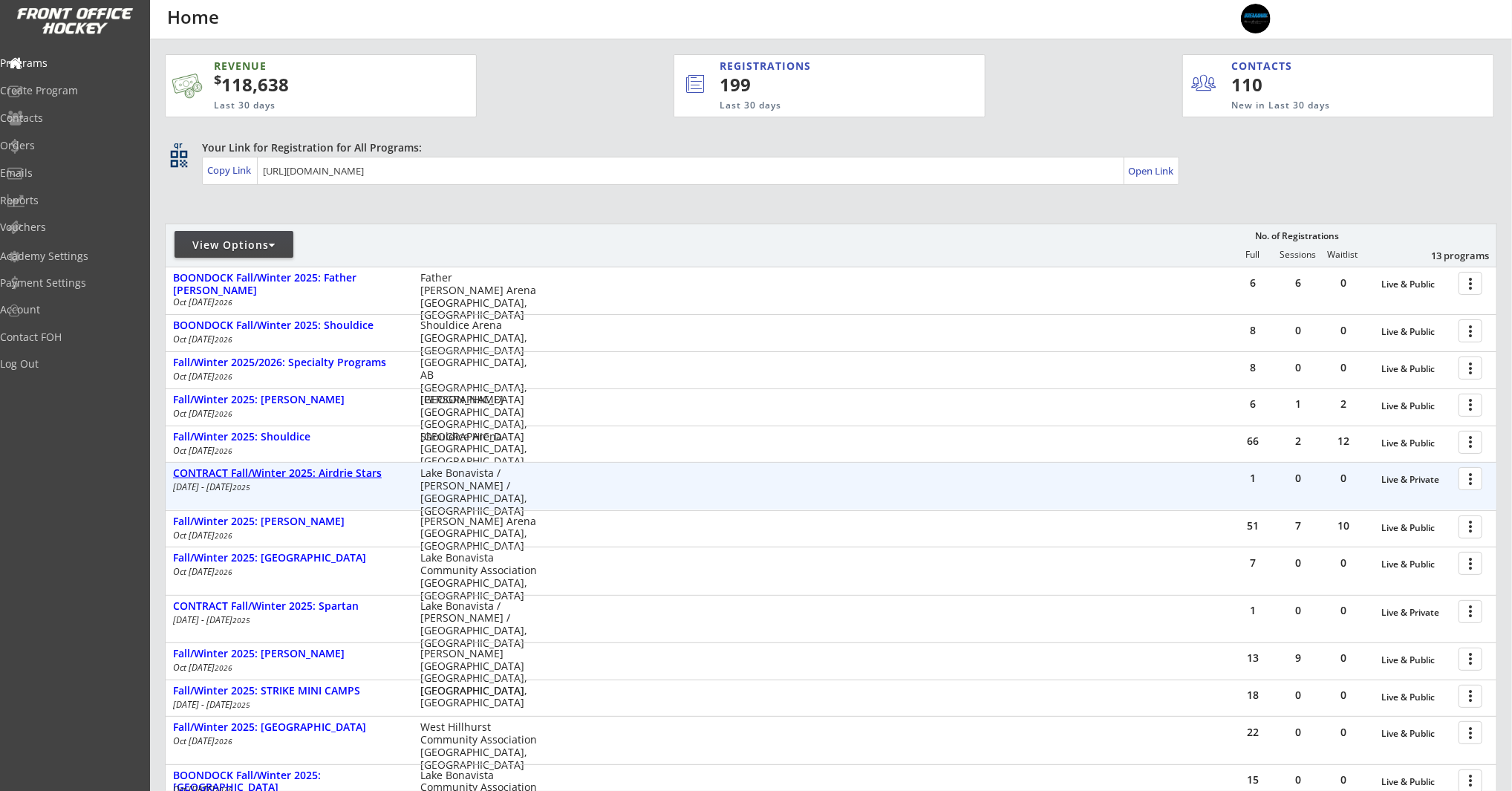
click at [324, 475] on div "CONTRACT Fall/Winter 2025: Airdrie Stars" at bounding box center [288, 474] width 231 height 13
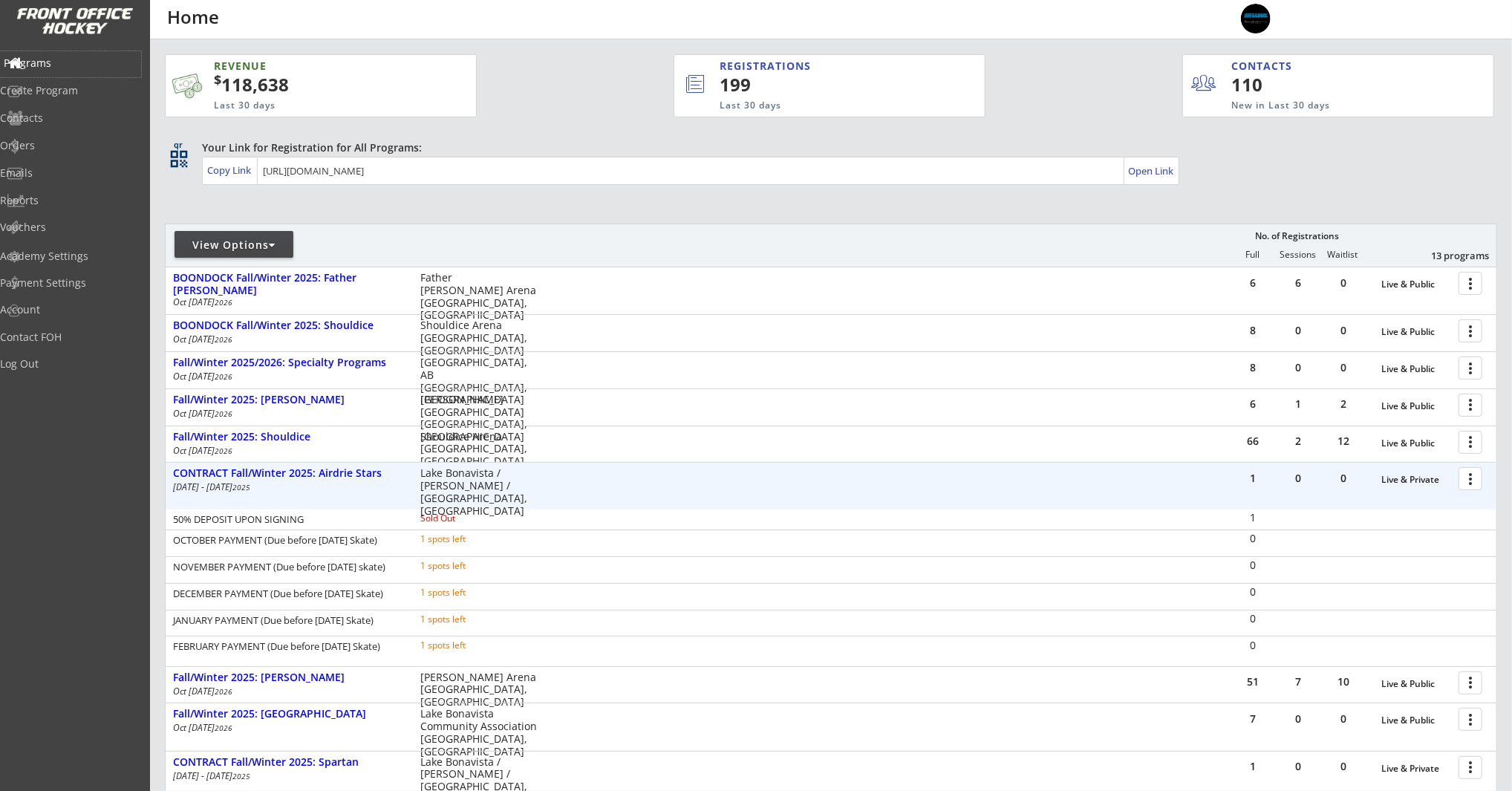
click at [43, 64] on div "Programs" at bounding box center [70, 62] width 134 height 10
click at [58, 203] on div "Reports" at bounding box center [70, 200] width 134 height 10
